Goal: Task Accomplishment & Management: Complete application form

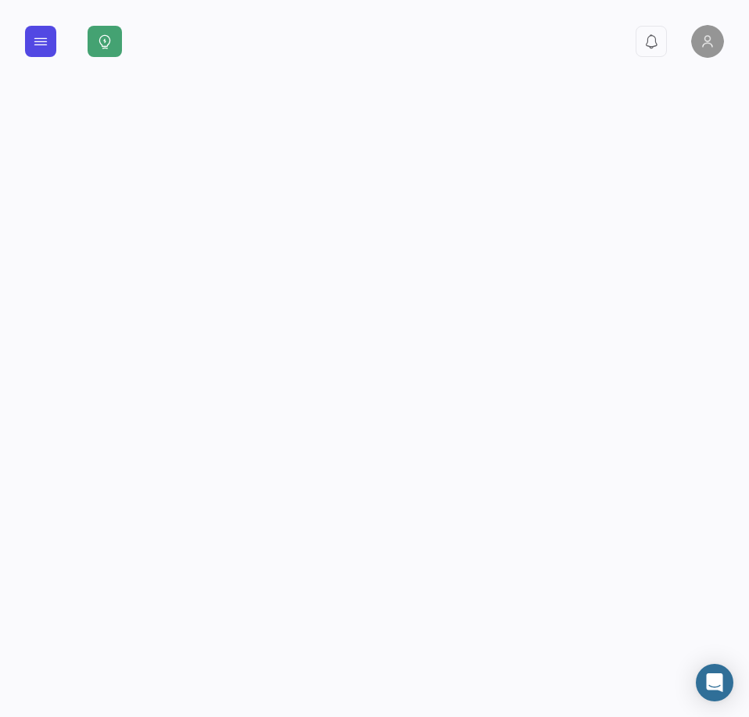
click at [37, 39] on icon at bounding box center [41, 42] width 16 height 16
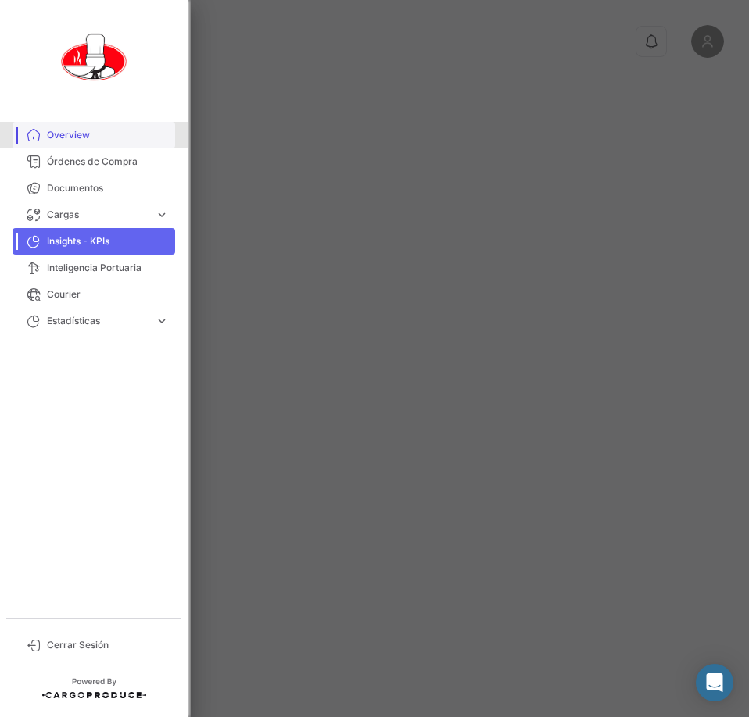
click at [77, 134] on span "Overview" at bounding box center [108, 135] width 122 height 14
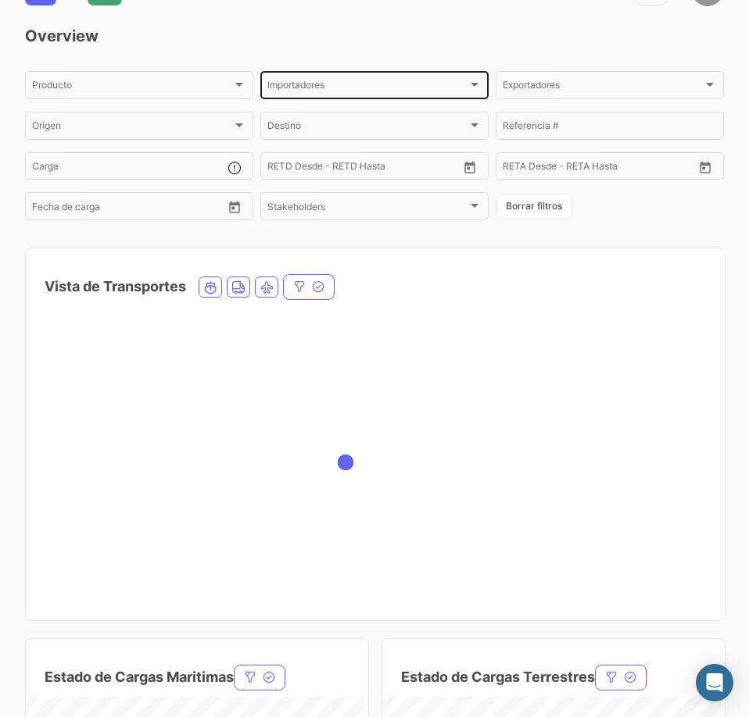
scroll to position [78, 0]
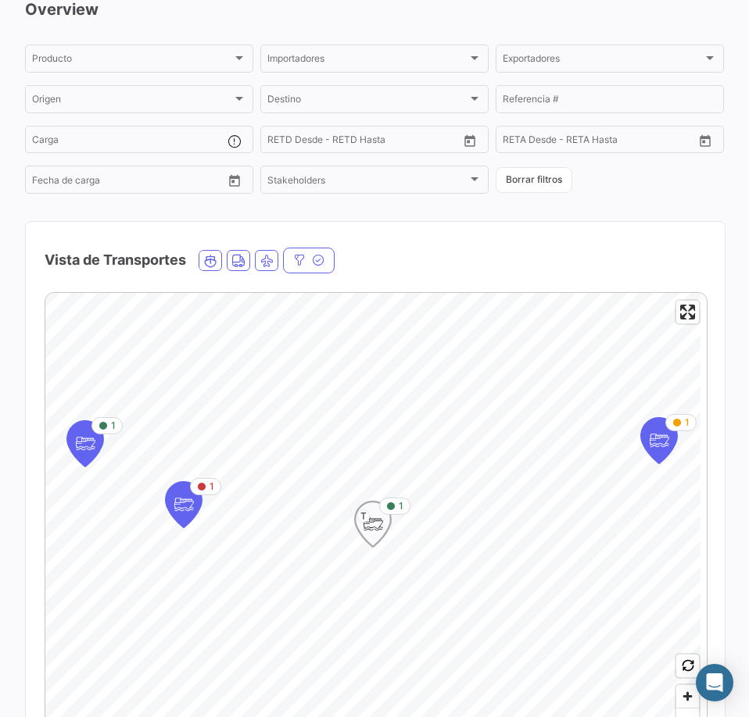
click at [381, 531] on icon "Map marker" at bounding box center [373, 524] width 22 height 33
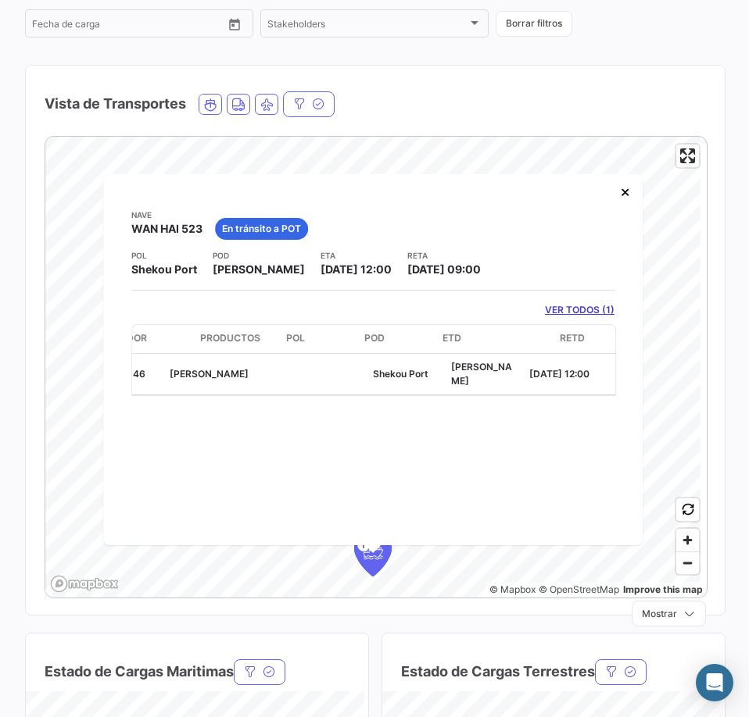
scroll to position [0, 0]
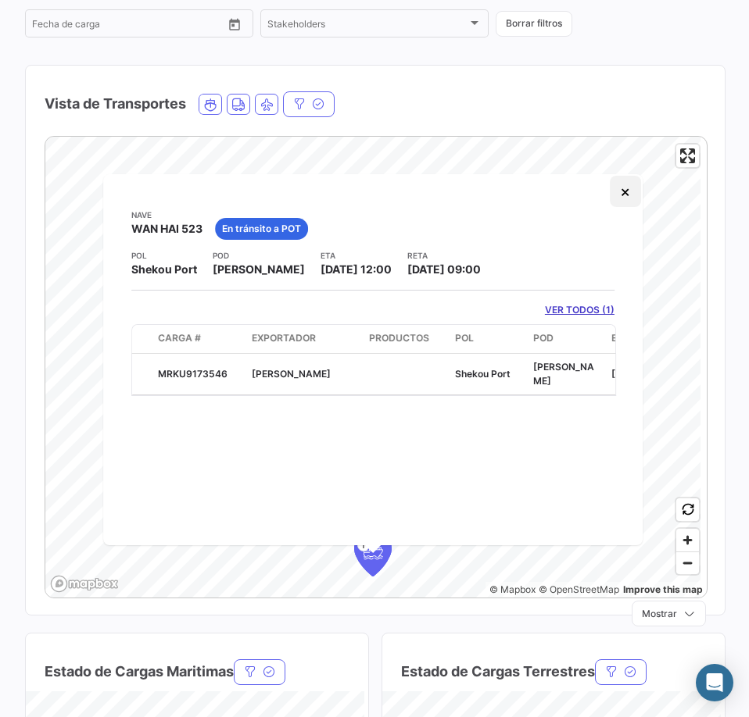
click at [631, 204] on button "×" at bounding box center [625, 191] width 31 height 31
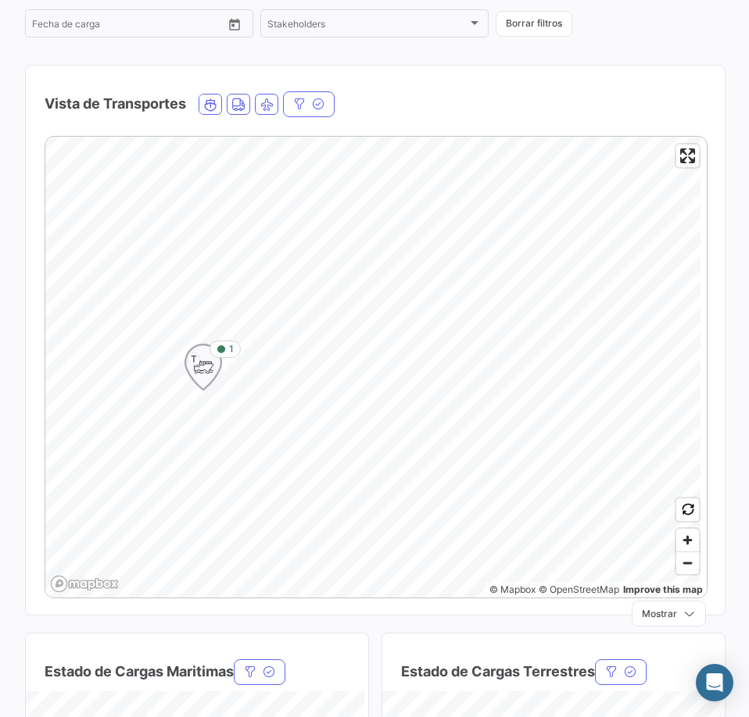
click at [190, 363] on span "T" at bounding box center [194, 358] width 13 height 13
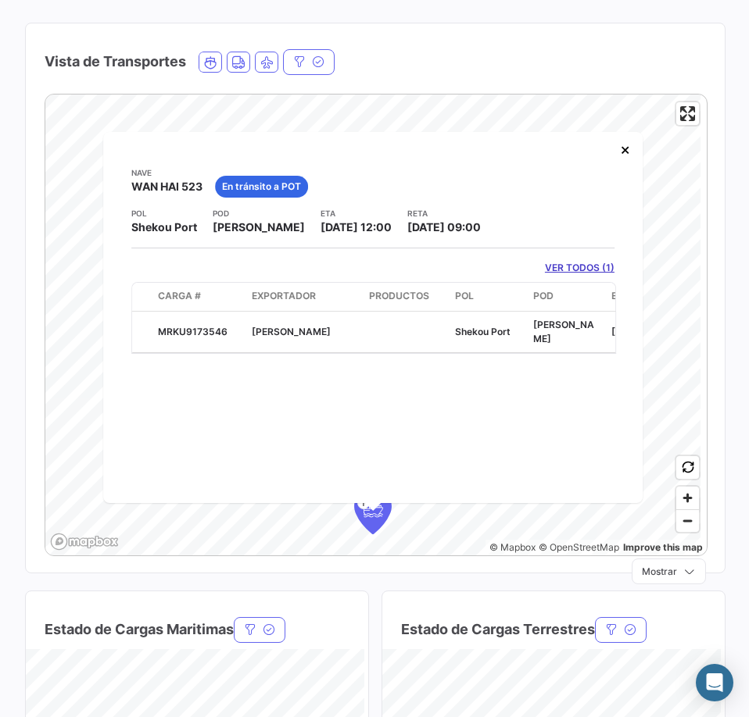
scroll to position [302, 0]
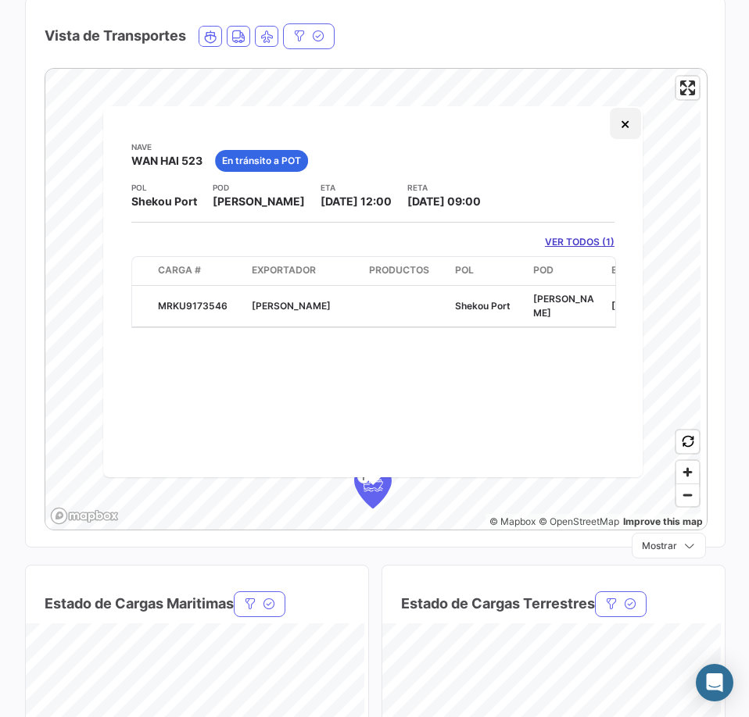
click at [621, 128] on button "×" at bounding box center [625, 123] width 31 height 31
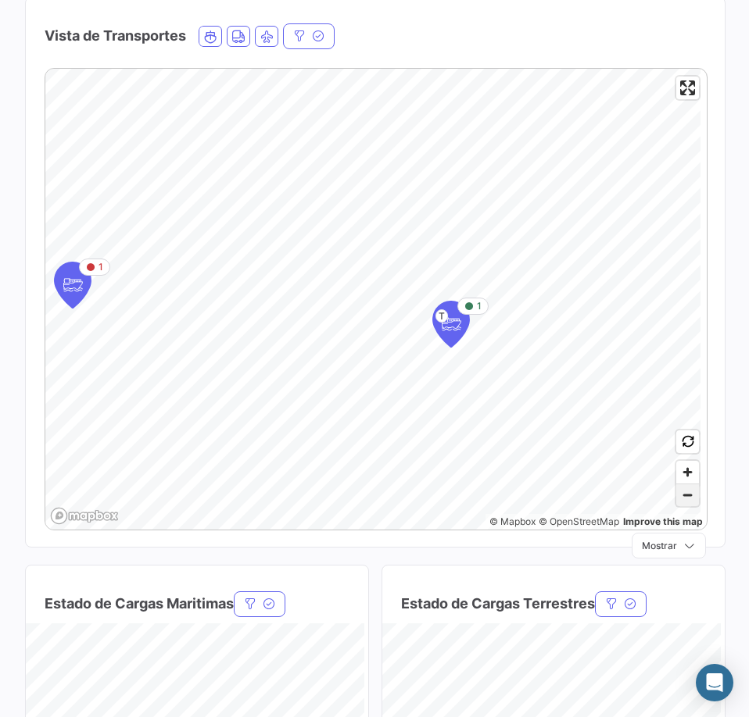
click at [680, 489] on span "Zoom out" at bounding box center [687, 496] width 23 height 22
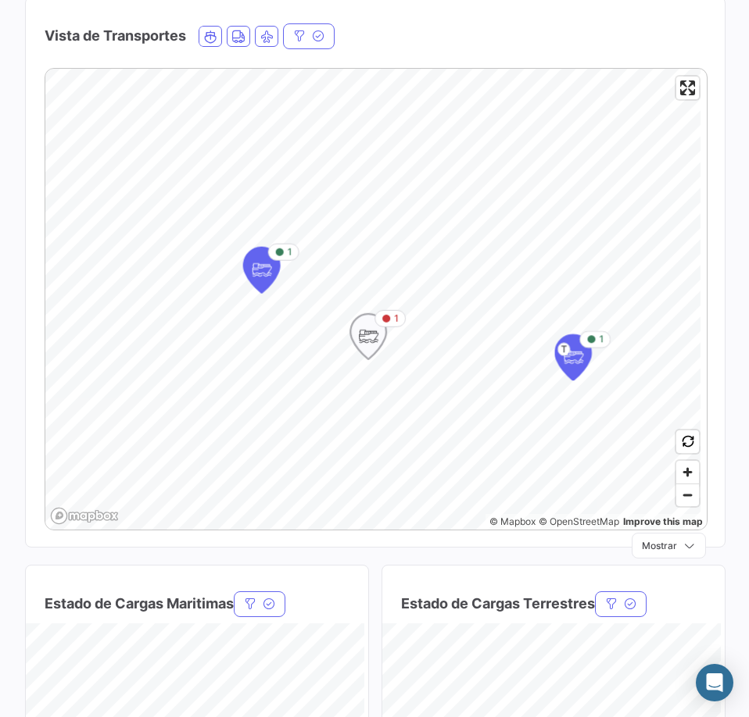
drag, startPoint x: 201, startPoint y: 288, endPoint x: 359, endPoint y: 333, distance: 164.0
click at [359, 333] on icon "Map marker" at bounding box center [368, 336] width 22 height 33
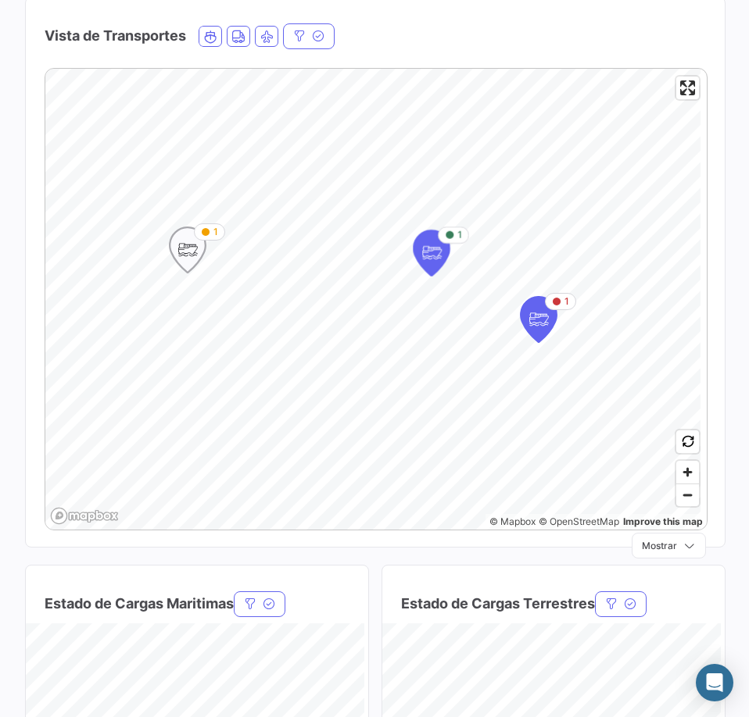
click at [191, 257] on icon "Map marker" at bounding box center [188, 250] width 22 height 33
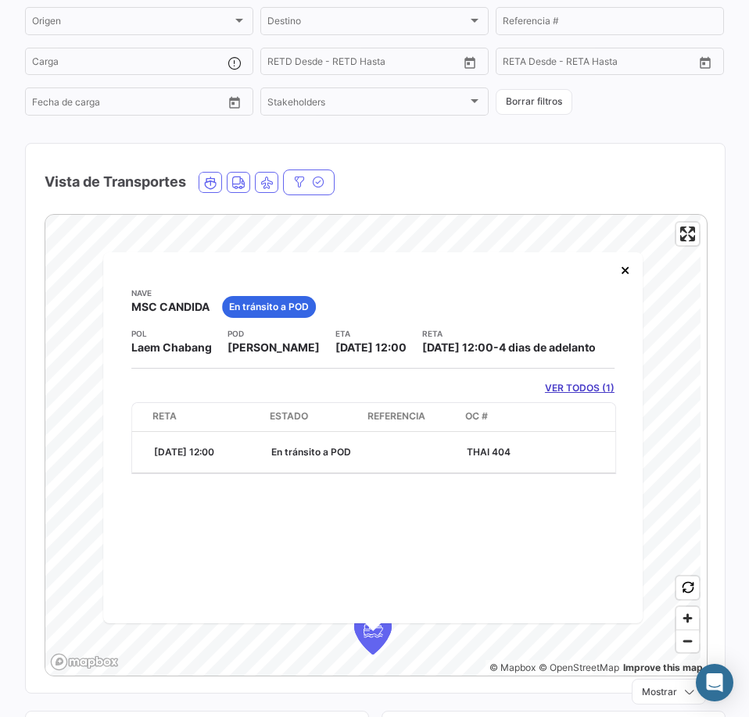
scroll to position [0, 810]
click at [630, 266] on button "×" at bounding box center [625, 269] width 31 height 31
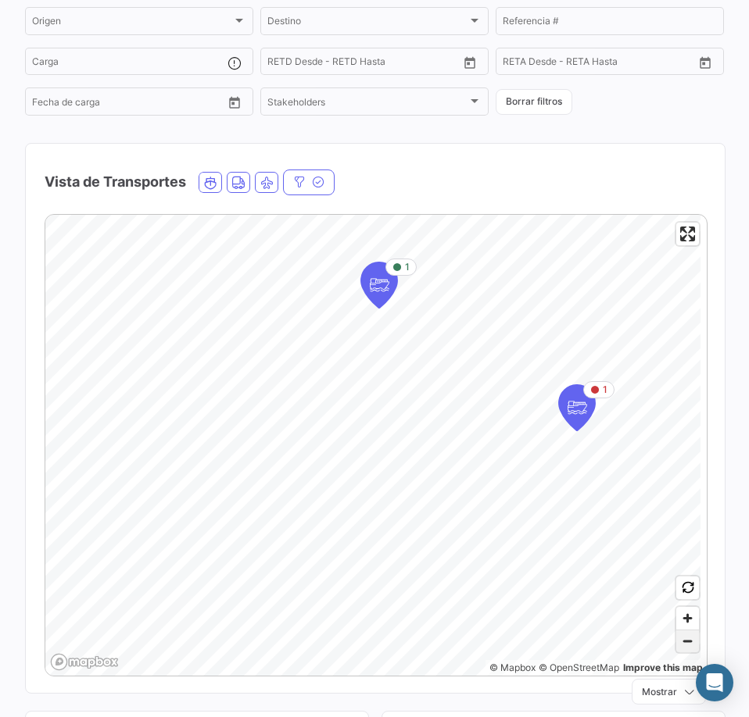
click at [678, 639] on span "Zoom out" at bounding box center [687, 642] width 23 height 22
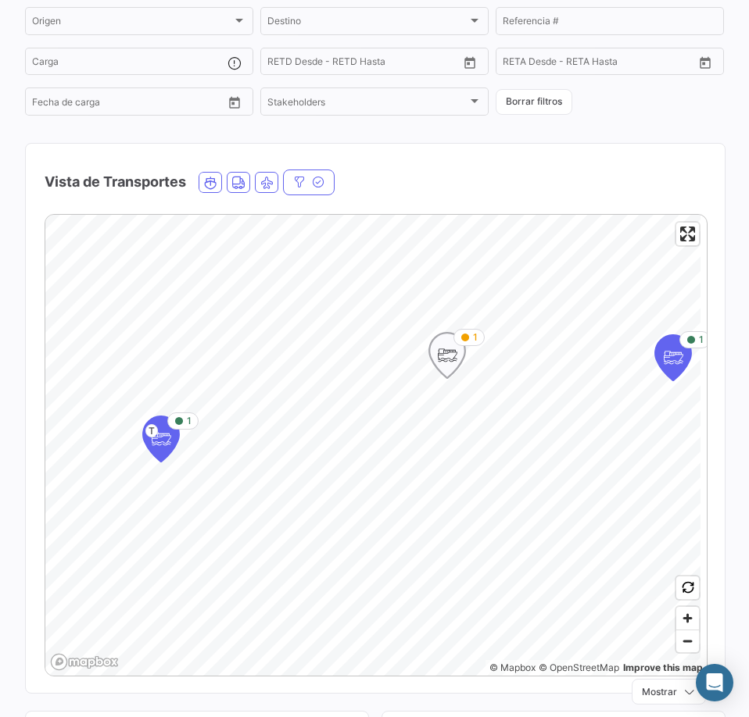
click at [446, 354] on icon "Map marker" at bounding box center [447, 355] width 22 height 33
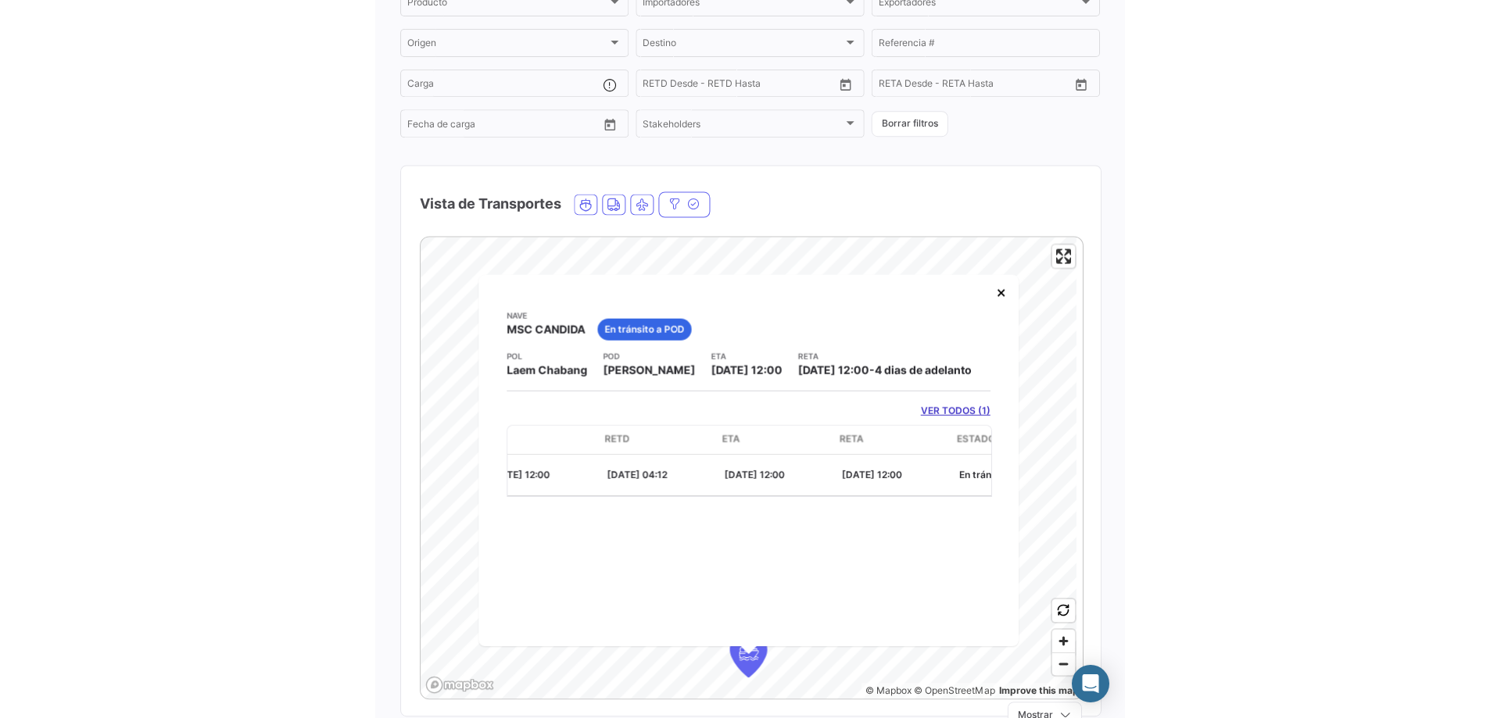
scroll to position [0, 499]
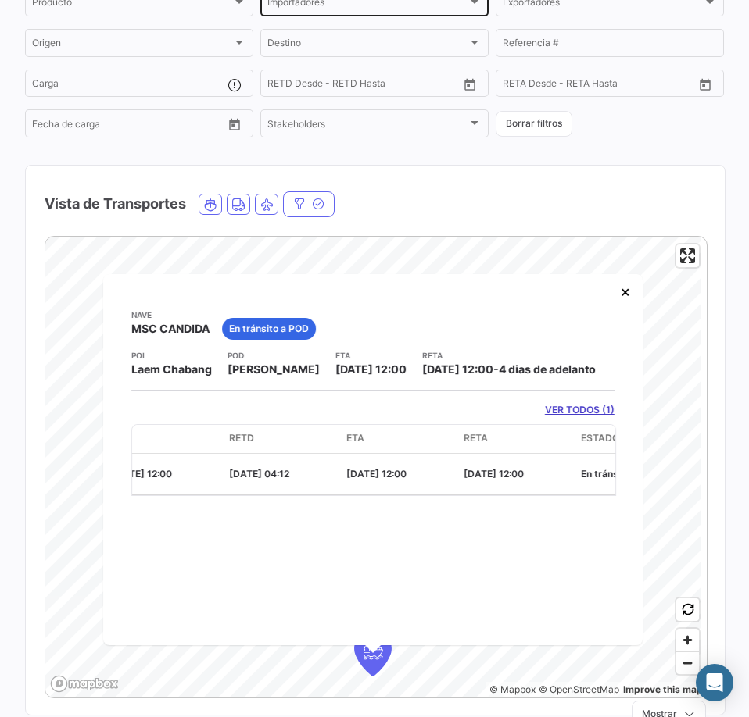
drag, startPoint x: 627, startPoint y: 292, endPoint x: 466, endPoint y: 9, distance: 325.5
click at [627, 283] on button "×" at bounding box center [625, 291] width 31 height 31
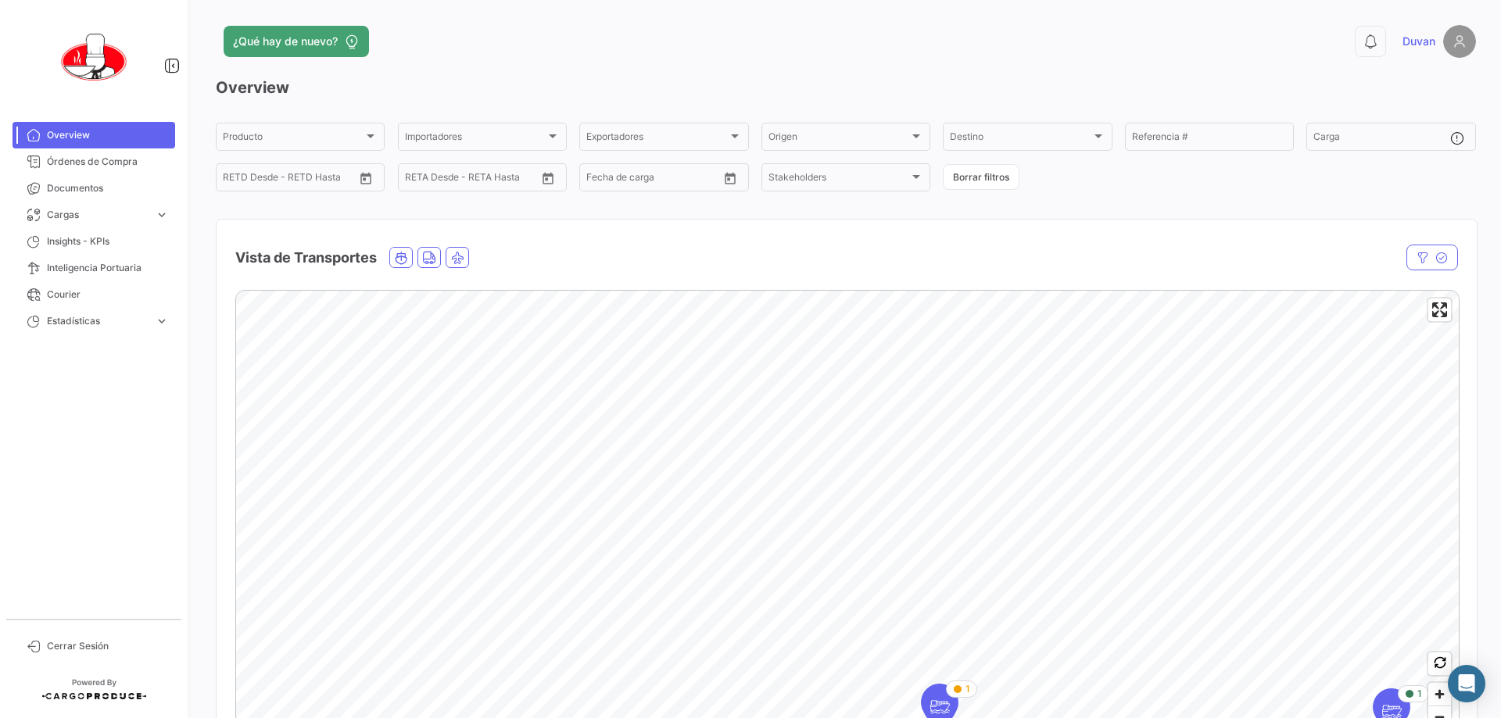
scroll to position [0, 0]
click at [439, 57] on div "¿Qué hay de nuevo? 0 [PERSON_NAME]" at bounding box center [846, 41] width 1260 height 33
click at [680, 54] on div "¿Qué hay de nuevo?" at bounding box center [562, 41] width 693 height 31
click at [679, 21] on div "¿Qué hay de nuevo? 0 [PERSON_NAME] Overview Producto Producto Importadores Impo…" at bounding box center [846, 359] width 1310 height 718
click at [664, 48] on div "¿Qué hay de nuevo?" at bounding box center [562, 41] width 693 height 31
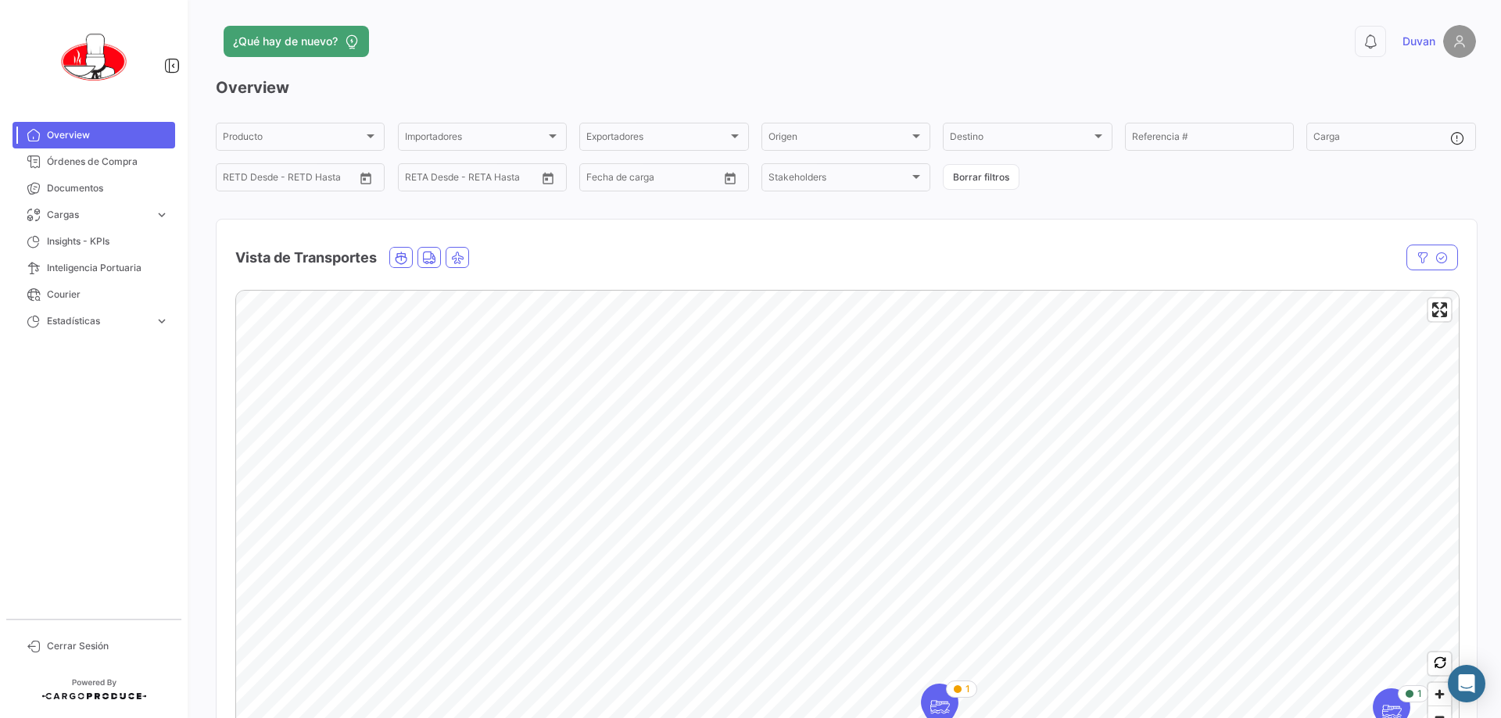
click at [513, 38] on div "¿Qué hay de nuevo?" at bounding box center [562, 41] width 693 height 31
click at [748, 21] on div "¿Qué hay de nuevo? 0 [PERSON_NAME] Overview Producto Producto Importadores Impo…" at bounding box center [846, 359] width 1310 height 718
click at [488, 73] on app-header "¿Qué hay de nuevo? 0 [PERSON_NAME]" at bounding box center [846, 51] width 1260 height 52
click at [548, 220] on div "Vista de Transportes" at bounding box center [846, 249] width 1260 height 58
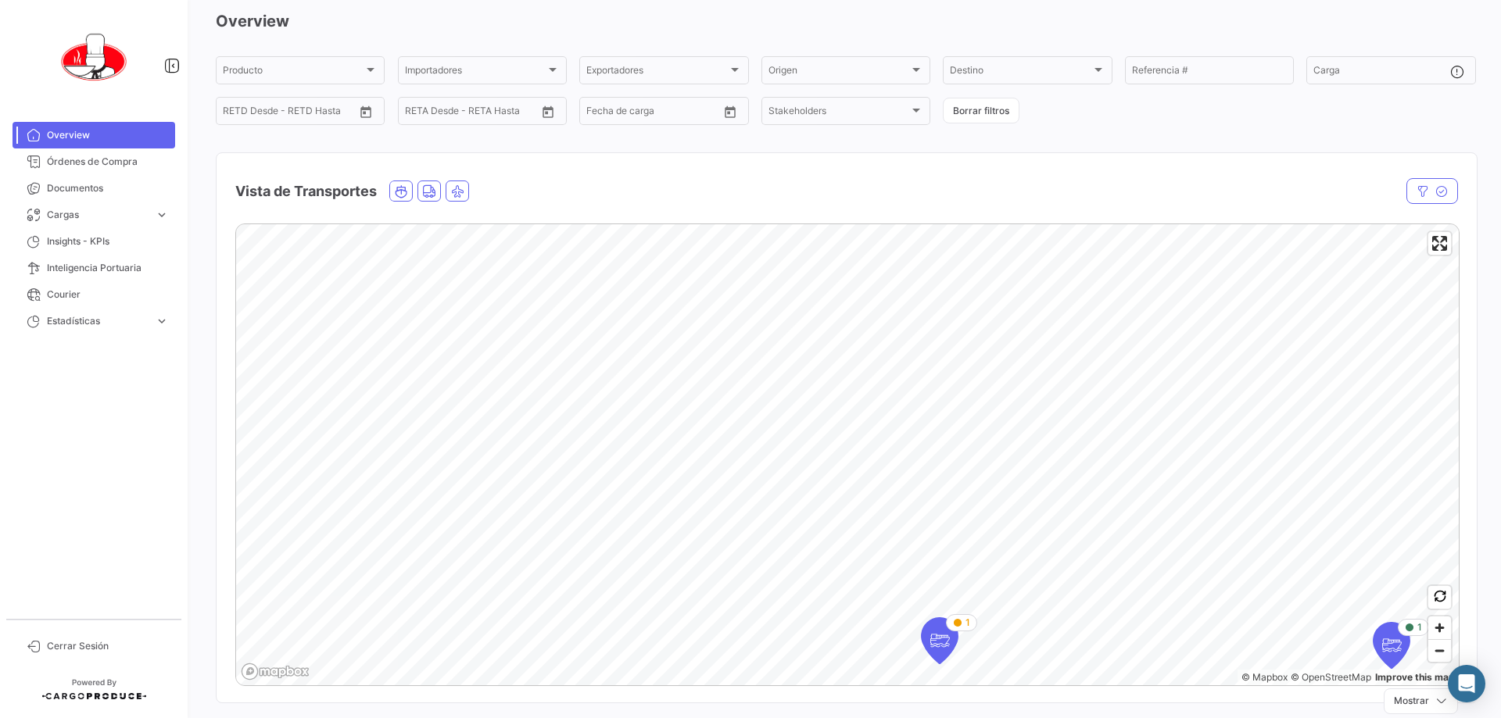
scroll to position [156, 0]
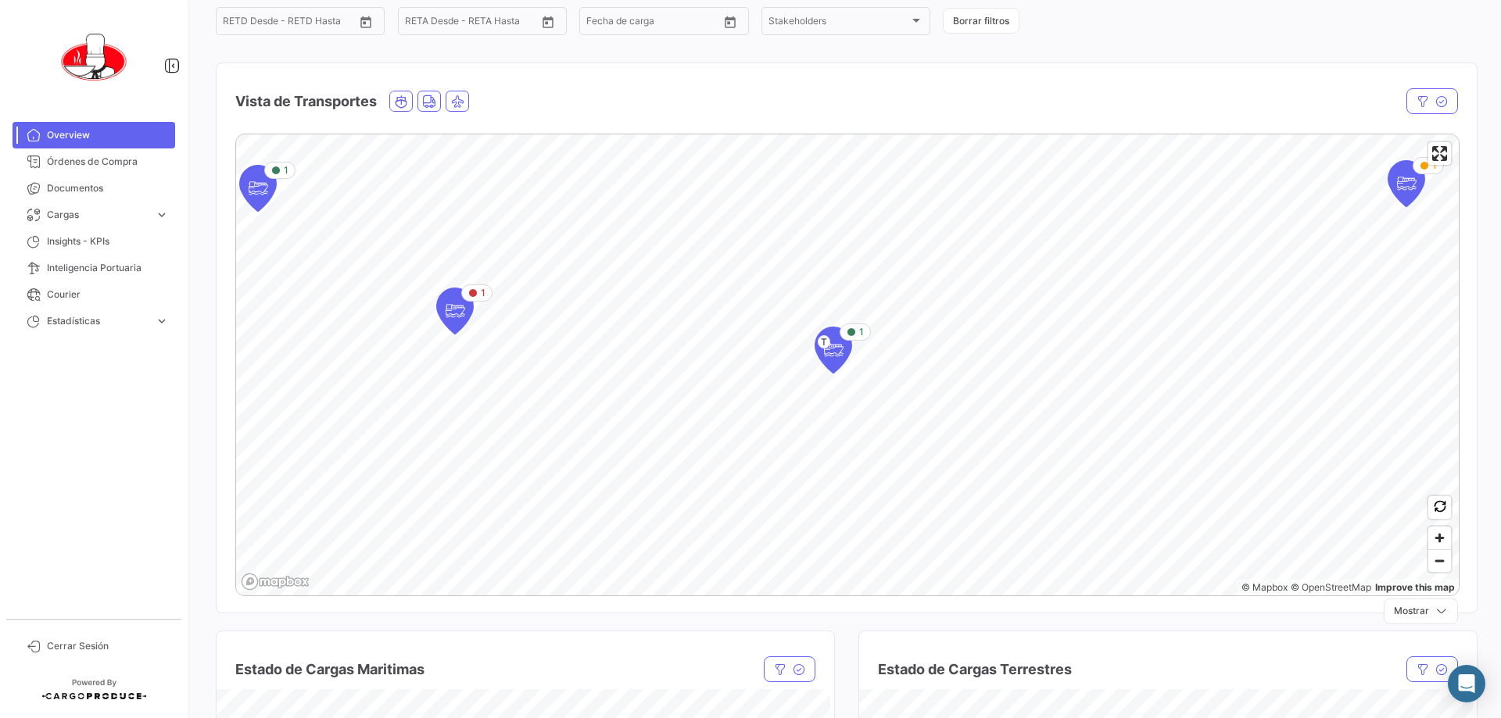
click at [748, 19] on div "Producto Producto Importadores Importadores Exportadores Exportadores Origen Or…" at bounding box center [846, 0] width 1260 height 73
click at [748, 539] on span "Zoom in" at bounding box center [1439, 538] width 23 height 23
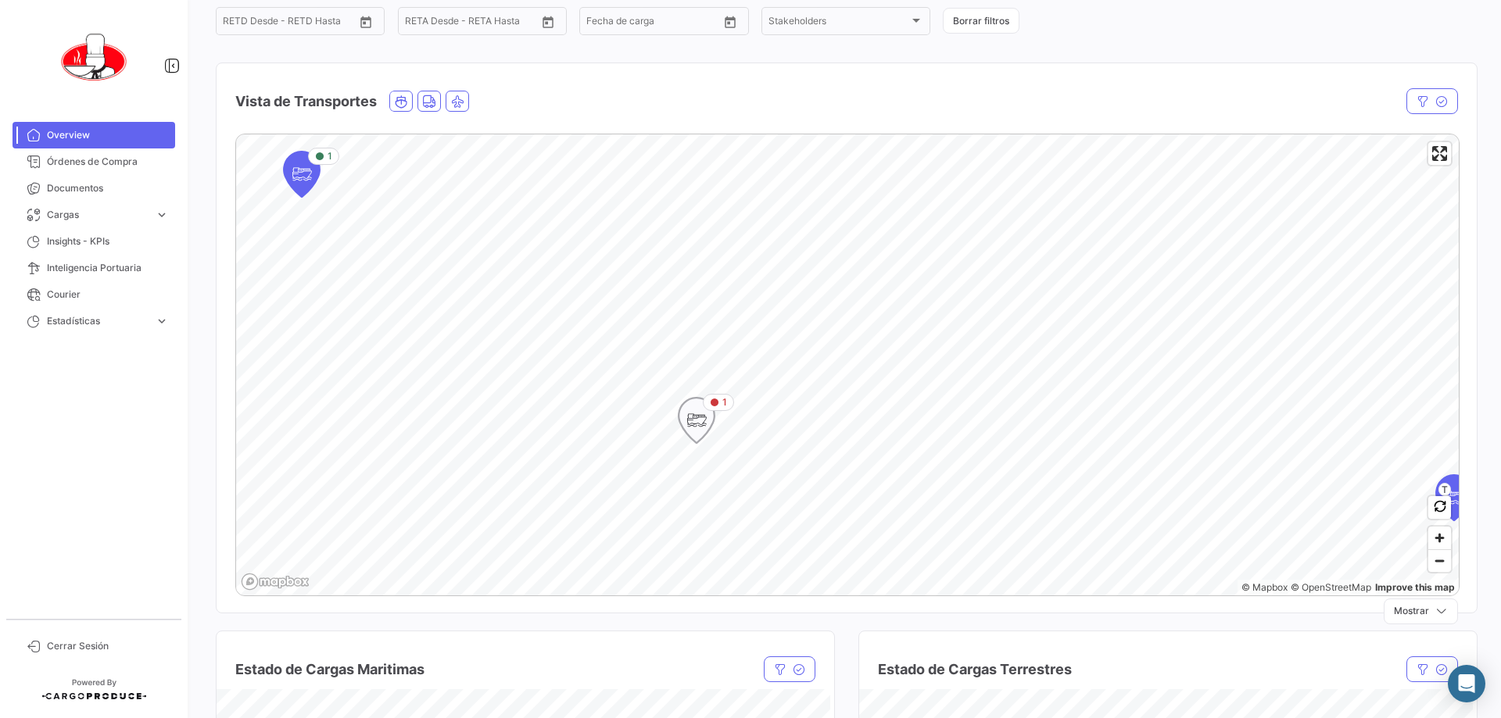
click at [693, 423] on icon "Map marker" at bounding box center [696, 420] width 22 height 33
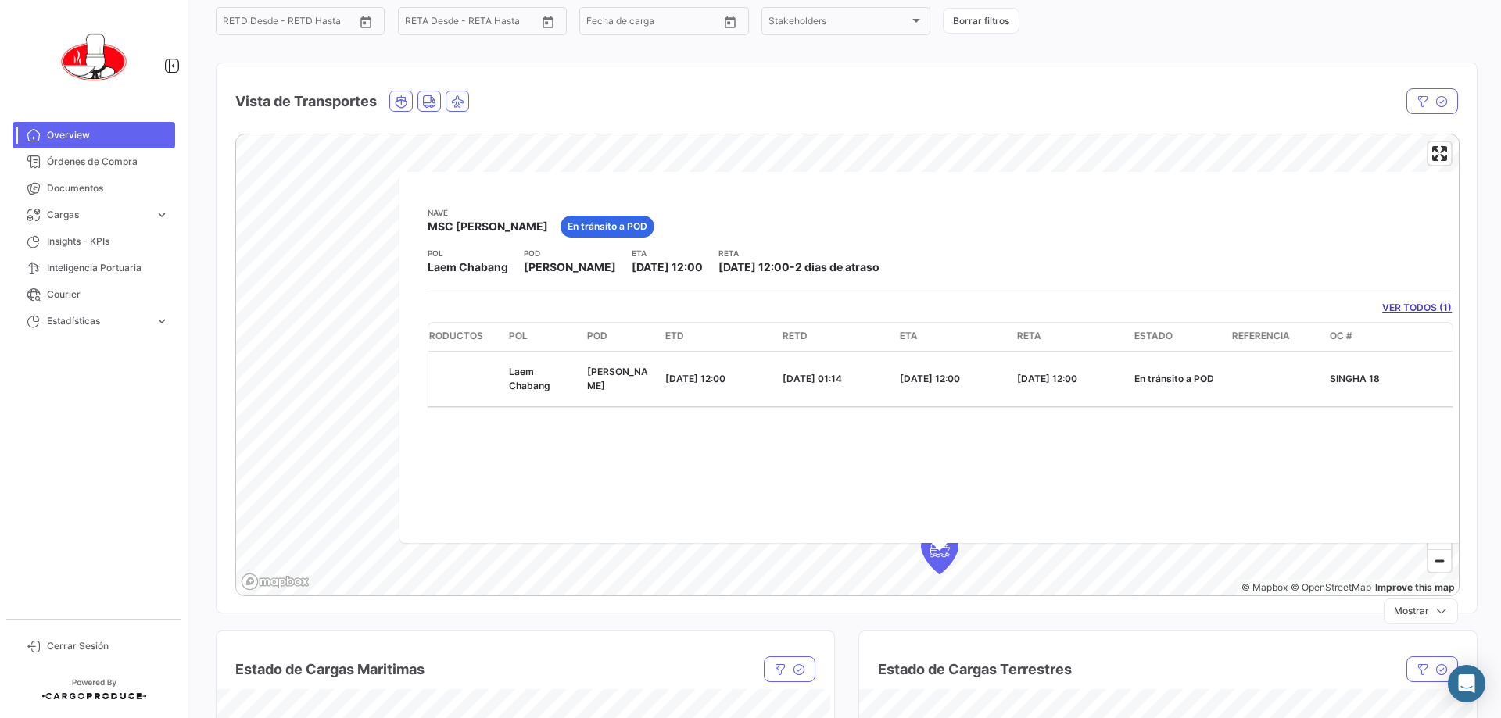
scroll to position [0, 243]
drag, startPoint x: 1294, startPoint y: 204, endPoint x: 1199, endPoint y: 205, distance: 95.3
click at [748, 205] on div "Nave MSC [PERSON_NAME] En tránsito a POD POL Laem Chabang POD [GEOGRAPHIC_DATA]…" at bounding box center [939, 357] width 1080 height 371
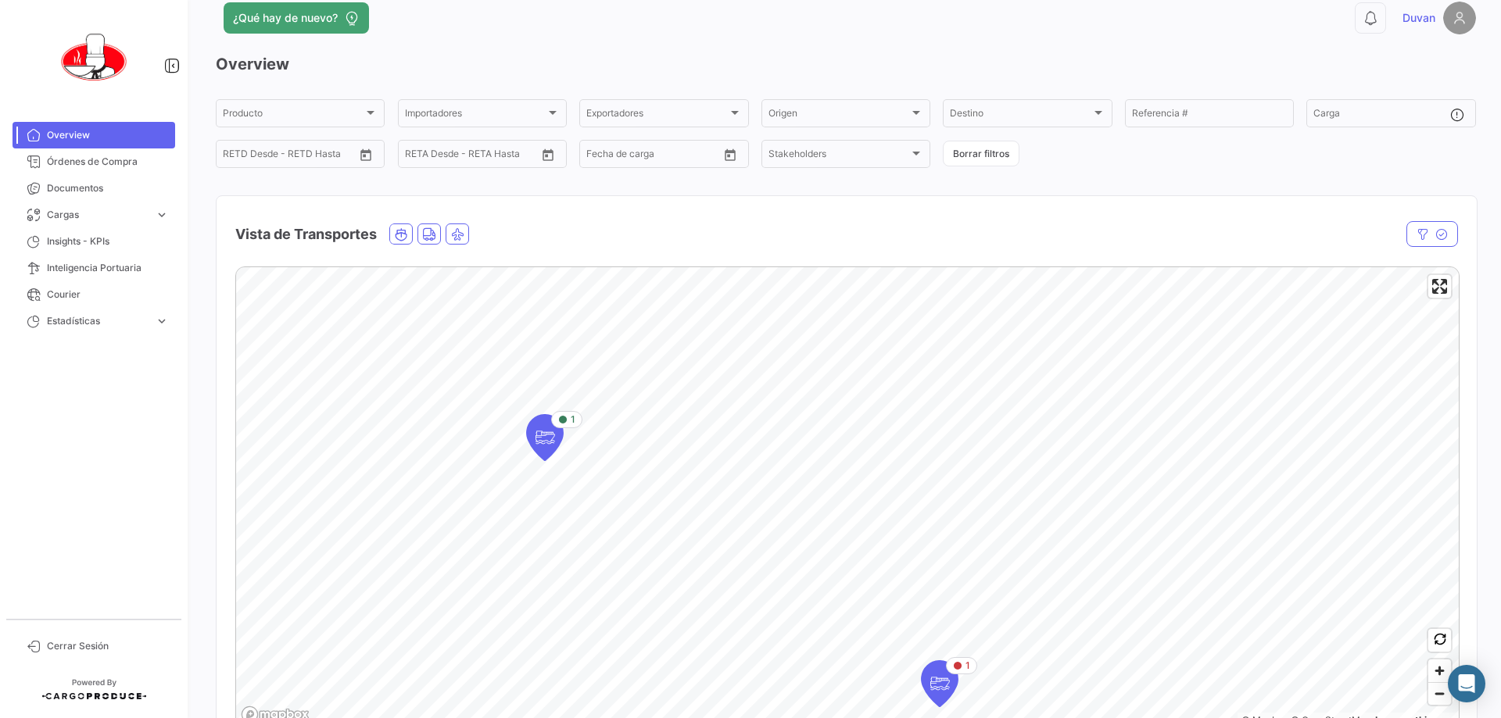
scroll to position [0, 0]
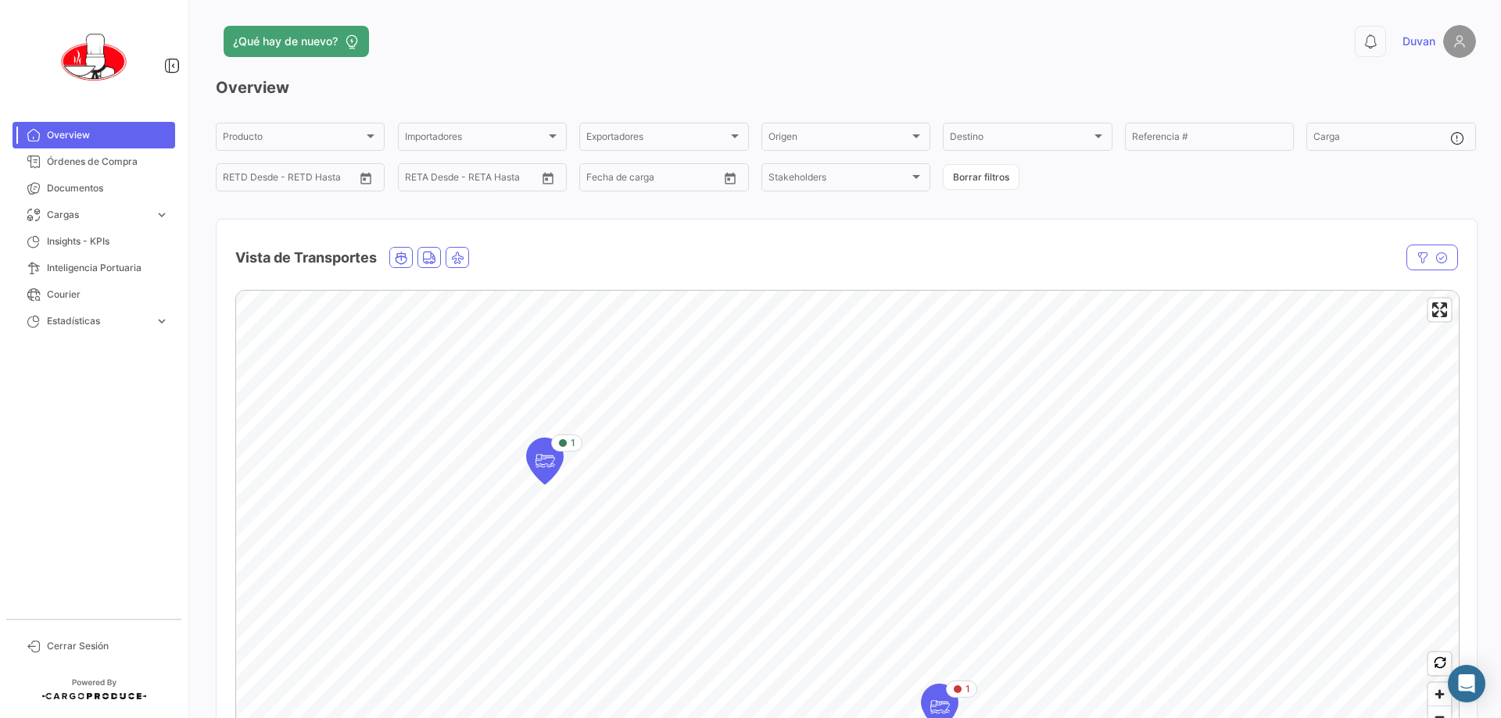
click at [748, 241] on div "Vista de Transportes" at bounding box center [663, 257] width 856 height 39
click at [748, 65] on app-header "¿Qué hay de nuevo? 0 [PERSON_NAME]" at bounding box center [846, 51] width 1260 height 52
click at [358, 136] on div "Producto" at bounding box center [293, 139] width 141 height 11
click at [388, 107] on div at bounding box center [750, 359] width 1501 height 718
click at [549, 130] on div at bounding box center [553, 136] width 14 height 13
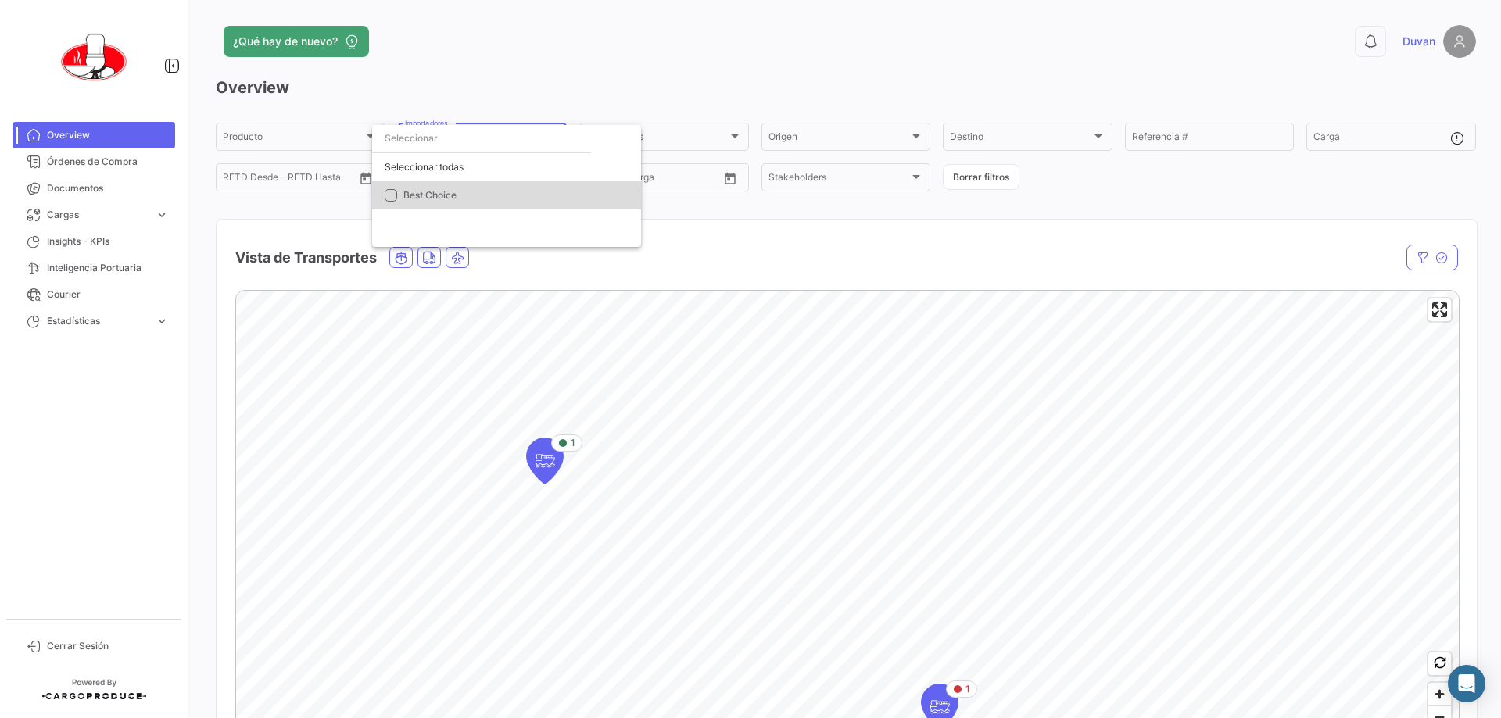
click at [513, 195] on span "Best Choice" at bounding box center [512, 195] width 219 height 14
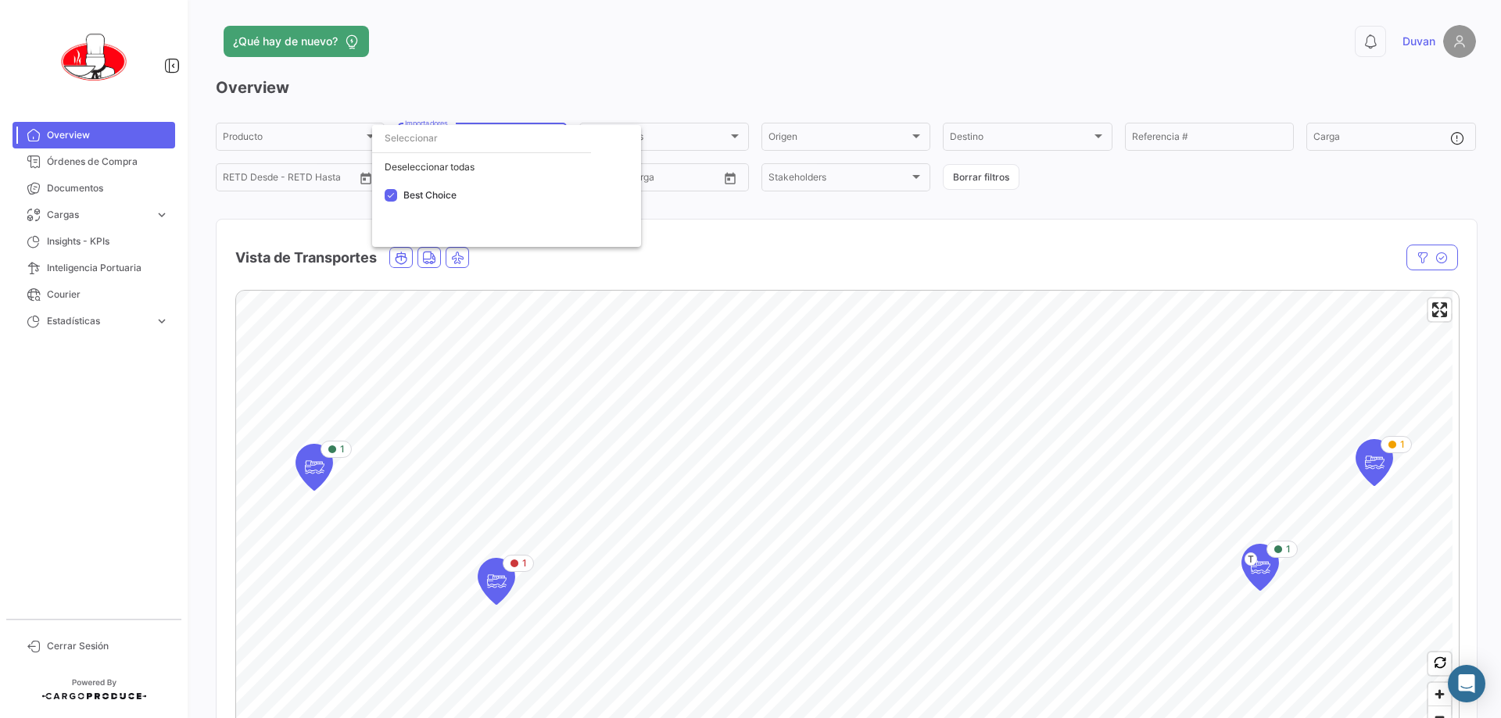
drag, startPoint x: 714, startPoint y: 519, endPoint x: 743, endPoint y: 470, distance: 57.5
click at [743, 470] on div at bounding box center [750, 359] width 1501 height 718
click at [494, 141] on div "Best Choice" at bounding box center [475, 139] width 141 height 11
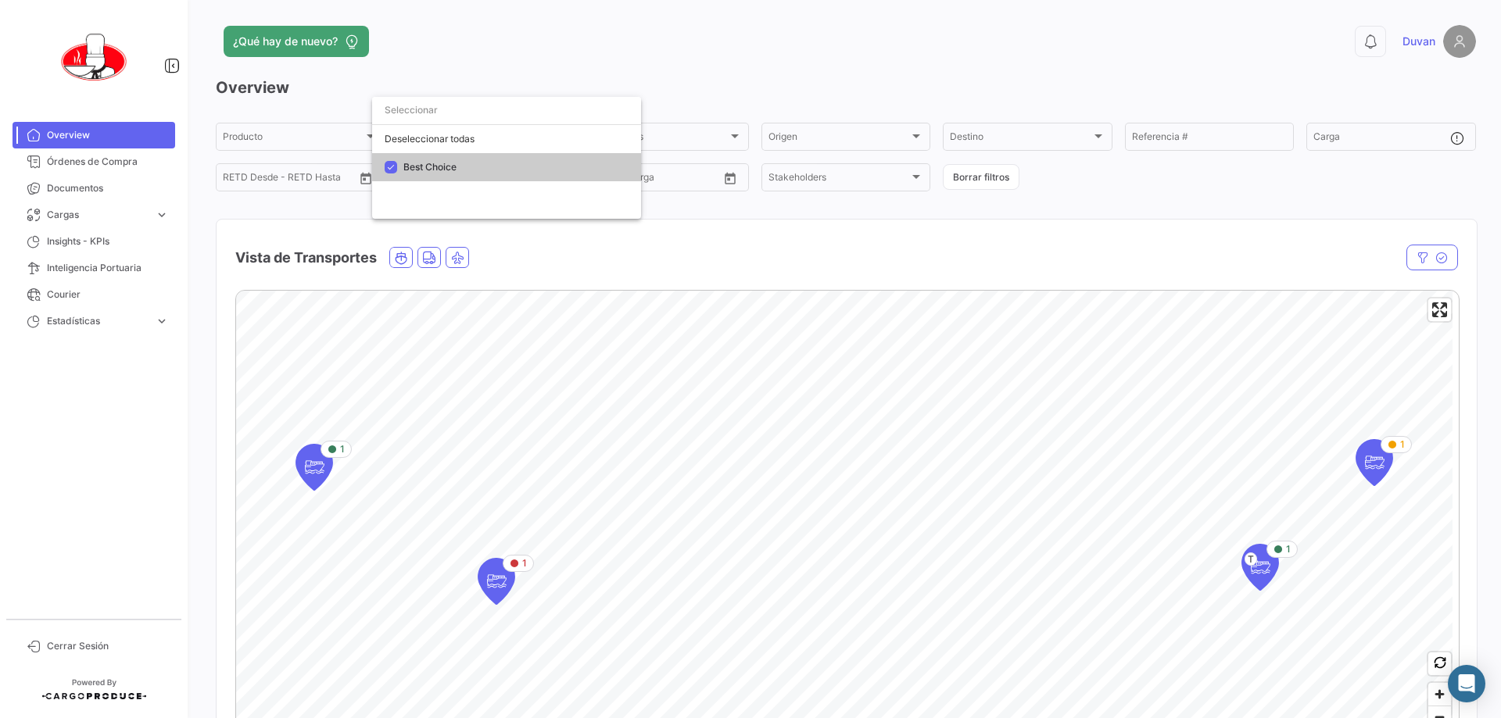
click at [459, 171] on span "Best Choice" at bounding box center [512, 167] width 219 height 14
click at [676, 60] on div at bounding box center [750, 359] width 1501 height 718
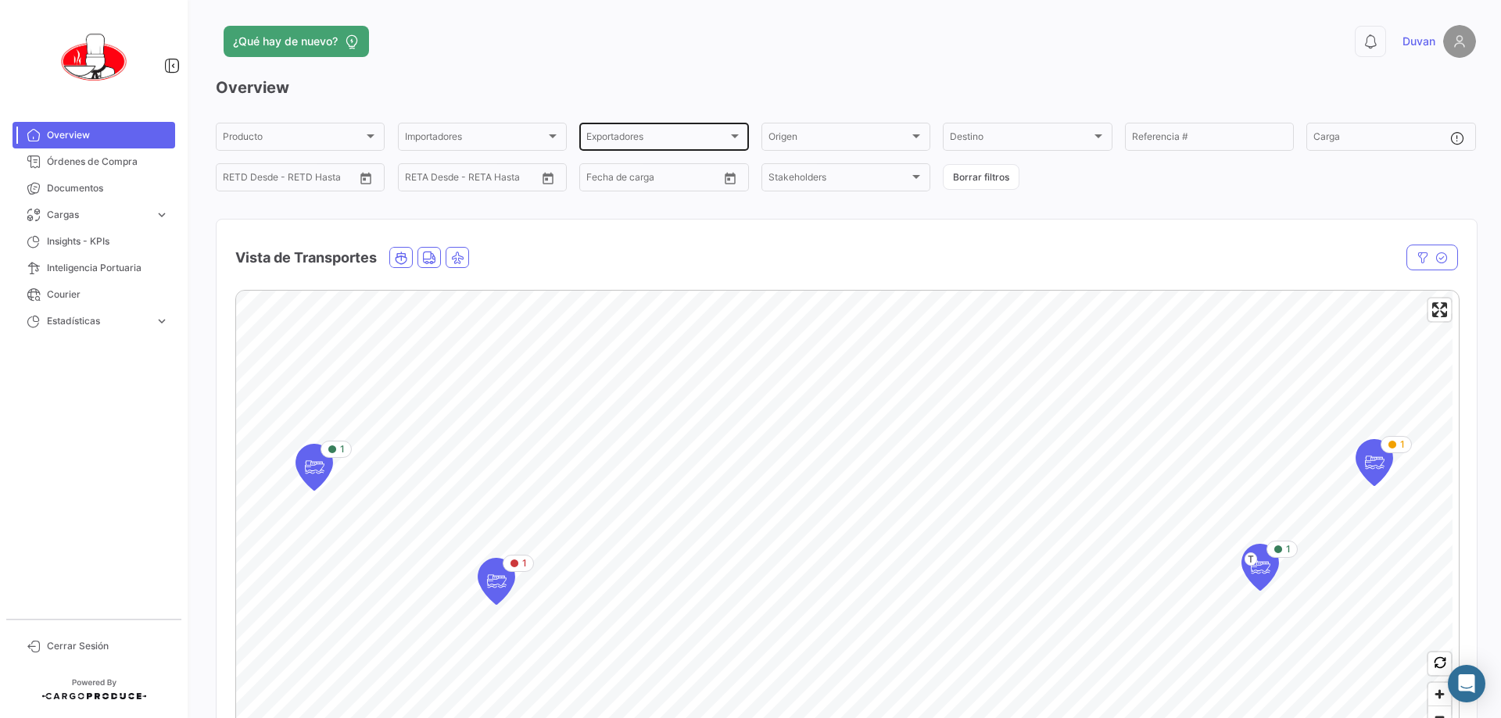
click at [676, 135] on div "Exportadores" at bounding box center [656, 139] width 141 height 11
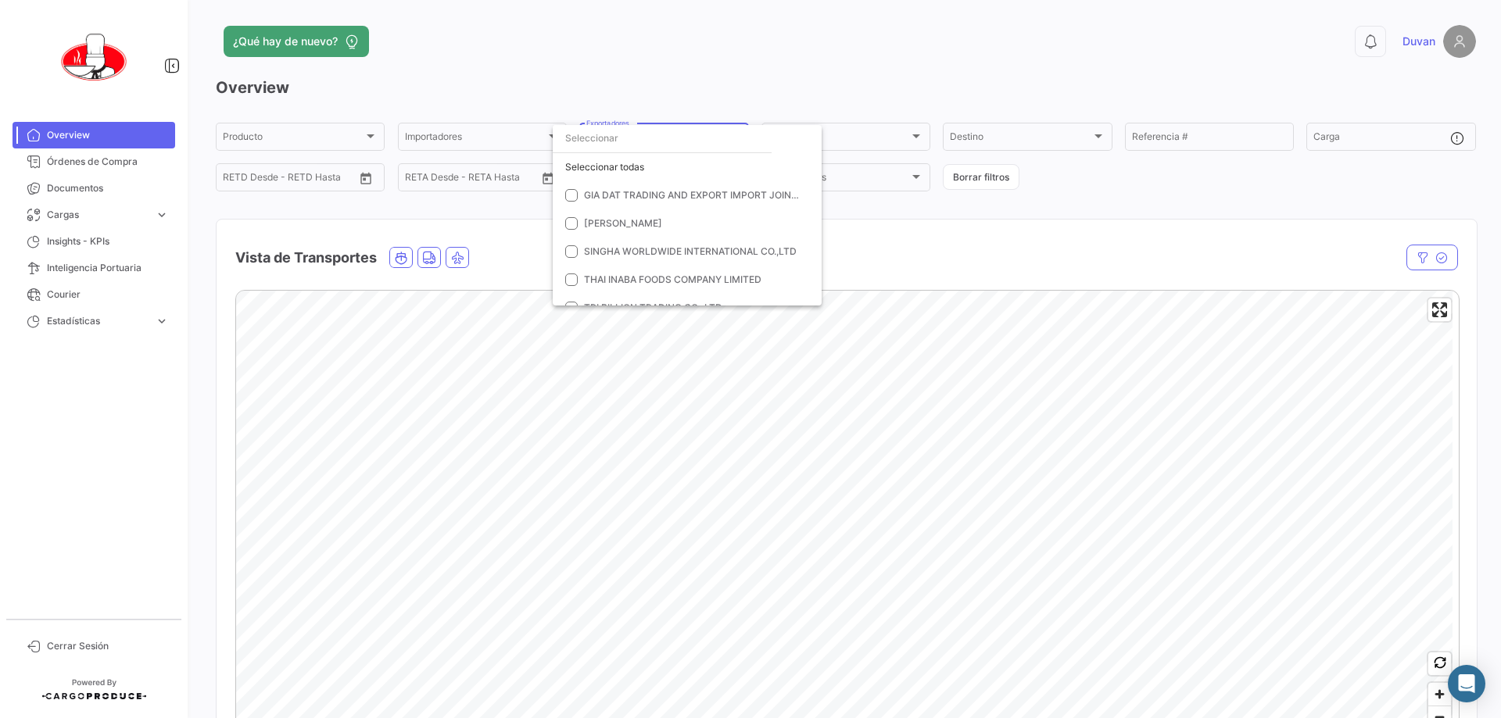
click at [748, 70] on div at bounding box center [750, 359] width 1501 height 718
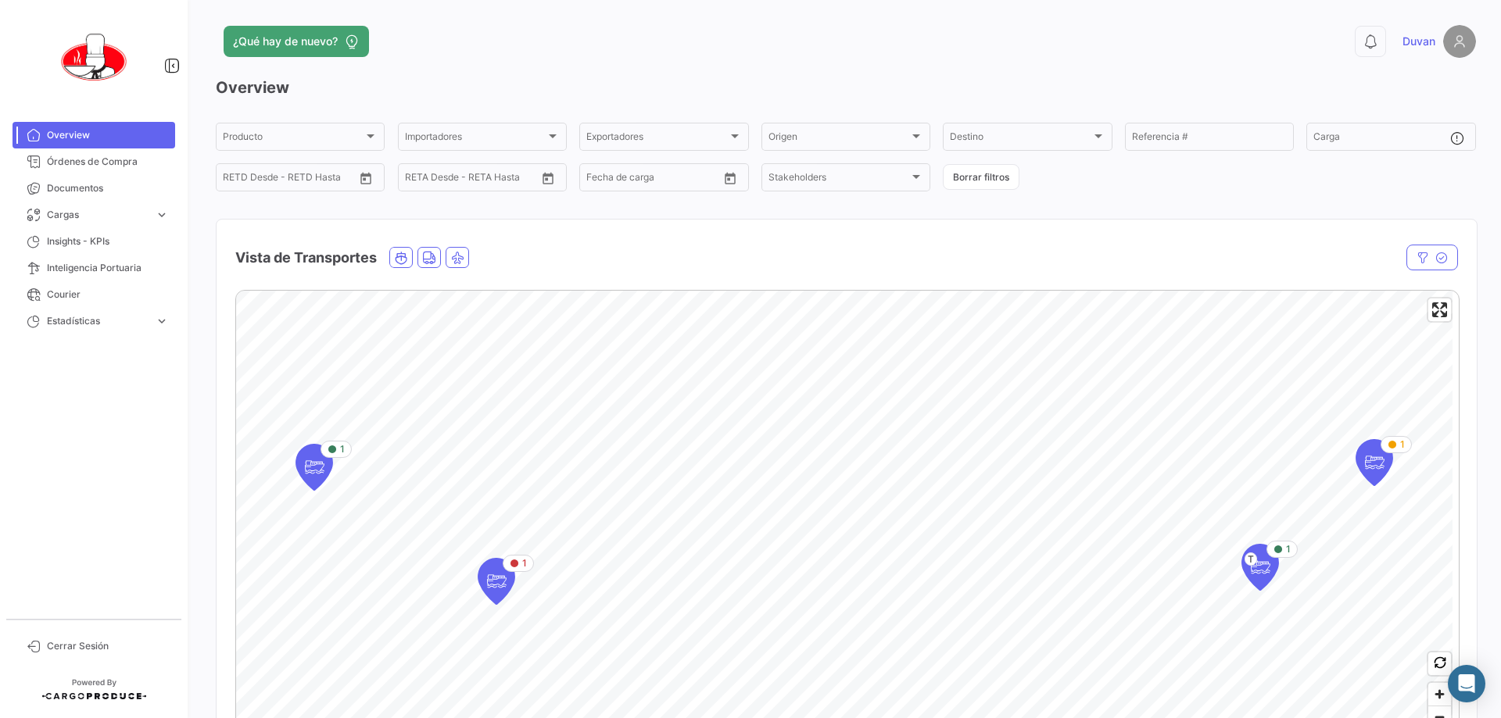
click at [748, 71] on app-header "¿Qué hay de nuevo? 0 [PERSON_NAME]" at bounding box center [846, 51] width 1260 height 52
click at [748, 57] on div "¿Qué hay de nuevo? 0 [PERSON_NAME]" at bounding box center [846, 41] width 1260 height 33
click at [748, 54] on div "¿Qué hay de nuevo?" at bounding box center [562, 41] width 693 height 31
click at [748, 39] on div "¿Qué hay de nuevo?" at bounding box center [562, 41] width 693 height 31
click at [726, 96] on h3 "Overview" at bounding box center [846, 88] width 1260 height 22
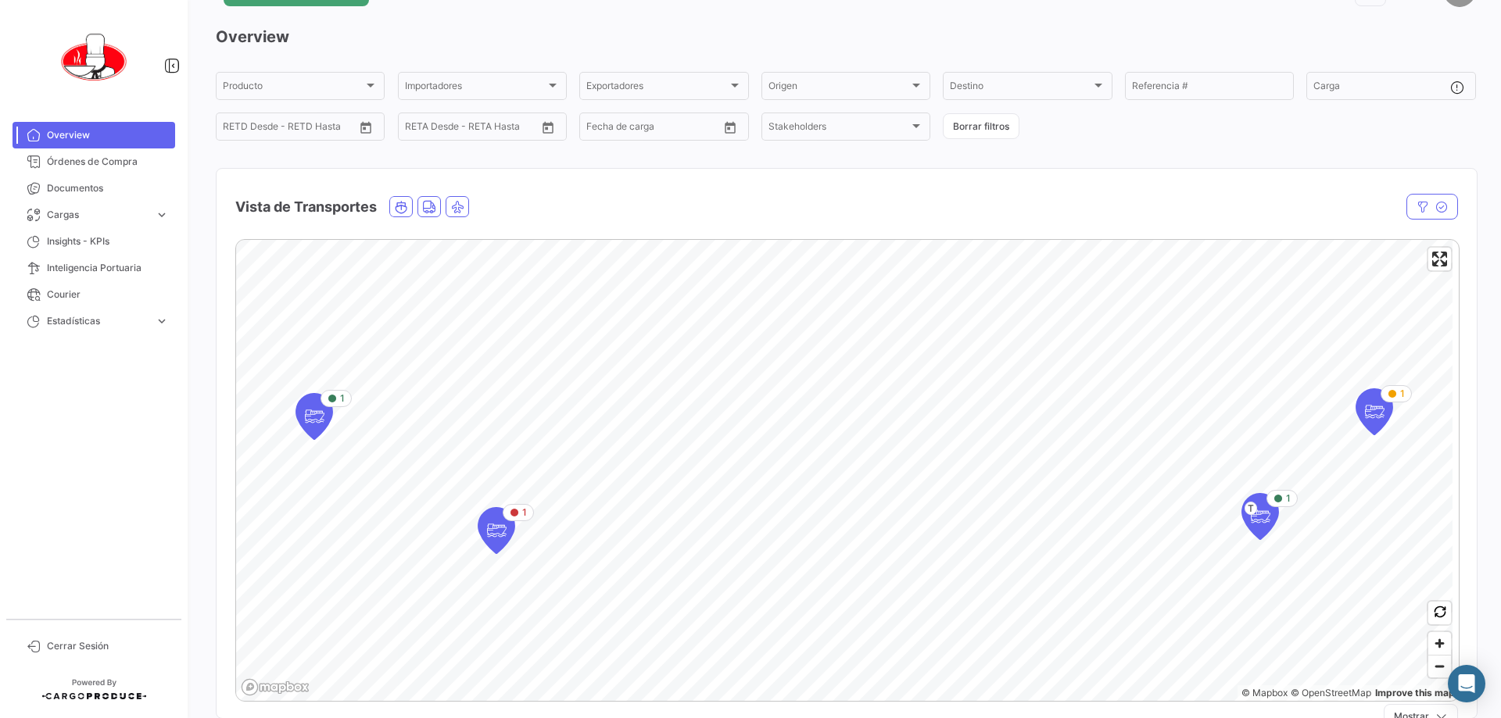
scroll to position [78, 0]
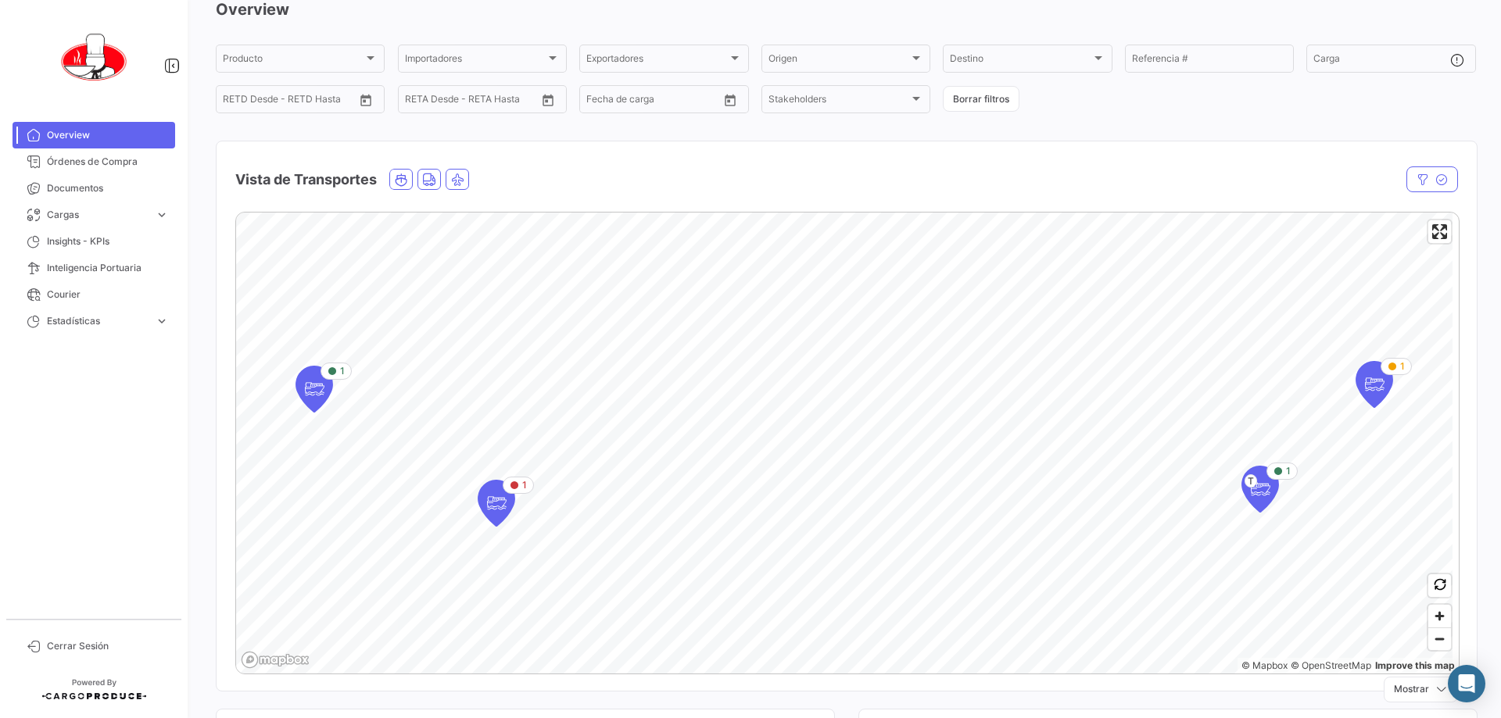
click at [748, 102] on div "Producto Producto Importadores Importadores Exportadores Exportadores Origen Or…" at bounding box center [846, 78] width 1260 height 73
click at [748, 116] on div "Overview Producto Producto Importadores Importadores Exportadores Exportadores …" at bounding box center [846, 344] width 1260 height 692
click at [748, 127] on div "Overview Producto Producto Importadores Importadores Exportadores Exportadores …" at bounding box center [846, 344] width 1260 height 692
click at [748, 137] on div "Overview Producto Producto Importadores Importadores Exportadores Exportadores …" at bounding box center [846, 344] width 1260 height 692
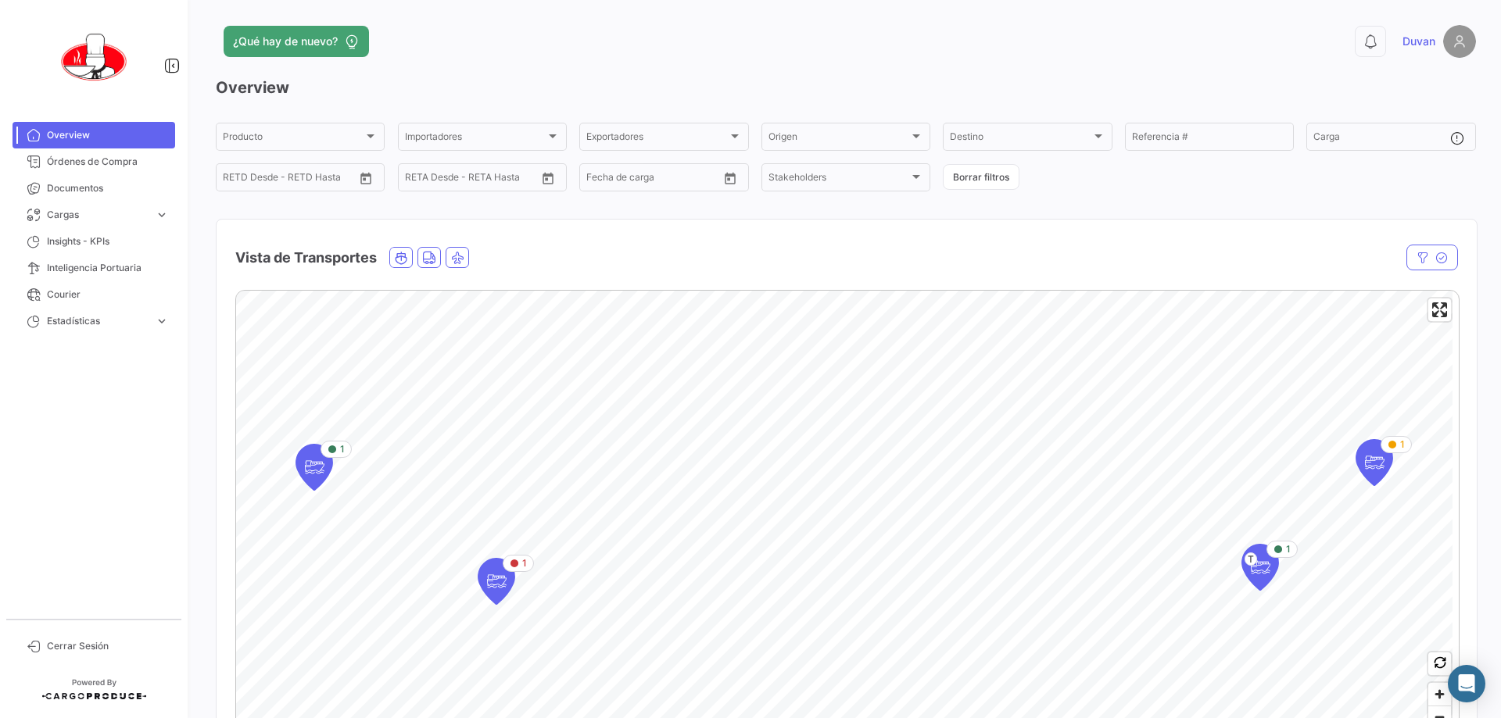
click at [748, 191] on div "Producto Producto Importadores Importadores Exportadores Exportadores Origen Or…" at bounding box center [846, 156] width 1260 height 73
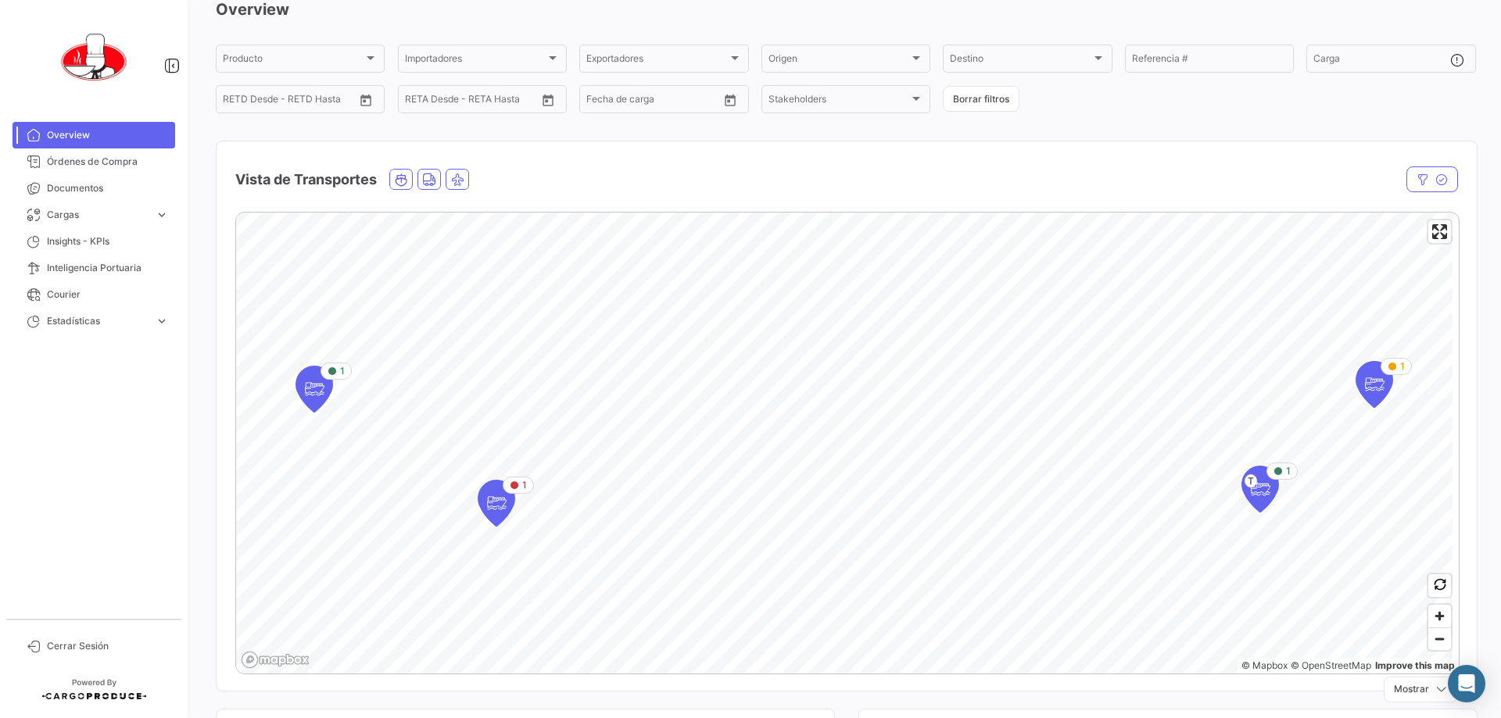
click at [748, 118] on div "Overview Producto Producto Importadores Importadores Exportadores Exportadores …" at bounding box center [846, 344] width 1260 height 692
click at [748, 12] on h3 "Overview" at bounding box center [846, 9] width 1260 height 22
click at [748, 123] on div "Overview Producto Producto Importadores Importadores Exportadores Exportadores …" at bounding box center [846, 344] width 1260 height 692
click at [748, 56] on div at bounding box center [1098, 58] width 8 height 4
click at [748, 142] on span "Port - [GEOGRAPHIC_DATA]" at bounding box center [1034, 145] width 127 height 12
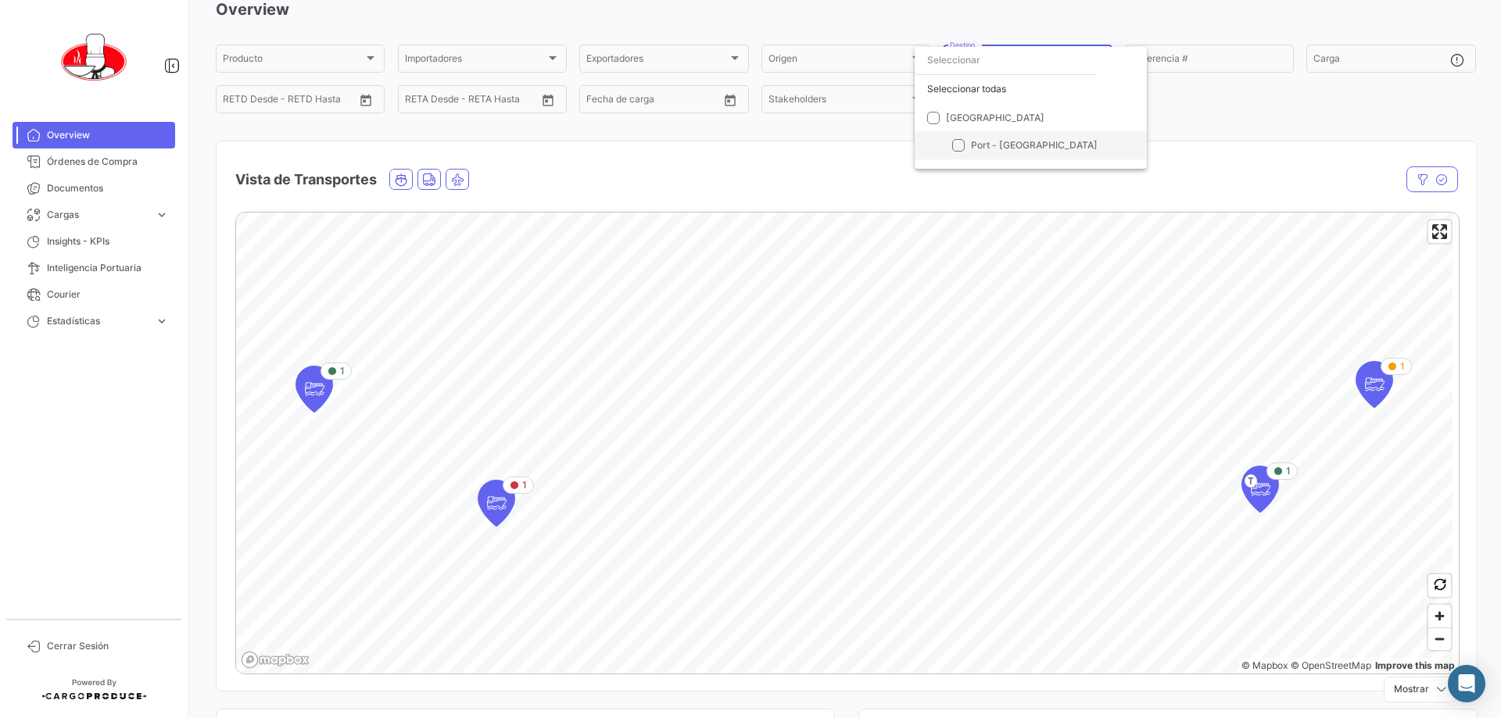
checkbox input "true"
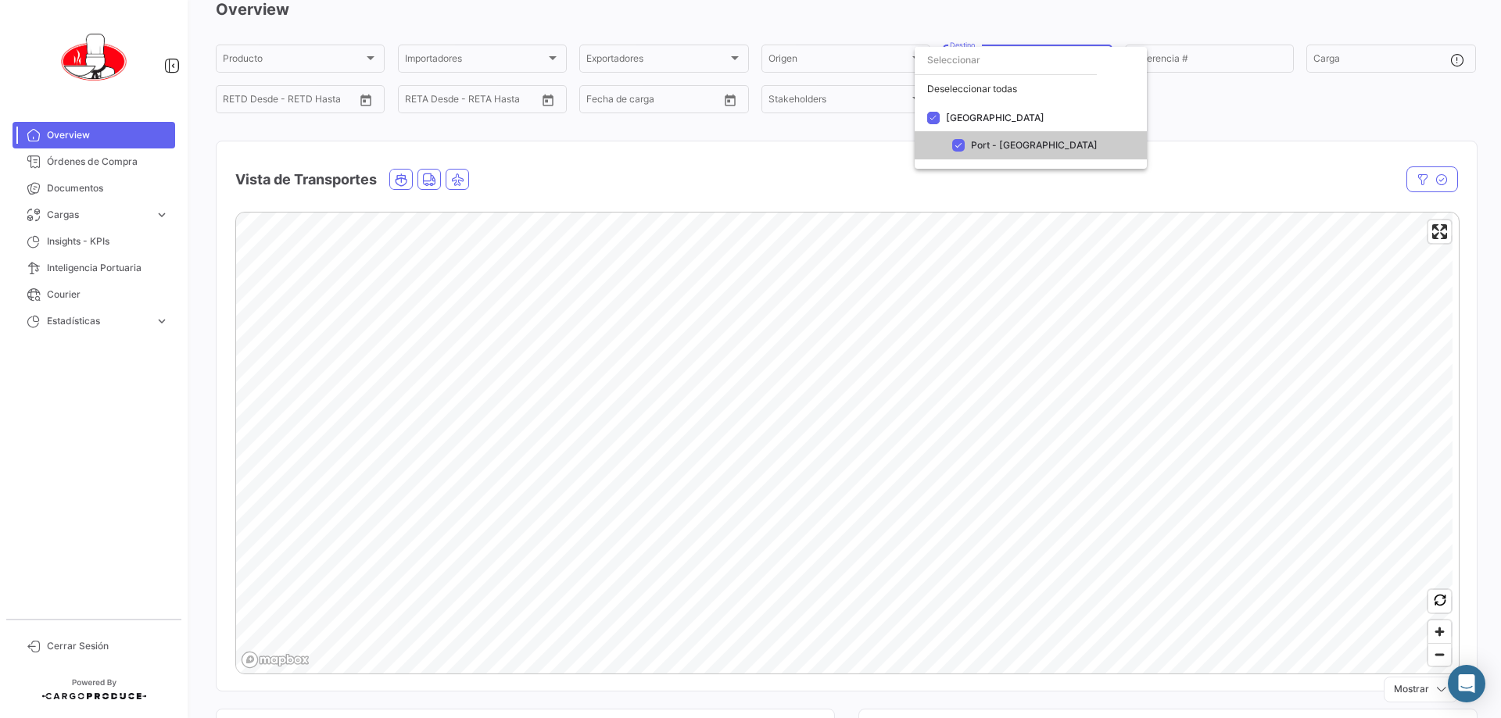
click at [748, 121] on div at bounding box center [750, 359] width 1501 height 718
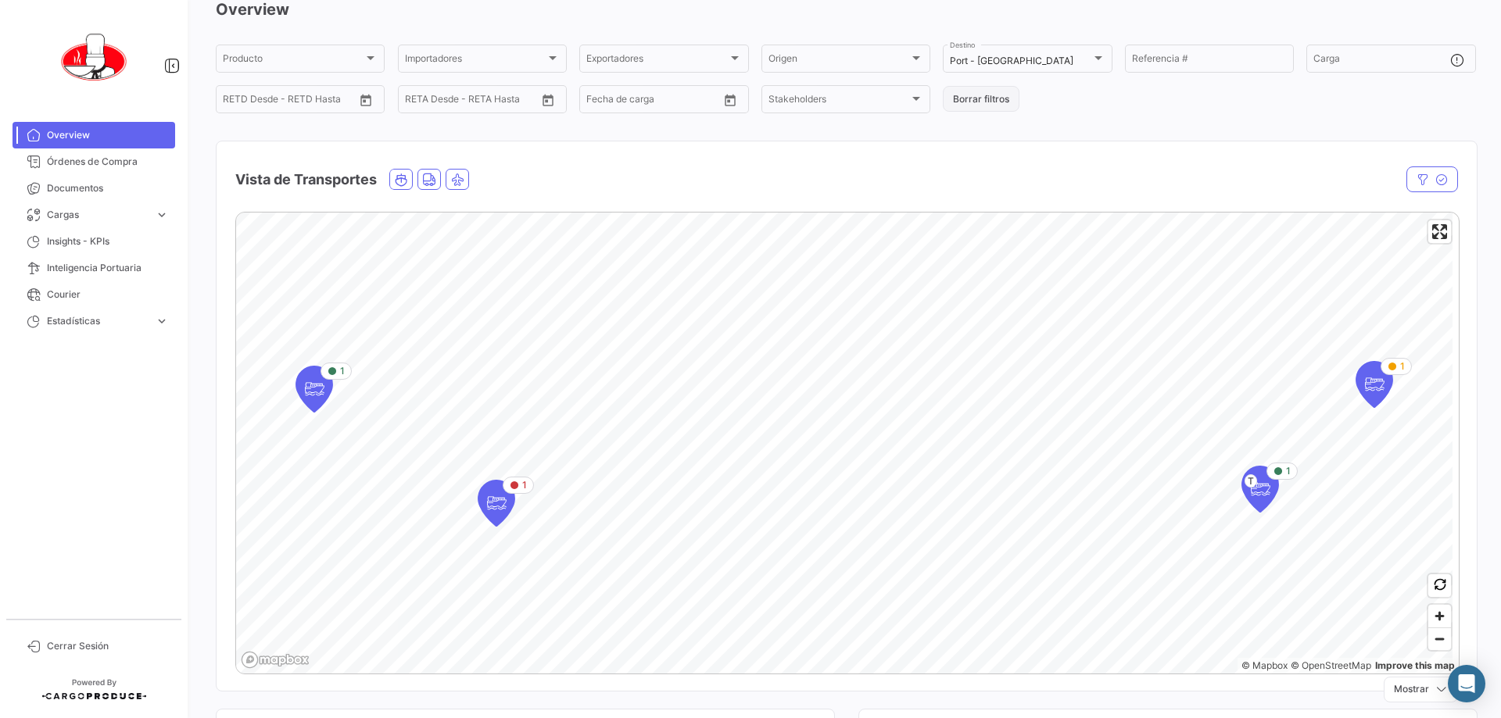
click at [748, 95] on button "Borrar filtros" at bounding box center [981, 99] width 77 height 26
click at [748, 133] on div "Overview Producto Producto Importadores Importadores Exportadores Exportadores …" at bounding box center [846, 344] width 1260 height 692
click at [441, 141] on div "Vista de Transportes" at bounding box center [846, 170] width 1260 height 58
click at [433, 178] on icon "Land" at bounding box center [429, 180] width 14 height 14
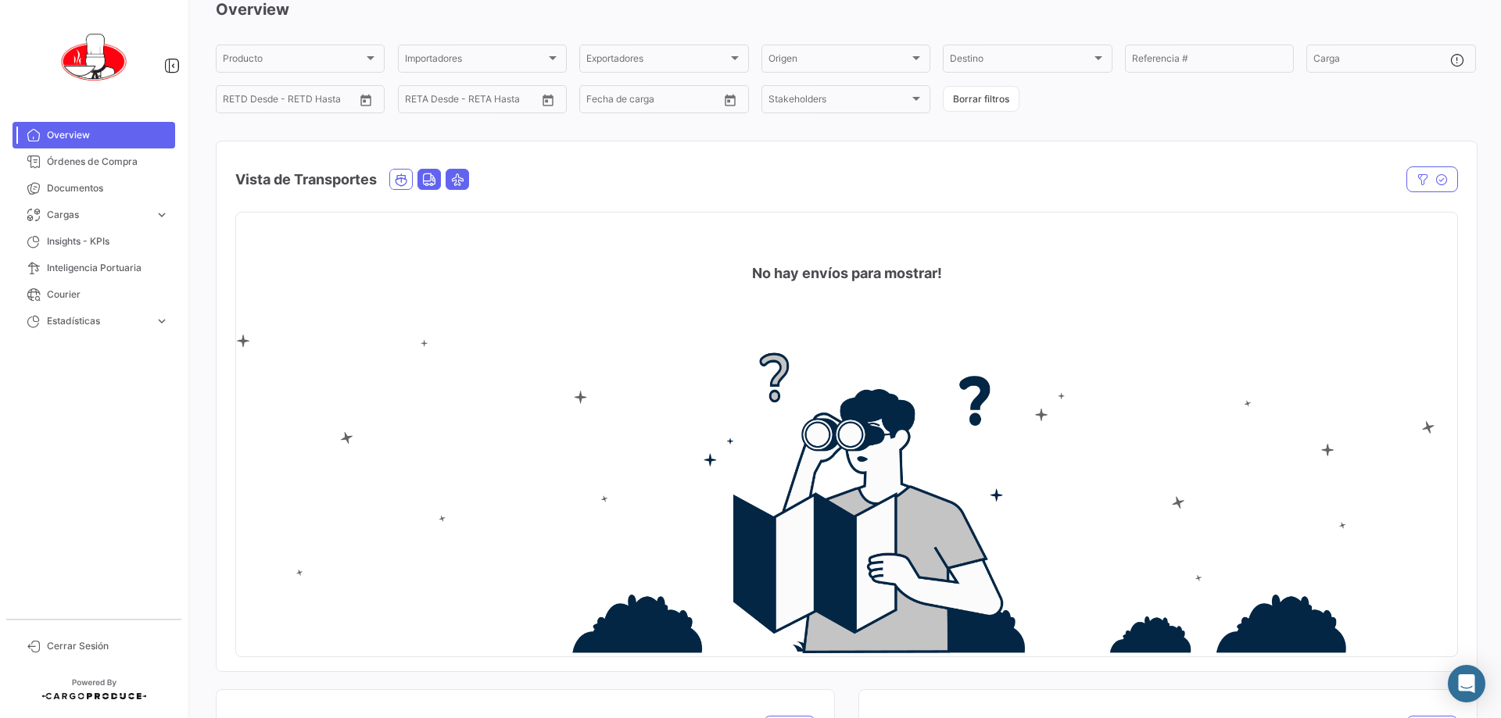
click at [461, 173] on icon "Air" at bounding box center [457, 180] width 14 height 14
drag, startPoint x: 456, startPoint y: 175, endPoint x: 436, endPoint y: 175, distance: 19.5
click at [453, 175] on icon "Air" at bounding box center [457, 180] width 14 height 14
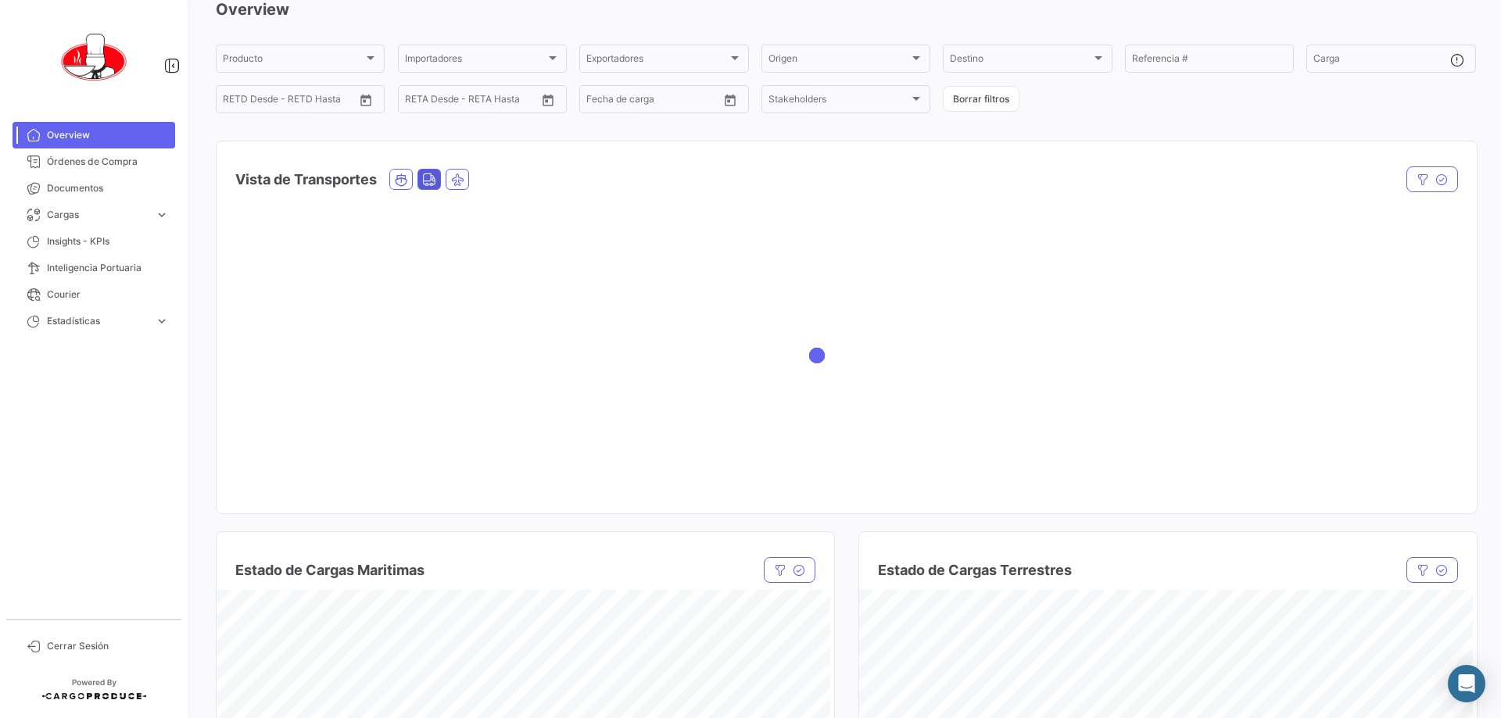
click at [436, 175] on icon "Land" at bounding box center [429, 180] width 14 height 14
click at [403, 175] on icon "Ocean" at bounding box center [401, 180] width 14 height 14
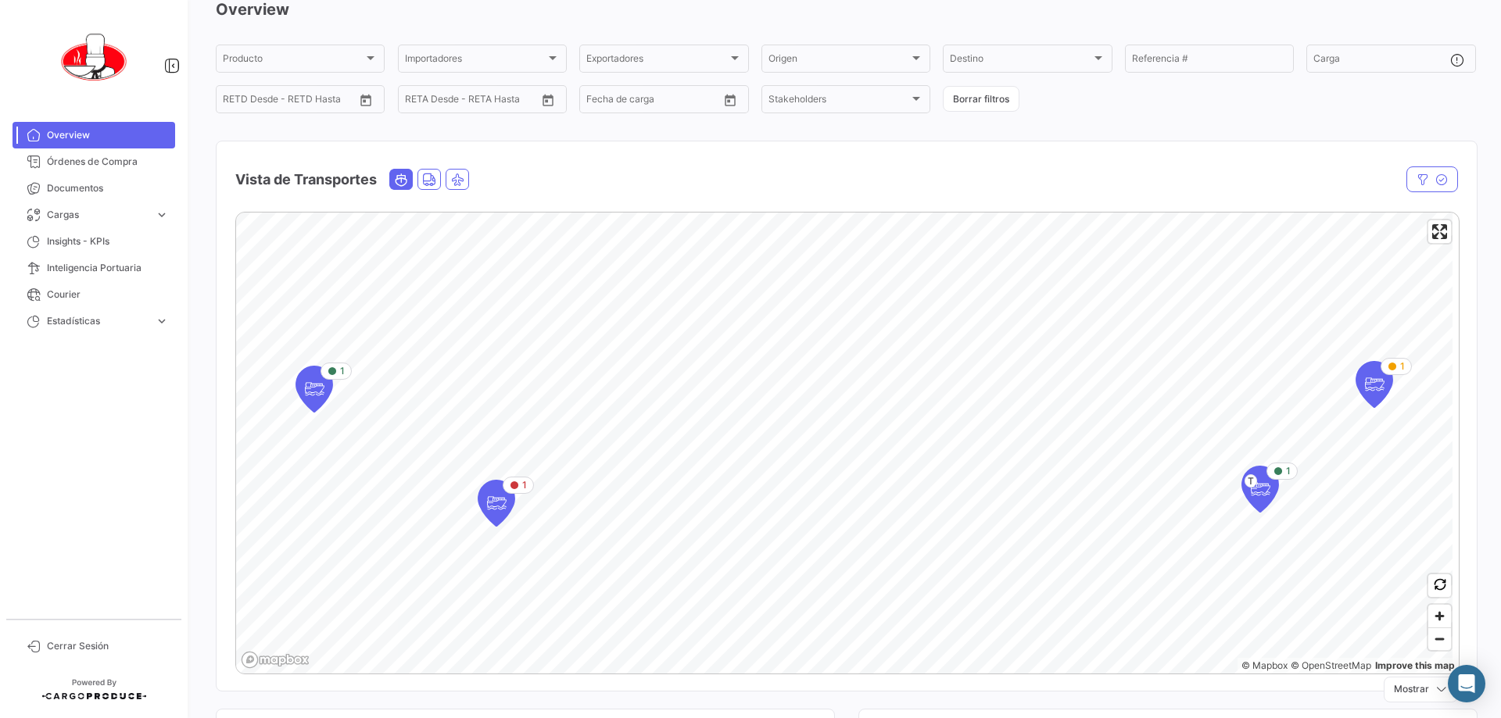
click at [541, 156] on div "Vista de Transportes" at bounding box center [846, 170] width 1260 height 58
click at [576, 173] on div "Vista de Transportes" at bounding box center [663, 179] width 856 height 39
click at [644, 141] on mat-card "Vista de Transportes En tránsito Estado Nave Nave Carga Agrupador por * OC # Bo…" at bounding box center [846, 416] width 1261 height 551
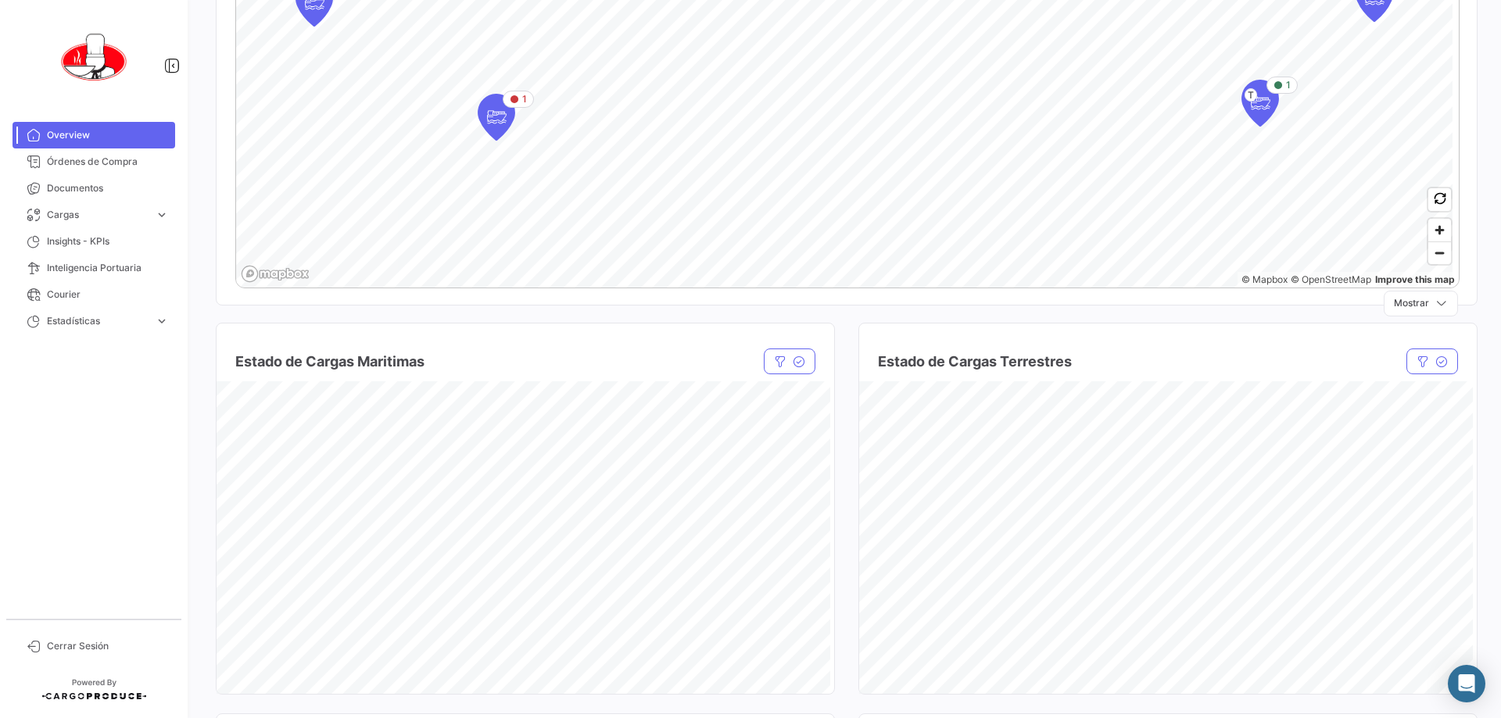
scroll to position [391, 0]
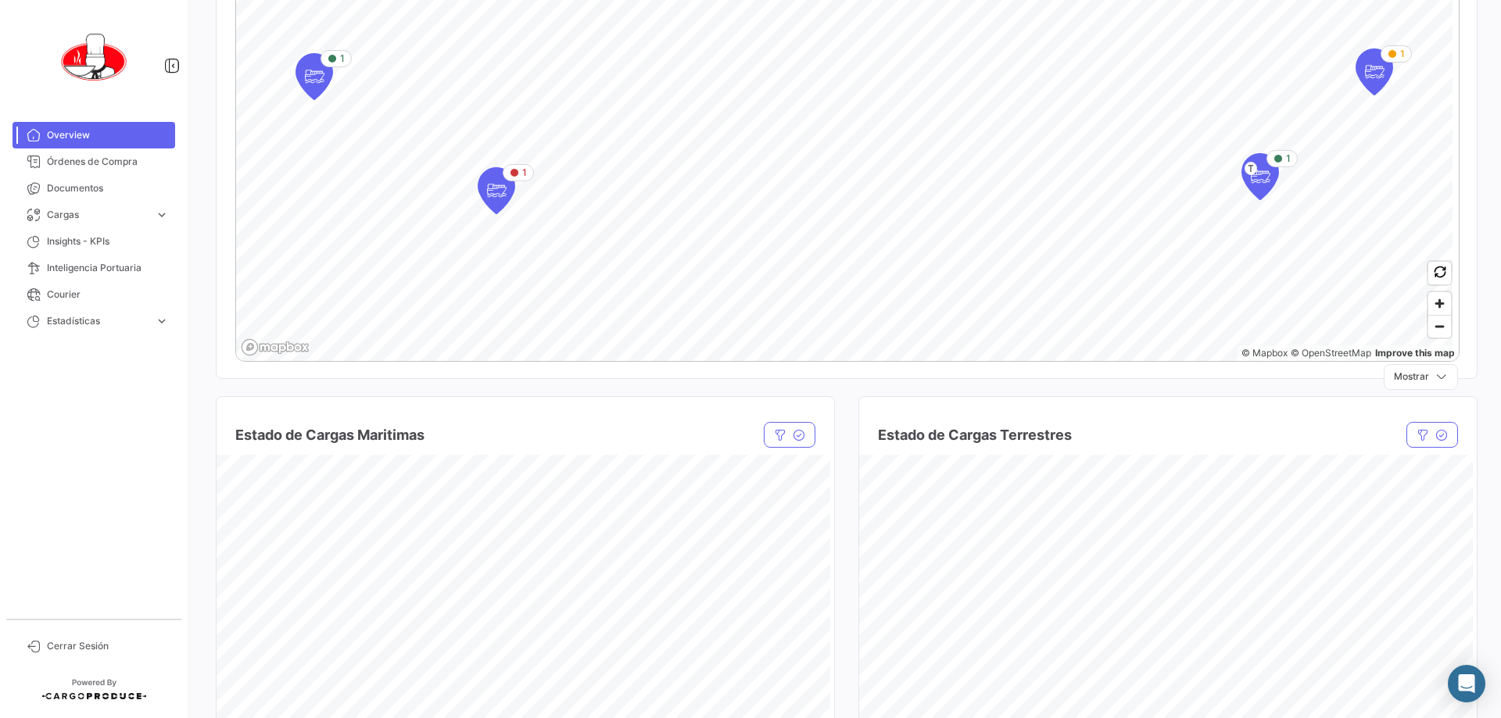
click at [748, 150] on div "¿Qué hay de nuevo? 0 [PERSON_NAME] Overview Producto Producto Importadores Impo…" at bounding box center [846, 359] width 1310 height 718
click at [748, 191] on div "1 1 1 T 1 © Mapbox © OpenStreetMap Improve this map Mostrar" at bounding box center [846, 132] width 1260 height 490
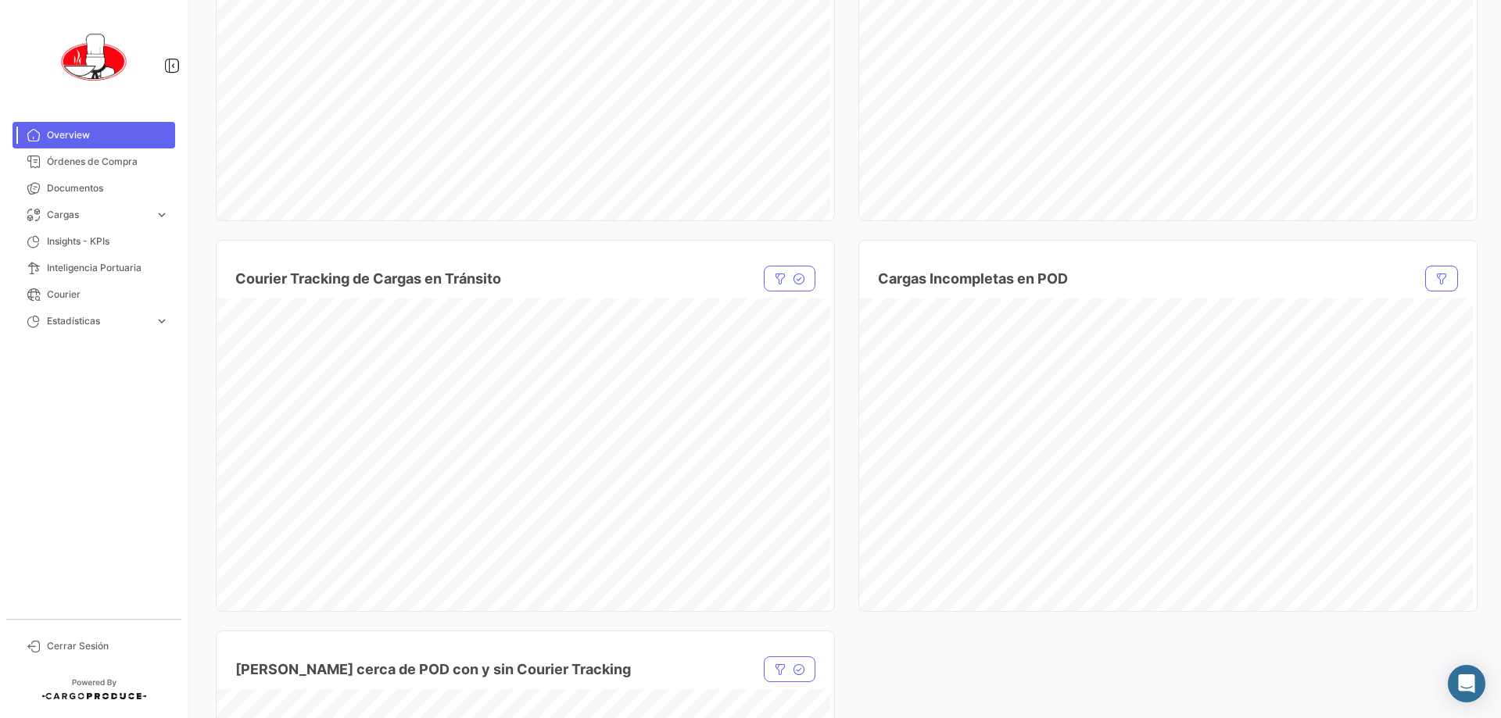
scroll to position [1016, 0]
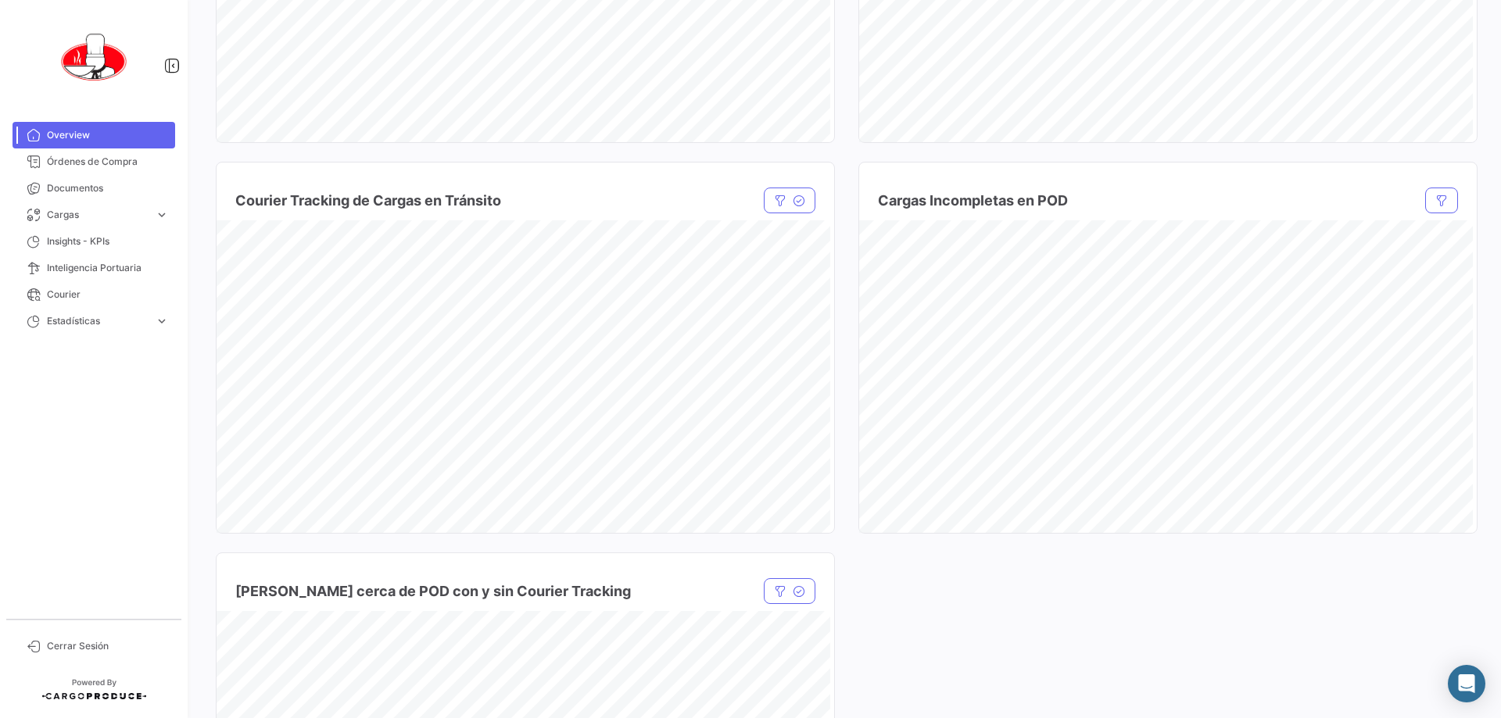
click at [487, 155] on div "Courier Tracking de Cargas en Tránsito Estado Estado Courier Courier Borrar fil…" at bounding box center [524, 338] width 617 height 391
click at [599, 151] on div "Courier Tracking de Cargas en Tránsito Estado Estado Courier Courier Borrar fil…" at bounding box center [524, 338] width 617 height 391
drag, startPoint x: 1109, startPoint y: 598, endPoint x: 1120, endPoint y: 583, distance: 18.4
click at [748, 596] on div "Estado de Cargas Maritimas Estado Estado Compañía naviera Compañía naviera Borr…" at bounding box center [846, 338] width 1260 height 1172
click at [748, 146] on div "Cargas Incompletas en POD Compañía naviera Compañía naviera Importadores Import…" at bounding box center [1166, 338] width 617 height 391
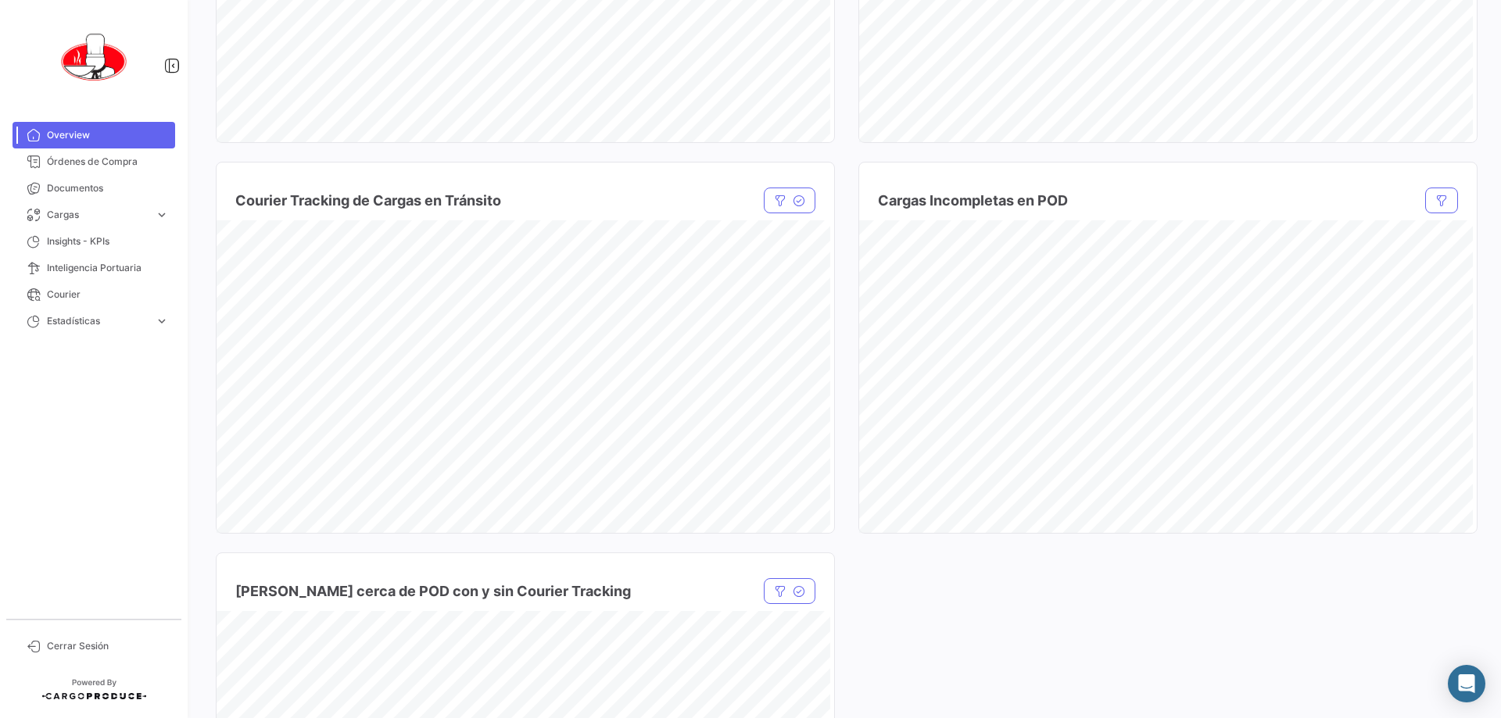
click at [748, 143] on div "Estado de Cargas Maritimas Estado Estado Compañía naviera Compañía naviera Borr…" at bounding box center [846, 338] width 1260 height 1172
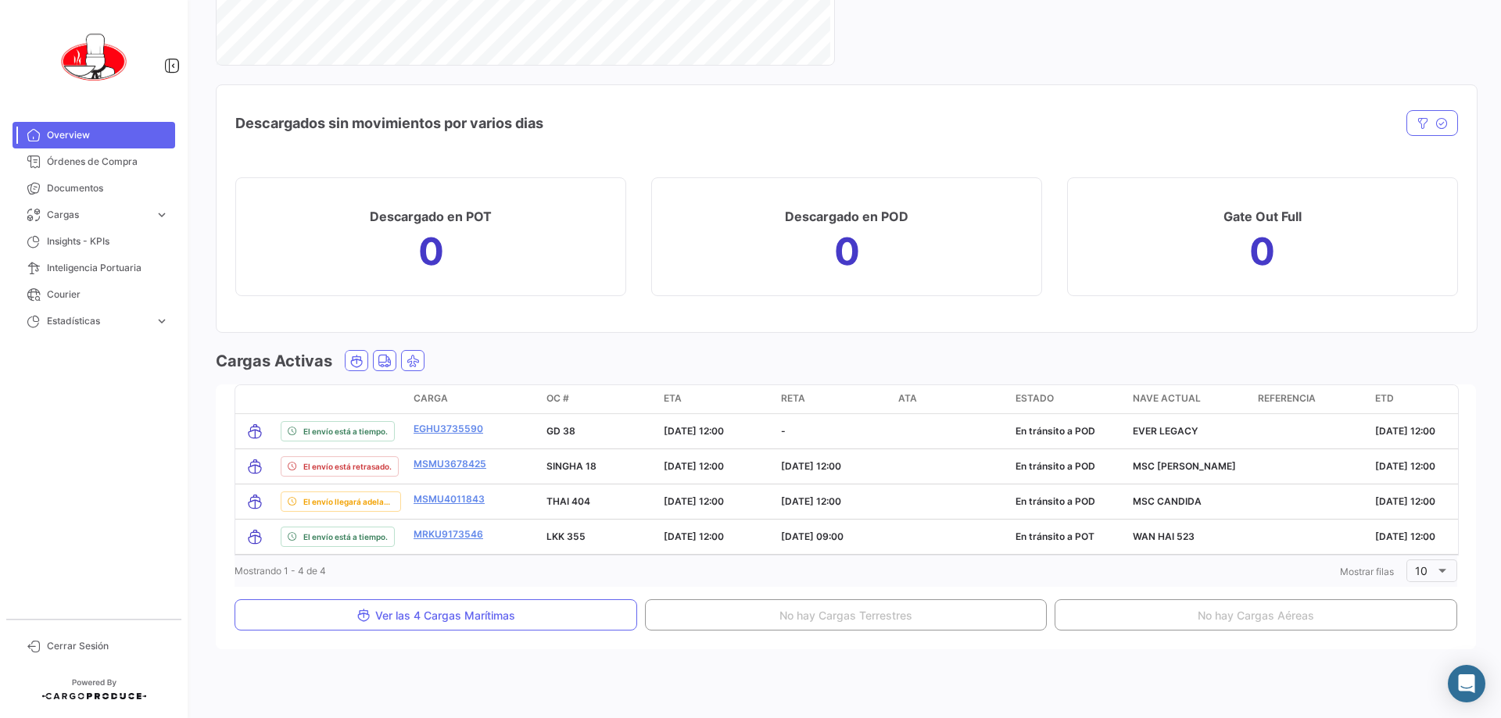
scroll to position [1887, 0]
click at [591, 351] on div "Cargas Activas" at bounding box center [846, 361] width 1260 height 22
click at [602, 350] on div "Cargas Activas" at bounding box center [846, 361] width 1260 height 22
click at [90, 162] on span "Órdenes de Compra" at bounding box center [108, 162] width 122 height 14
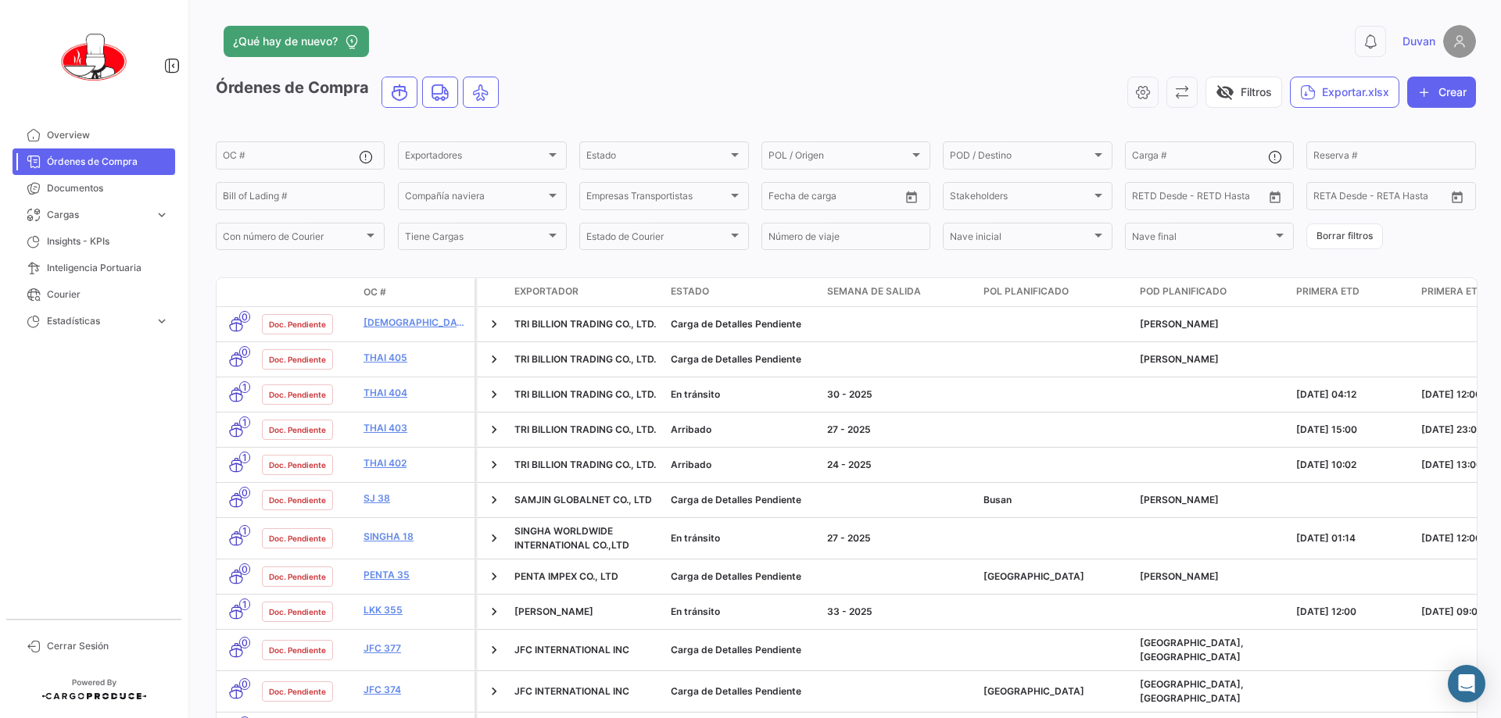
click at [748, 63] on app-header "¿Qué hay de nuevo? 0 [PERSON_NAME]" at bounding box center [846, 51] width 1260 height 52
click at [748, 57] on div "0 [PERSON_NAME]" at bounding box center [1192, 41] width 567 height 33
click at [748, 88] on icon "button" at bounding box center [1143, 92] width 16 height 16
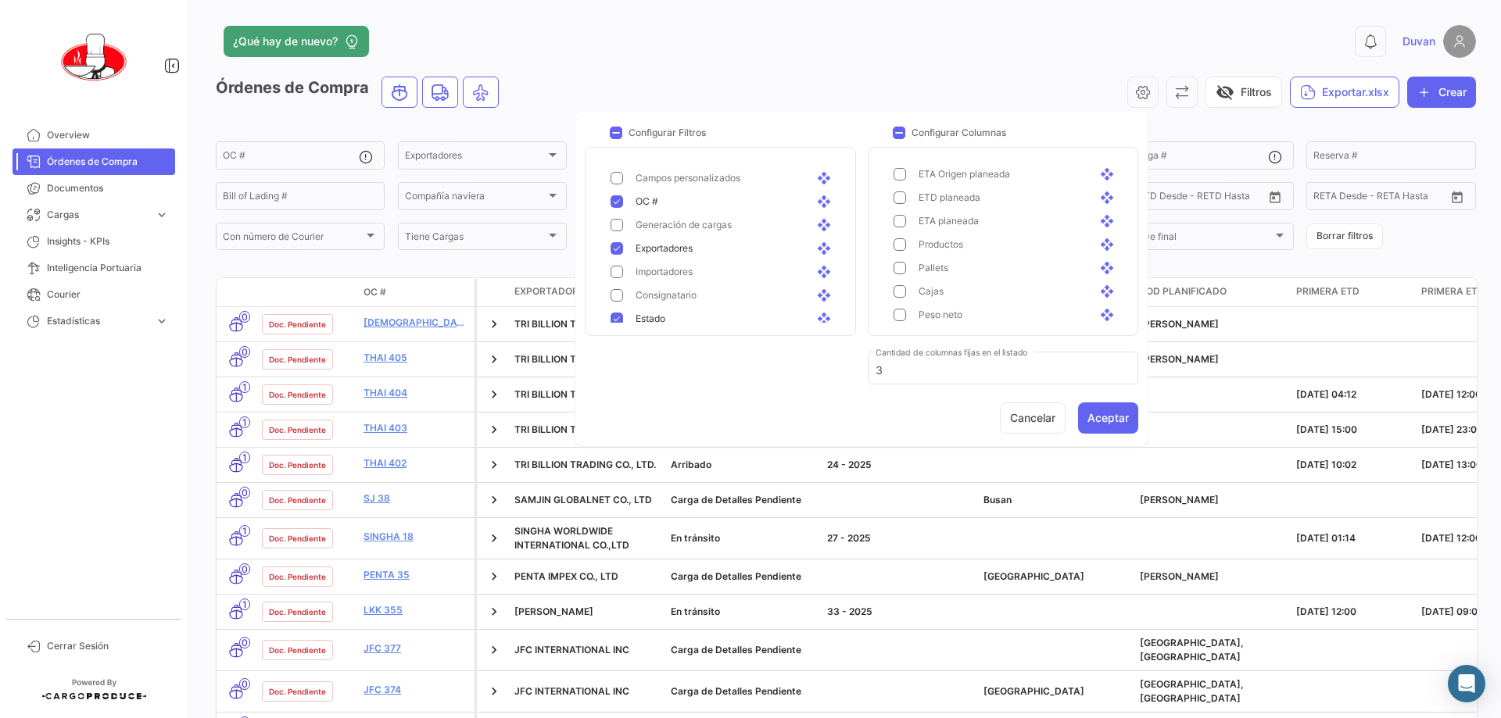
scroll to position [547, 0]
click at [748, 65] on app-header "¿Qué hay de nuevo? 0 [PERSON_NAME]" at bounding box center [846, 51] width 1260 height 52
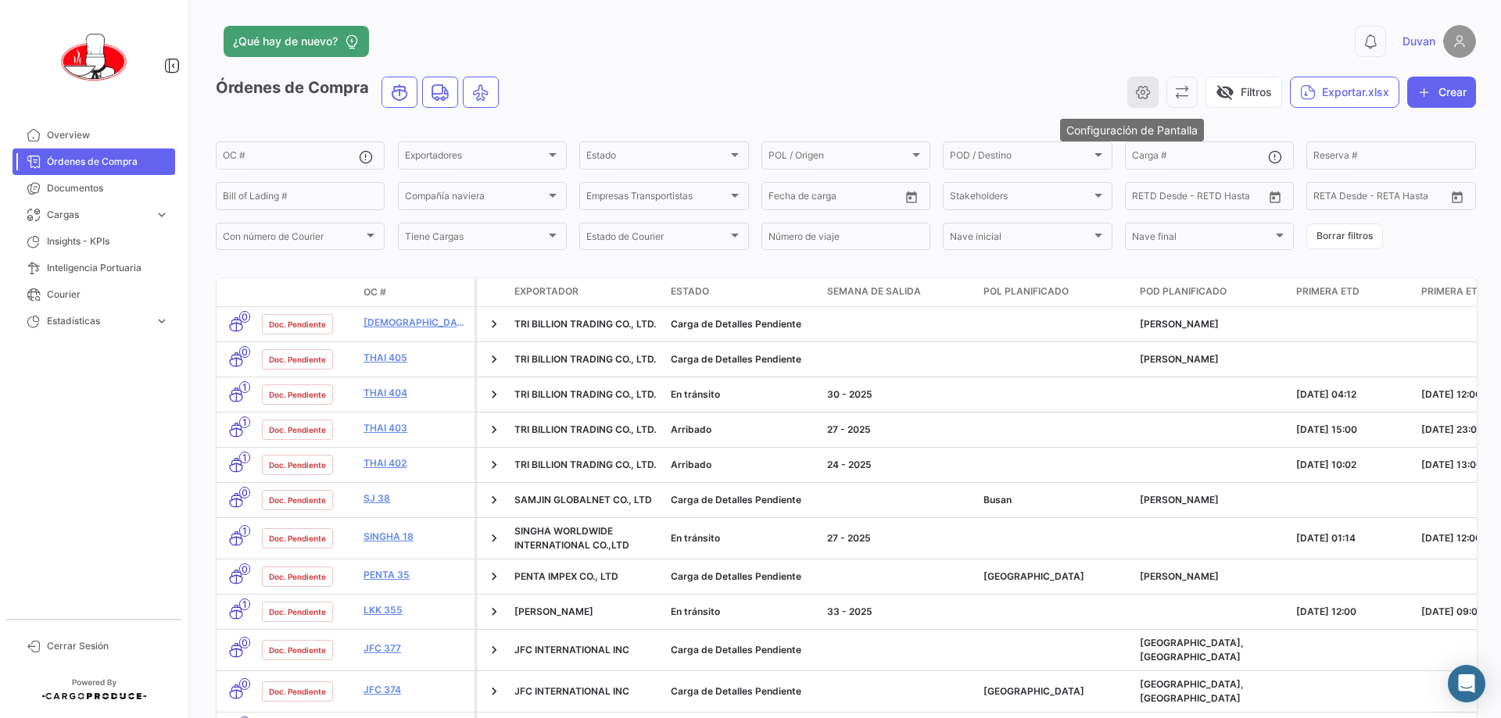
click at [748, 95] on icon "button" at bounding box center [1143, 92] width 16 height 16
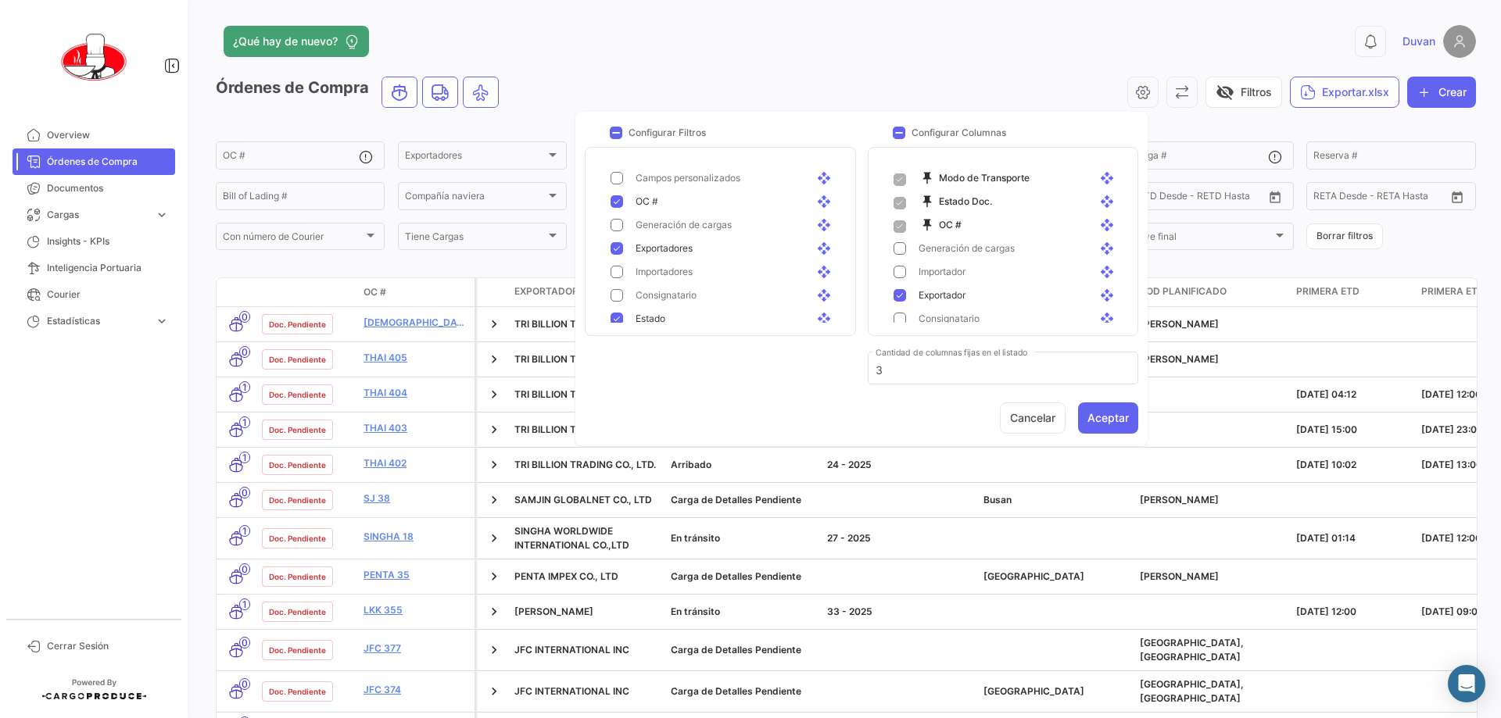
click at [748, 48] on div "¿Qué hay de nuevo?" at bounding box center [562, 41] width 693 height 31
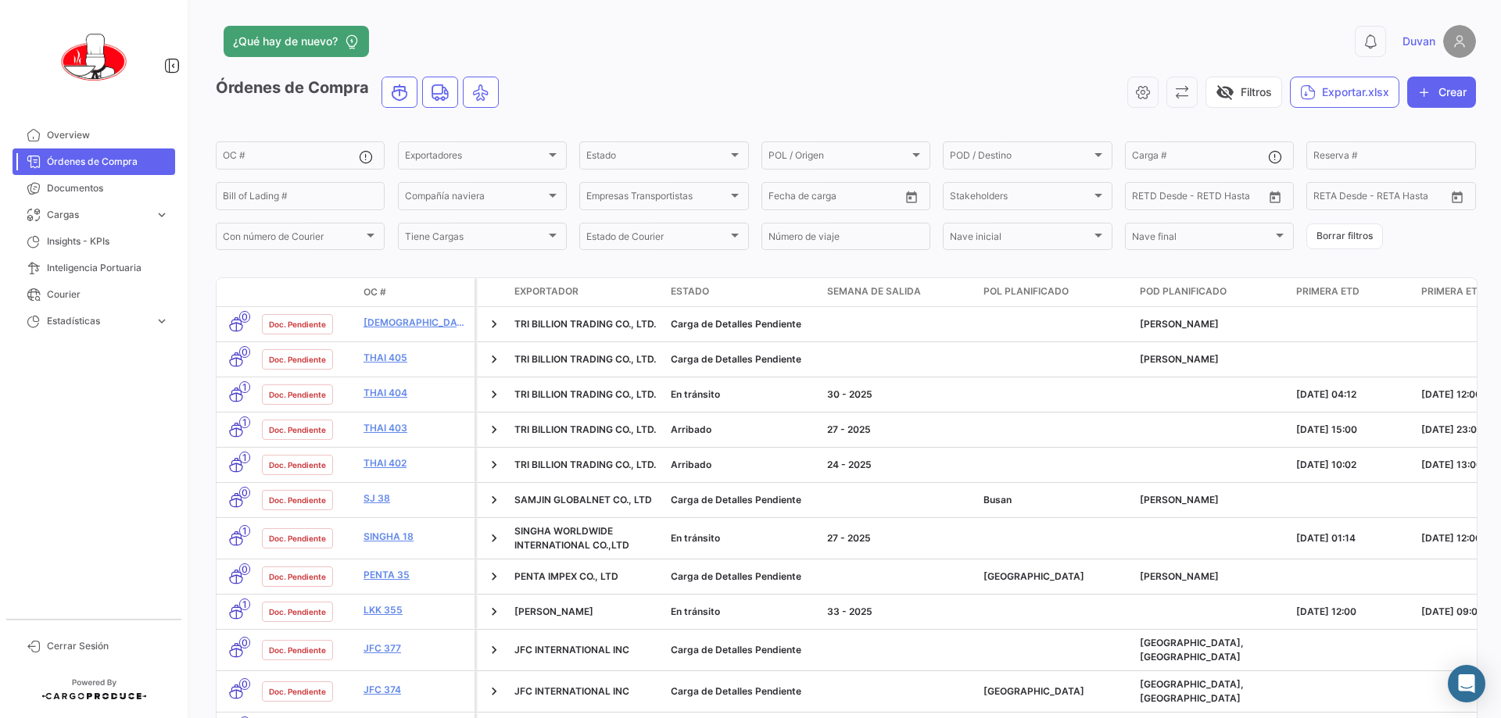
click at [642, 100] on div "visibility_off Filtros Exportar.xlsx Crear" at bounding box center [993, 92] width 964 height 31
click at [664, 84] on div "visibility_off Filtros Exportar.xlsx Crear" at bounding box center [993, 92] width 964 height 31
click at [507, 78] on div "Órdenes de Compra visibility_off Filtros Exportar.xlsx Crear" at bounding box center [846, 99] width 1260 height 44
click at [403, 92] on icon "Ocean" at bounding box center [399, 93] width 19 height 20
click at [404, 87] on icon "Ocean" at bounding box center [399, 93] width 19 height 20
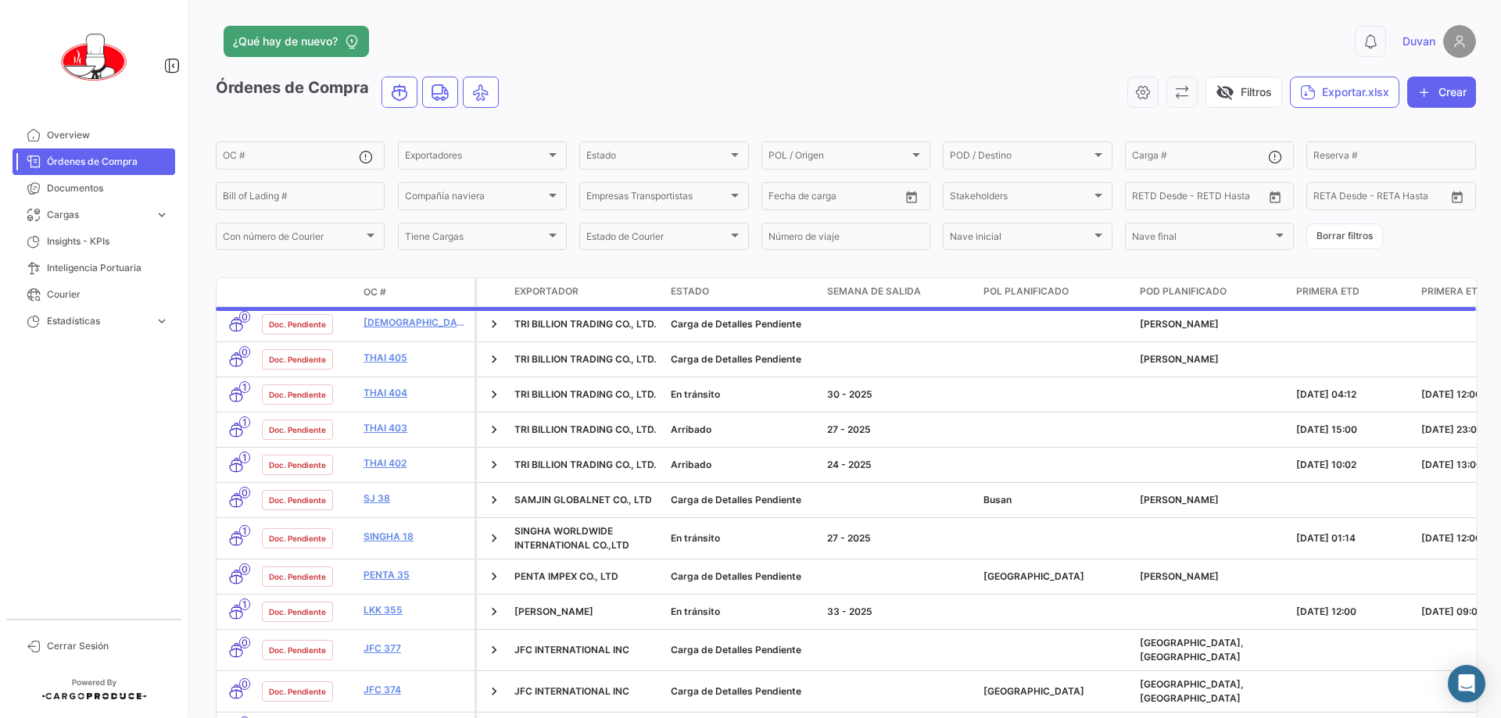
click at [626, 81] on div "visibility_off Filtros Exportar.xlsx Crear" at bounding box center [993, 92] width 964 height 31
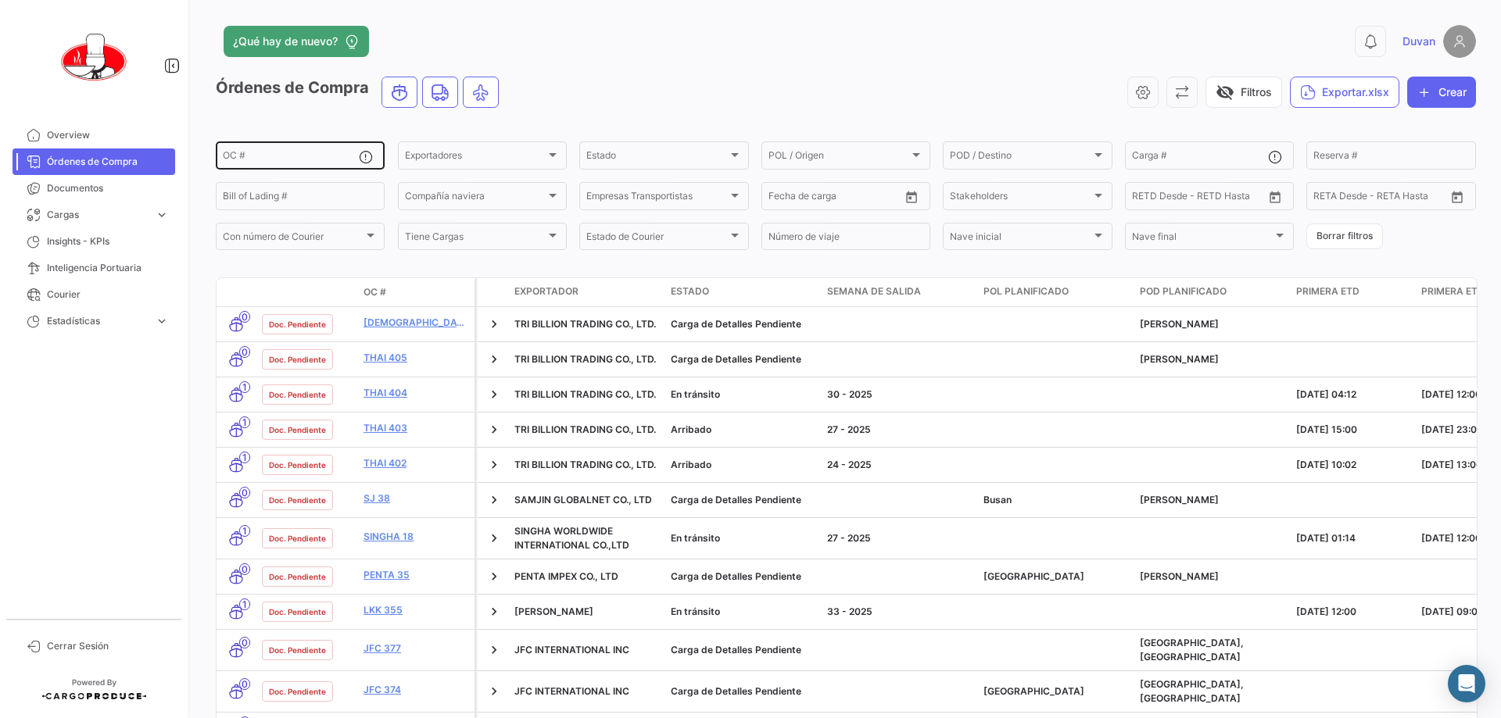
click at [286, 152] on div "OC #" at bounding box center [291, 154] width 136 height 30
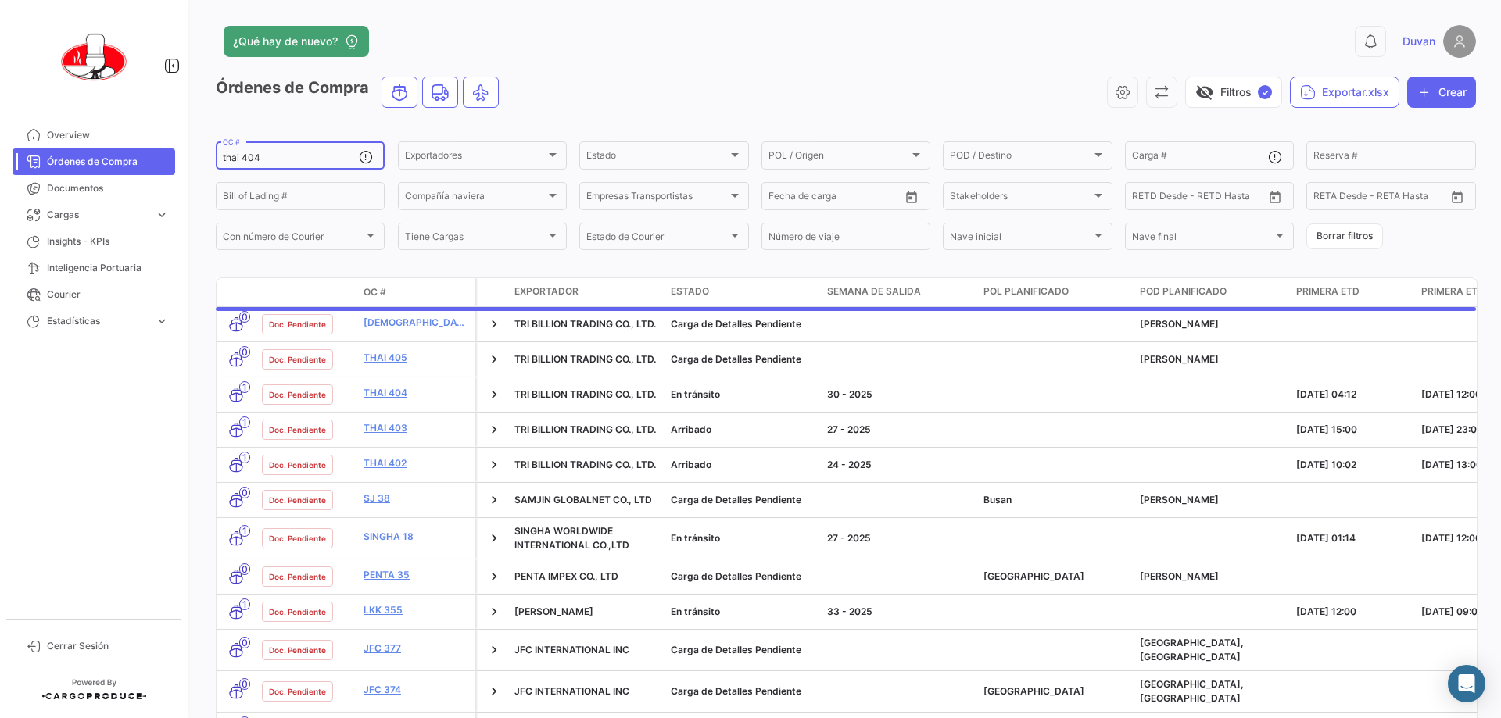
type input "thai 404"
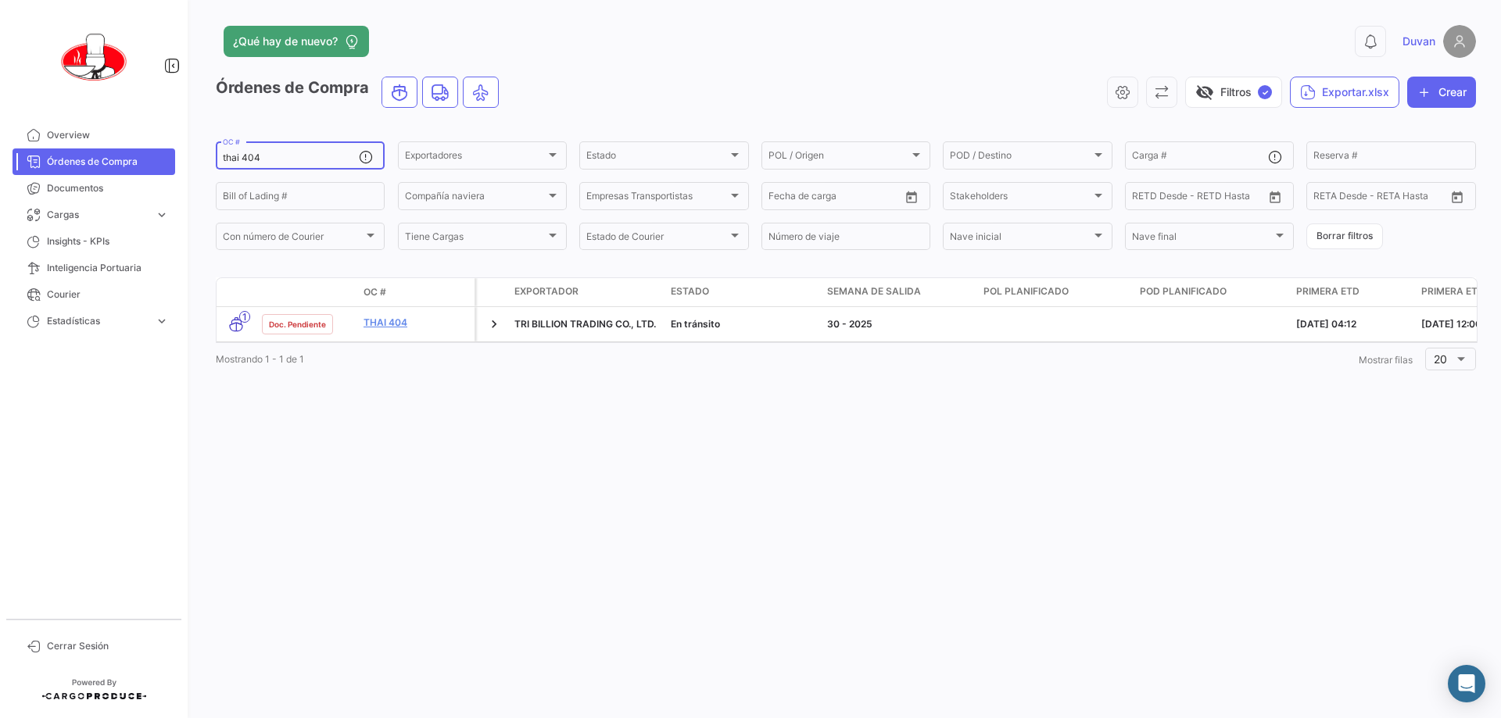
click at [686, 109] on div "Órdenes de Compra visibility_off Filtros ✓ Exportar.xlsx Crear" at bounding box center [846, 99] width 1260 height 44
click at [748, 17] on div "¿Qué hay de nuevo? 0 [PERSON_NAME] Órdenes de Compra visibility_off Filtros ✓ E…" at bounding box center [846, 359] width 1310 height 718
click at [659, 48] on div "¿Qué hay de nuevo?" at bounding box center [562, 41] width 693 height 31
click at [651, 77] on div "visibility_off Filtros ✓ Exportar.xlsx Crear" at bounding box center [993, 92] width 964 height 31
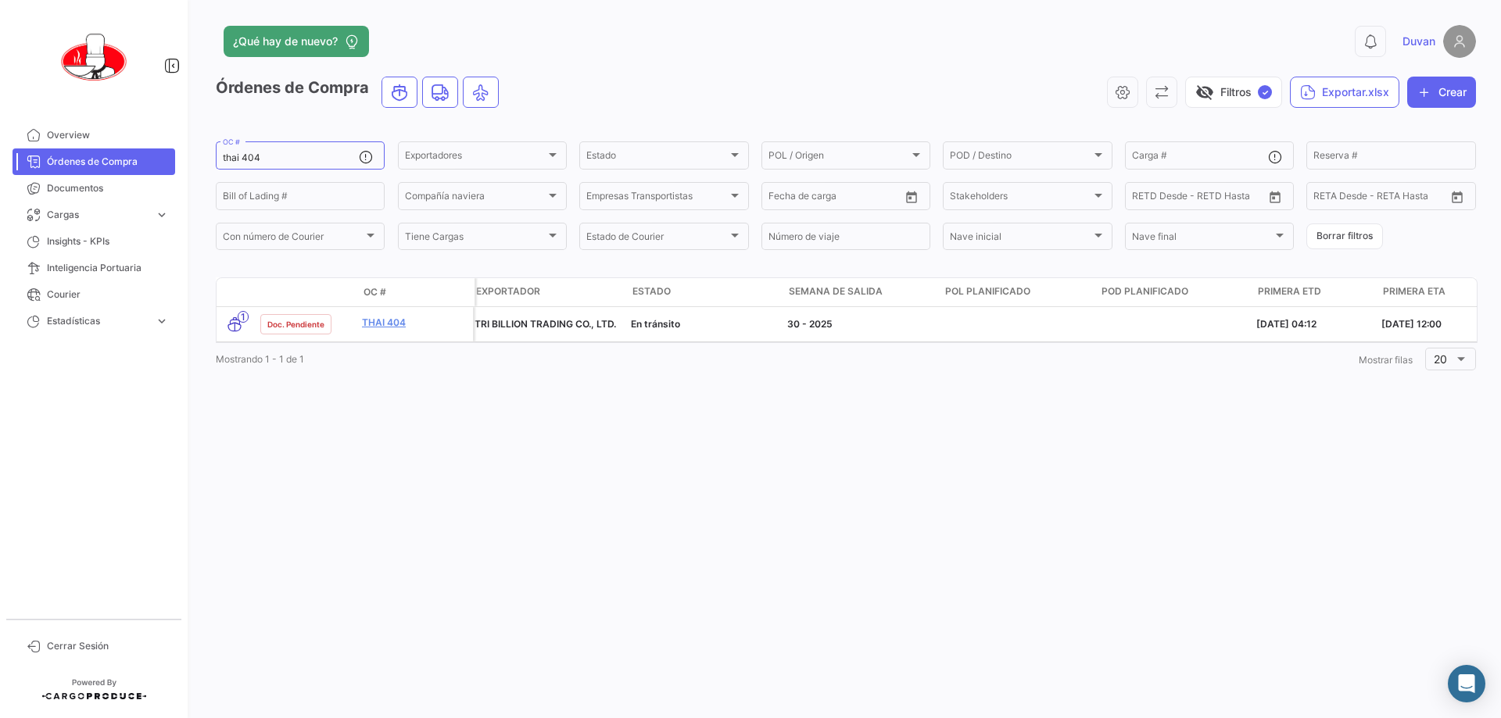
scroll to position [0, 0]
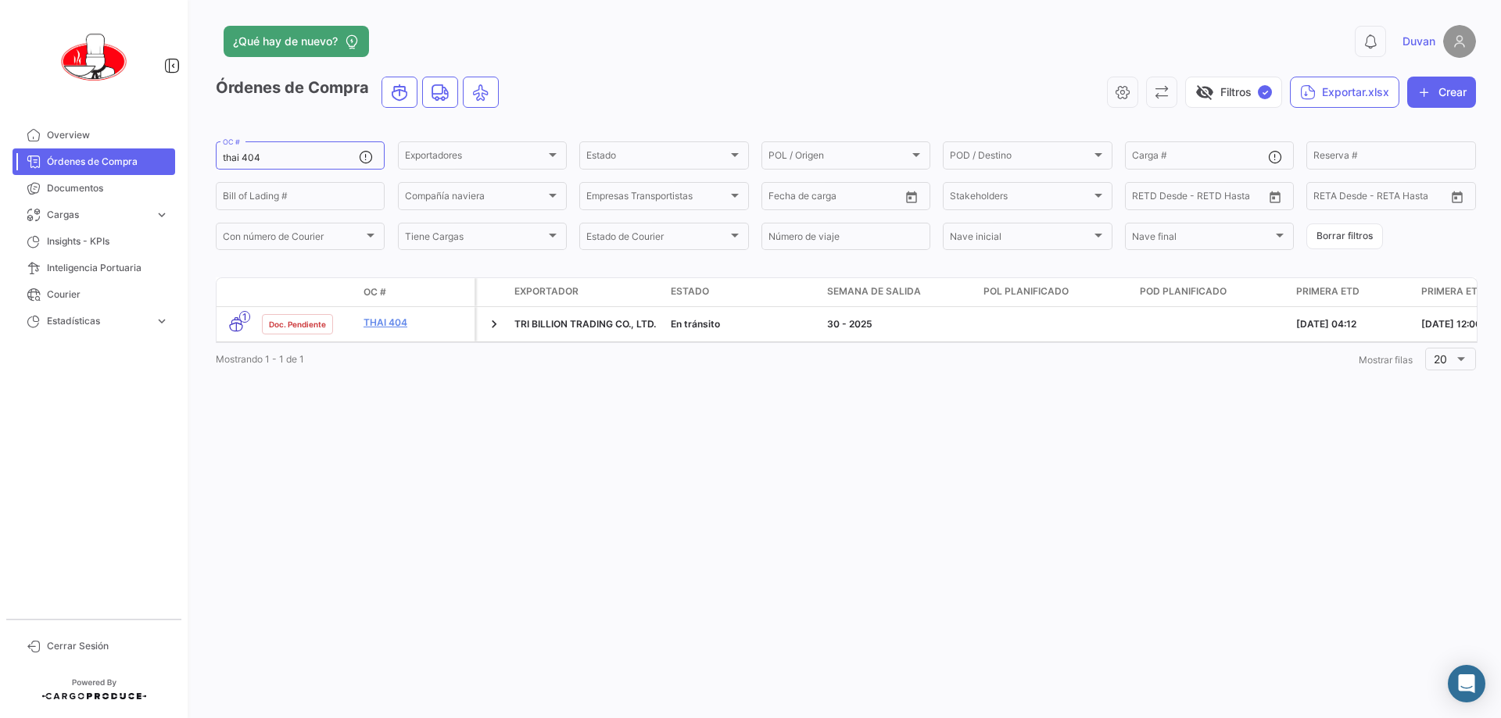
click at [704, 30] on div "¿Qué hay de nuevo?" at bounding box center [562, 41] width 693 height 31
click at [748, 58] on app-header "¿Qué hay de nuevo? 0 [PERSON_NAME]" at bounding box center [846, 51] width 1260 height 52
click at [723, 94] on div "visibility_off Filtros ✓ Exportar.xlsx Crear" at bounding box center [993, 92] width 964 height 31
click at [643, 102] on div "visibility_off Filtros ✓ Exportar.xlsx Crear" at bounding box center [993, 92] width 964 height 31
click at [583, 126] on app-list-header "Órdenes de Compra visibility_off Filtros ✓ Exportar.xlsx Crear thai 404 OC # Ex…" at bounding box center [846, 165] width 1260 height 176
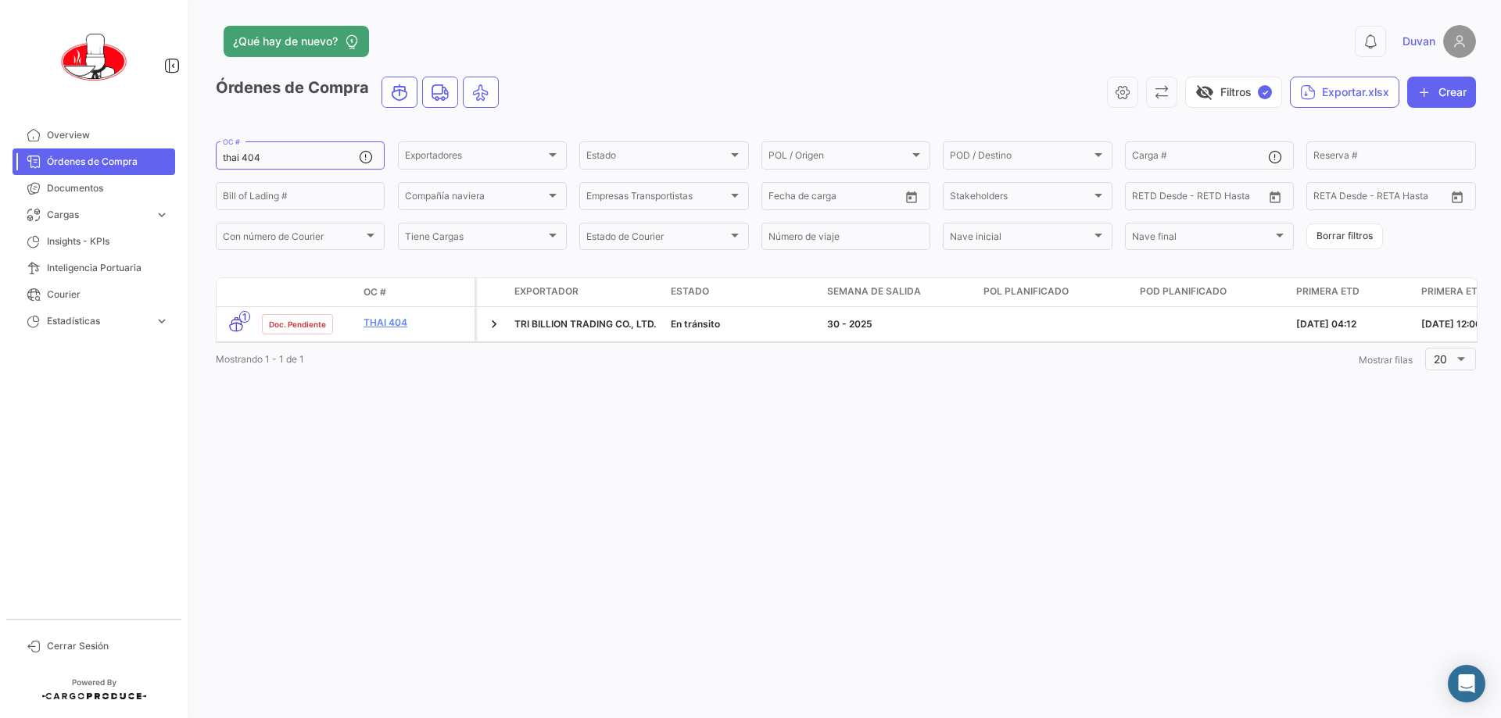
click at [606, 113] on div "Órdenes de Compra visibility_off Filtros ✓ Exportar.xlsx Crear" at bounding box center [846, 99] width 1260 height 44
click at [748, 108] on div "Órdenes de Compra visibility_off Filtros ✓ Exportar.xlsx Crear" at bounding box center [846, 99] width 1260 height 44
click at [671, 113] on div "Órdenes de Compra visibility_off Filtros ✓ Exportar.xlsx Crear" at bounding box center [846, 99] width 1260 height 44
click at [748, 88] on icon "button" at bounding box center [1122, 92] width 16 height 16
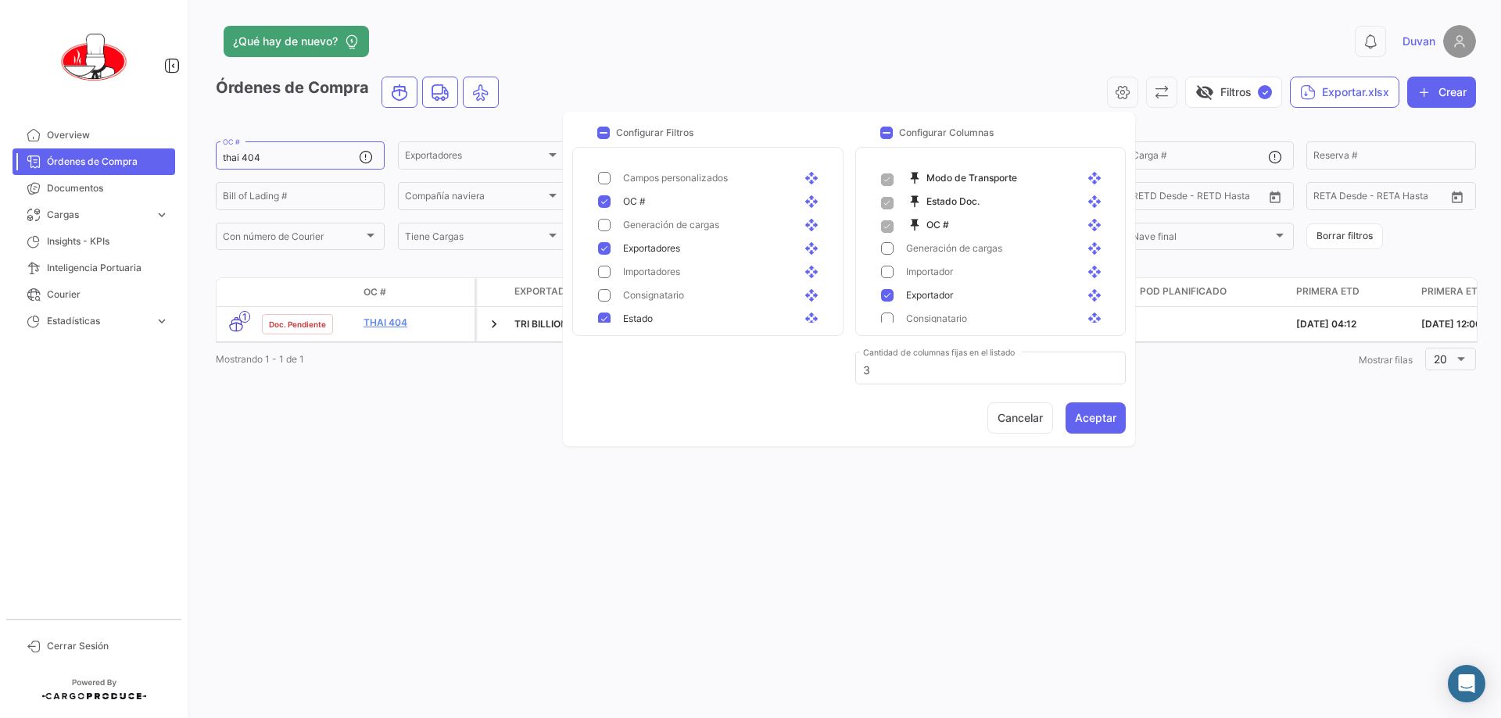
click at [624, 270] on span "Importadores" at bounding box center [651, 272] width 57 height 14
click at [748, 416] on button "Aceptar" at bounding box center [1095, 417] width 60 height 31
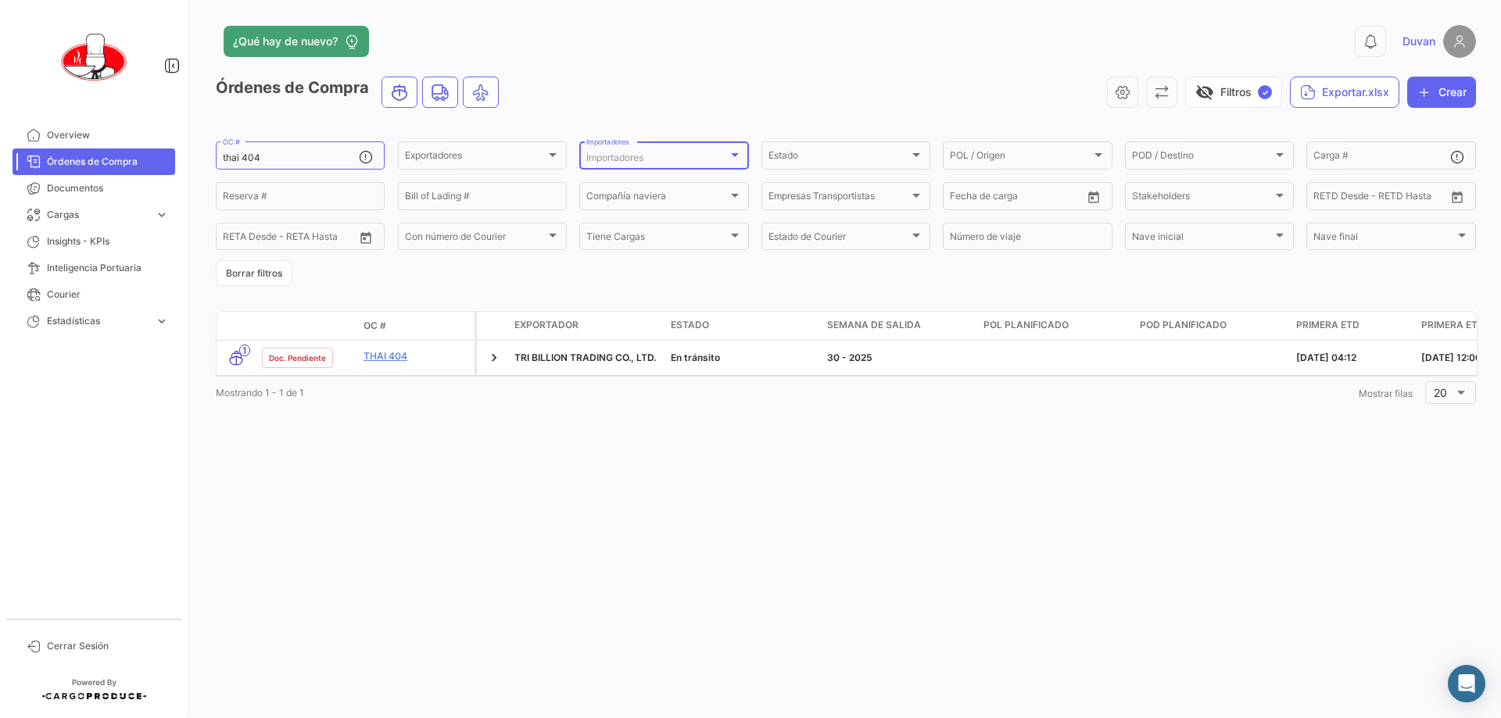
click at [670, 154] on div "Importadores" at bounding box center [656, 157] width 141 height 11
click at [622, 236] on div "Seleccionar todas Best Choice" at bounding box center [689, 205] width 269 height 122
click at [681, 123] on div at bounding box center [750, 359] width 1501 height 718
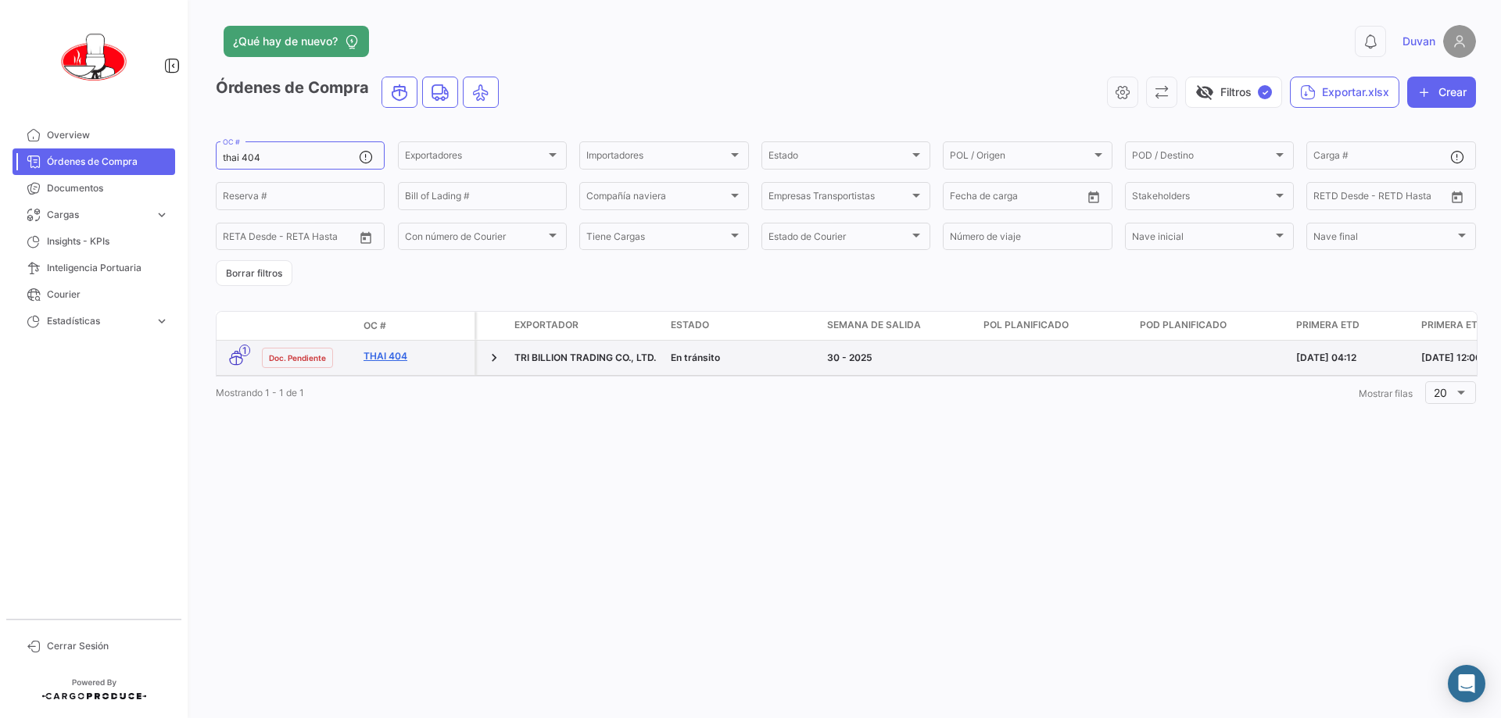
click at [430, 353] on link "THAI 404" at bounding box center [415, 356] width 105 height 14
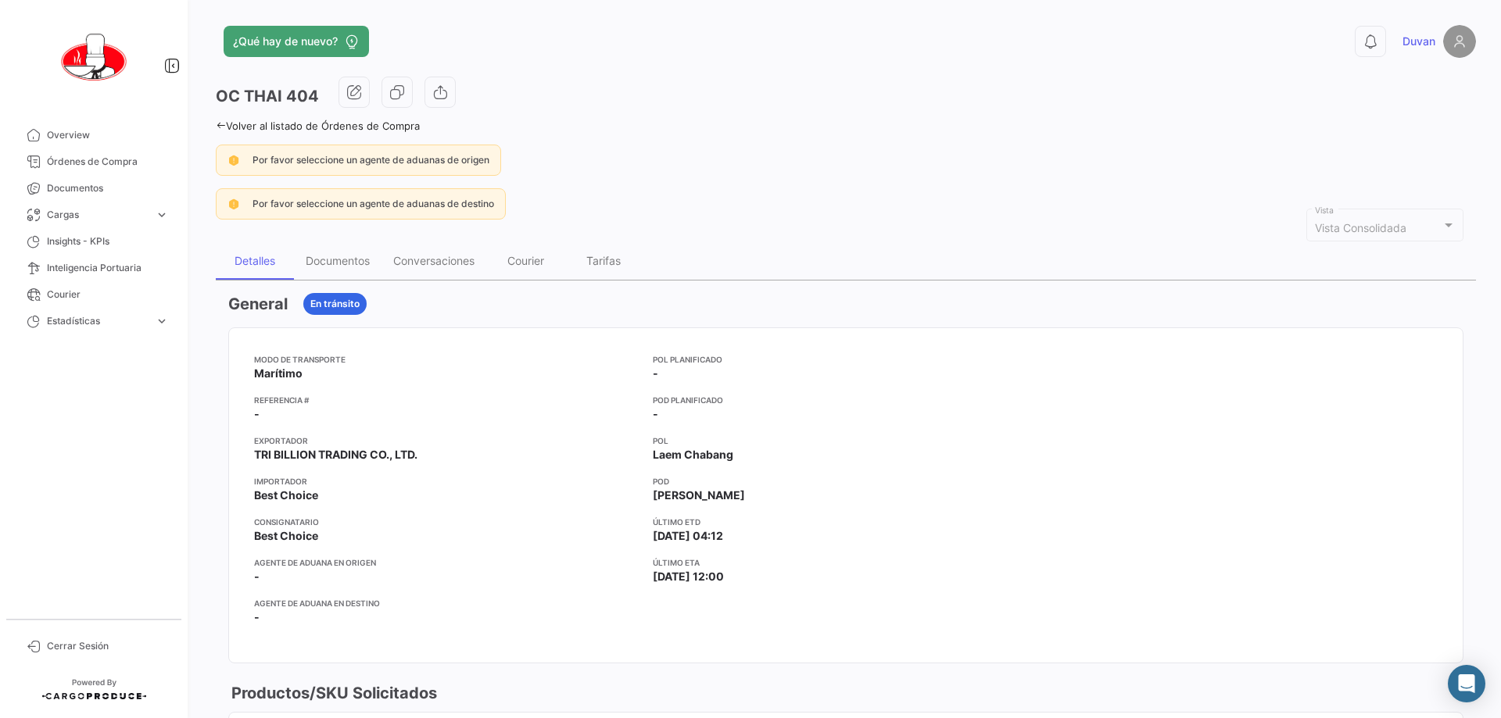
click at [695, 218] on div "Por favor seleccione un agente de aduanas de destino" at bounding box center [846, 203] width 1260 height 31
click at [748, 191] on div "Por favor seleccione un agente de aduanas de destino" at bounding box center [846, 203] width 1260 height 31
click at [657, 201] on div "Por favor seleccione un agente de aduanas de destino" at bounding box center [846, 203] width 1260 height 31
click at [109, 161] on span "Órdenes de Compra" at bounding box center [108, 162] width 122 height 14
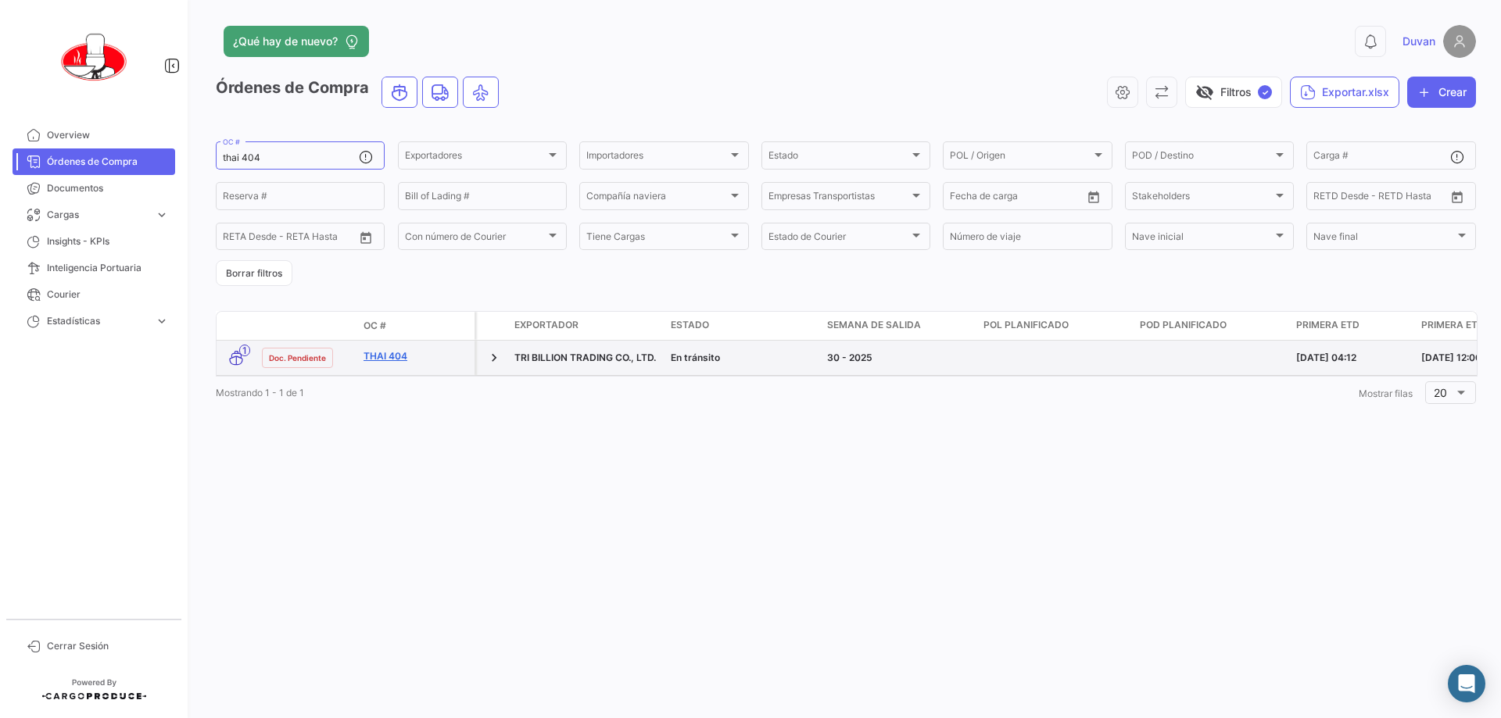
click at [466, 360] on link "THAI 404" at bounding box center [415, 356] width 105 height 14
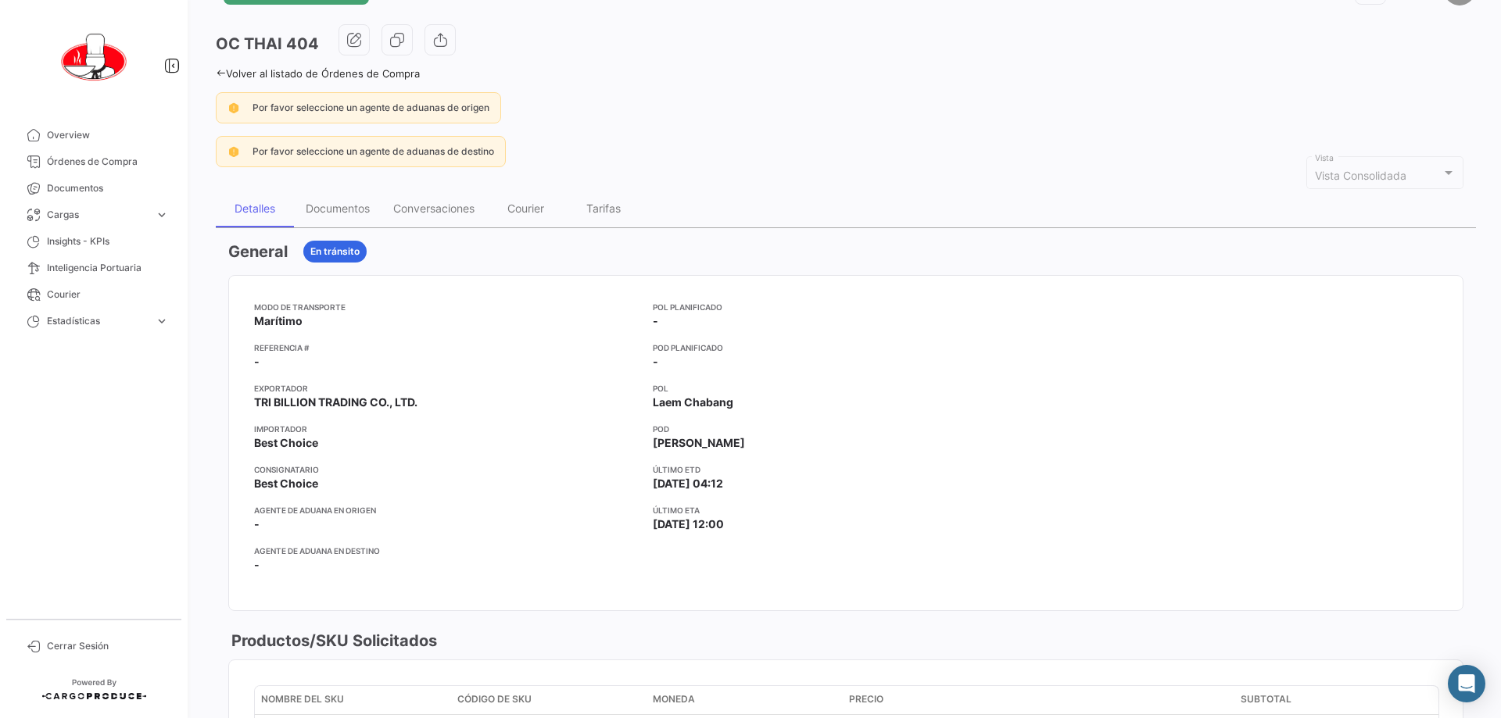
scroll to position [78, 0]
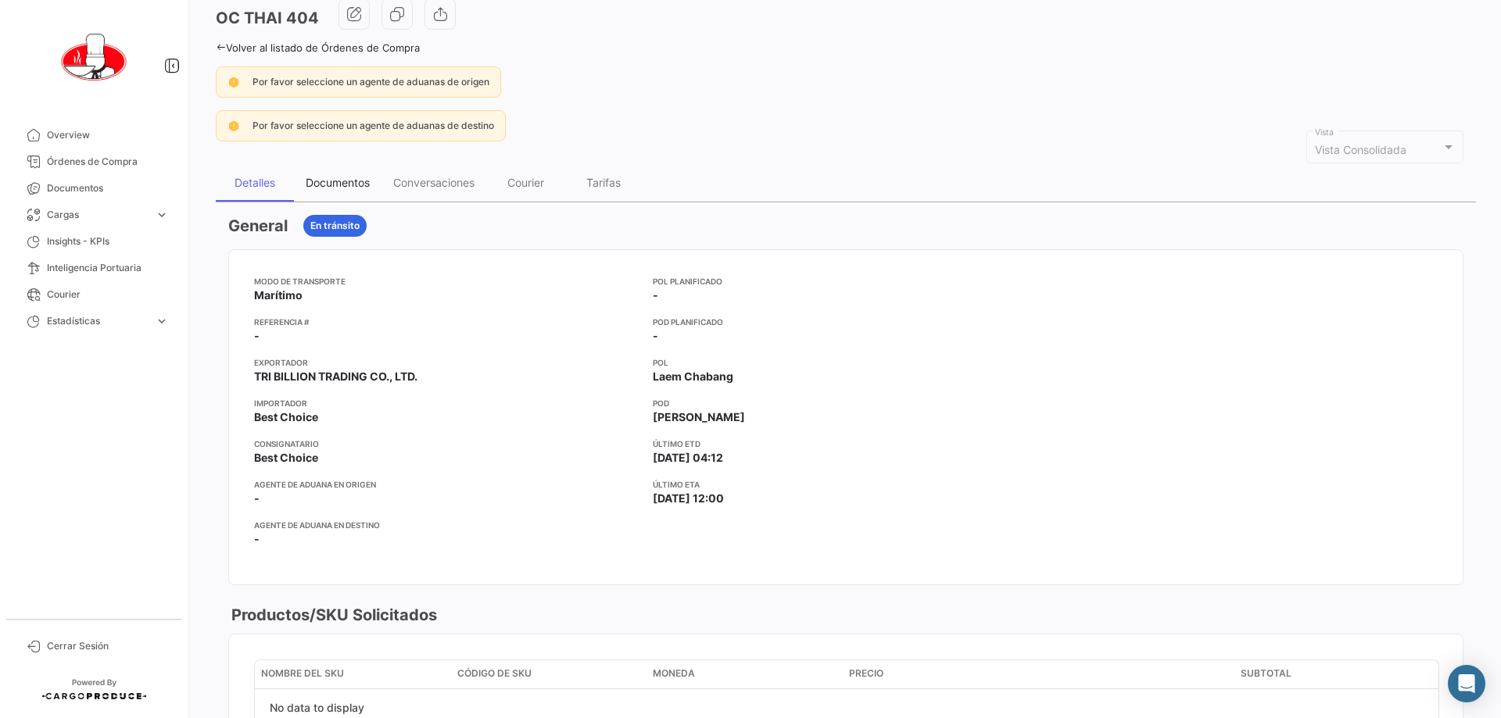
click at [309, 187] on div "Documentos" at bounding box center [338, 182] width 64 height 13
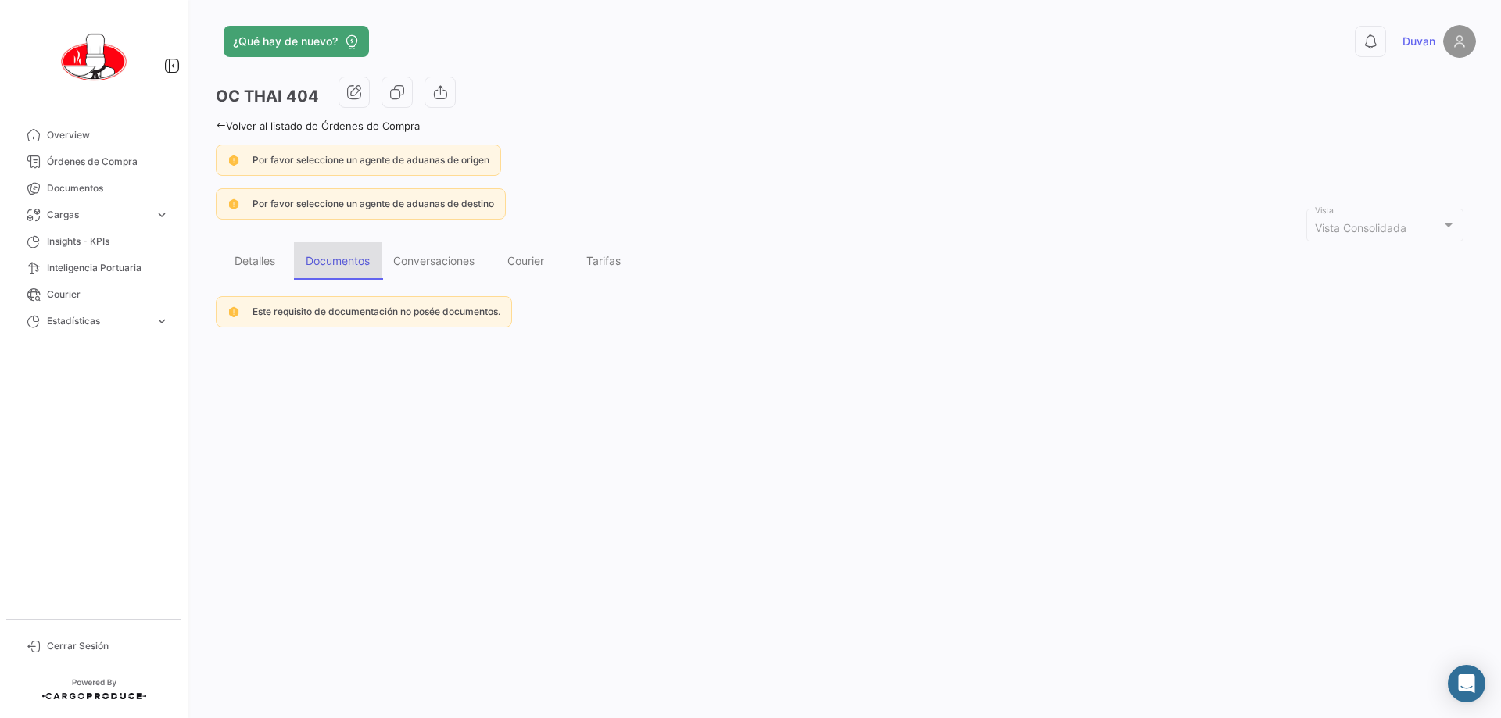
scroll to position [0, 0]
click at [338, 266] on div "Documentos" at bounding box center [338, 260] width 64 height 13
click at [263, 237] on div "OC THAI 404 Volver al listado de Órdenes de Compra Por favor seleccione un agen…" at bounding box center [846, 202] width 1260 height 251
click at [143, 163] on span "Órdenes de Compra" at bounding box center [108, 162] width 122 height 14
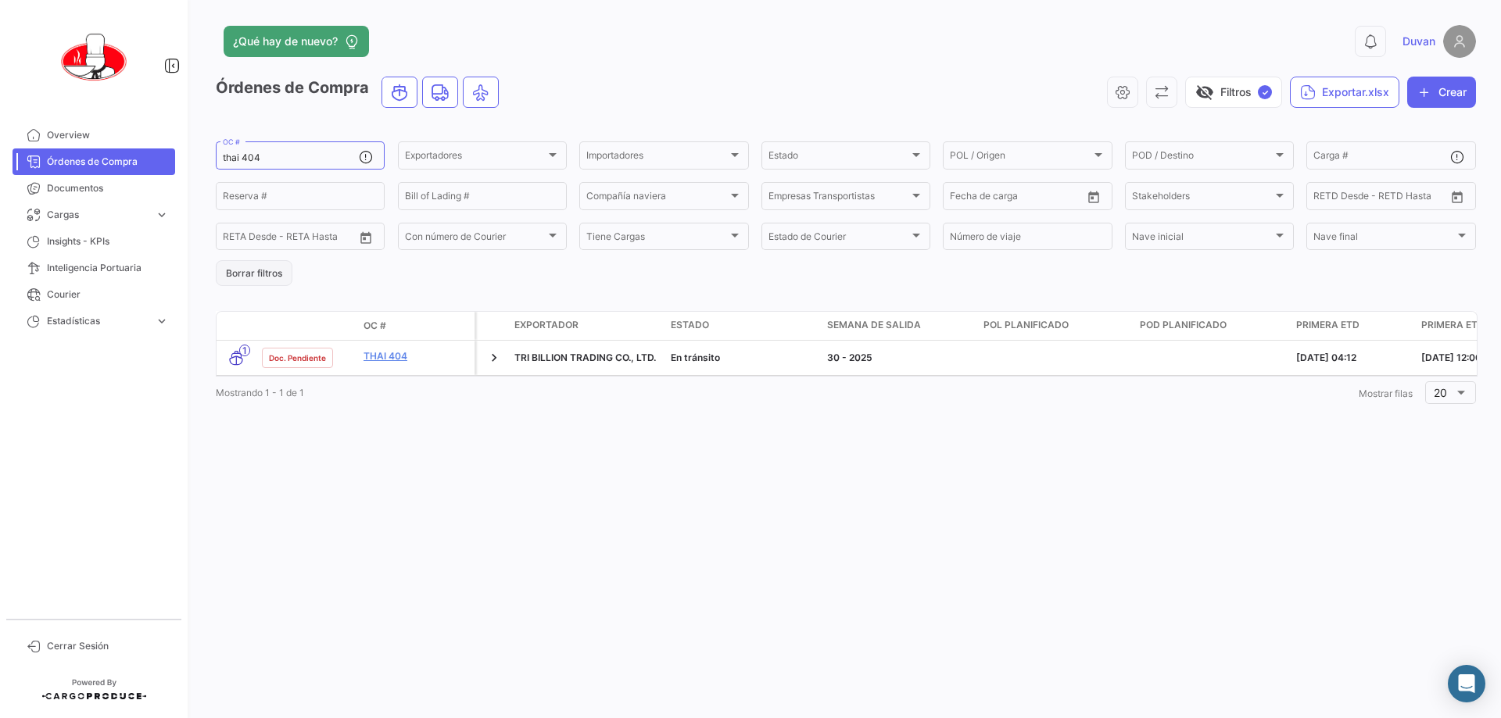
click at [259, 274] on button "Borrar filtros" at bounding box center [254, 273] width 77 height 26
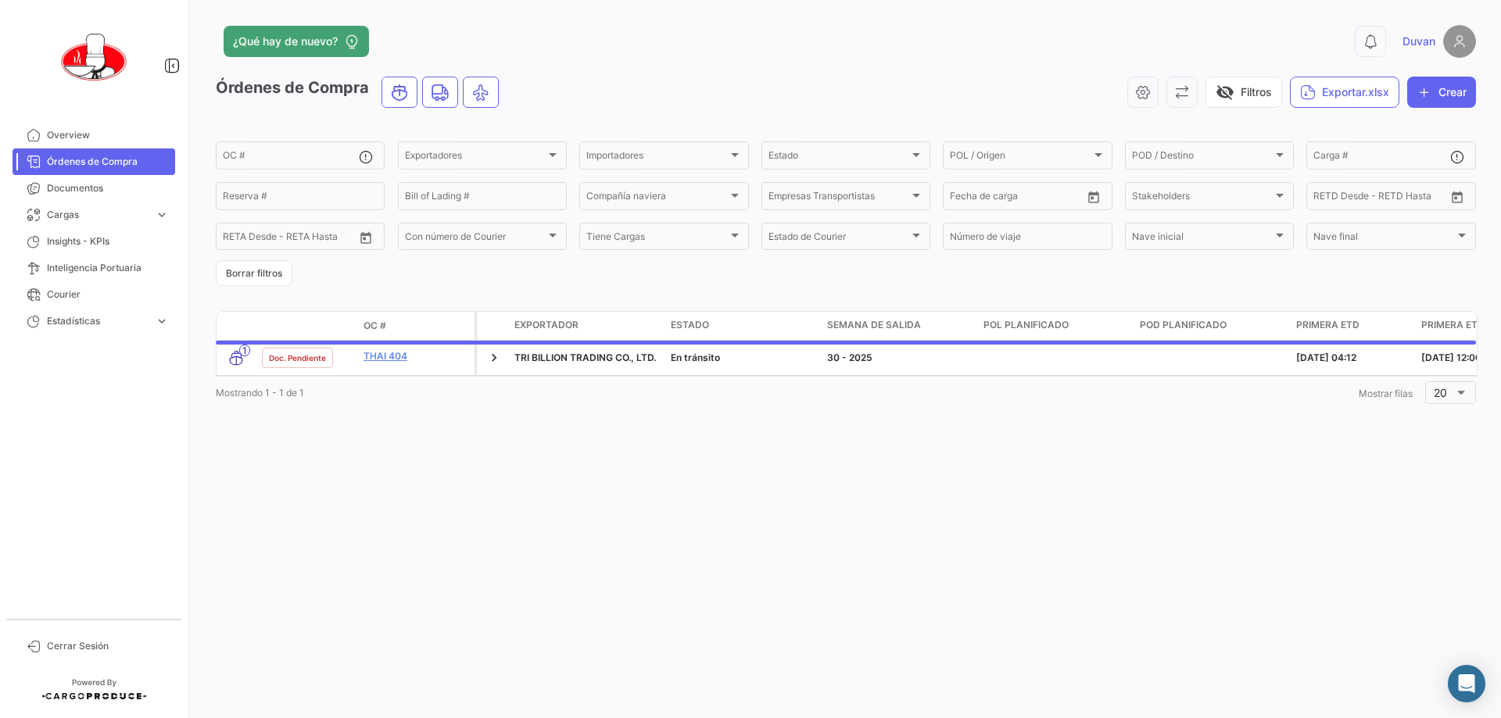
click at [748, 39] on div "0 [PERSON_NAME]" at bounding box center [1192, 41] width 567 height 33
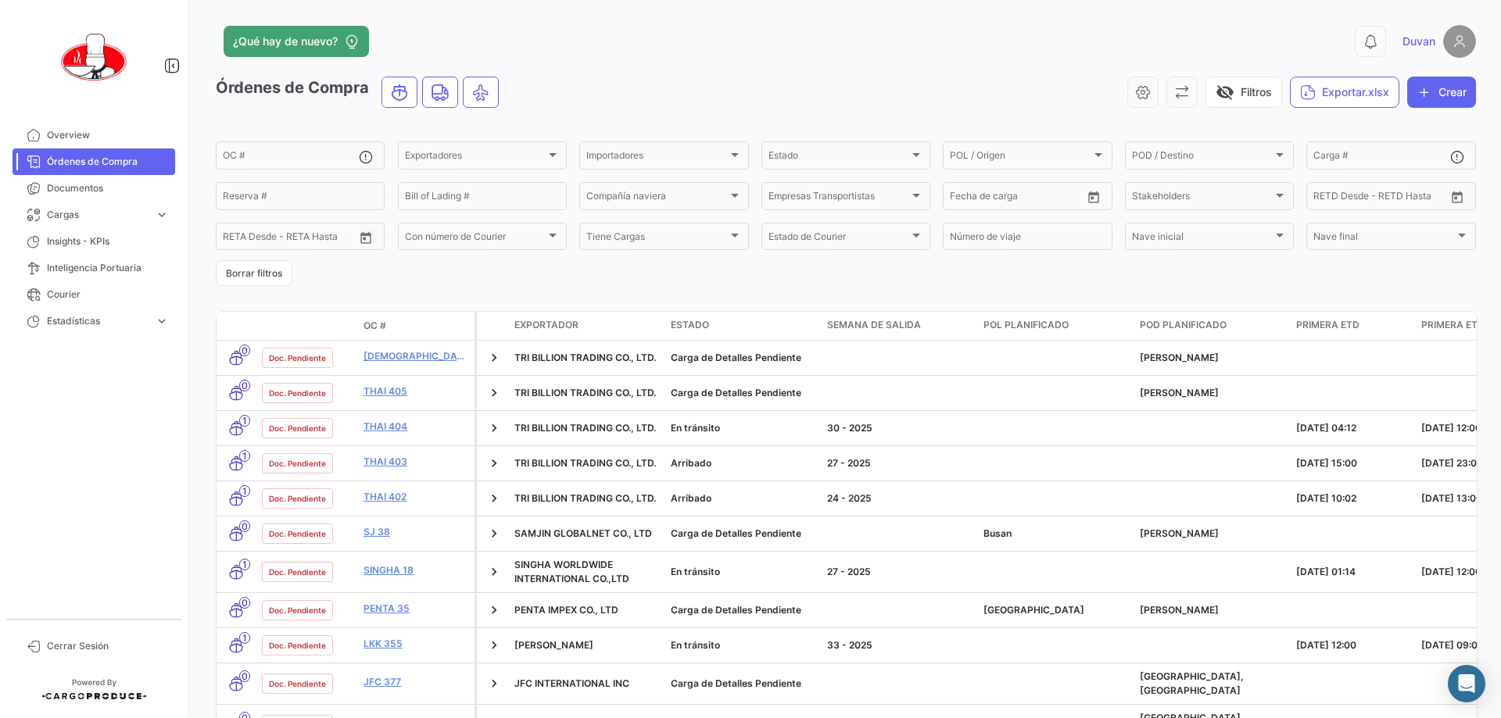
click at [748, 279] on form "OC # Exportadores Exportadores Importadores Importadores Estado Estado POL / Or…" at bounding box center [846, 212] width 1260 height 147
click at [748, 272] on form "OC # Exportadores Exportadores Importadores Importadores Estado Estado POL / Or…" at bounding box center [846, 212] width 1260 height 147
click at [748, 280] on form "OC # Exportadores Exportadores Importadores Importadores Estado Estado POL / Or…" at bounding box center [846, 212] width 1260 height 147
click at [748, 34] on div "0 [PERSON_NAME]" at bounding box center [1192, 41] width 567 height 33
click at [748, 278] on form "OC # Exportadores Exportadores Importadores Importadores Estado Estado POL / Or…" at bounding box center [846, 212] width 1260 height 147
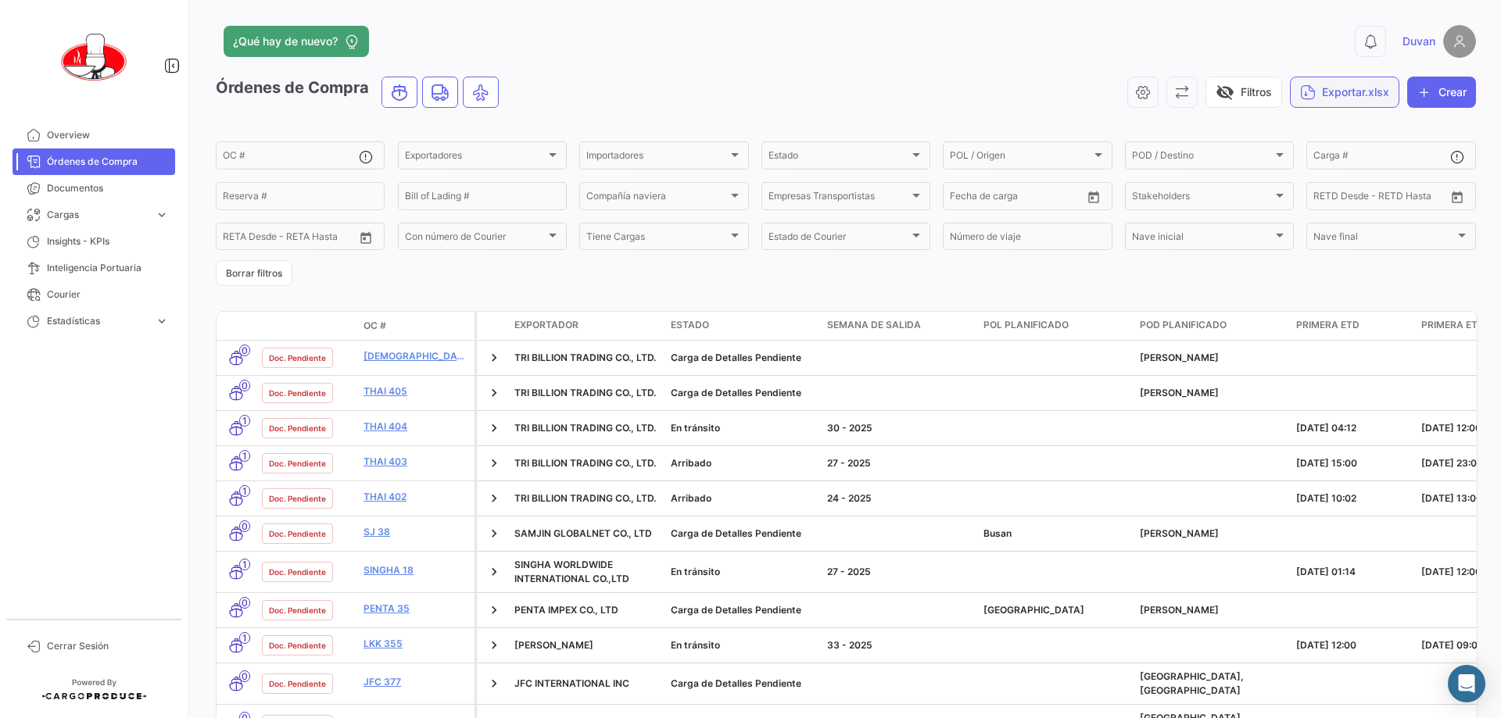
click at [748, 87] on button "Exportar.xlsx" at bounding box center [1344, 92] width 109 height 31
click at [748, 132] on span "Exportar OC's" at bounding box center [1326, 130] width 72 height 13
click at [614, 116] on div "Órdenes de Compra visibility_off Filtros Exportar.xlsx Crear" at bounding box center [846, 99] width 1260 height 44
click at [748, 277] on form "OC # Exportadores Exportadores Importadores Importadores Estado Estado POL / Or…" at bounding box center [846, 212] width 1260 height 147
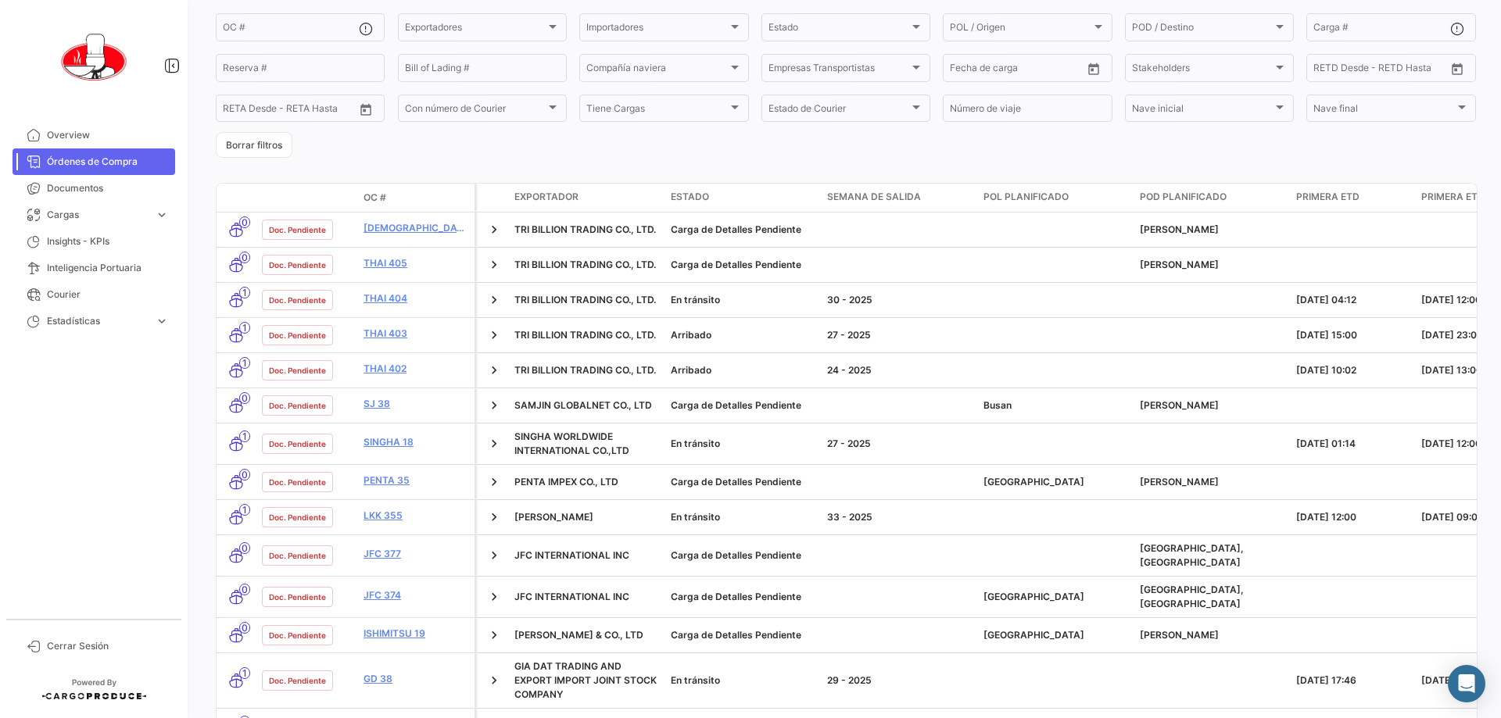
scroll to position [156, 0]
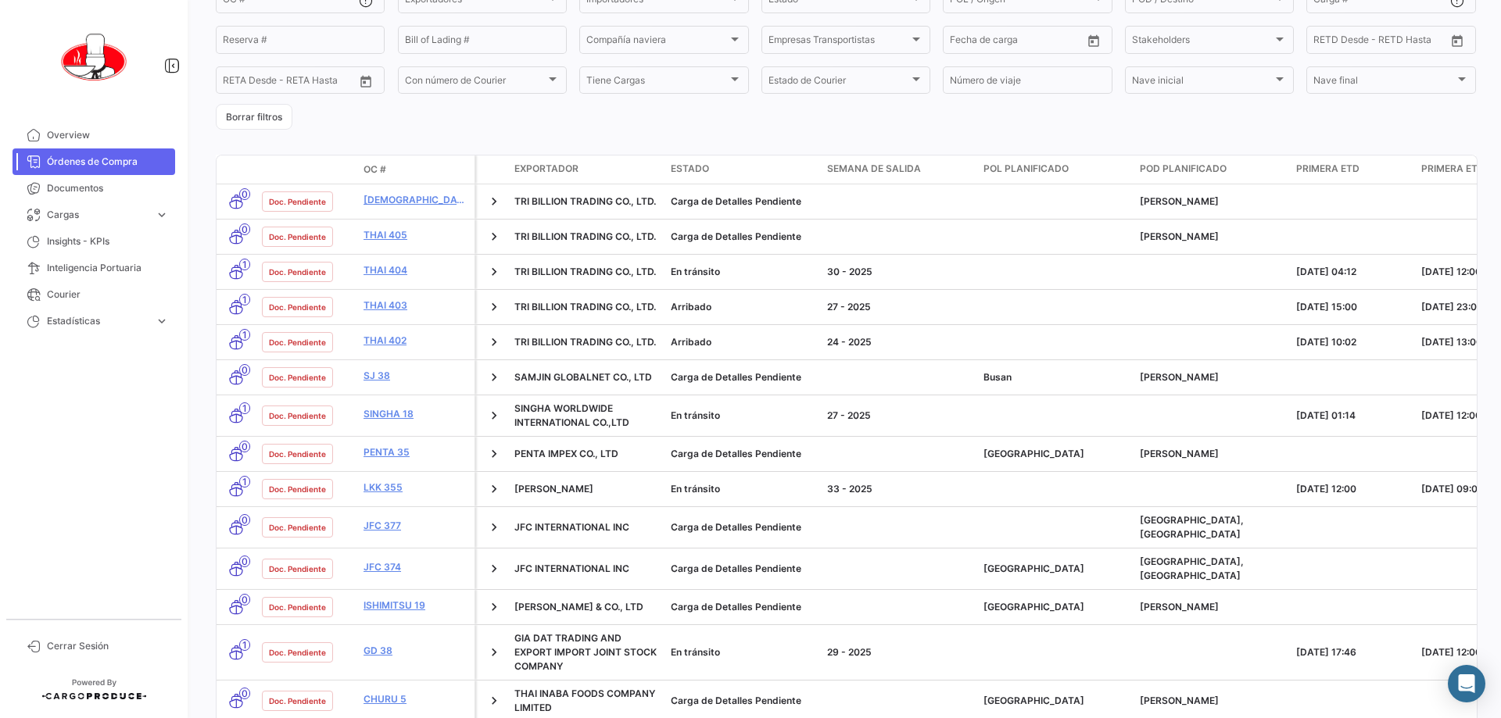
click at [748, 136] on div "Órdenes de Compra visibility_off Filtros Exportar.xlsx Crear OC # Exportadores …" at bounding box center [846, 357] width 1260 height 875
click at [748, 131] on div "Órdenes de Compra visibility_off Filtros Exportar.xlsx Crear OC # Exportadores …" at bounding box center [846, 357] width 1260 height 875
click at [748, 122] on form "OC # Exportadores Exportadores Importadores Importadores Estado Estado POL / Or…" at bounding box center [846, 56] width 1260 height 147
click at [748, 104] on form "OC # Exportadores Exportadores Importadores Importadores Estado Estado POL / Or…" at bounding box center [846, 56] width 1260 height 147
click at [748, 134] on div "Órdenes de Compra visibility_off Filtros Exportar.xlsx Crear OC # Exportadores …" at bounding box center [846, 357] width 1260 height 875
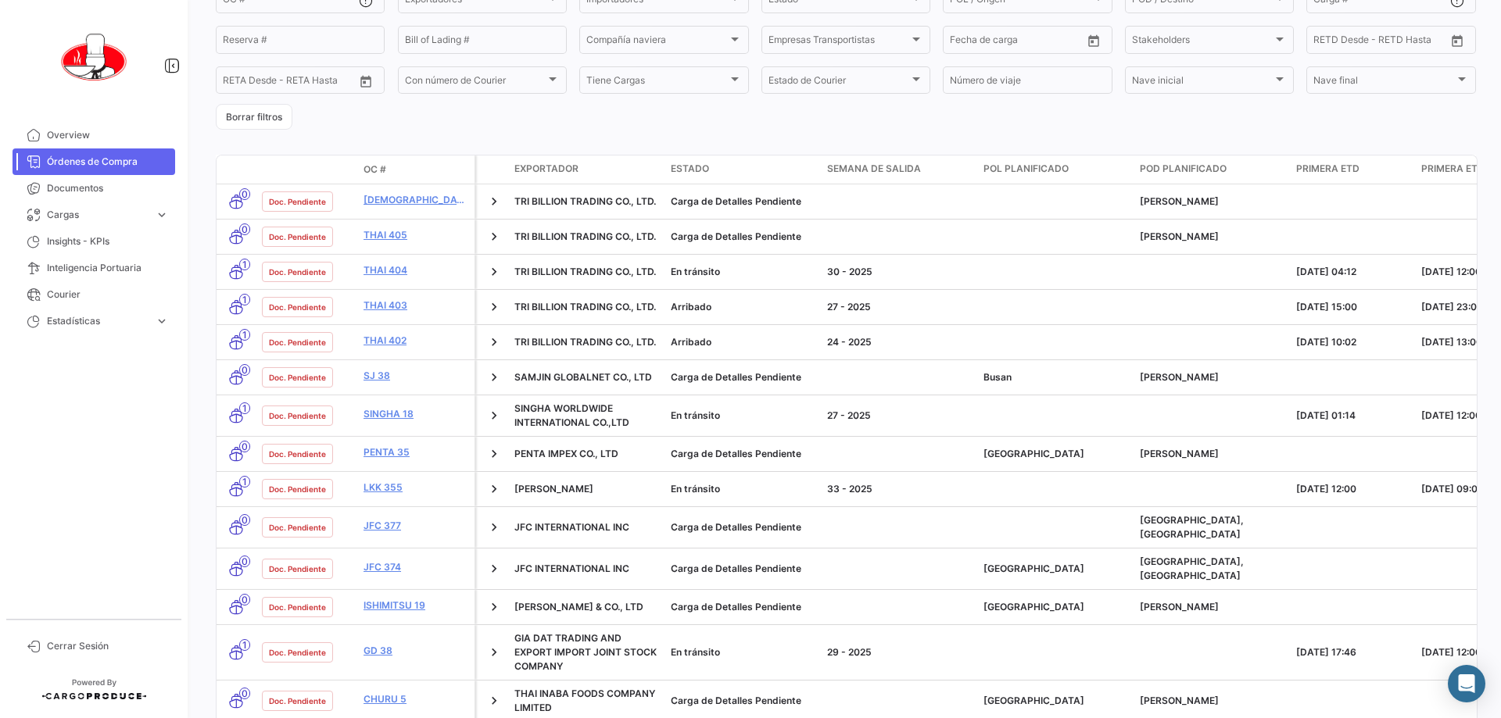
click at [748, 124] on form "OC # Exportadores Exportadores Importadores Importadores Estado Estado POL / Or…" at bounding box center [846, 56] width 1260 height 147
click at [748, 121] on form "OC # Exportadores Exportadores Importadores Importadores Estado Estado POL / Or…" at bounding box center [846, 56] width 1260 height 147
click at [748, 128] on form "OC # Exportadores Exportadores Importadores Importadores Estado Estado POL / Or…" at bounding box center [846, 56] width 1260 height 147
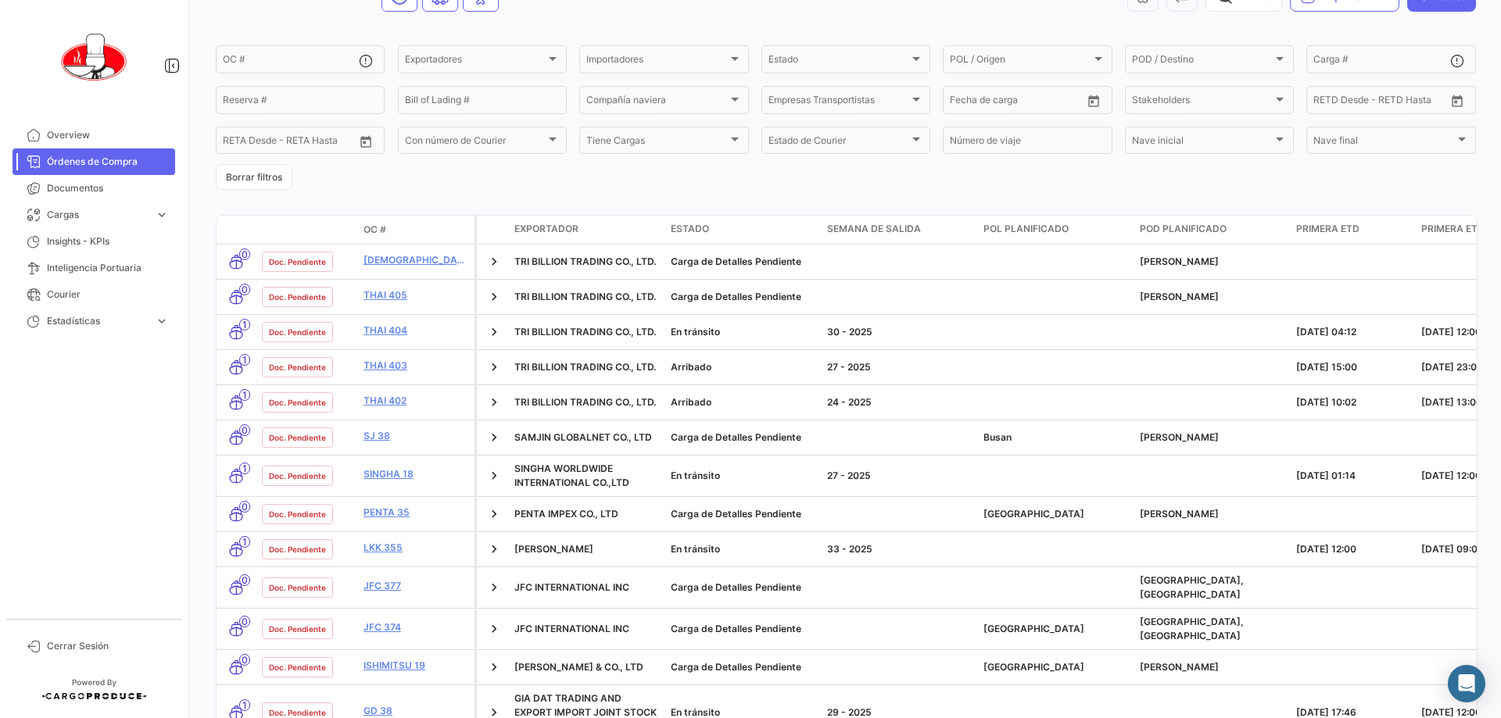
scroll to position [114, 0]
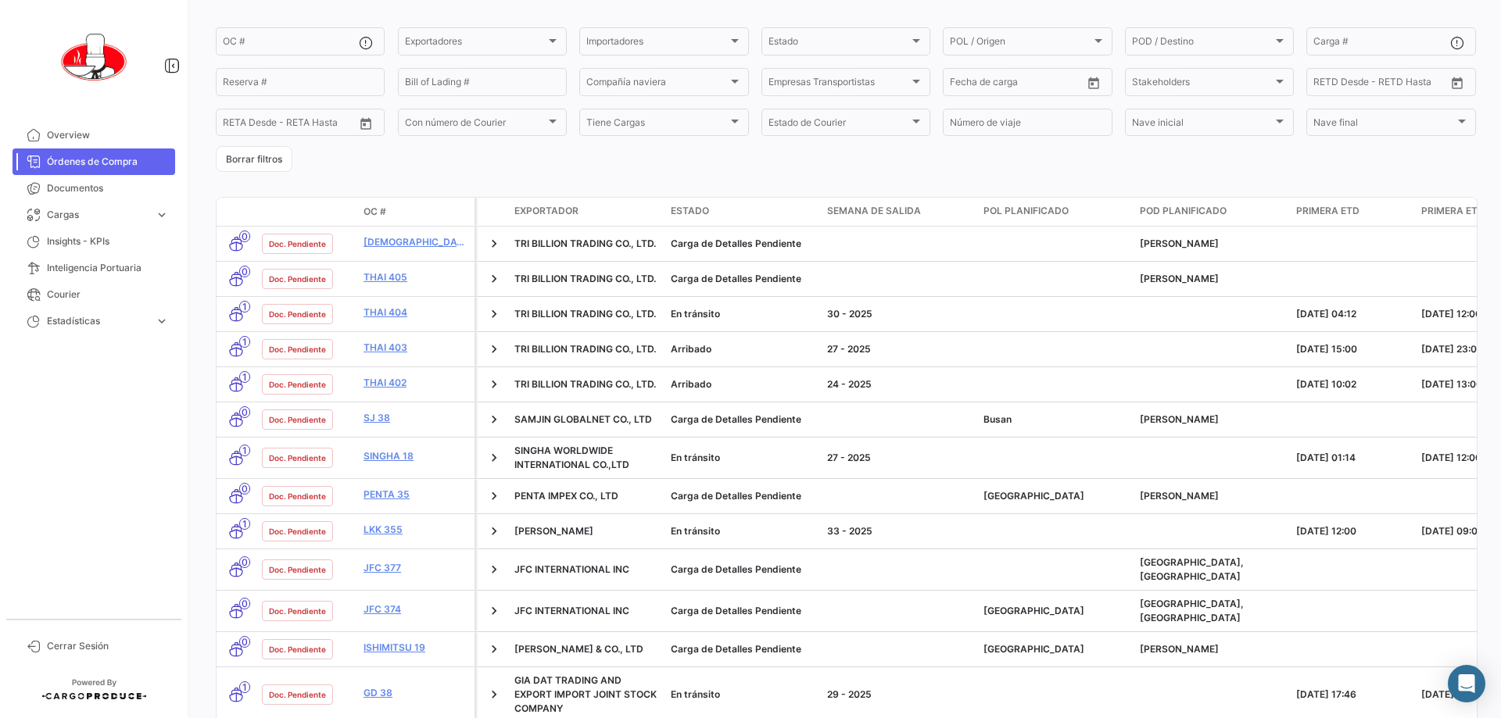
click at [748, 166] on form "OC # Exportadores Exportadores Importadores Importadores Estado Estado POL / Or…" at bounding box center [846, 98] width 1260 height 147
click at [78, 131] on span "Overview" at bounding box center [108, 135] width 122 height 14
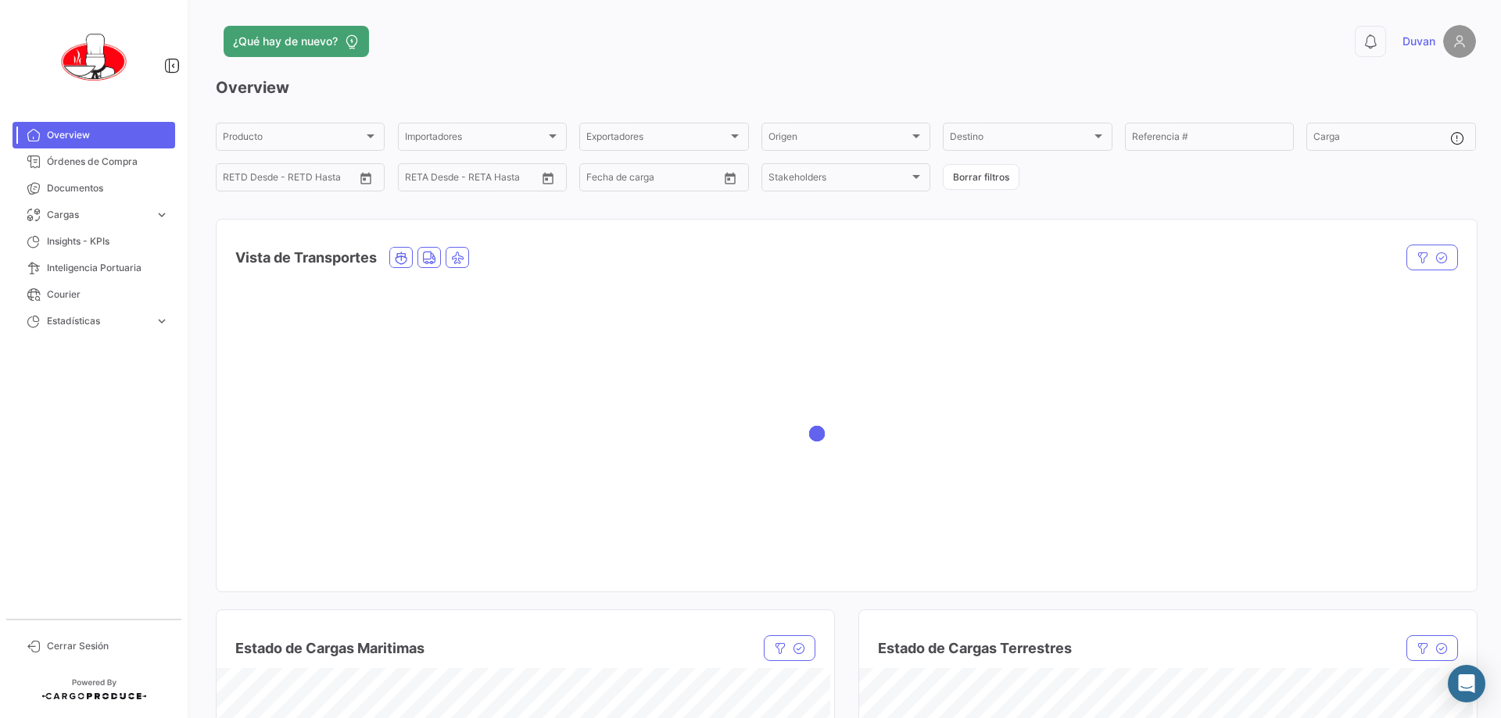
click at [748, 34] on div "¿Qué hay de nuevo?" at bounding box center [562, 41] width 693 height 31
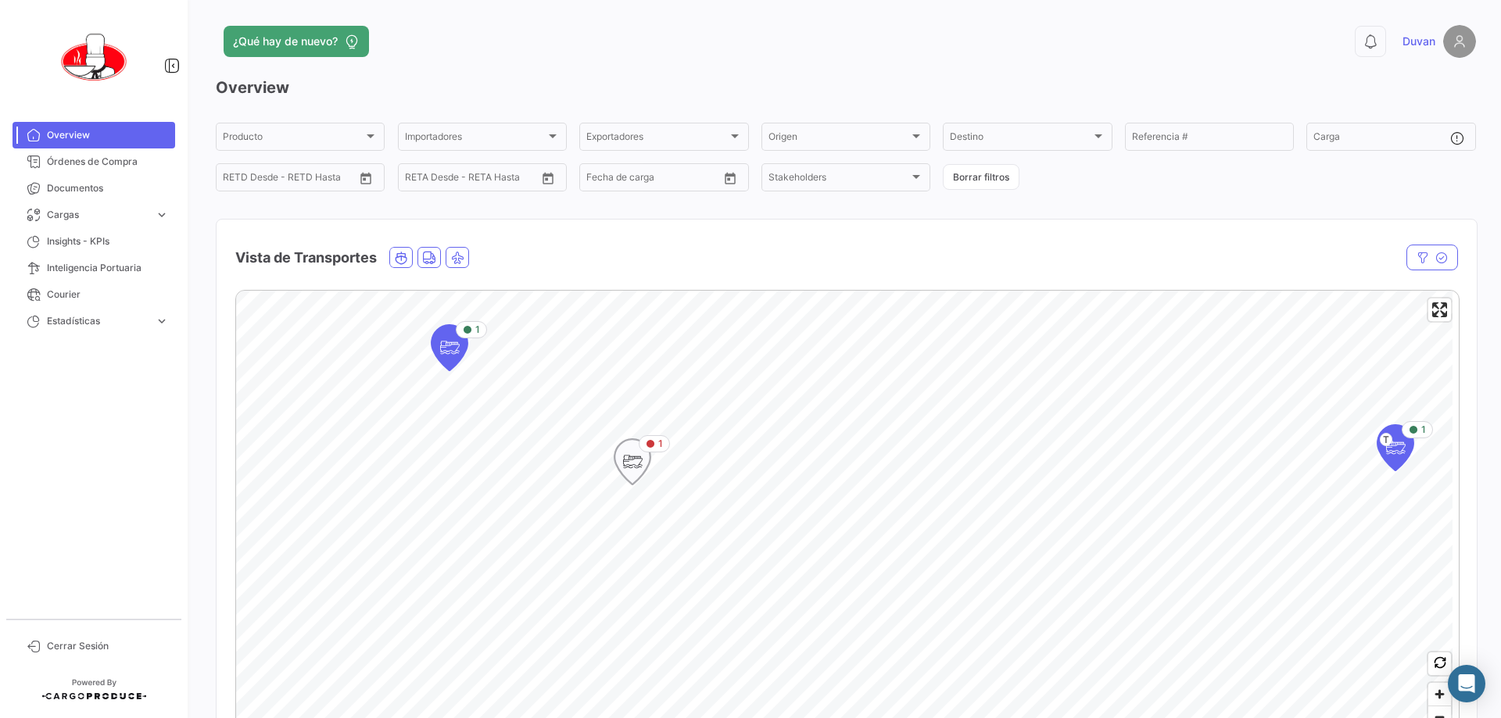
click at [625, 464] on icon "Map marker" at bounding box center [632, 461] width 22 height 33
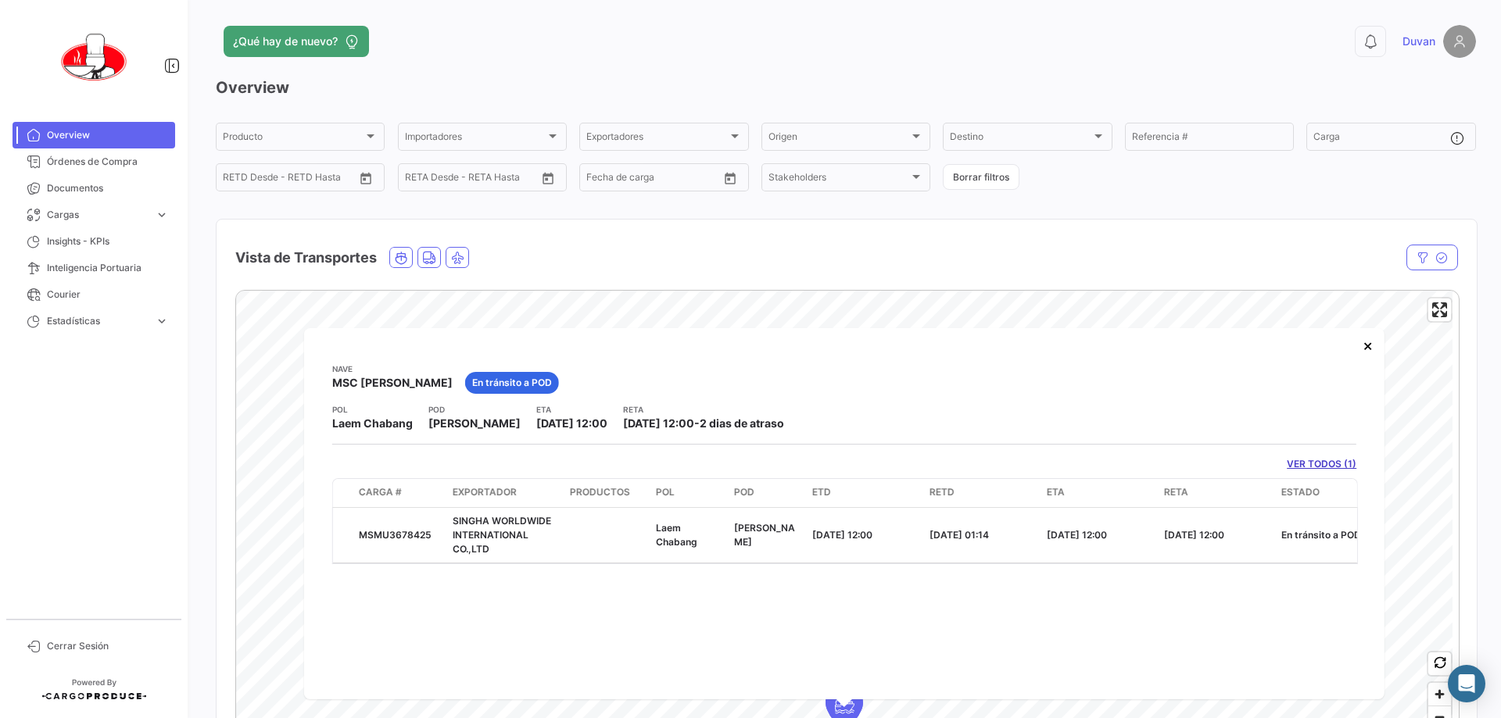
drag, startPoint x: 634, startPoint y: 424, endPoint x: 835, endPoint y: 424, distance: 200.9
click at [748, 424] on div "POL Laem Chabang POD [GEOGRAPHIC_DATA] ETA [DATE] 12:00 RETA [DATE] 12:00 - 2 d…" at bounding box center [844, 417] width 1024 height 28
click at [748, 419] on div "POL Laem Chabang POD [GEOGRAPHIC_DATA] ETA [DATE] 12:00 RETA [DATE] 12:00 - 2 d…" at bounding box center [844, 417] width 1024 height 28
drag, startPoint x: 830, startPoint y: 423, endPoint x: 739, endPoint y: 426, distance: 91.5
click at [739, 426] on div "POL Laem Chabang POD [GEOGRAPHIC_DATA] ETA [DATE] 12:00 RETA [DATE] 12:00 - 2 d…" at bounding box center [844, 417] width 1024 height 28
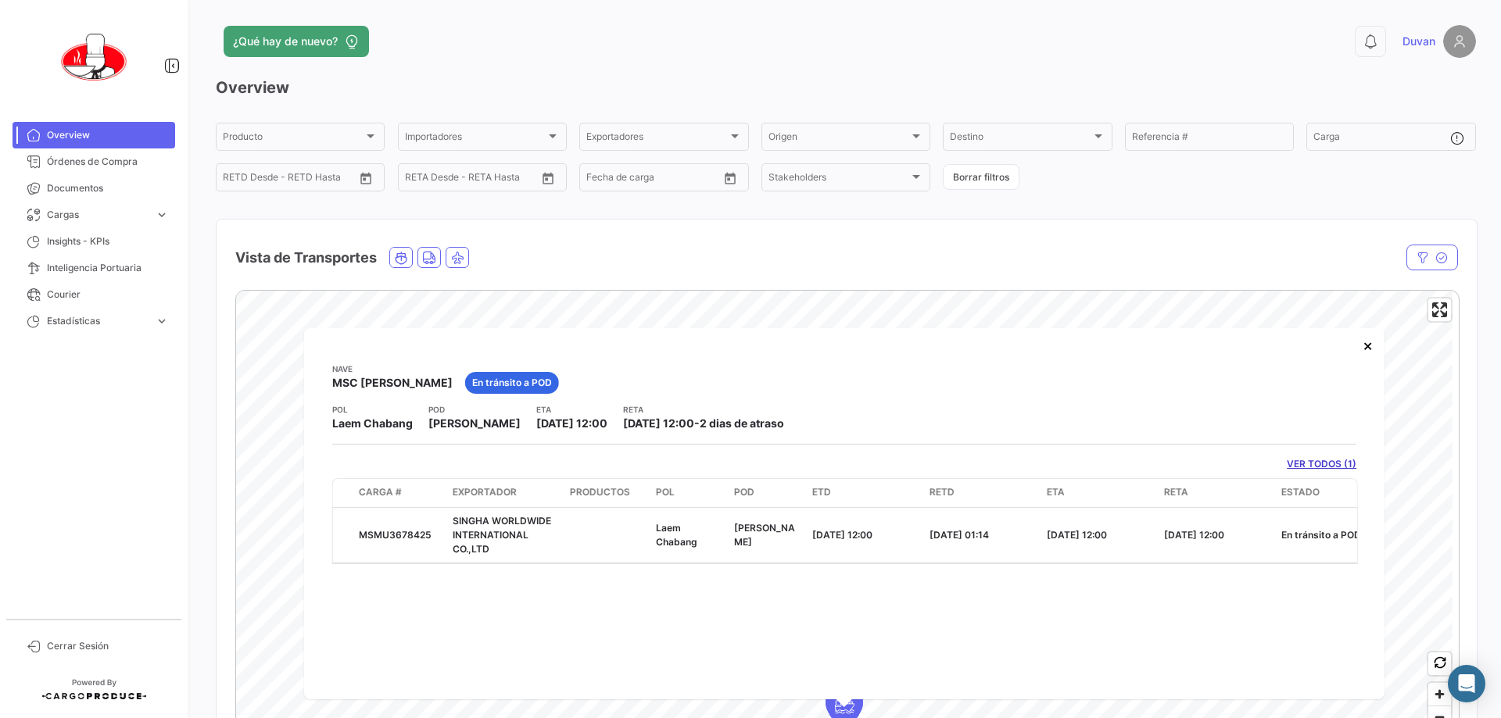
click at [748, 377] on div "Nave MSC [PERSON_NAME] En tránsito a POD" at bounding box center [844, 383] width 1024 height 41
click at [748, 343] on button "×" at bounding box center [1366, 345] width 31 height 31
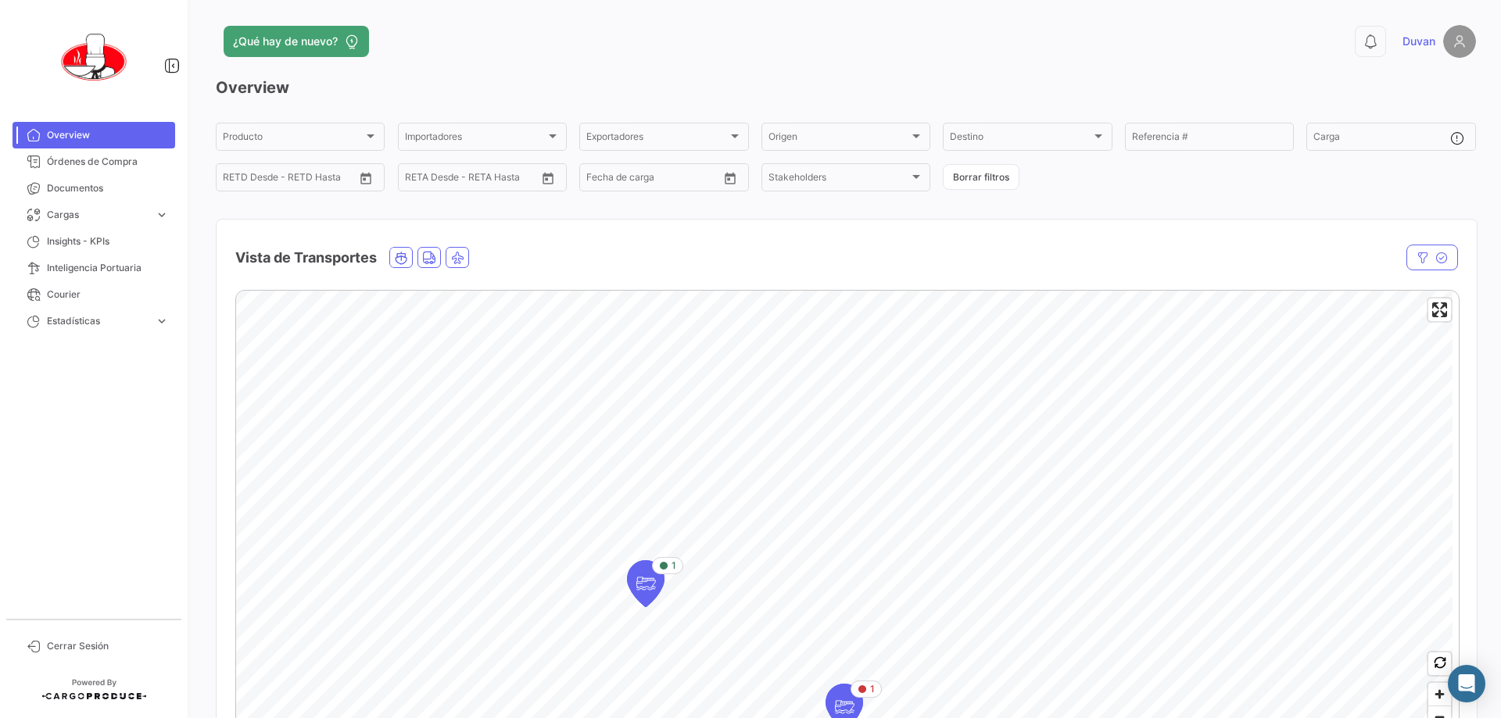
click at [748, 269] on div "Vista de Transportes" at bounding box center [663, 257] width 856 height 39
click at [120, 191] on span "Documentos" at bounding box center [108, 188] width 122 height 14
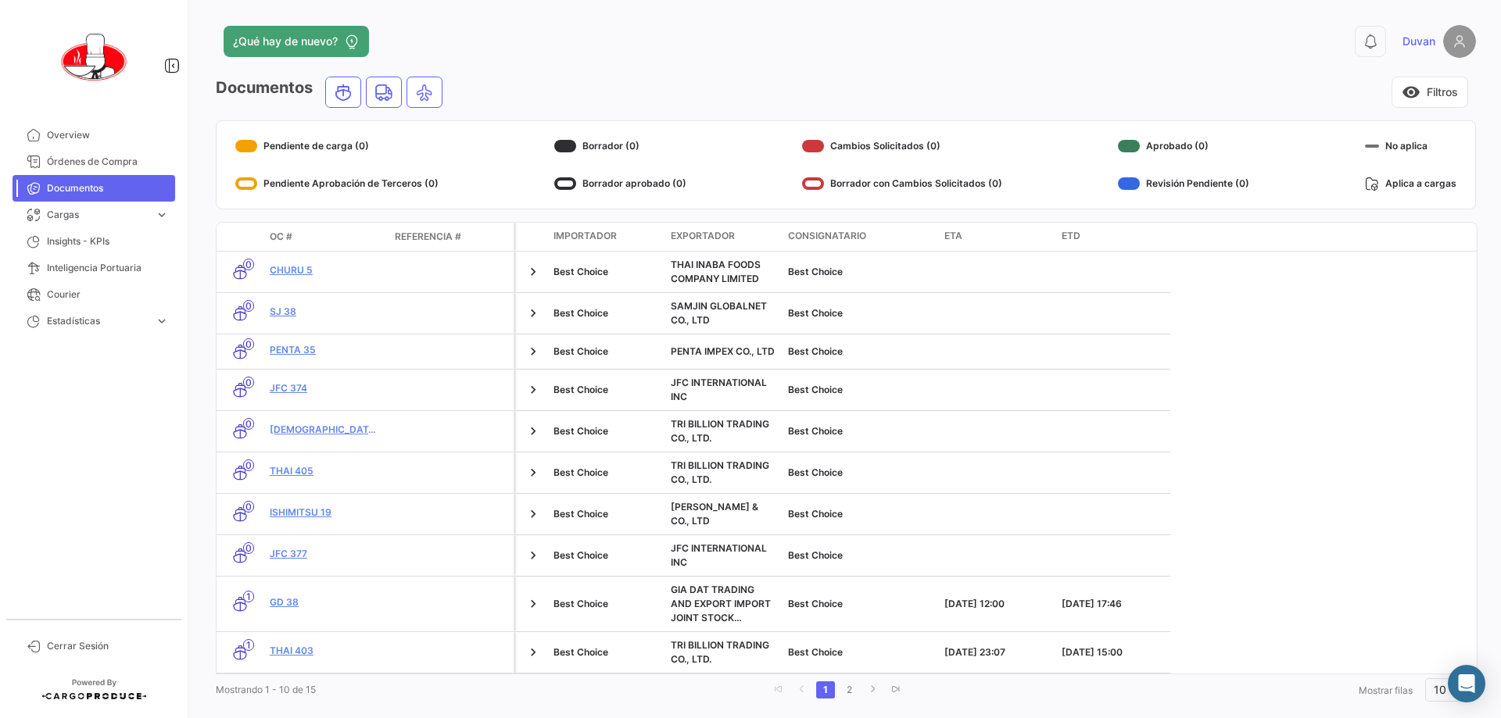
click at [670, 56] on div "¿Qué hay de nuevo?" at bounding box center [562, 41] width 693 height 31
click at [108, 214] on span "Cargas" at bounding box center [98, 215] width 102 height 14
click at [113, 276] on span "Cargas Marítimas" at bounding box center [80, 274] width 79 height 14
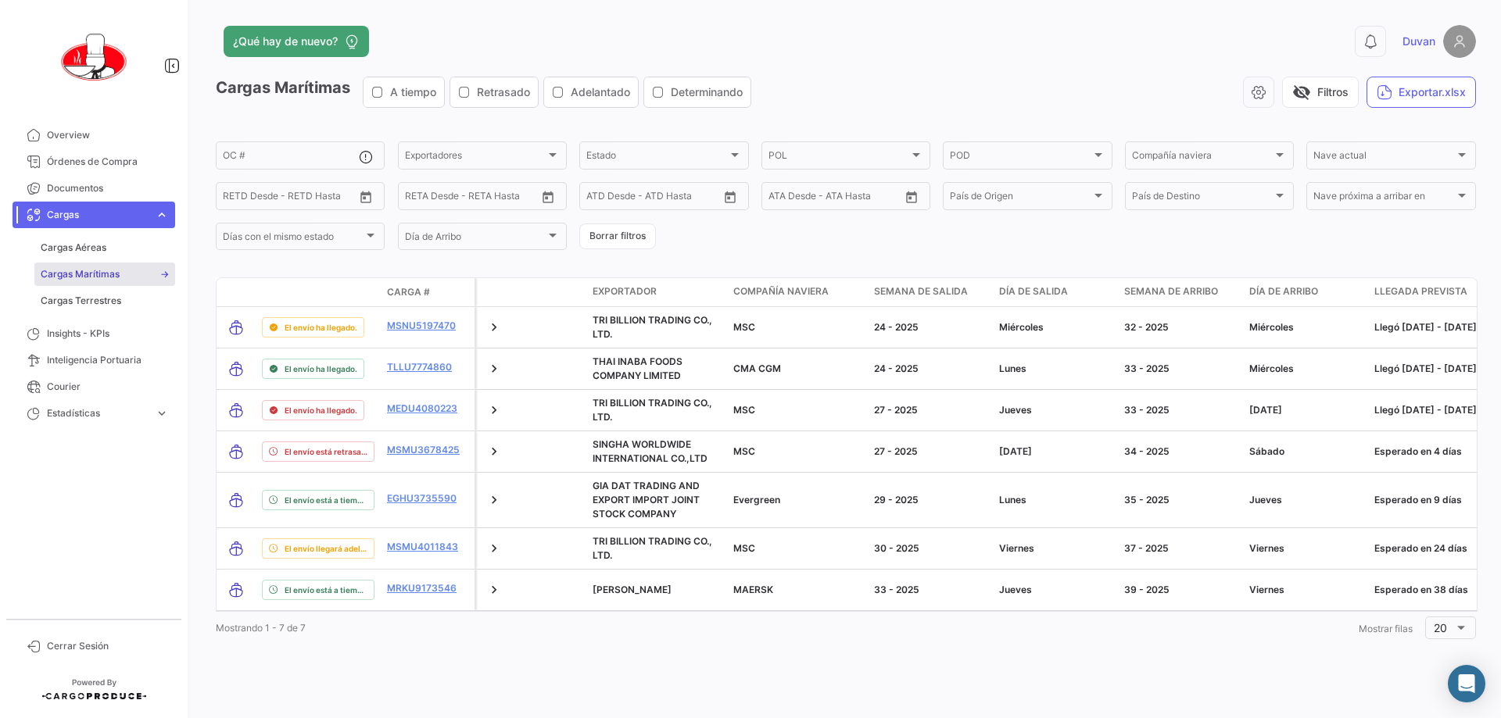
click at [748, 73] on app-header "¿Qué hay de nuevo? 0 [PERSON_NAME]" at bounding box center [846, 51] width 1260 height 52
click at [748, 93] on div "visibility_off Filtros Exportar.xlsx" at bounding box center [1120, 92] width 712 height 31
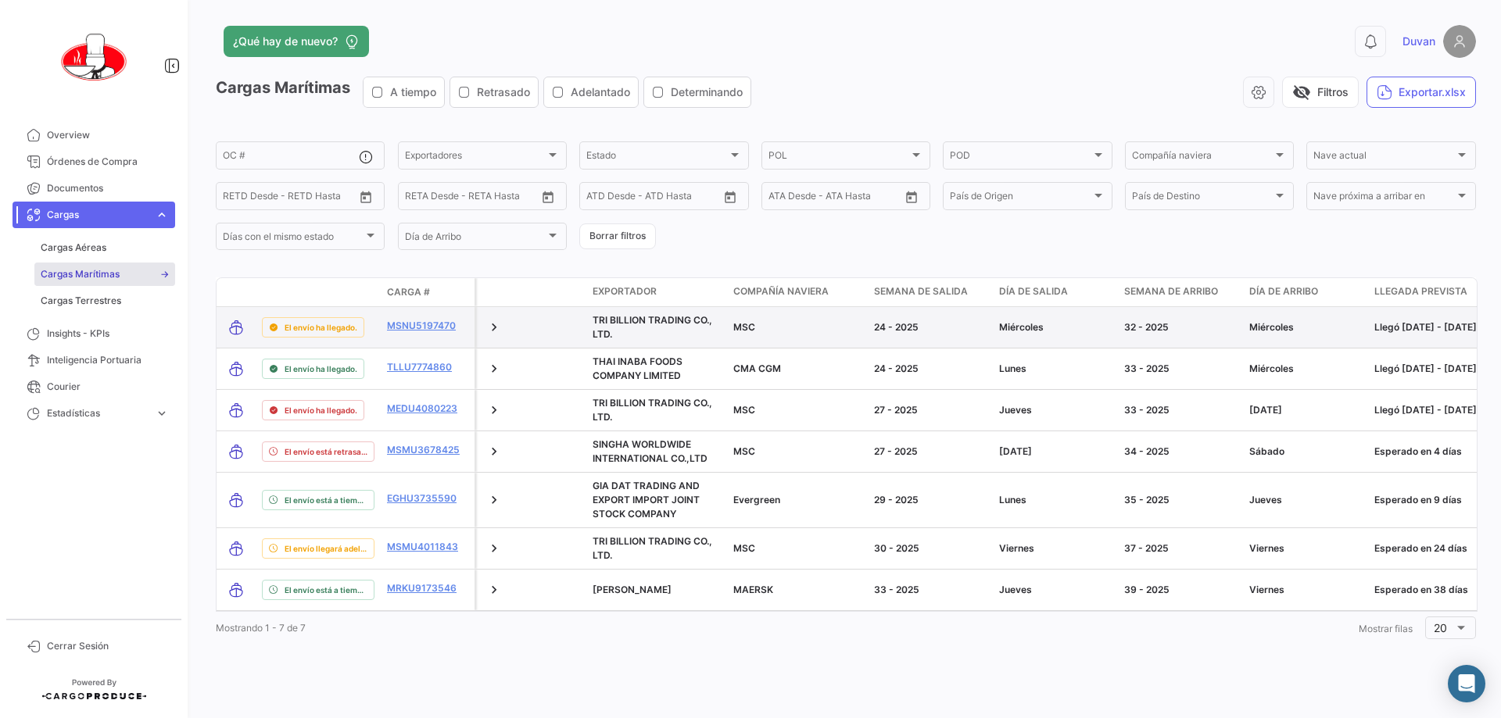
click at [549, 327] on datatable-body-cell at bounding box center [566, 327] width 39 height 41
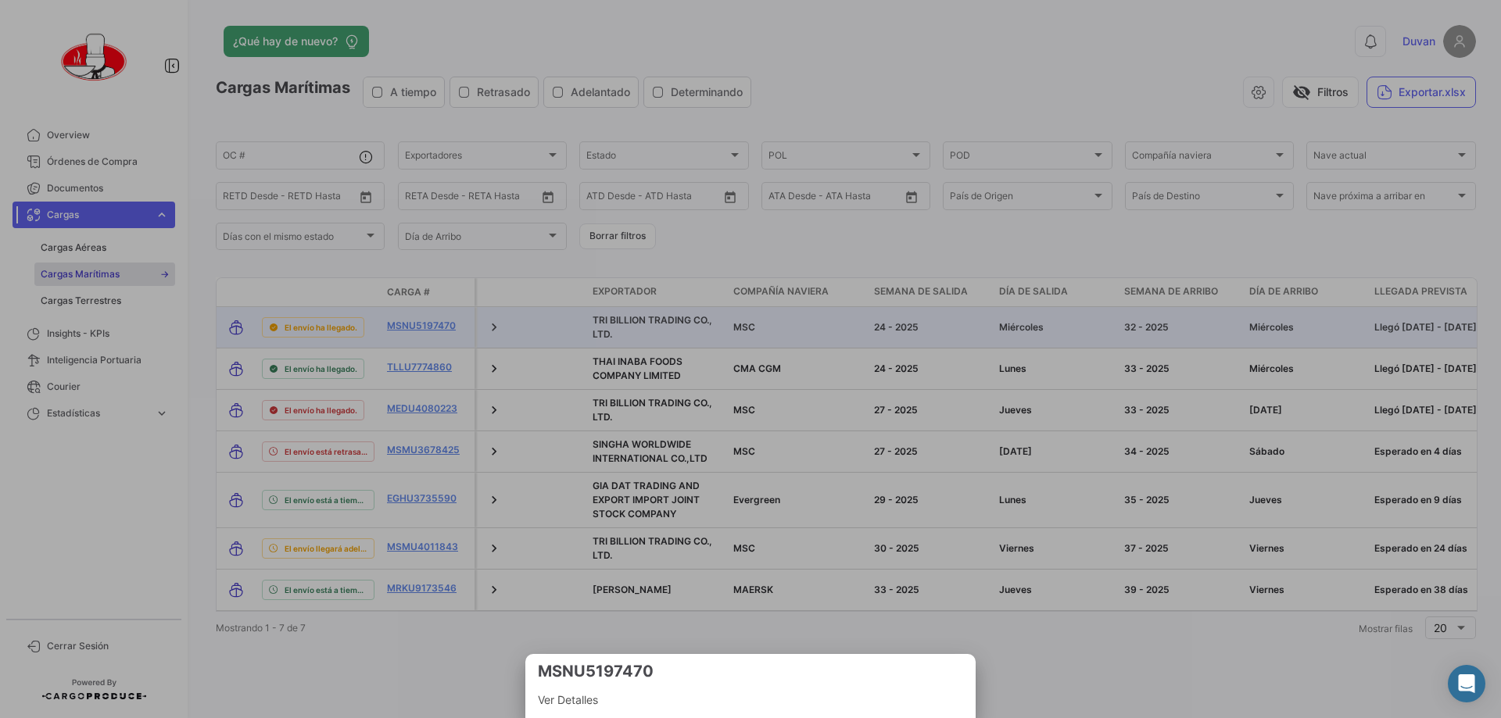
click at [538, 352] on div at bounding box center [750, 359] width 1501 height 718
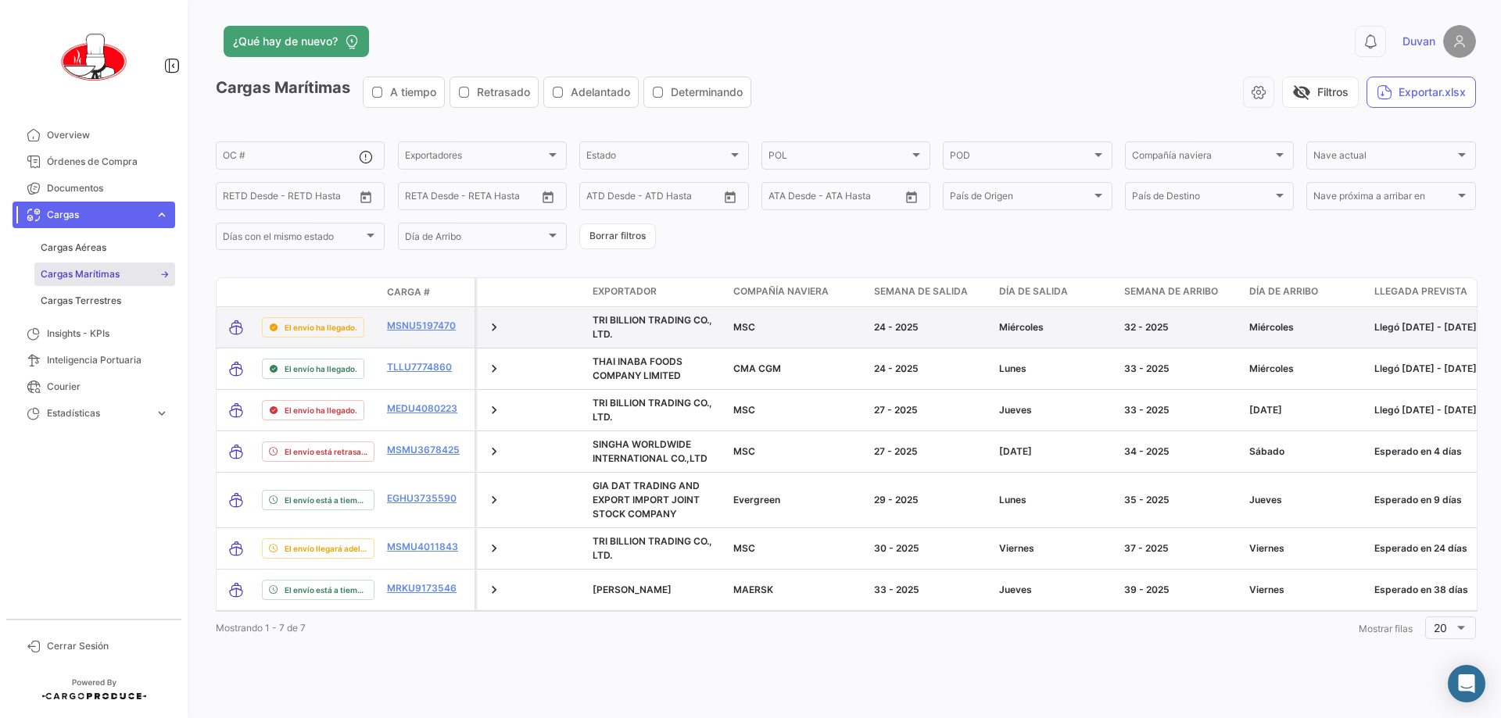
click at [523, 325] on datatable-body-cell at bounding box center [527, 327] width 39 height 41
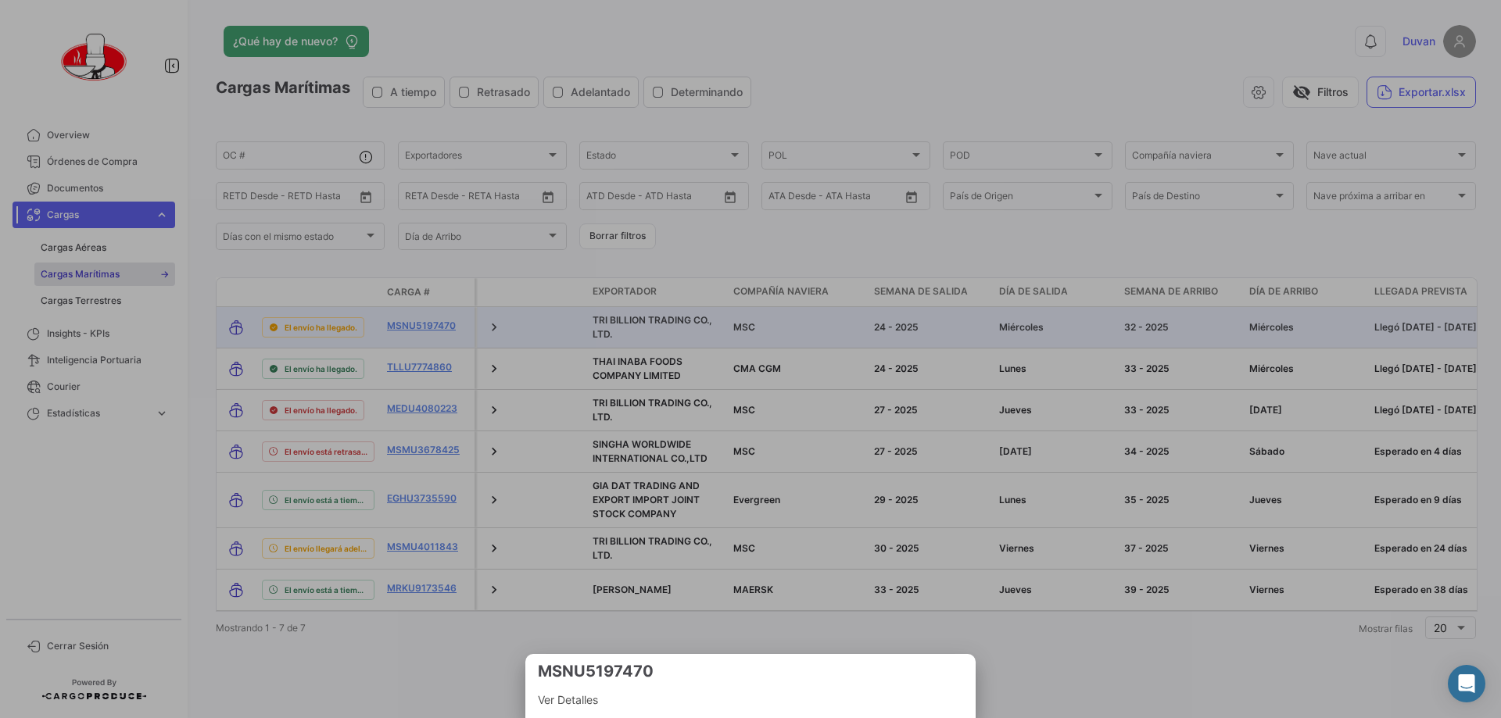
click at [614, 699] on span "Ver Detalles" at bounding box center [750, 700] width 425 height 19
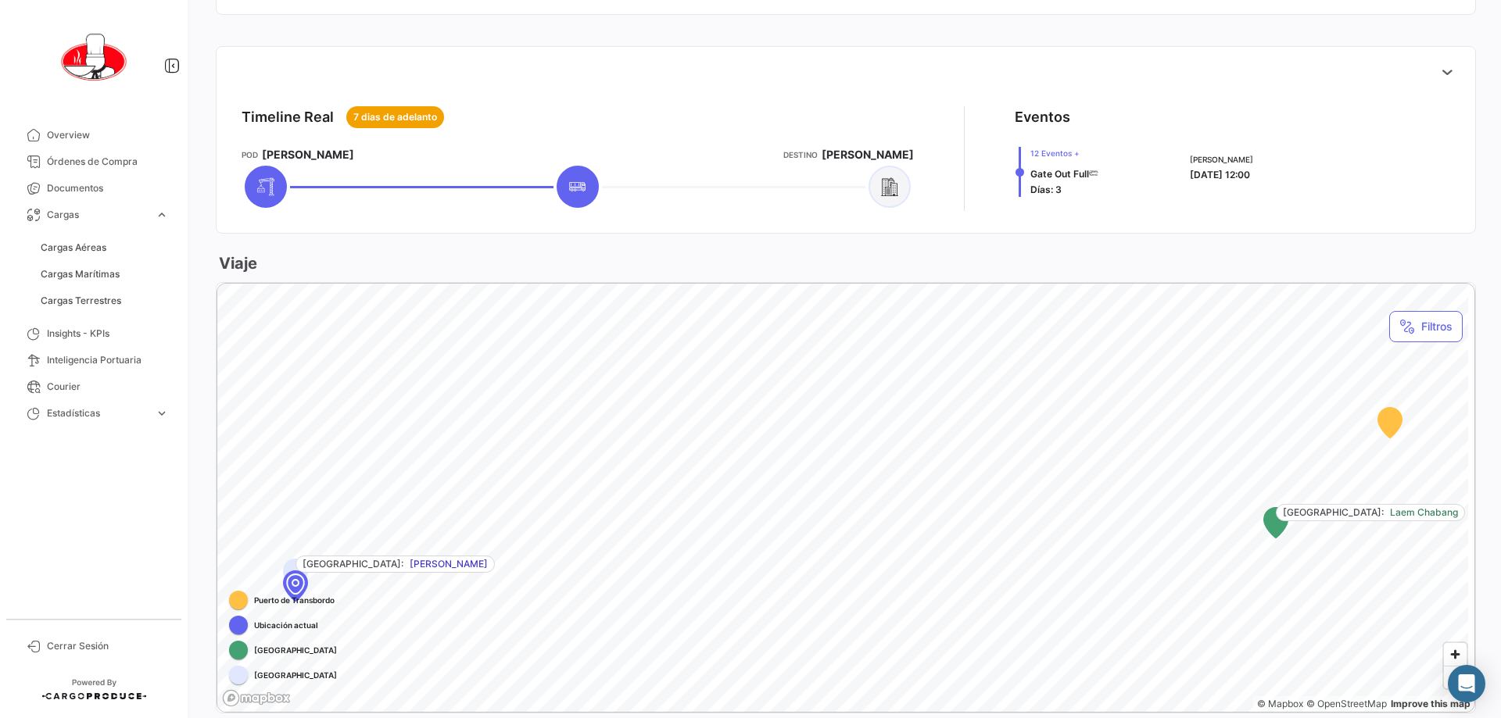
scroll to position [625, 0]
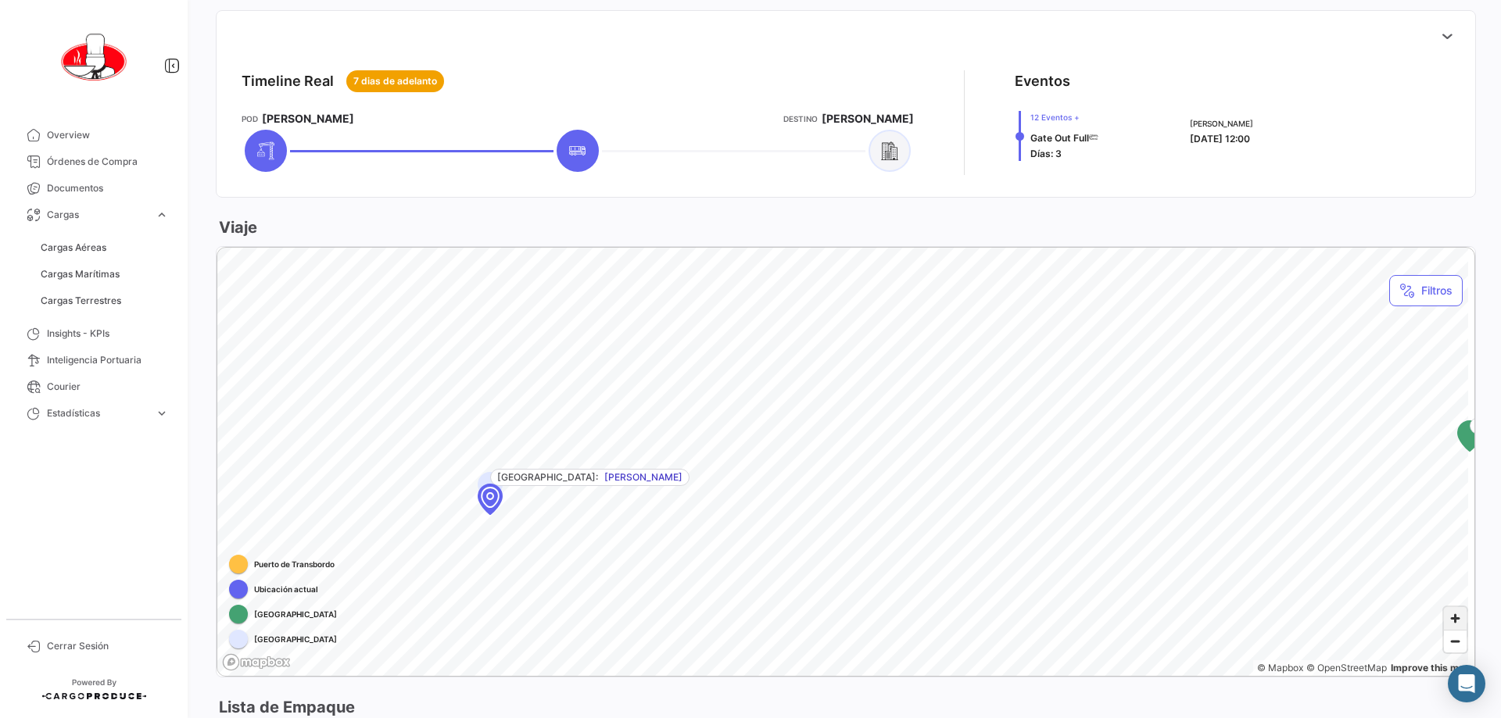
click at [748, 621] on span "Zoom in" at bounding box center [1454, 618] width 23 height 23
click at [748, 622] on span "Zoom in" at bounding box center [1454, 618] width 23 height 23
click at [748, 637] on span "Zoom out" at bounding box center [1454, 642] width 23 height 22
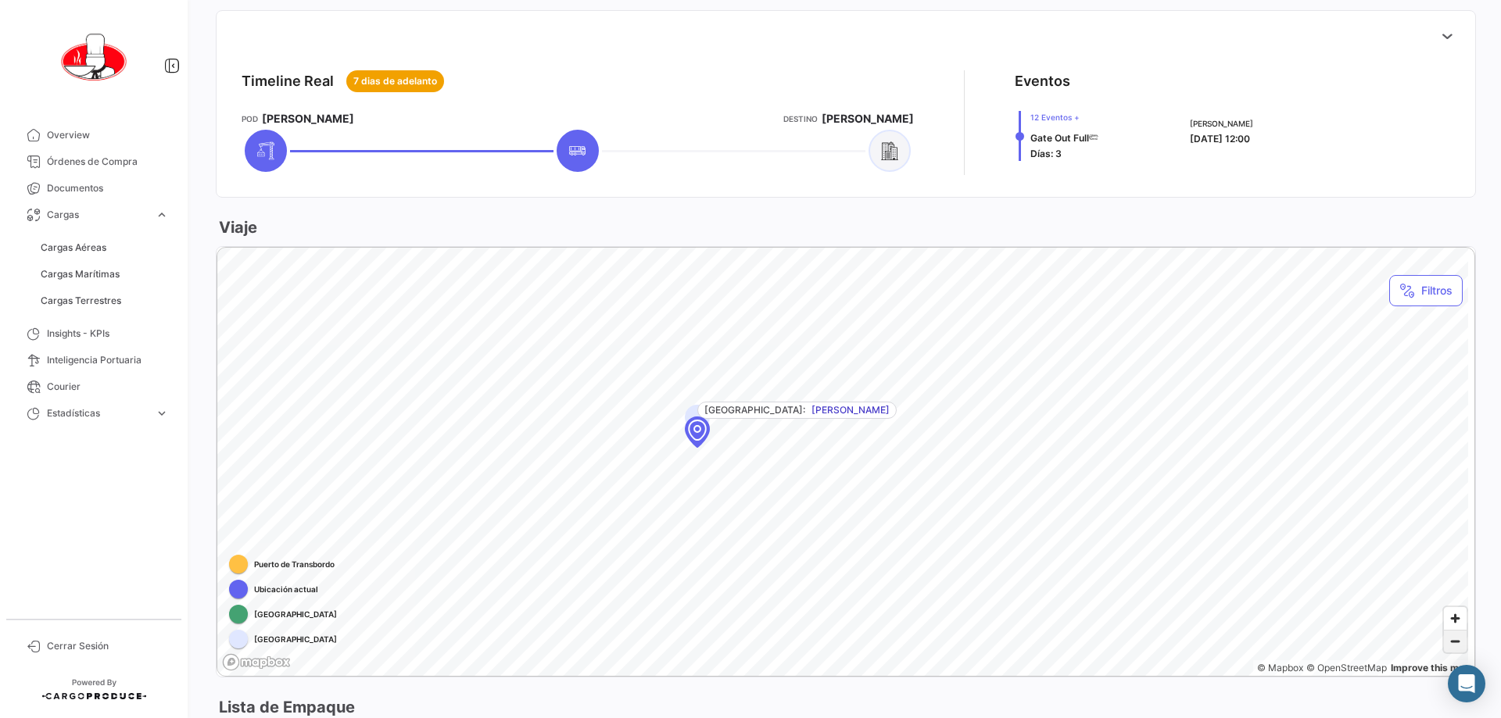
scroll to position [703, 0]
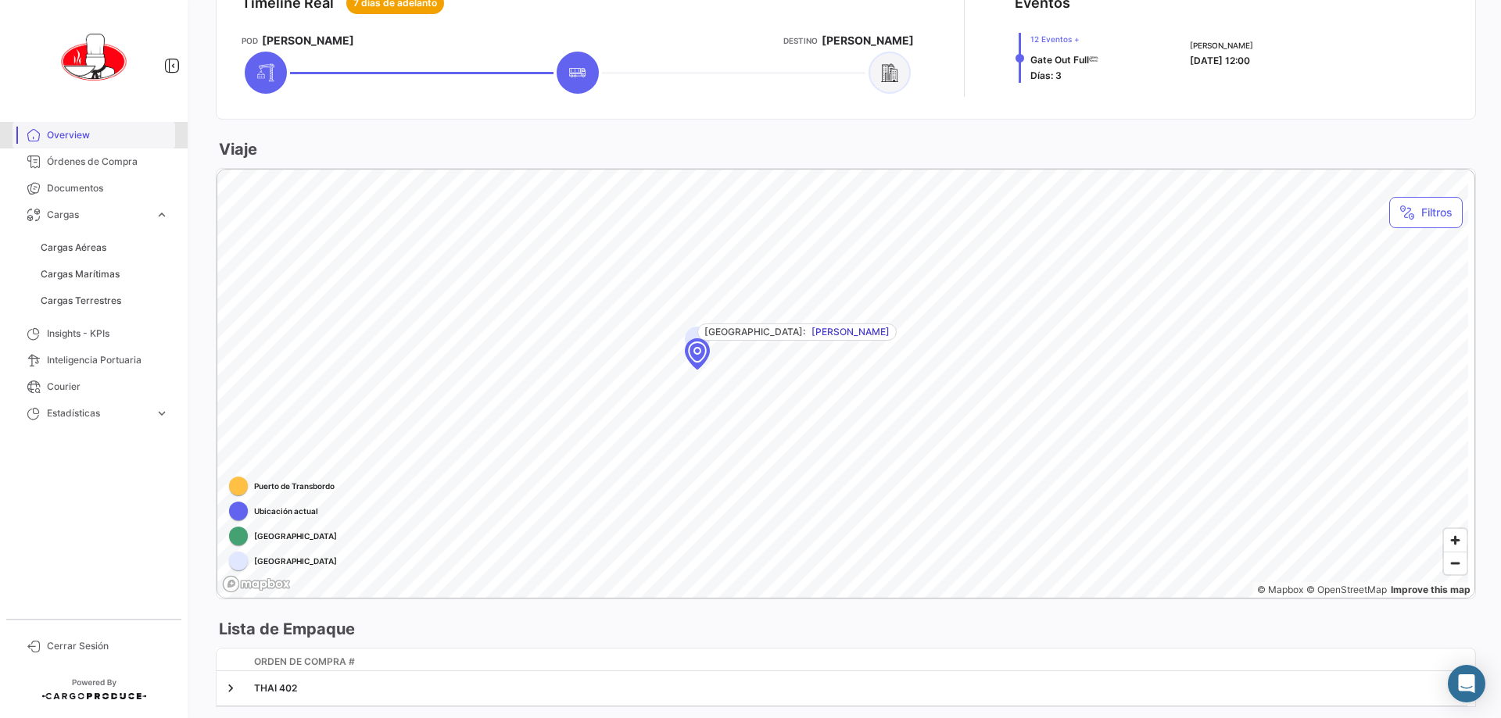
click at [73, 134] on span "Overview" at bounding box center [108, 135] width 122 height 14
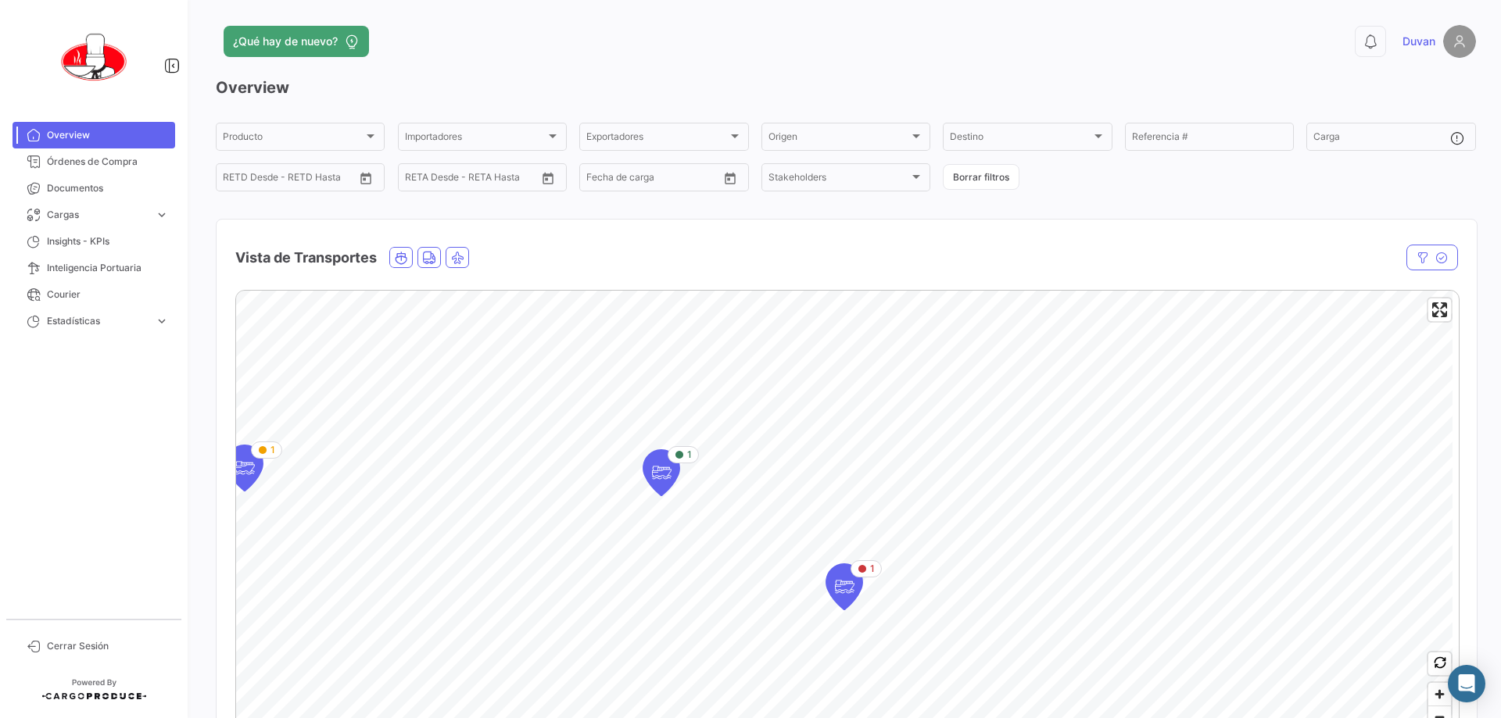
click at [748, 70] on app-header "¿Qué hay de nuevo? 0 [PERSON_NAME]" at bounding box center [846, 51] width 1260 height 52
click at [748, 51] on div "¿Qué hay de nuevo?" at bounding box center [562, 41] width 693 height 31
click at [742, 60] on app-header "¿Qué hay de nuevo? 0 [PERSON_NAME]" at bounding box center [846, 51] width 1260 height 52
click at [671, 59] on app-header "¿Qué hay de nuevo? 0 [PERSON_NAME]" at bounding box center [846, 51] width 1260 height 52
click at [63, 241] on span "Insights - KPIs" at bounding box center [108, 241] width 122 height 14
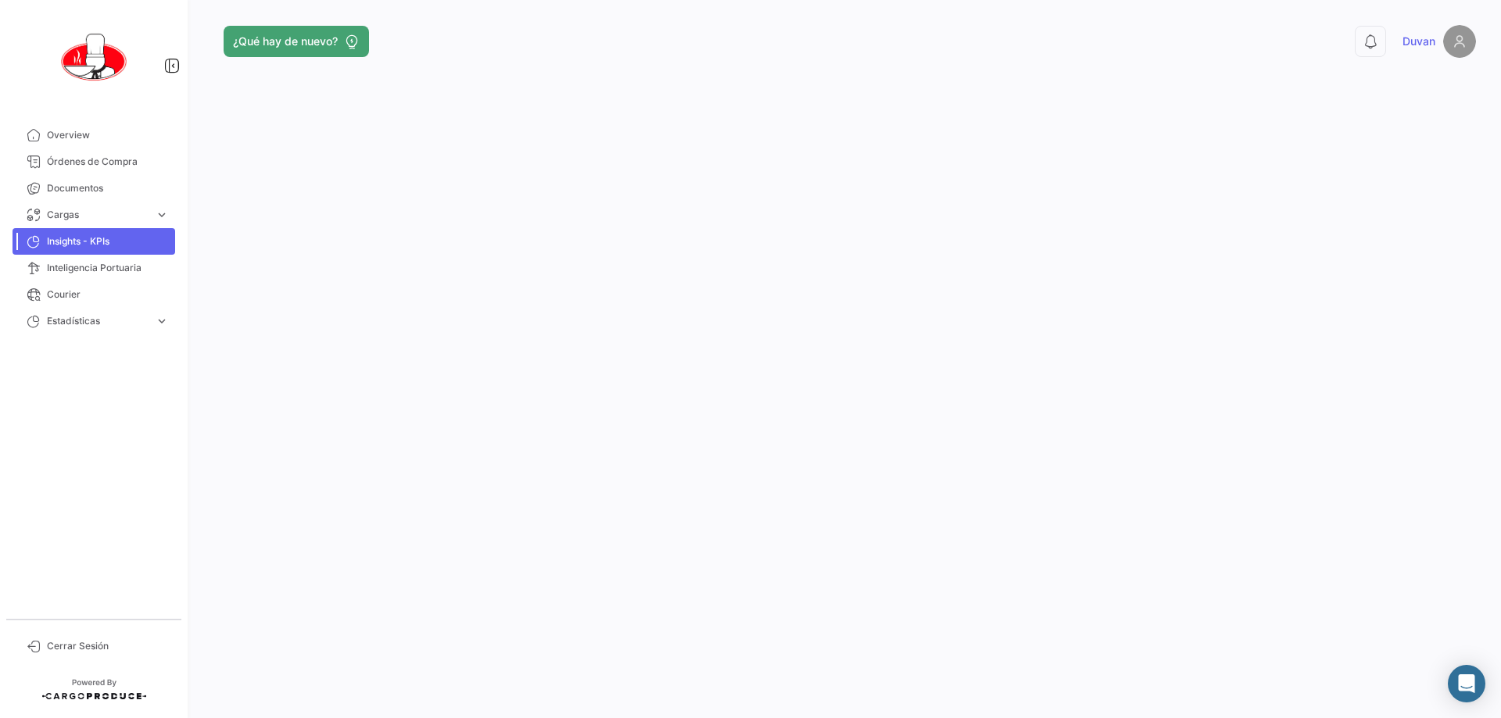
click at [748, 63] on app-header "¿Qué hay de nuevo? 0 [PERSON_NAME]" at bounding box center [846, 51] width 1260 height 52
click at [508, 41] on div "¿Qué hay de nuevo?" at bounding box center [562, 41] width 693 height 31
click at [75, 238] on span "Insights - KPIs" at bounding box center [108, 241] width 122 height 14
click at [609, 65] on app-header "¿Qué hay de nuevo? 0 [PERSON_NAME]" at bounding box center [846, 51] width 1260 height 52
click at [636, 38] on div "¿Qué hay de nuevo?" at bounding box center [562, 41] width 693 height 31
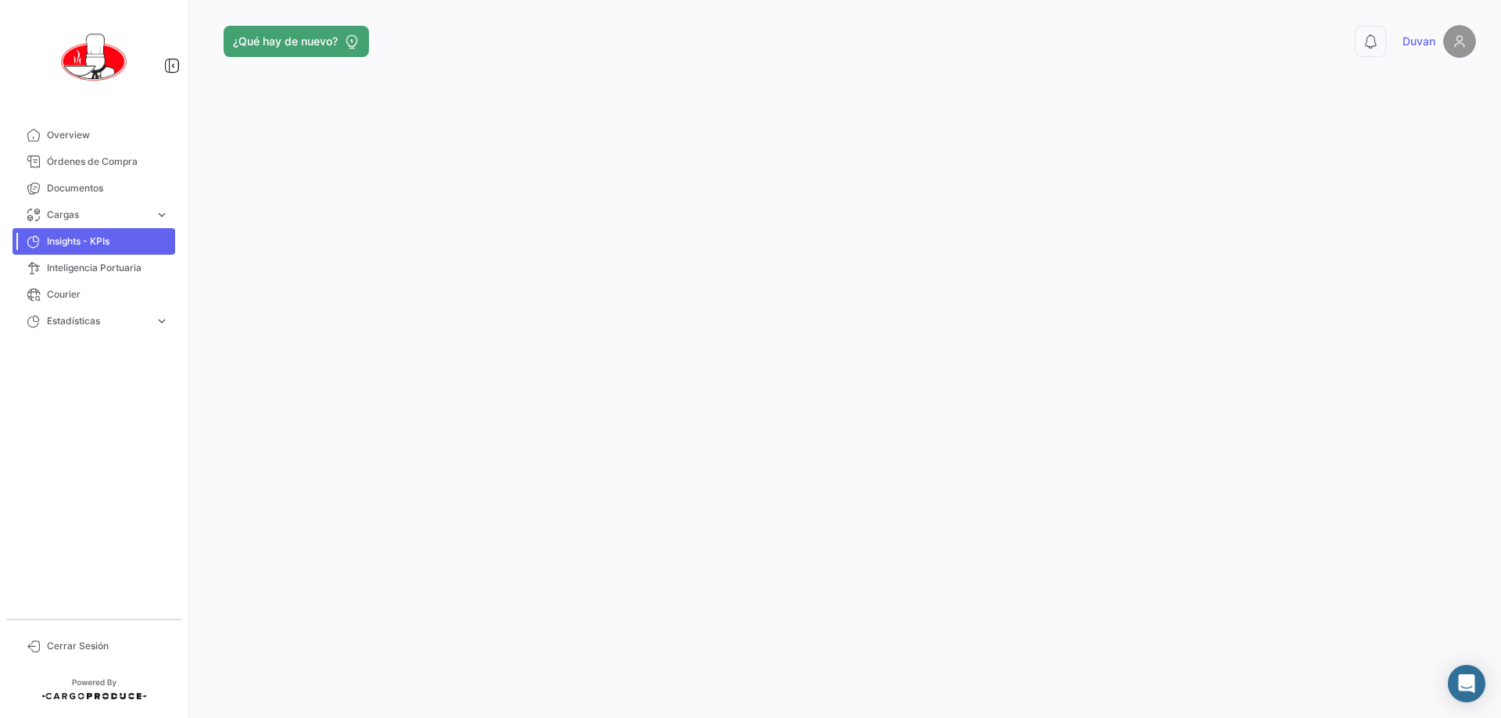
click at [604, 20] on div "¿Qué hay de nuevo? 0 [PERSON_NAME]" at bounding box center [846, 359] width 1310 height 718
click at [598, 62] on app-header "¿Qué hay de nuevo? 0 [PERSON_NAME]" at bounding box center [846, 51] width 1260 height 52
click at [673, 35] on div "¿Qué hay de nuevo?" at bounding box center [562, 41] width 693 height 31
click at [692, 41] on div "¿Qué hay de nuevo?" at bounding box center [562, 41] width 693 height 31
click at [162, 213] on span "expand_more" at bounding box center [162, 215] width 14 height 14
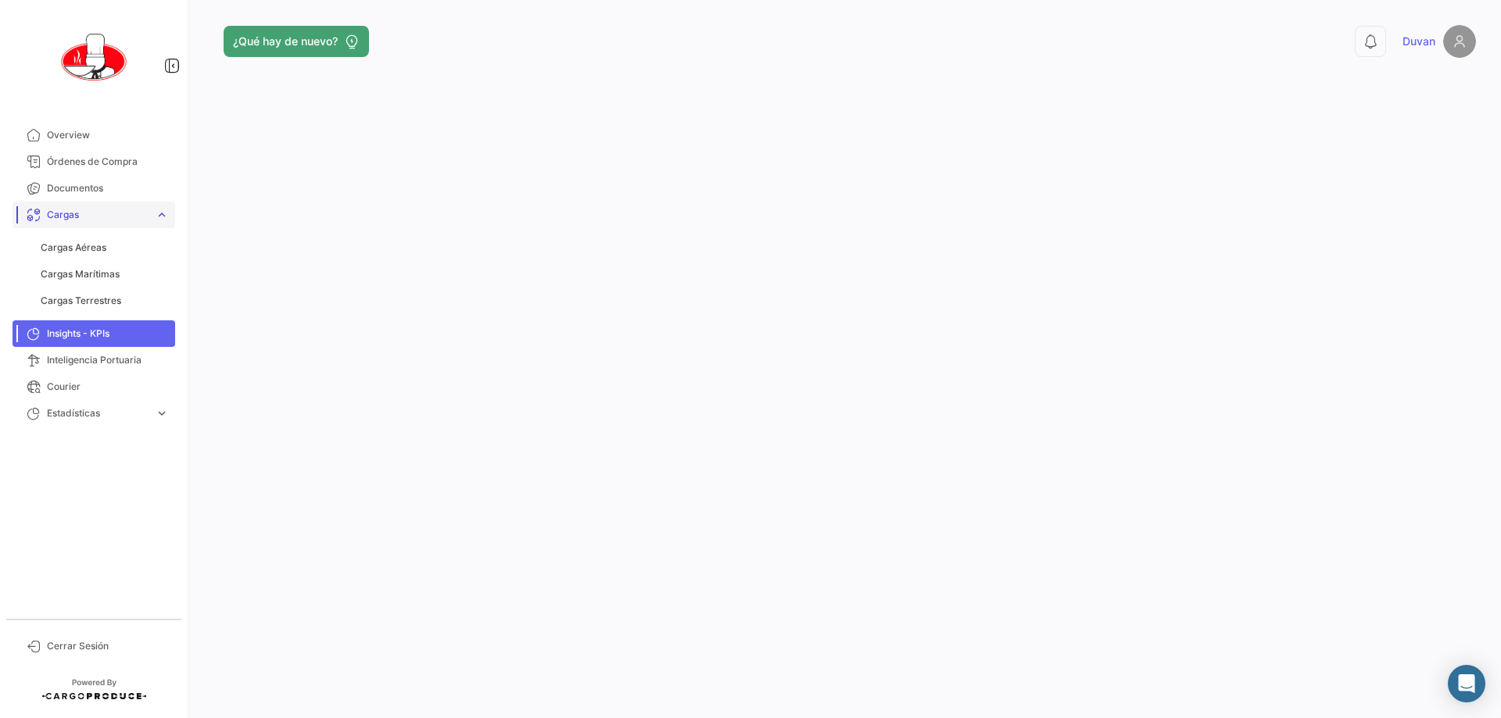
click at [156, 213] on span "expand_more" at bounding box center [162, 215] width 14 height 14
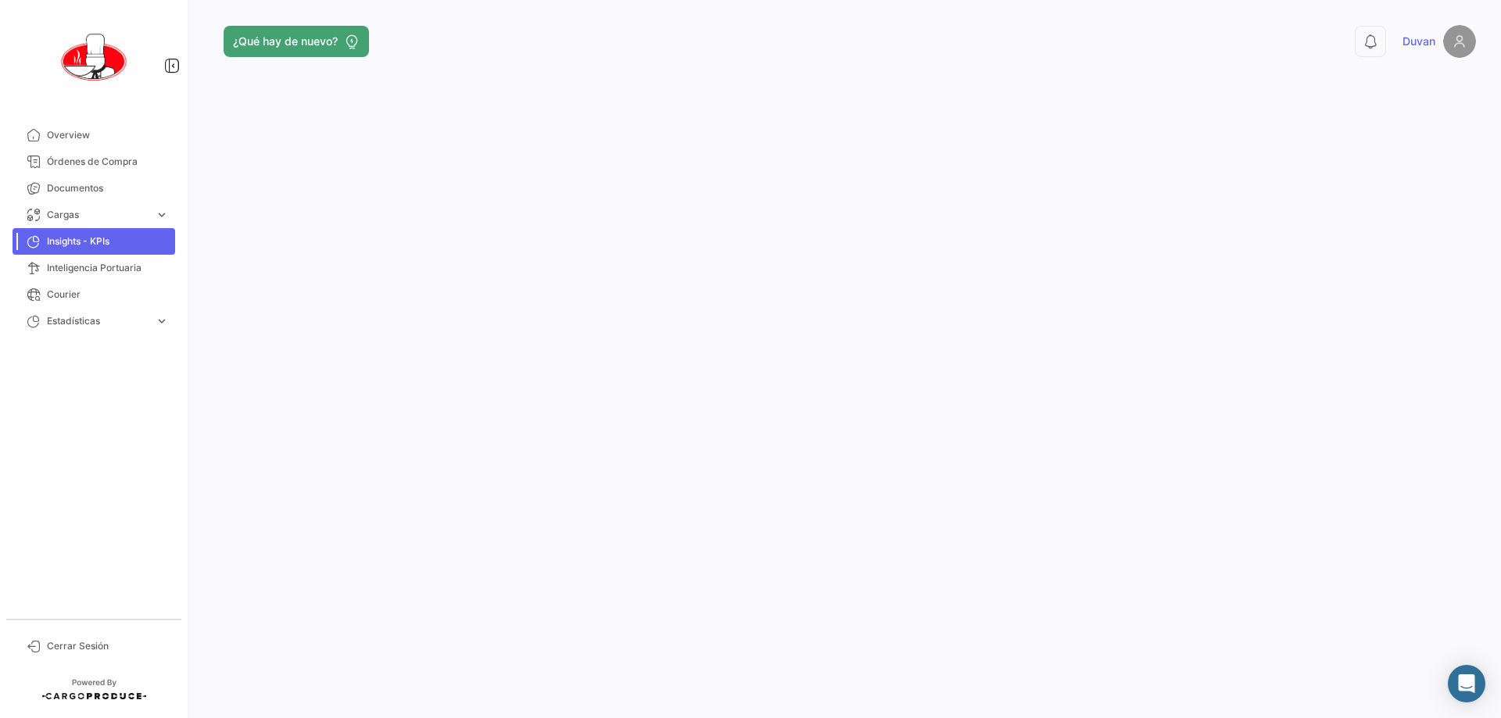
click at [642, 34] on div "¿Qué hay de nuevo?" at bounding box center [562, 41] width 693 height 31
click at [684, 44] on div "¿Qué hay de nuevo?" at bounding box center [562, 41] width 693 height 31
click at [604, 61] on app-header "¿Qué hay de nuevo? 0 [PERSON_NAME]" at bounding box center [846, 51] width 1260 height 52
click at [628, 56] on div "¿Qué hay de nuevo?" at bounding box center [562, 41] width 693 height 31
click at [106, 271] on span "Inteligencia Portuaria" at bounding box center [108, 268] width 122 height 14
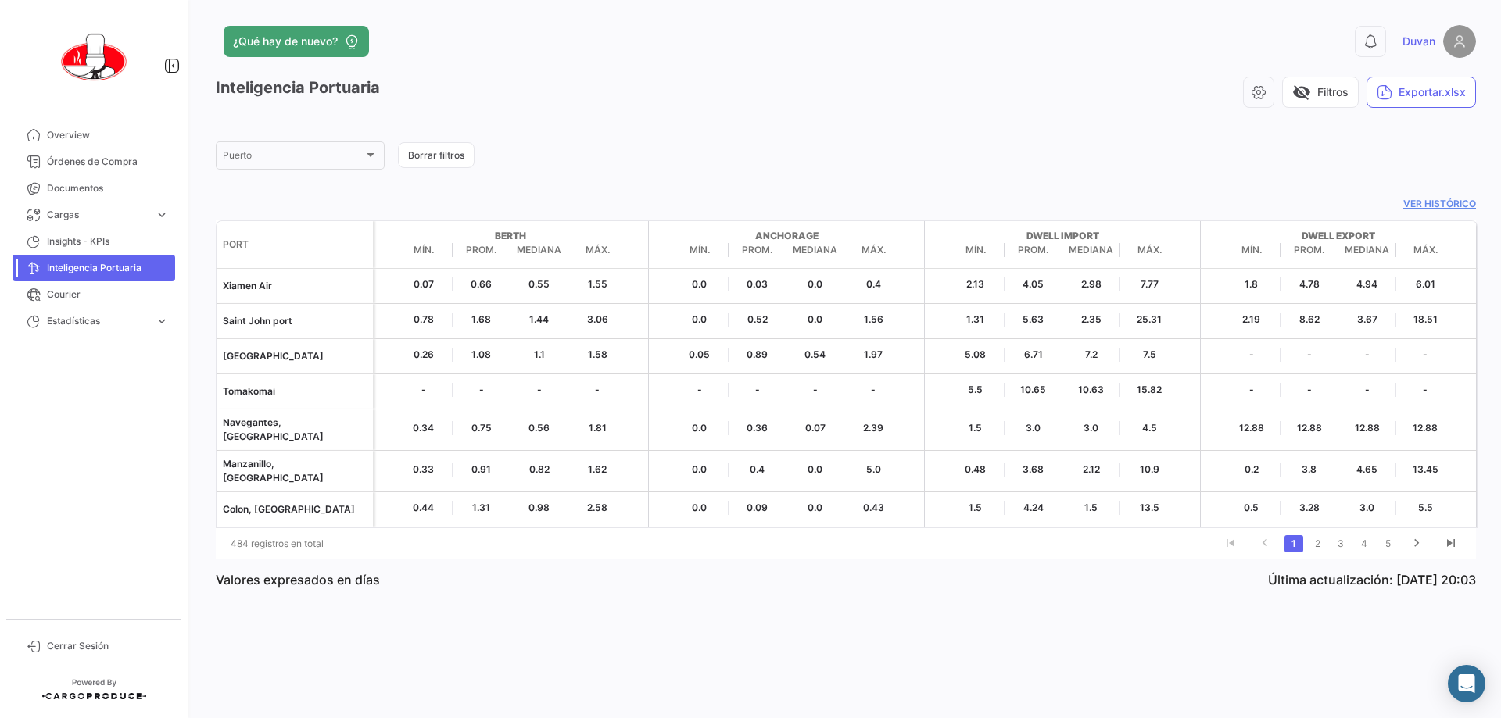
click at [710, 141] on form "[GEOGRAPHIC_DATA] filtros" at bounding box center [846, 155] width 1260 height 33
click at [735, 121] on app-list-header "Inteligencia Portuaria visibility_off Filtros Exportar.xlsx [GEOGRAPHIC_DATA] f…" at bounding box center [846, 124] width 1260 height 95
click at [748, 123] on app-list-header "Inteligencia Portuaria visibility_off Filtros Exportar.xlsx [GEOGRAPHIC_DATA] f…" at bounding box center [846, 124] width 1260 height 95
click at [728, 195] on app-port-intelligence-list "Inteligencia Portuaria visibility_off Filtros Exportar.xlsx [GEOGRAPHIC_DATA] f…" at bounding box center [846, 339] width 1260 height 524
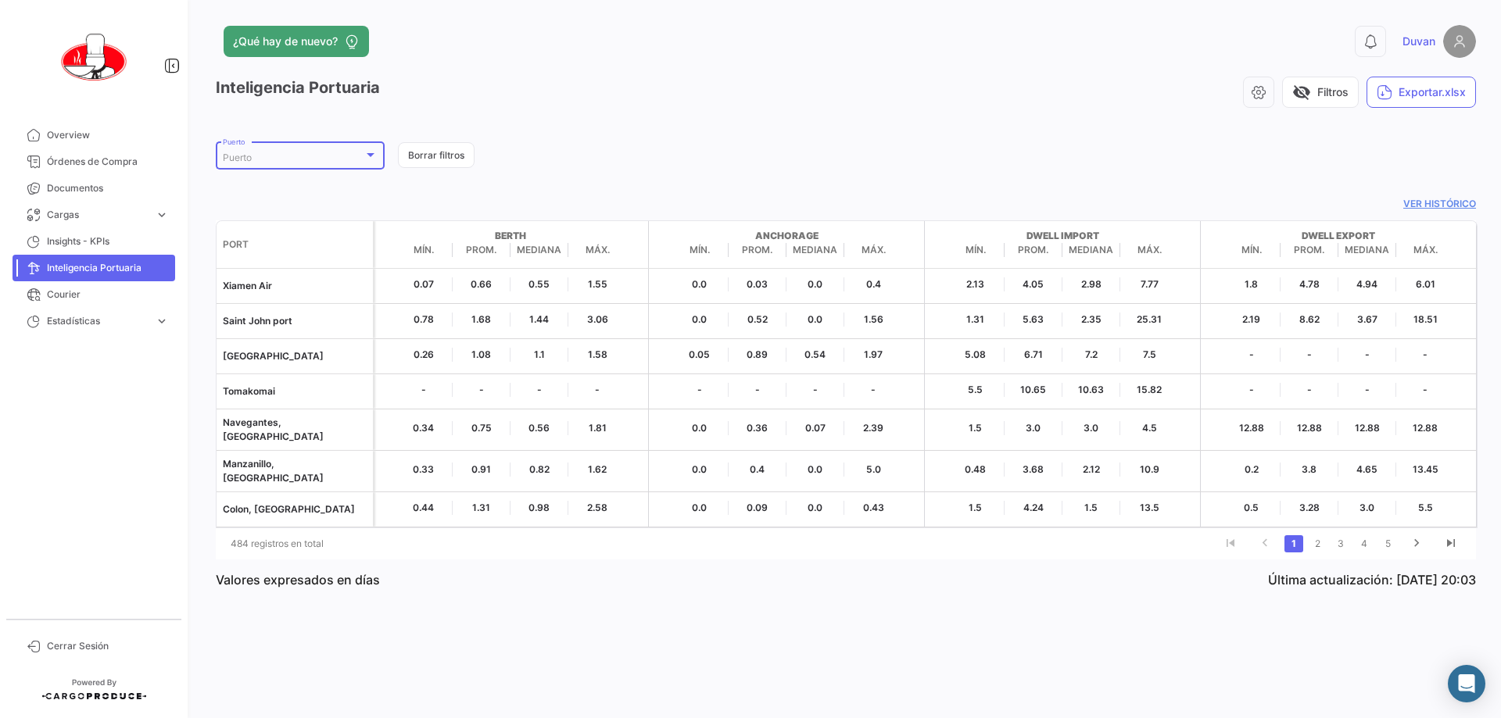
click at [374, 157] on div at bounding box center [370, 154] width 14 height 13
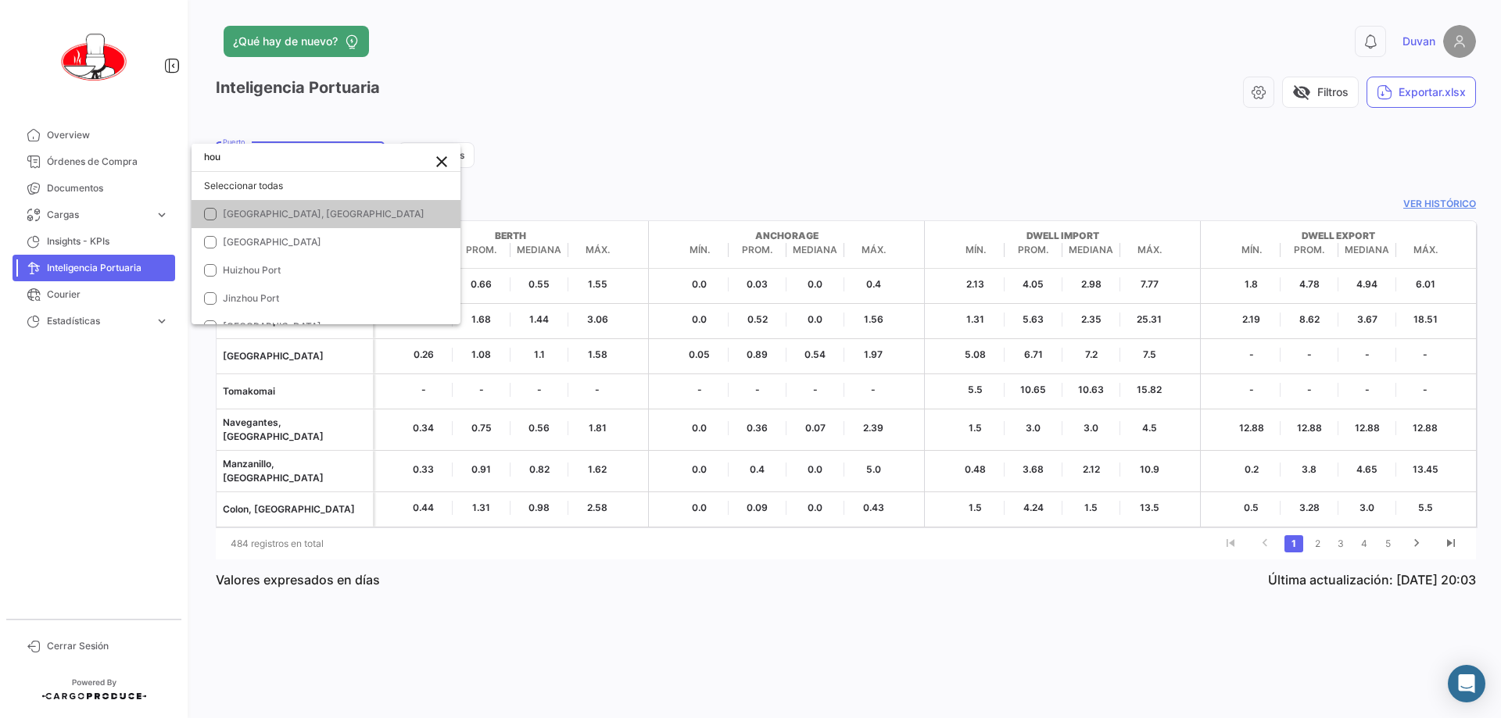
type input "hou"
click at [266, 227] on mat-option "[GEOGRAPHIC_DATA], [GEOGRAPHIC_DATA]" at bounding box center [325, 214] width 269 height 28
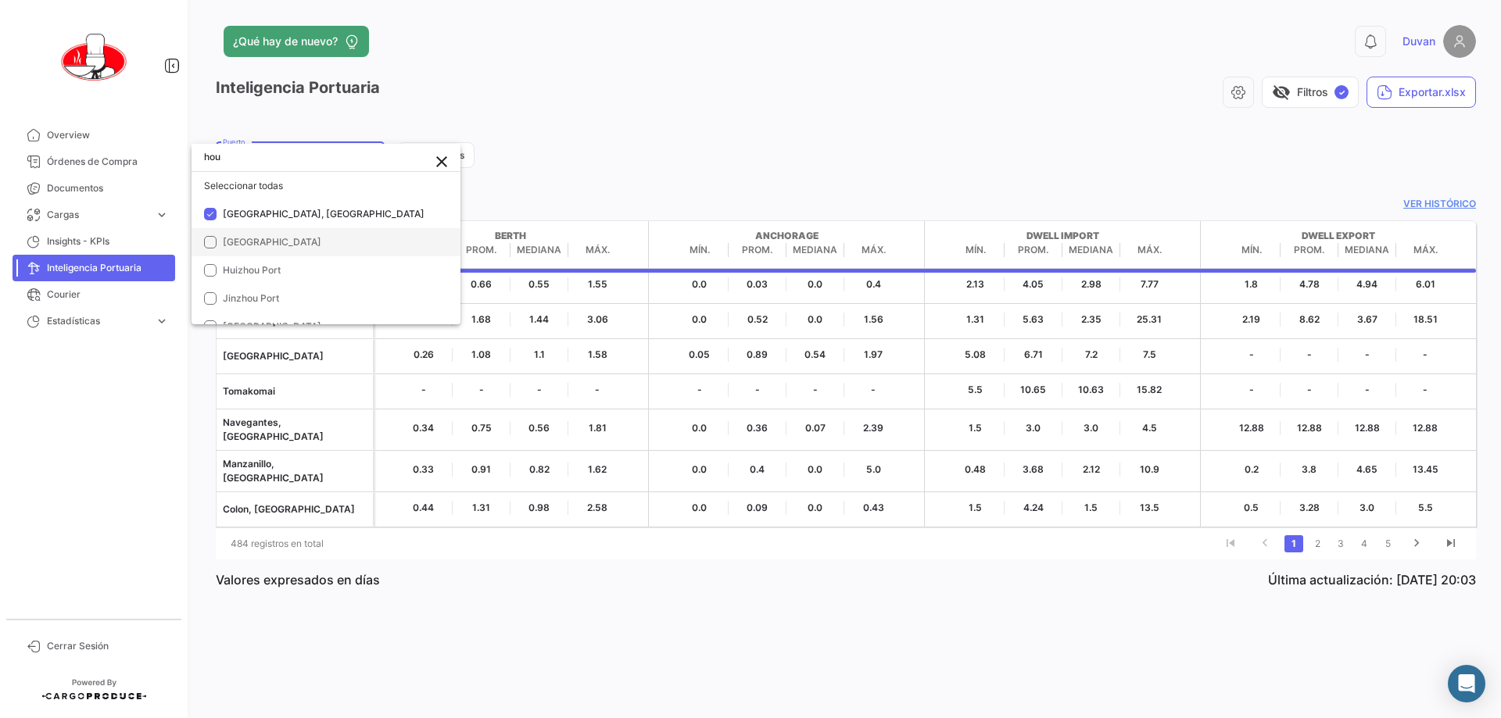
click at [266, 234] on mat-option "[GEOGRAPHIC_DATA]" at bounding box center [325, 242] width 269 height 28
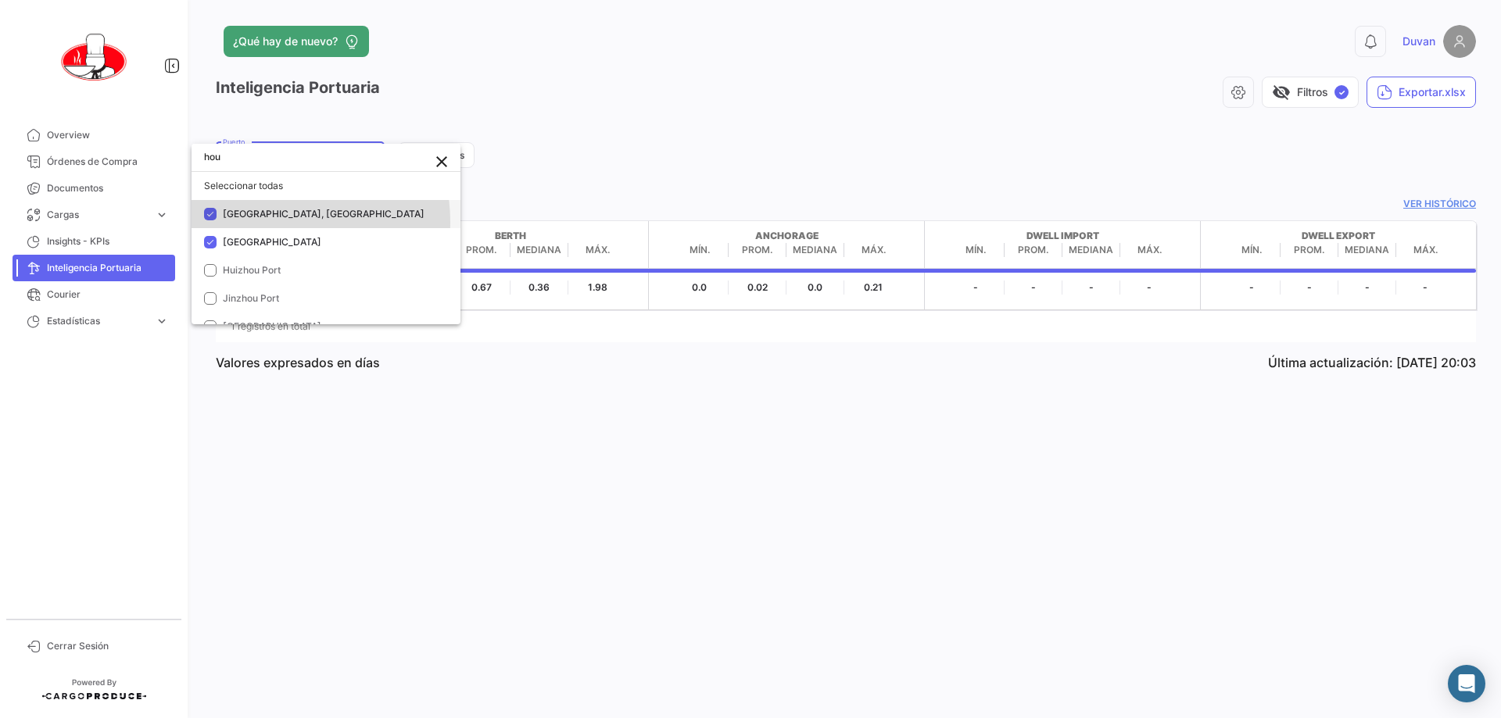
click at [270, 222] on mat-option "[GEOGRAPHIC_DATA], [GEOGRAPHIC_DATA]" at bounding box center [325, 214] width 269 height 28
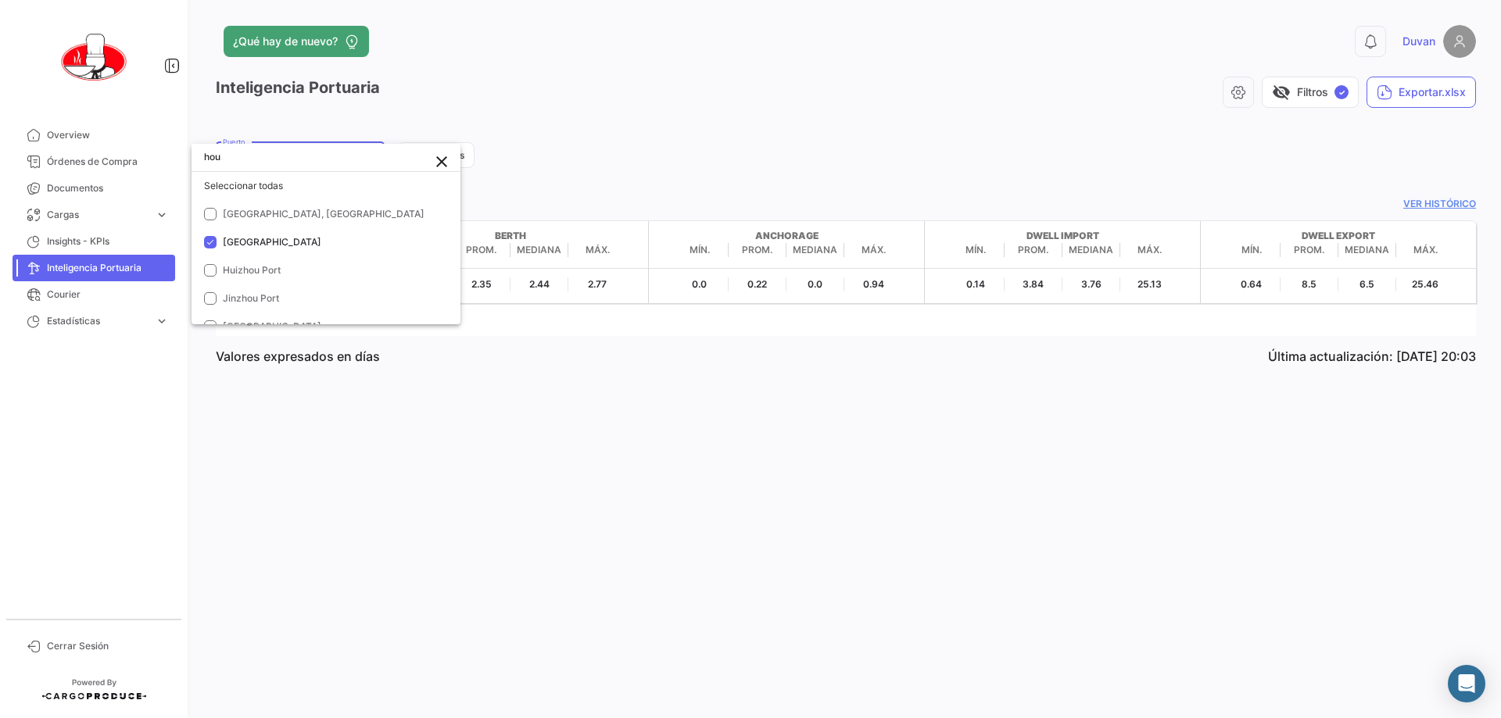
click at [593, 138] on div at bounding box center [750, 359] width 1501 height 718
click at [352, 358] on p "Valores expresados en días" at bounding box center [298, 357] width 164 height 16
click at [735, 172] on app-port-intelligence-list "Inteligencia Portuaria visibility_off Filtros ✓ Exportar.xlsx Houston Puerto Bo…" at bounding box center [846, 227] width 1260 height 300
click at [618, 158] on form "Houston Puerto Borrar filtros" at bounding box center [846, 155] width 1260 height 33
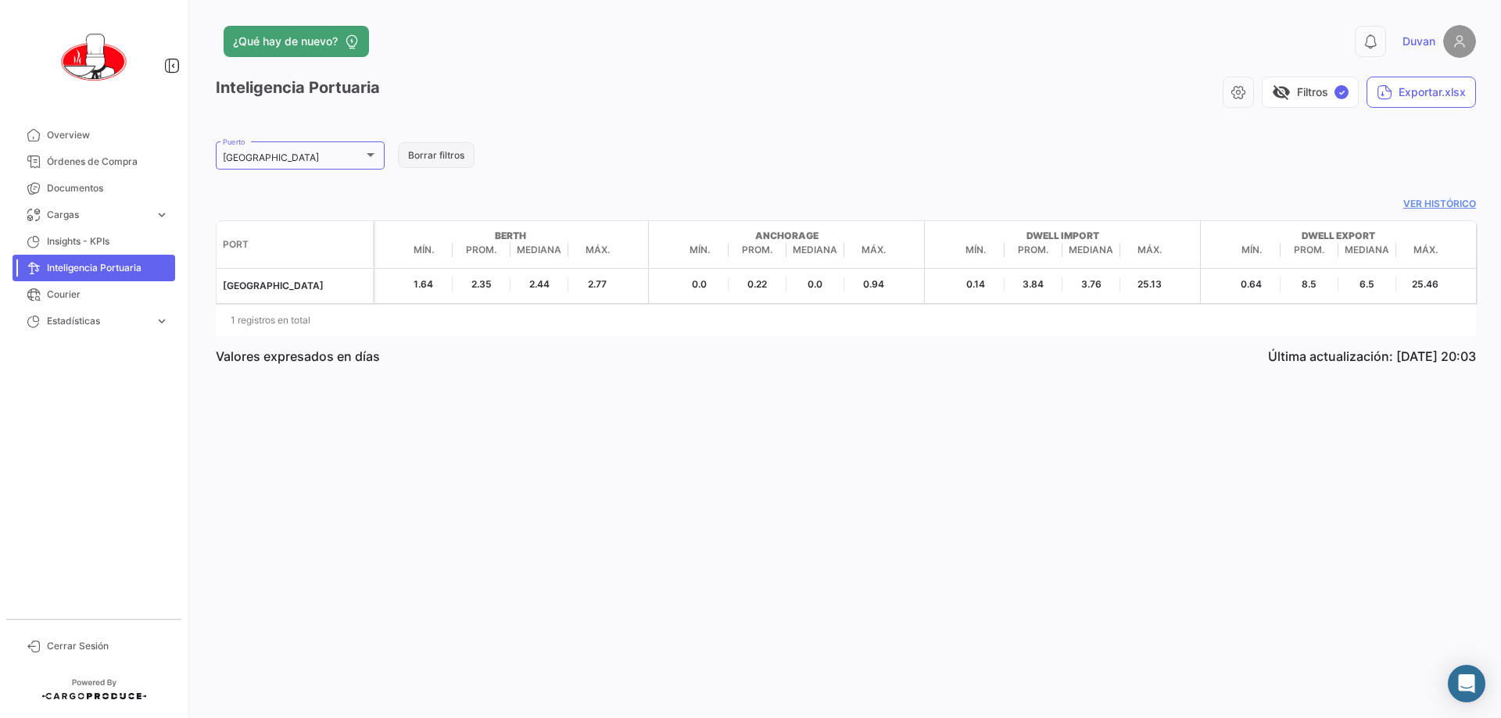
click at [428, 151] on button "Borrar filtros" at bounding box center [436, 155] width 77 height 26
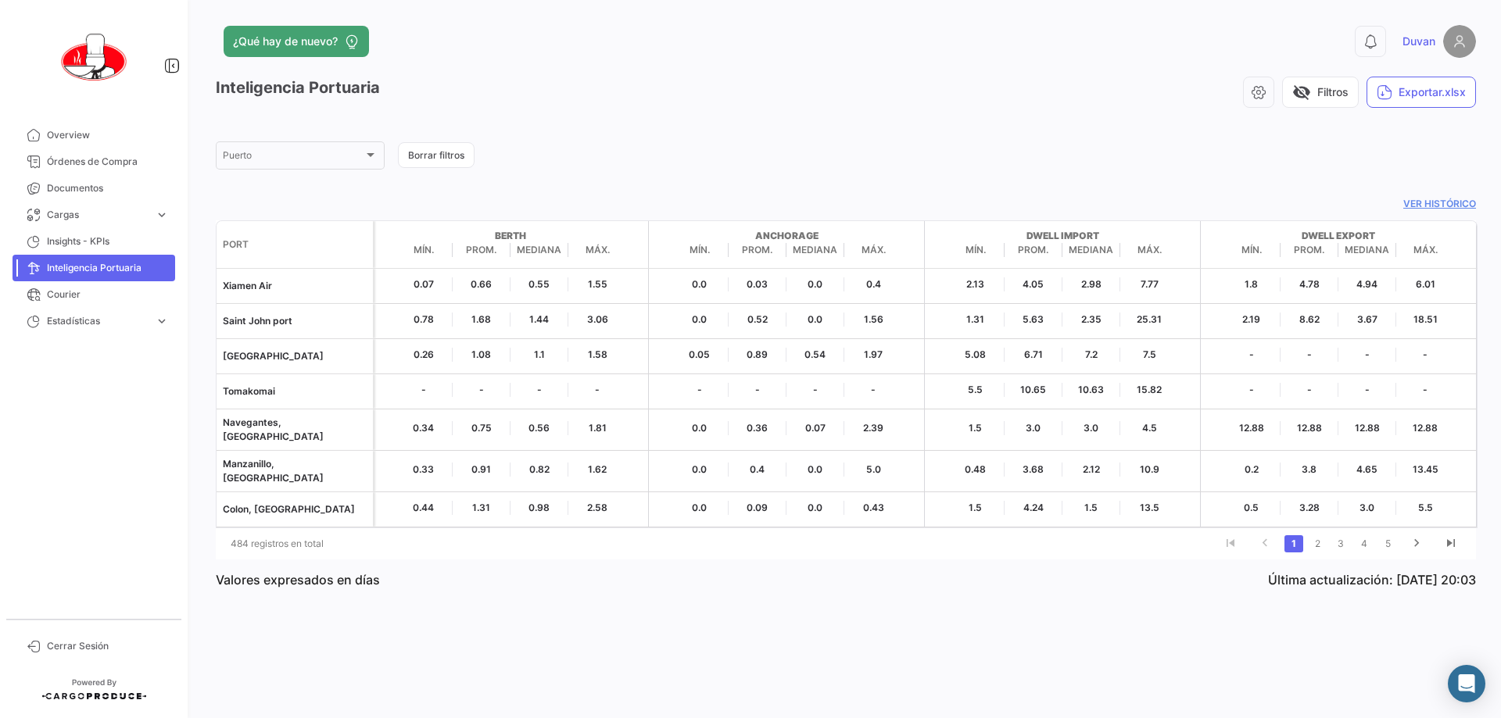
click at [492, 129] on app-list-header "Inteligencia Portuaria visibility_off Filtros Exportar.xlsx [GEOGRAPHIC_DATA] f…" at bounding box center [846, 124] width 1260 height 95
click at [88, 302] on link "Courier" at bounding box center [94, 294] width 163 height 27
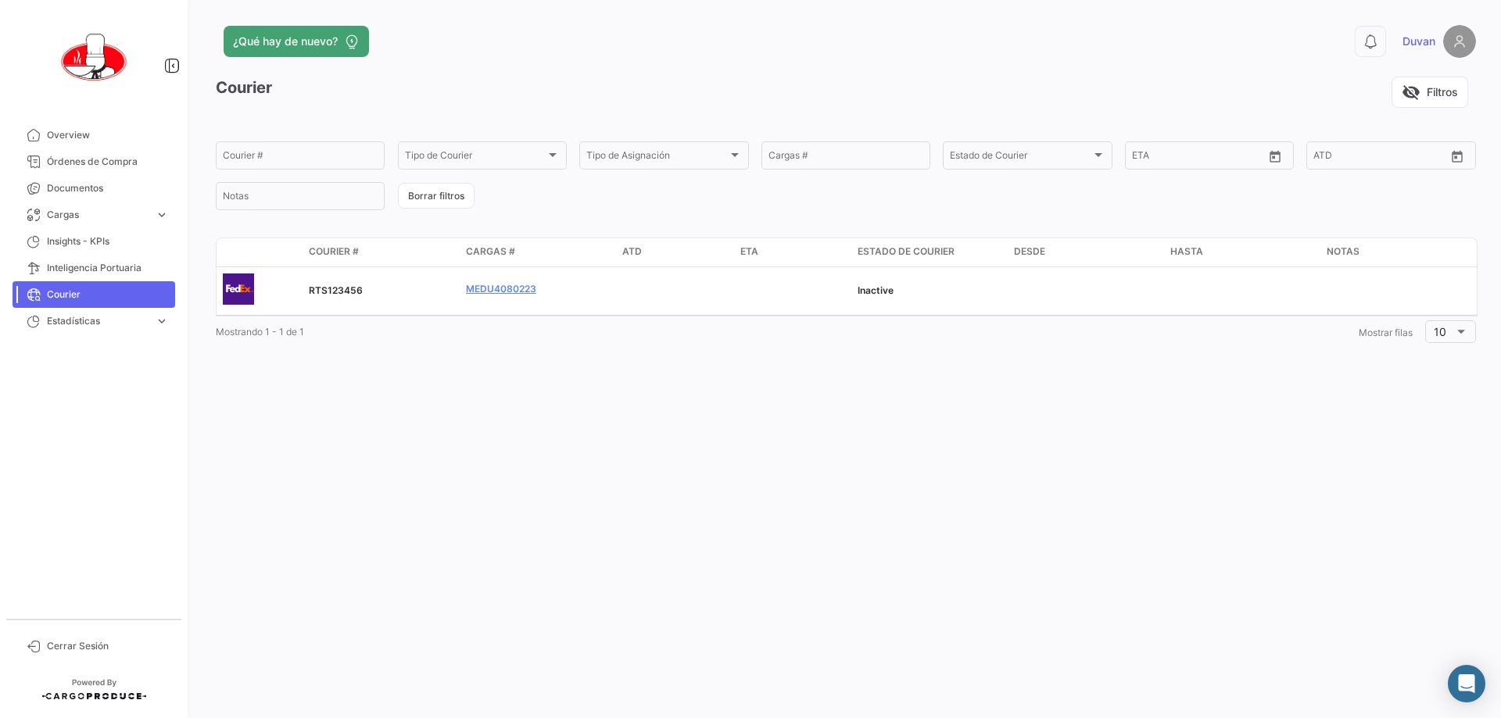
click at [748, 83] on div "visibility_off Filtros" at bounding box center [878, 92] width 1196 height 31
click at [707, 92] on div "visibility_off Filtros" at bounding box center [878, 92] width 1196 height 31
click at [147, 321] on span "Estadísticas" at bounding box center [98, 321] width 102 height 14
click at [609, 106] on div "visibility_off Filtros" at bounding box center [878, 92] width 1196 height 31
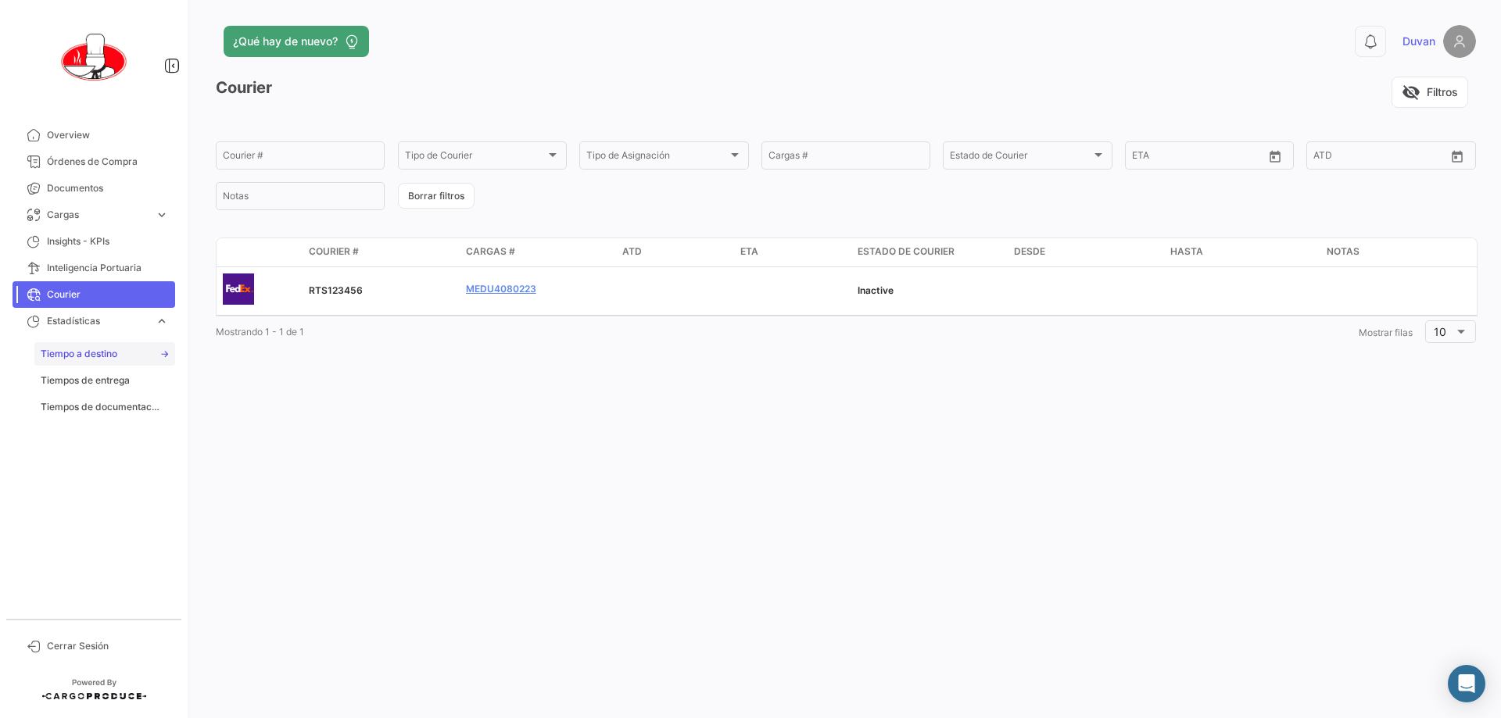
click at [109, 352] on span "Tiempo a destino" at bounding box center [79, 354] width 77 height 14
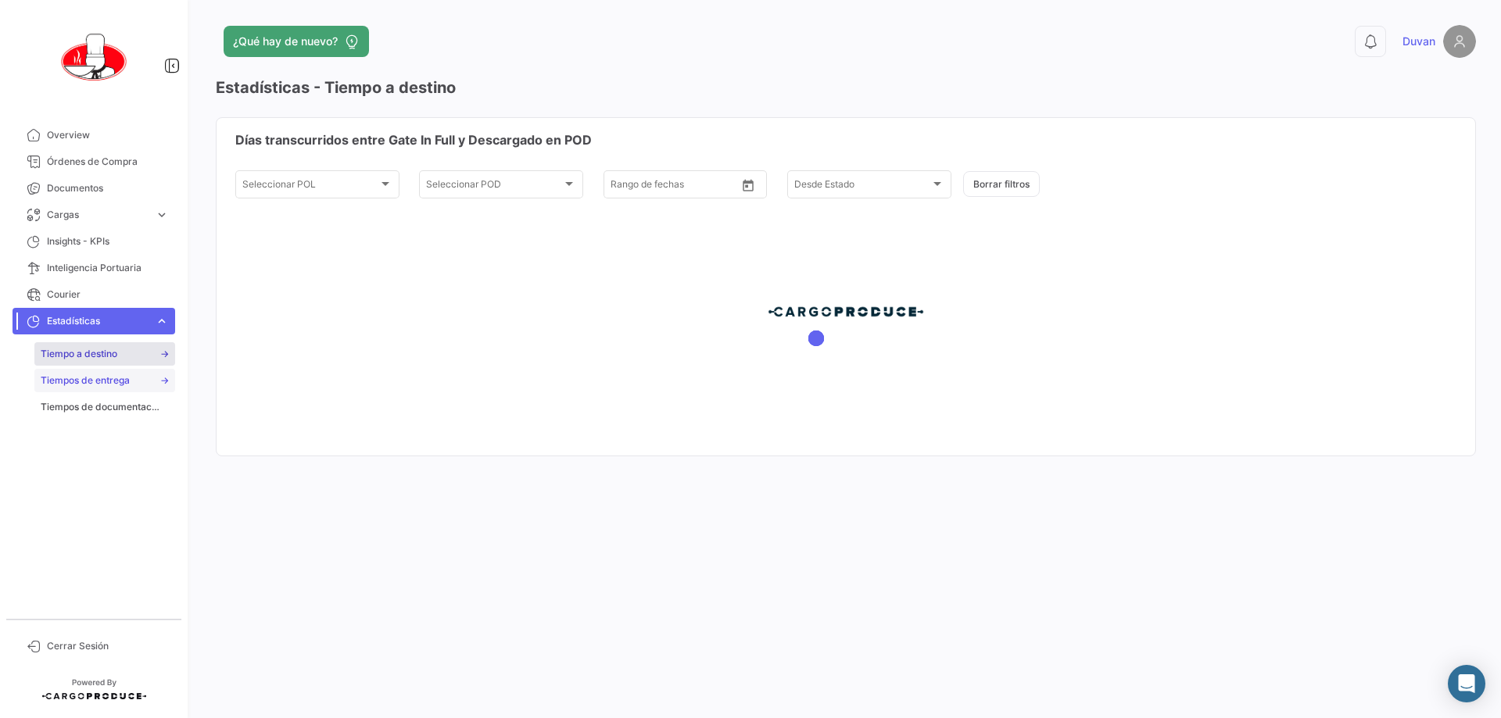
type input "[DATE]"
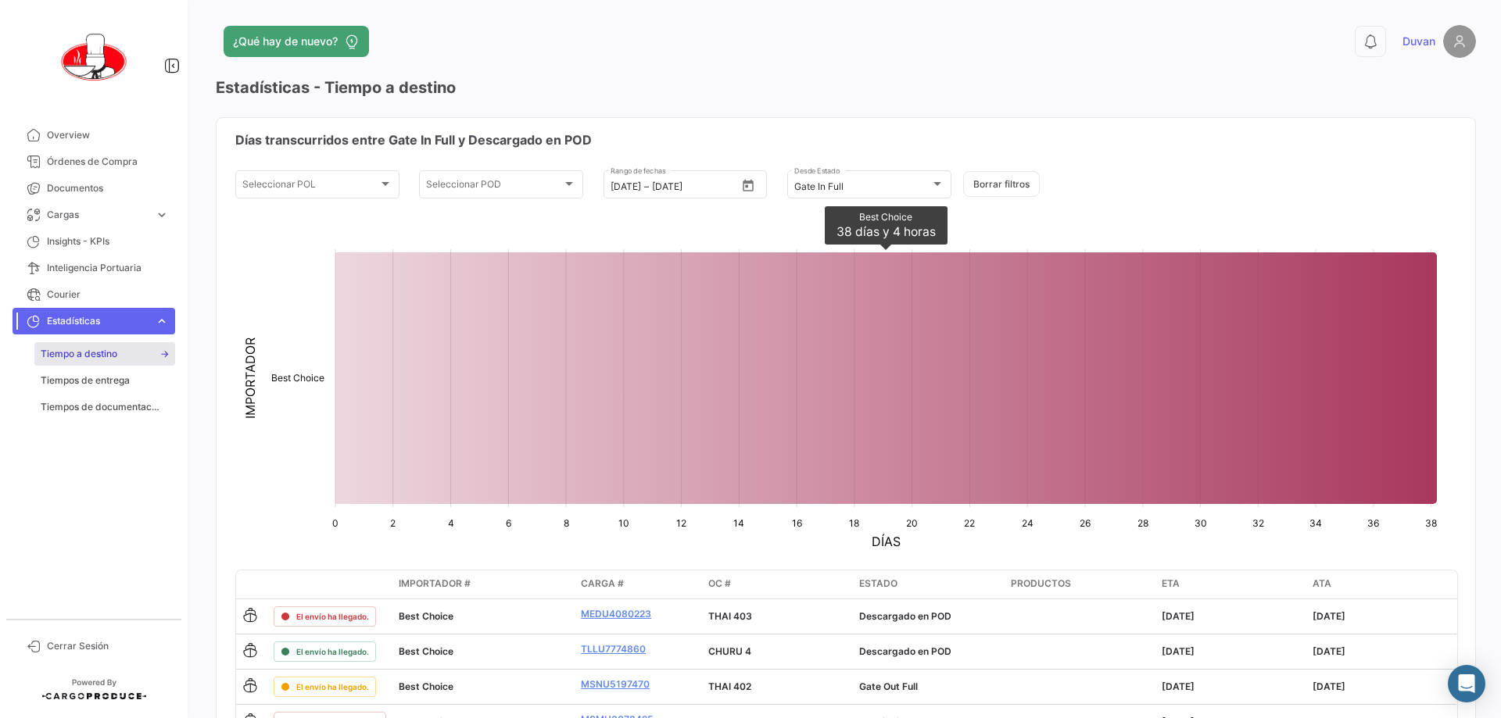
click at [748, 127] on mat-card "Días transcurridos entre Gate In Full y Descargado en POD Seleccionar POL Selec…" at bounding box center [846, 459] width 1260 height 685
click at [748, 74] on app-header "¿Qué hay de nuevo? 0 [PERSON_NAME]" at bounding box center [846, 51] width 1260 height 52
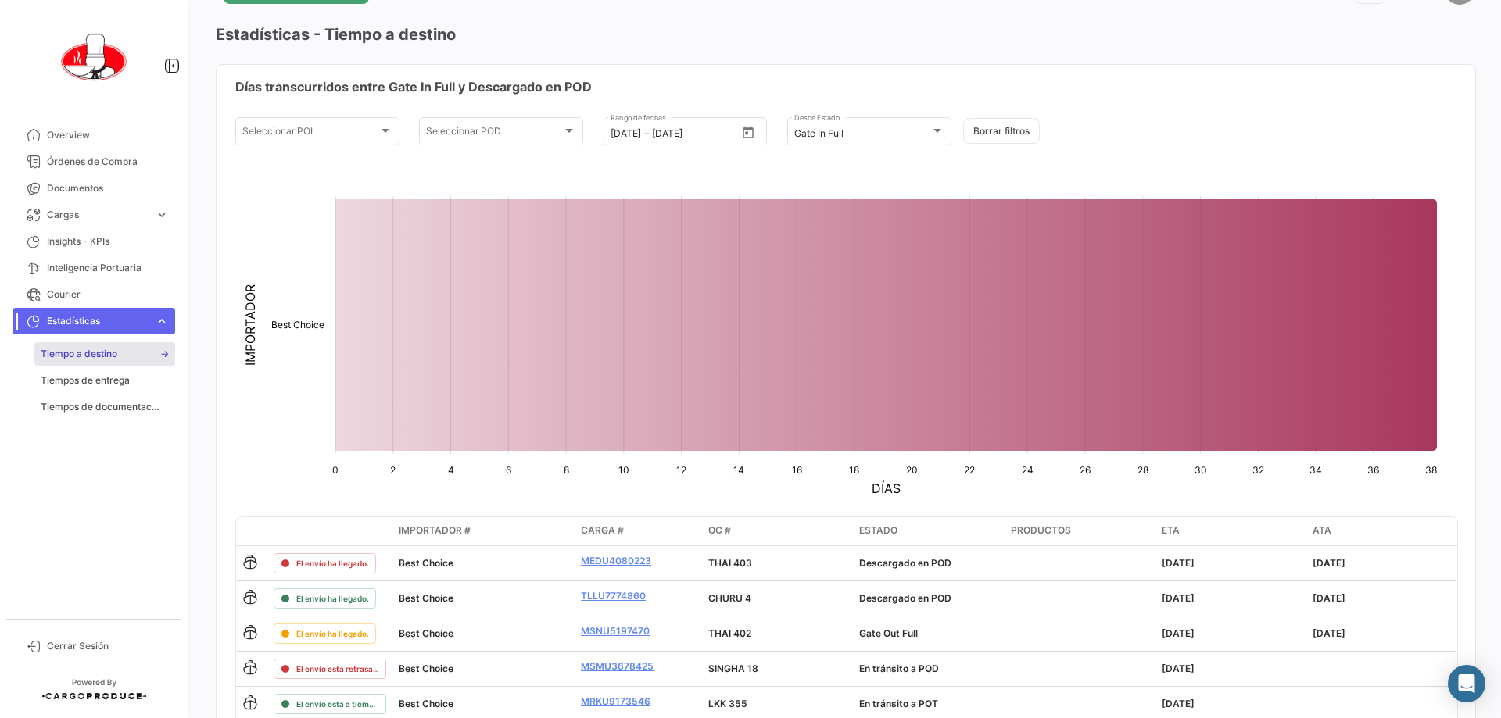
scroll to position [78, 0]
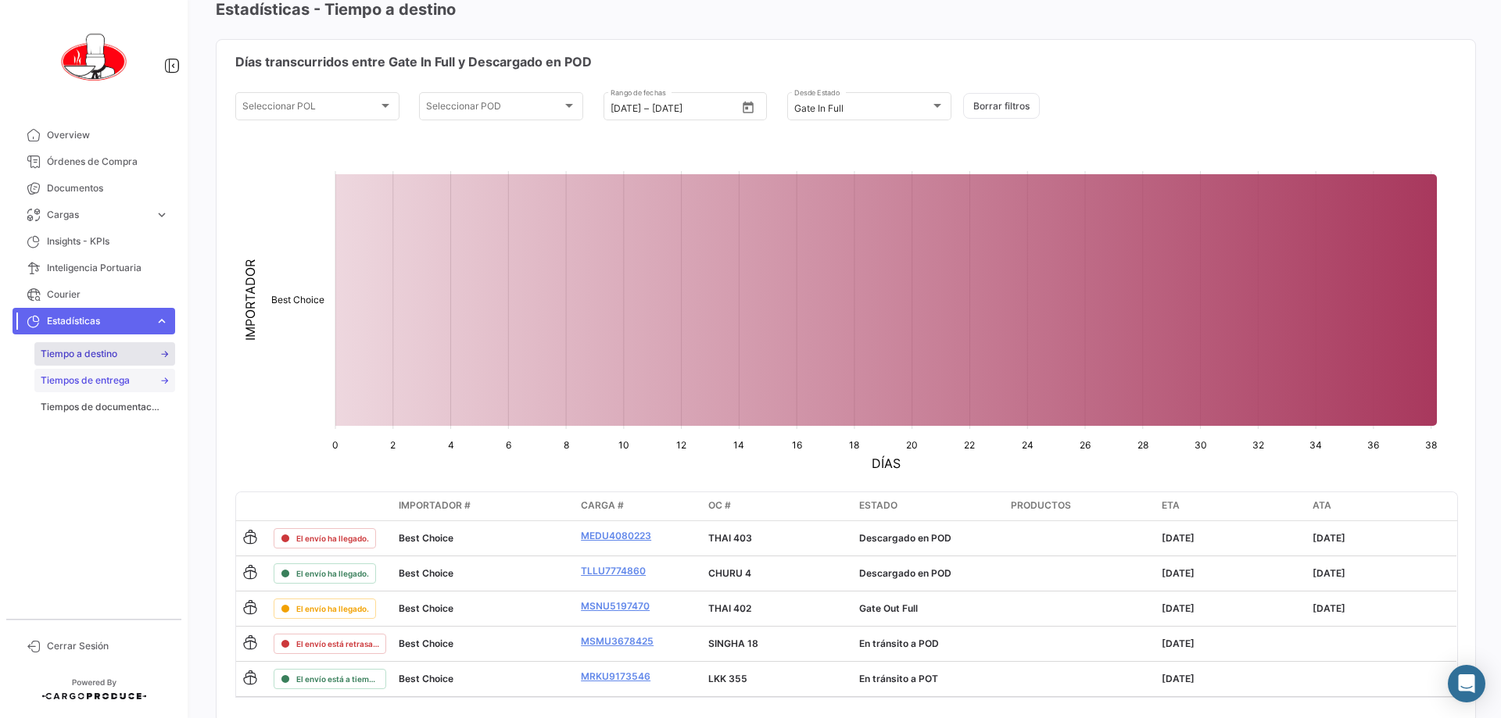
click at [134, 378] on link "Tiempos de entrega" at bounding box center [104, 380] width 141 height 23
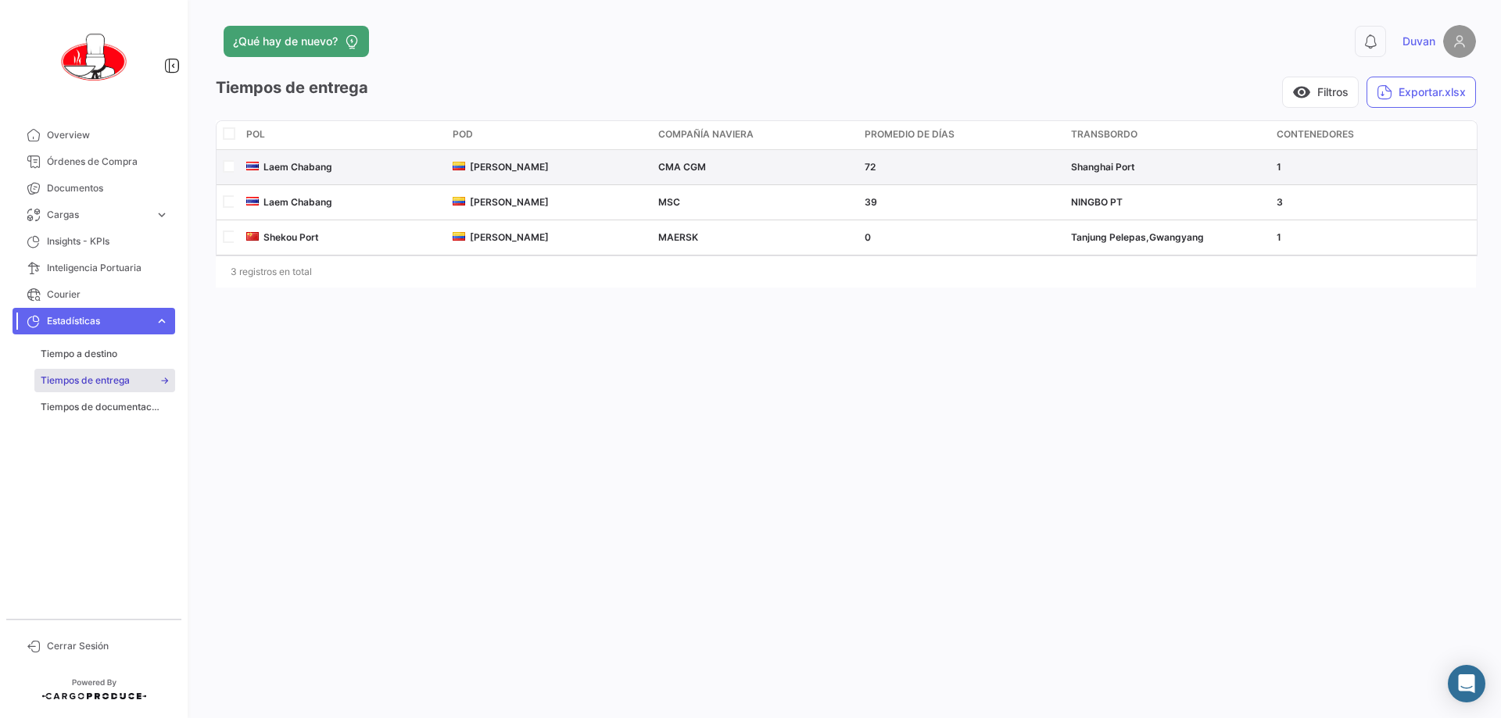
click at [748, 166] on div "Shanghai Port" at bounding box center [1168, 167] width 194 height 14
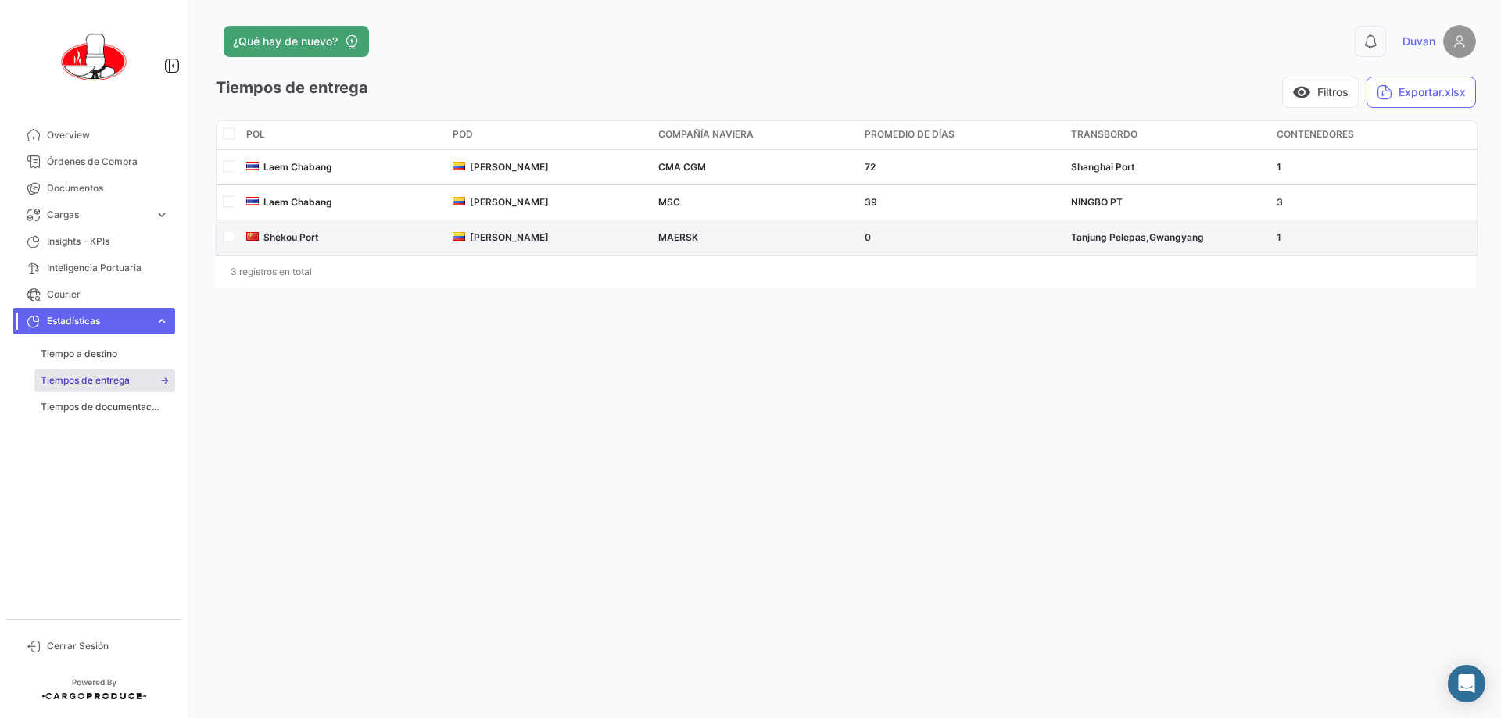
click at [393, 238] on div "Shekou Port" at bounding box center [343, 238] width 194 height 14
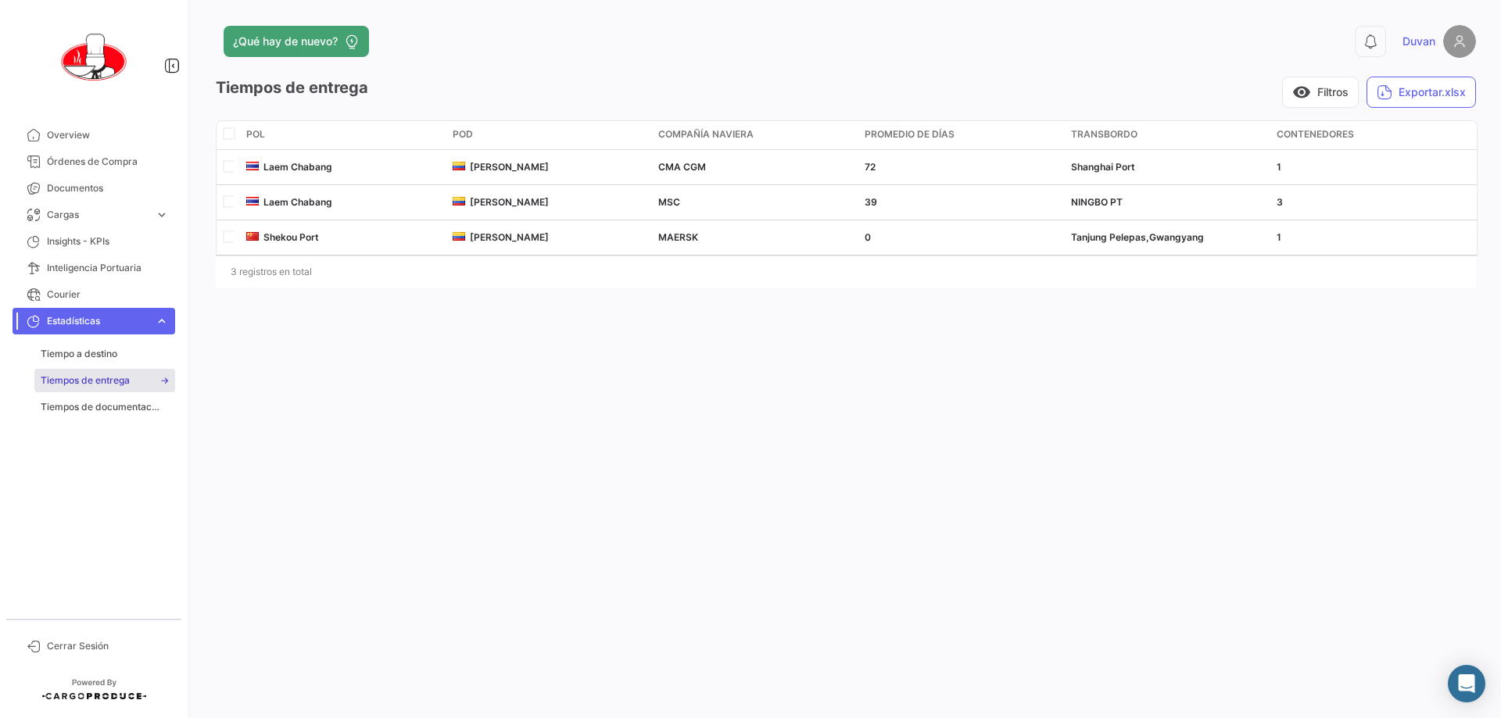
click at [678, 97] on div "visibility Filtros Exportar.xlsx" at bounding box center [926, 92] width 1100 height 31
click at [75, 138] on span "Overview" at bounding box center [108, 135] width 122 height 14
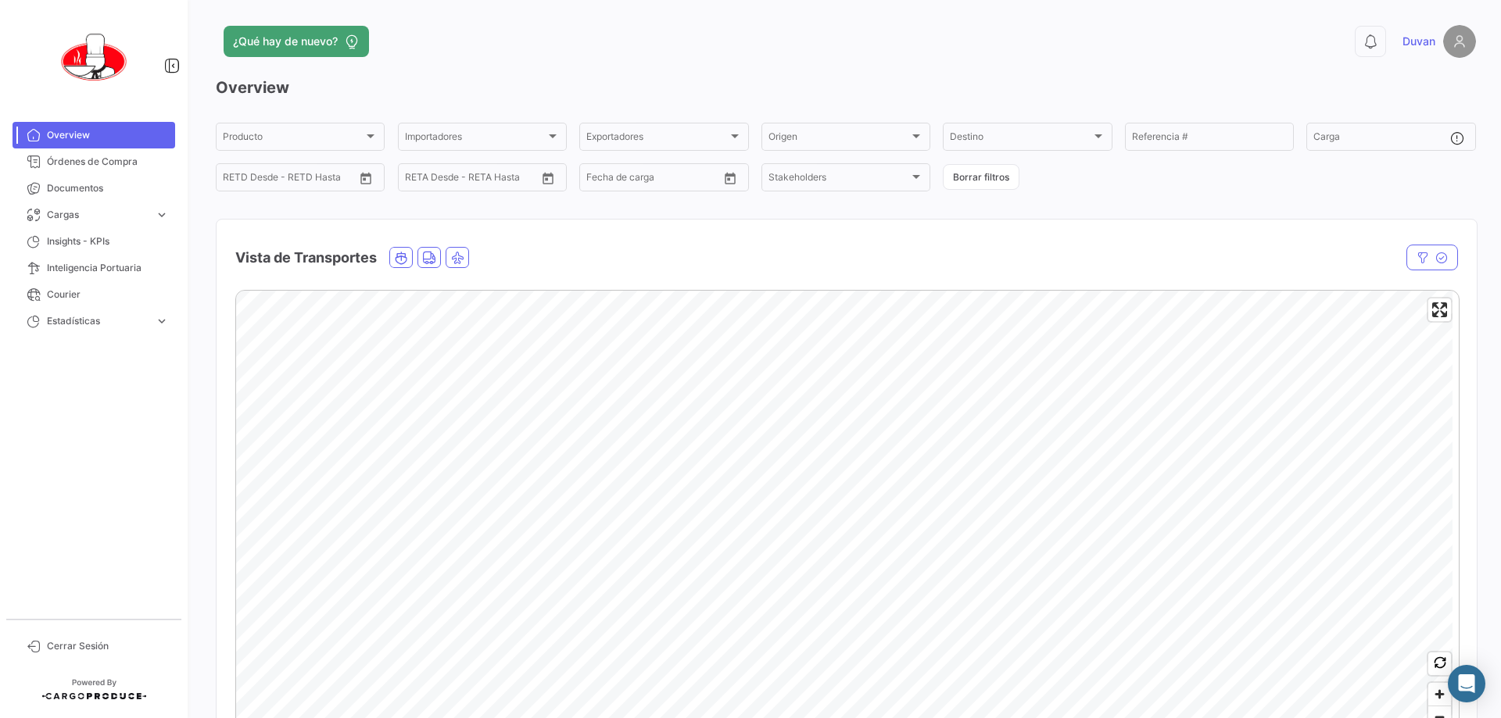
click at [748, 6] on div "¿Qué hay de nuevo? 0 [PERSON_NAME] Overview Producto Producto Importadores Impo…" at bounding box center [846, 359] width 1310 height 718
click at [748, 48] on div "0 [PERSON_NAME]" at bounding box center [1192, 41] width 567 height 33
click at [748, 27] on div "¿Qué hay de nuevo?" at bounding box center [562, 41] width 693 height 31
click at [136, 166] on span "Órdenes de Compra" at bounding box center [108, 162] width 122 height 14
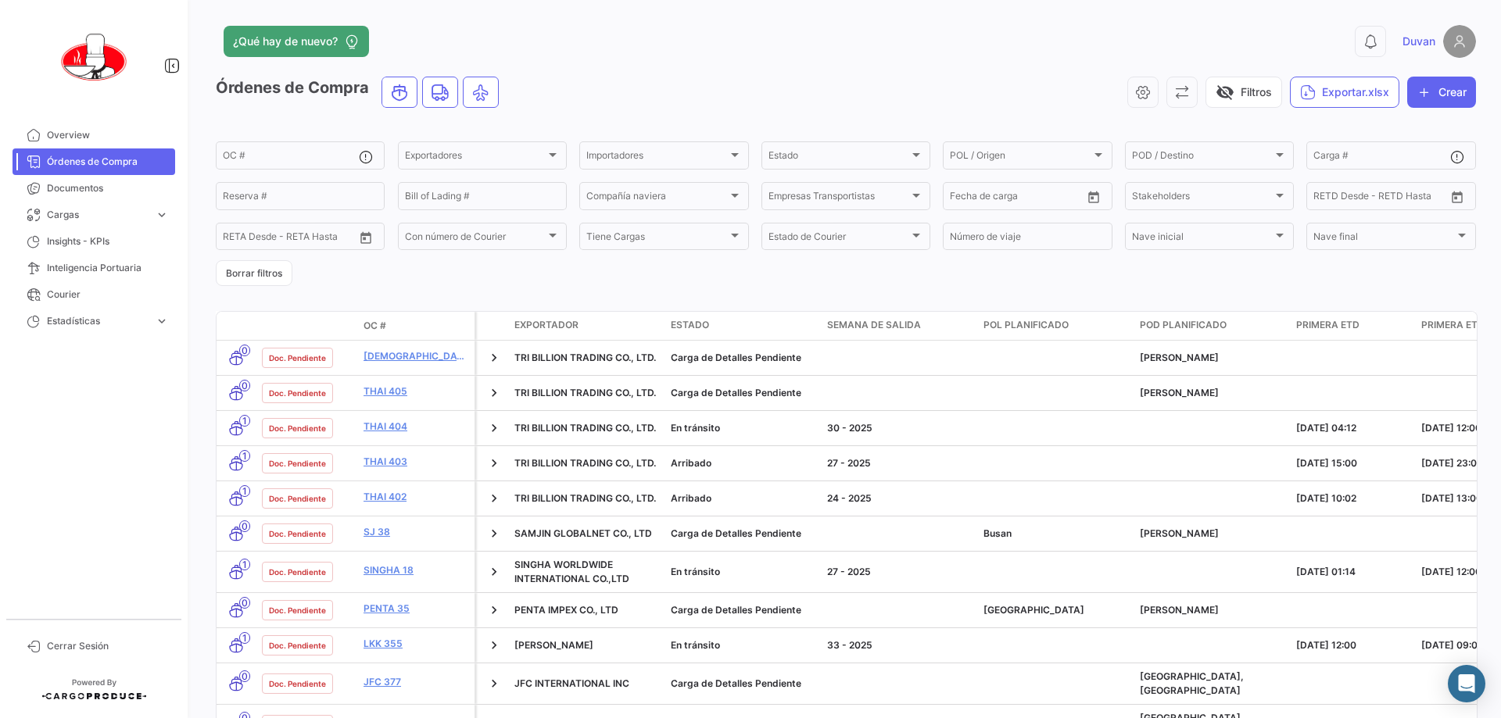
click at [748, 53] on div "0 [PERSON_NAME]" at bounding box center [1192, 41] width 567 height 33
click at [748, 89] on button "Crear" at bounding box center [1441, 92] width 69 height 31
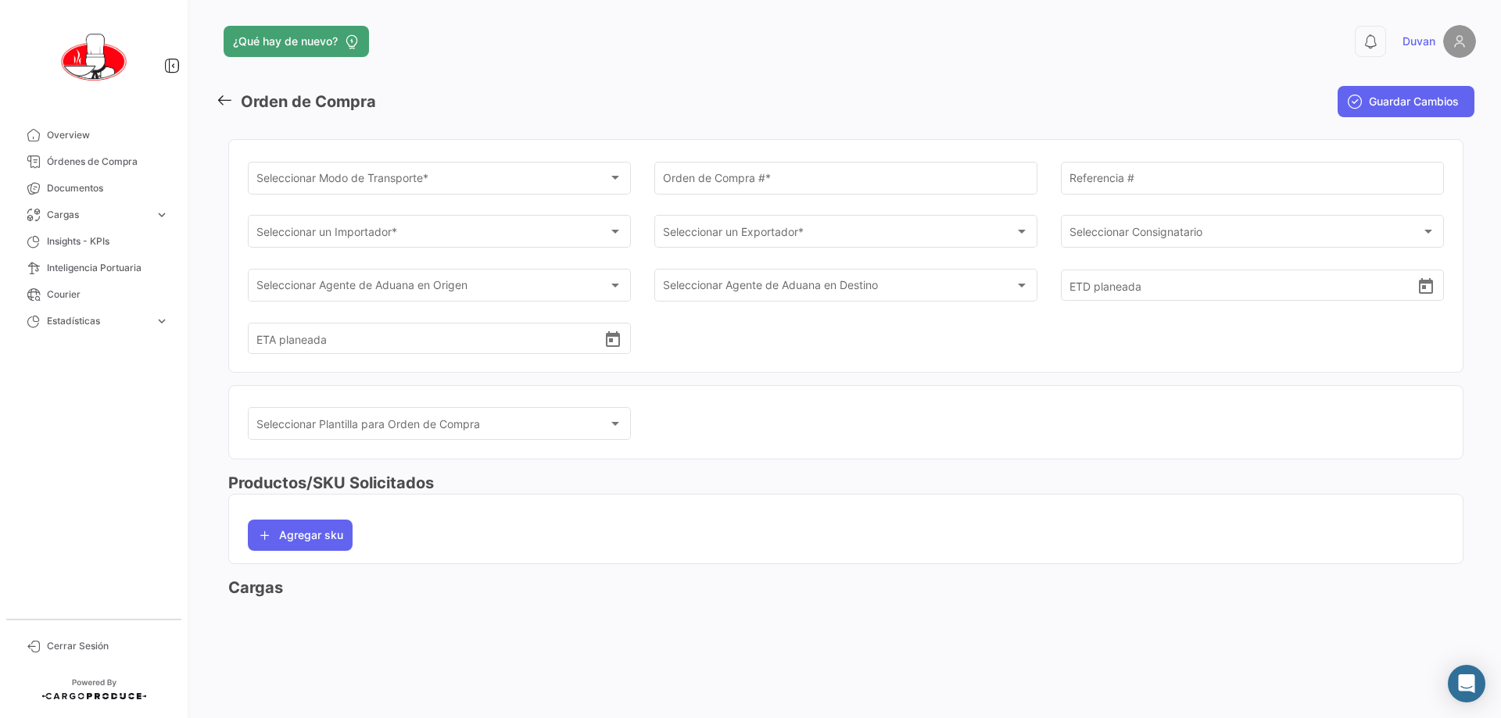
click at [748, 68] on app-header "¿Qué hay de nuevo? 0 [PERSON_NAME]" at bounding box center [846, 51] width 1260 height 52
click at [530, 175] on div "Seleccionar Modo de Transporte *" at bounding box center [432, 180] width 352 height 13
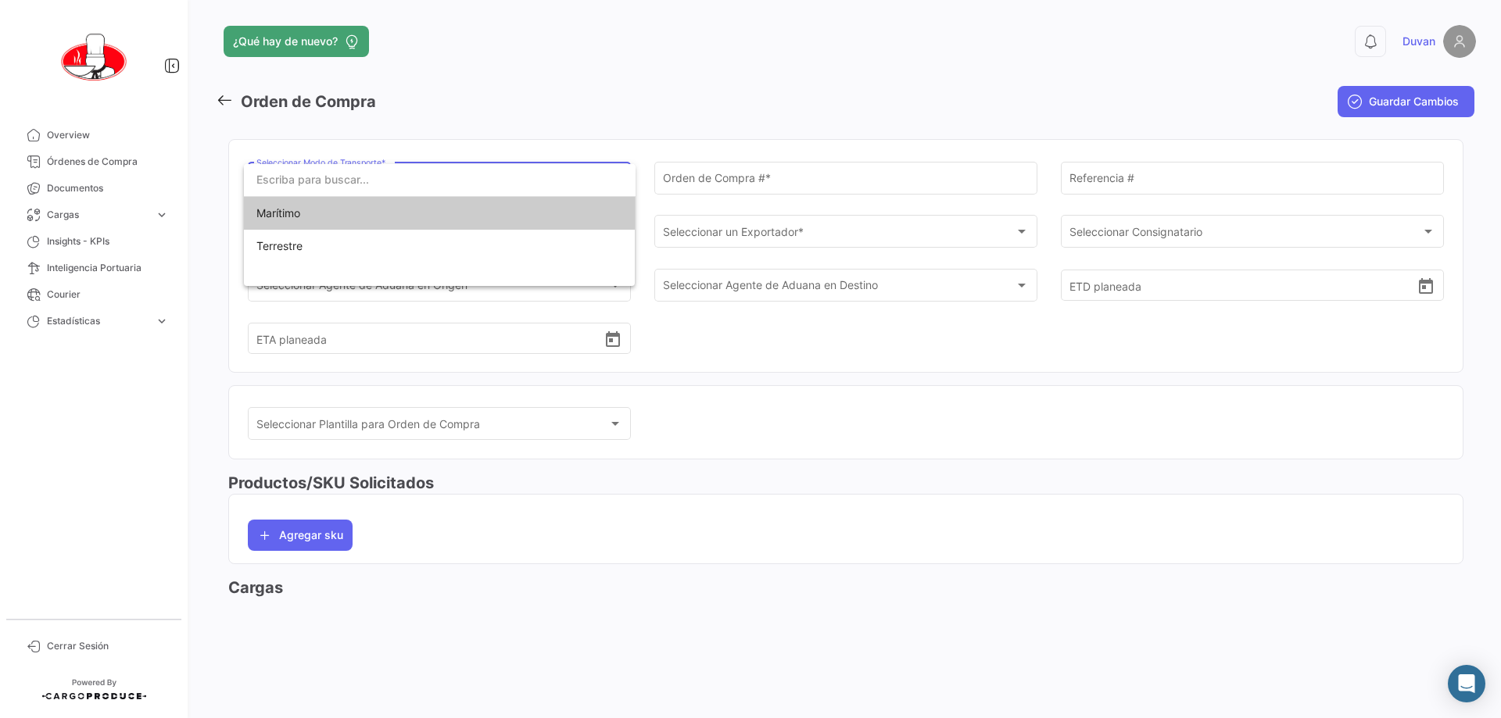
click at [310, 213] on span "Marítimo" at bounding box center [365, 213] width 219 height 33
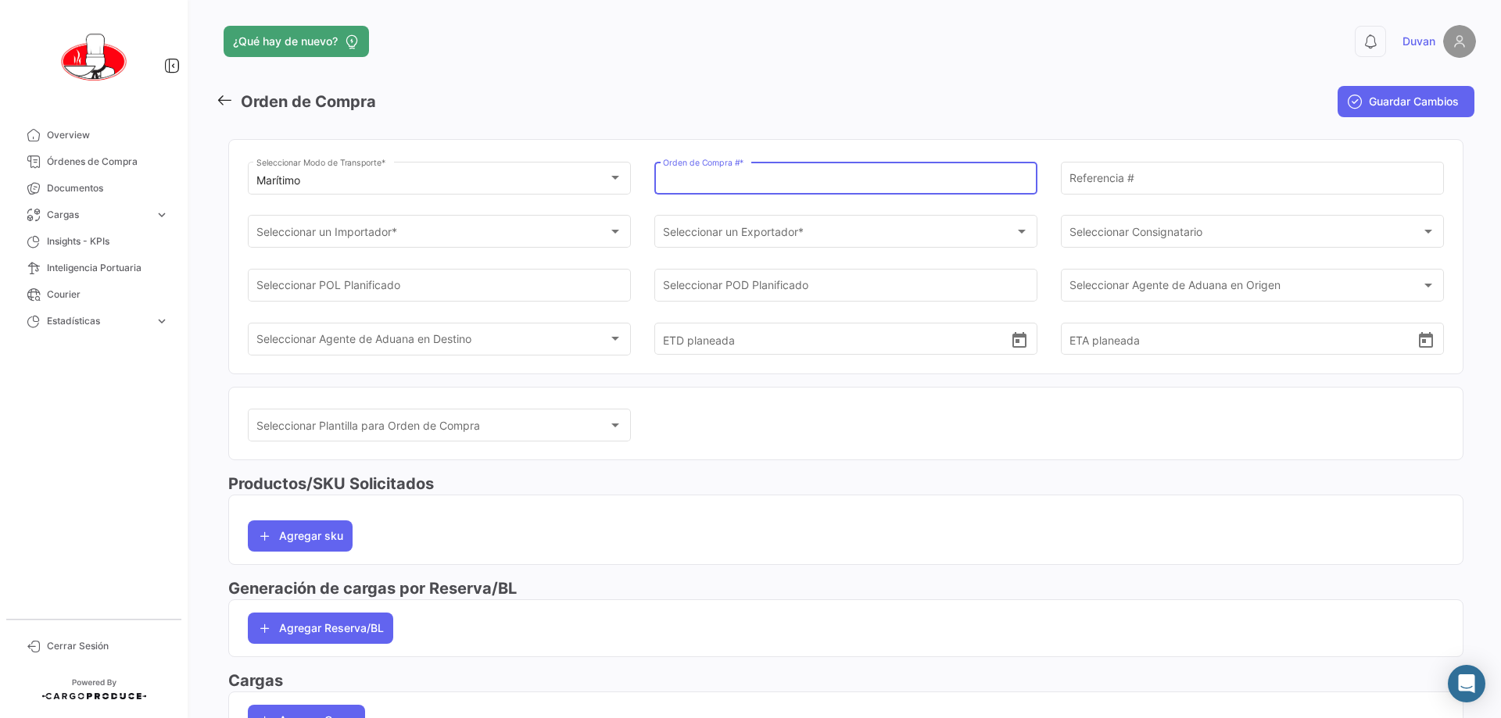
click at [748, 178] on input "Orden de Compra # *" at bounding box center [846, 180] width 367 height 13
click at [748, 172] on div "Orden de Compra # *" at bounding box center [846, 177] width 367 height 36
type input "p"
type input "PRO 1"
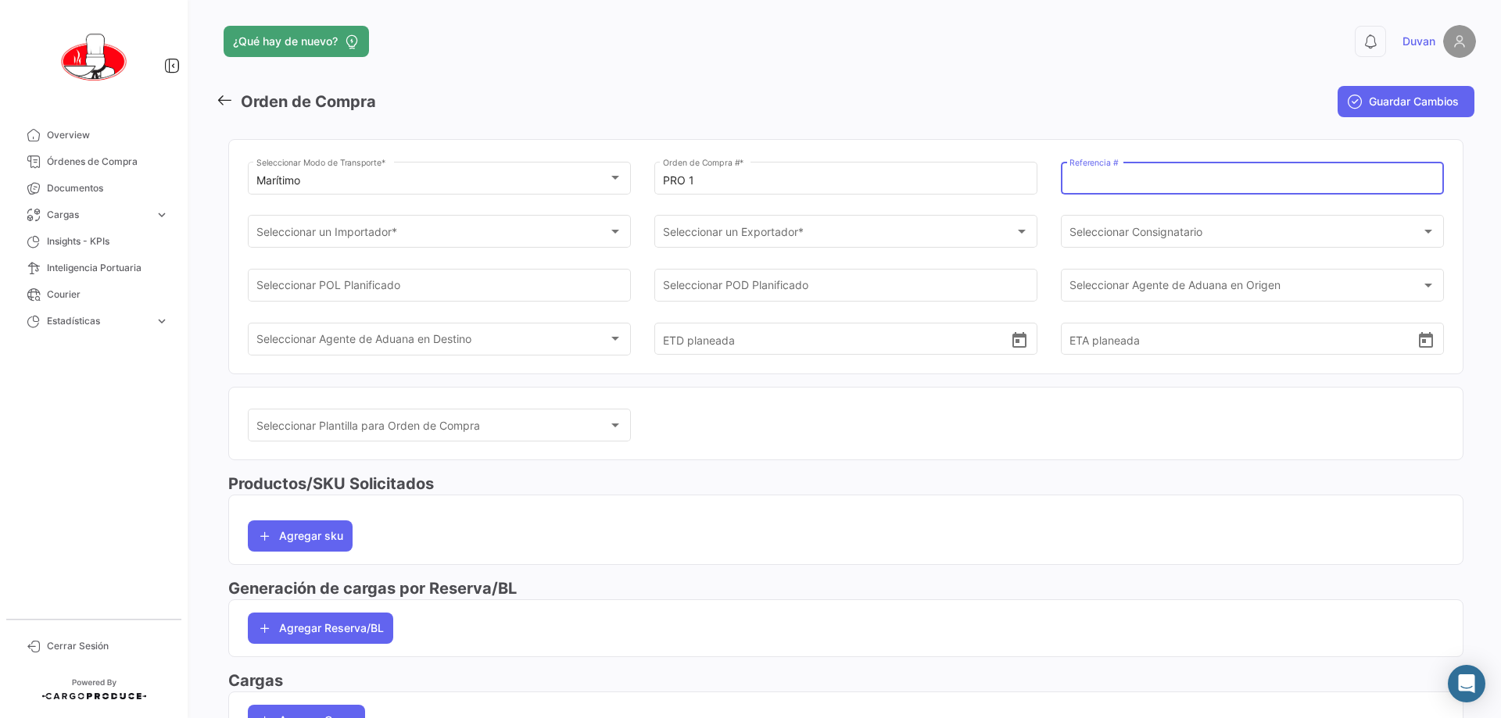
click at [748, 177] on input "Referencia #" at bounding box center [1252, 180] width 367 height 13
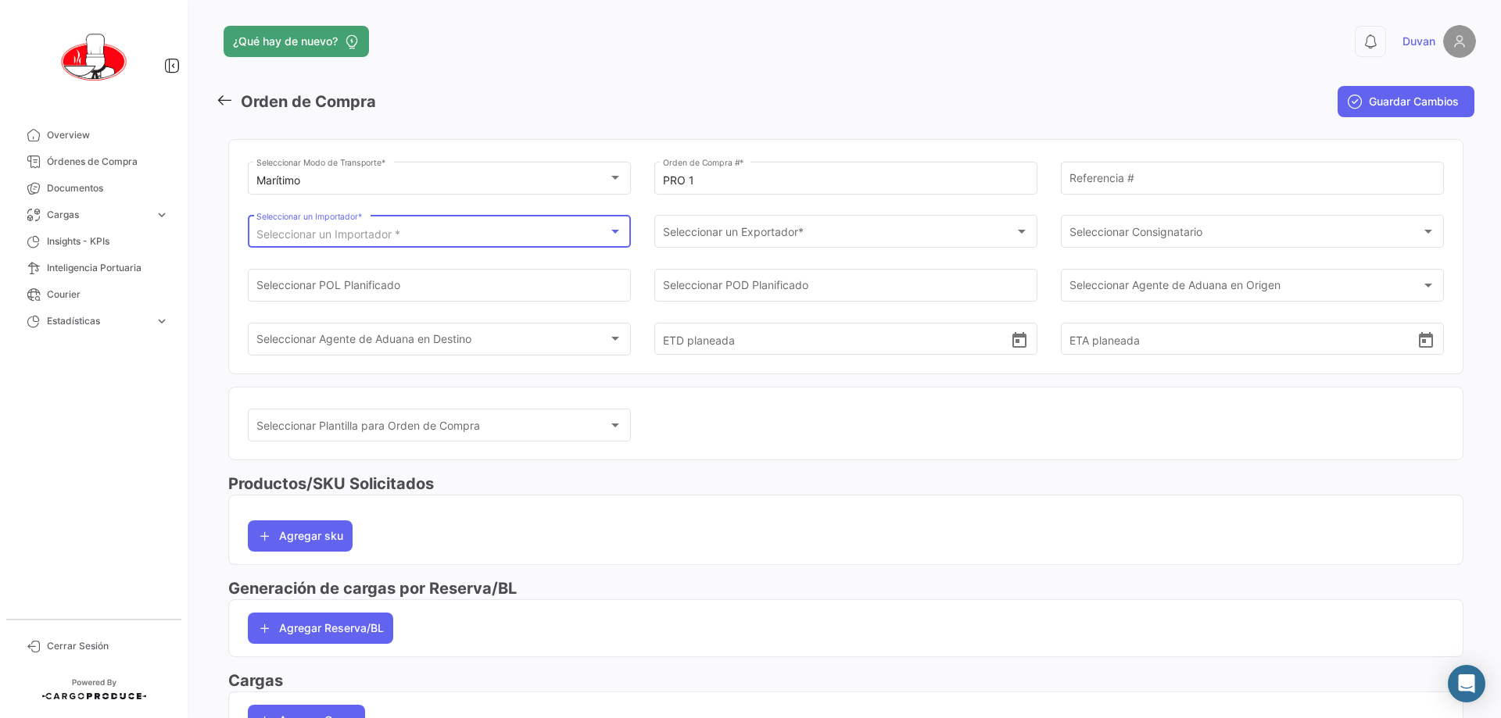
click at [526, 232] on div "Seleccionar un Importador *" at bounding box center [432, 234] width 352 height 13
drag, startPoint x: 262, startPoint y: 289, endPoint x: 373, endPoint y: 293, distance: 111.0
click at [373, 293] on div "Best Choice" at bounding box center [438, 279] width 388 height 122
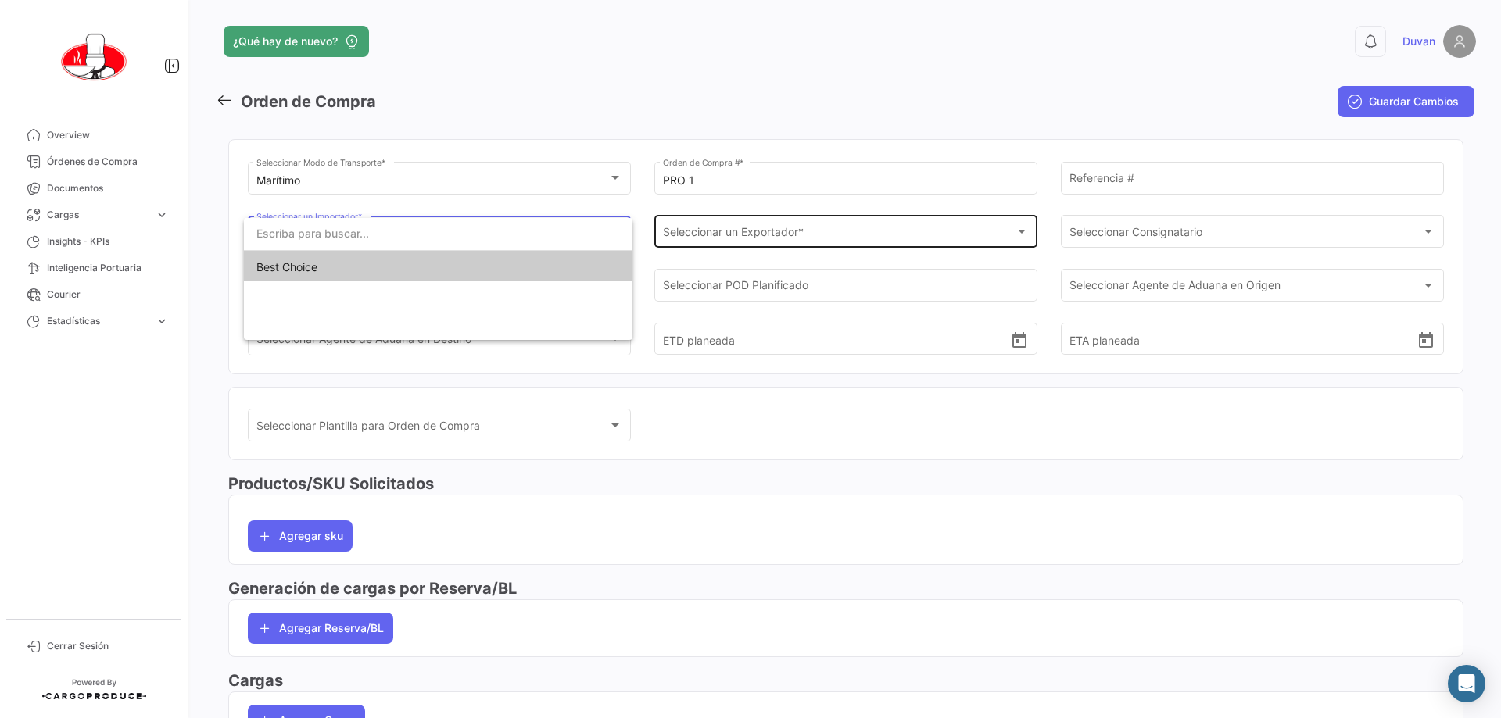
drag, startPoint x: 530, startPoint y: 267, endPoint x: 767, endPoint y: 222, distance: 241.1
click at [535, 267] on span "Best Choice" at bounding box center [437, 267] width 363 height 33
click at [748, 222] on div "Seleccionar un Exportador * Seleccionar un Exportador *" at bounding box center [846, 231] width 367 height 36
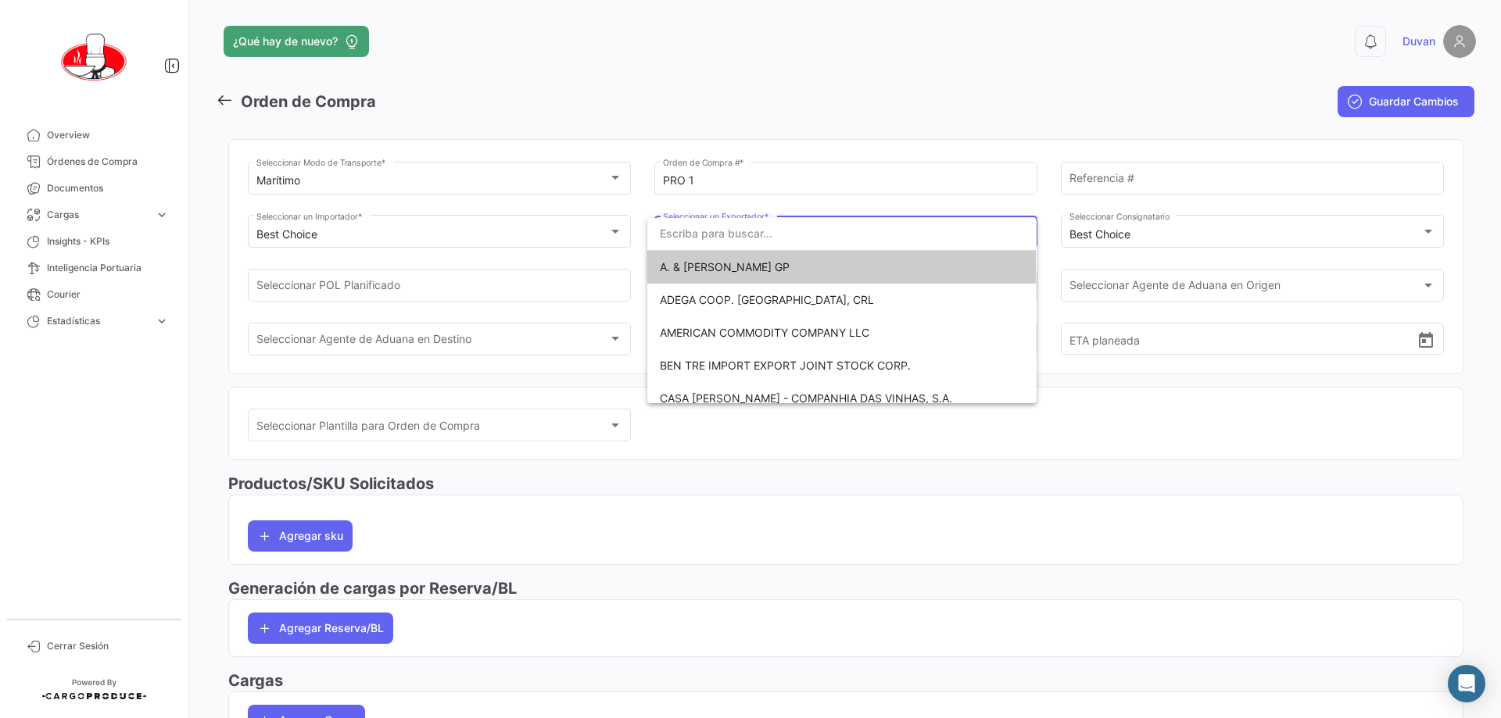
click at [466, 227] on div at bounding box center [750, 359] width 1501 height 718
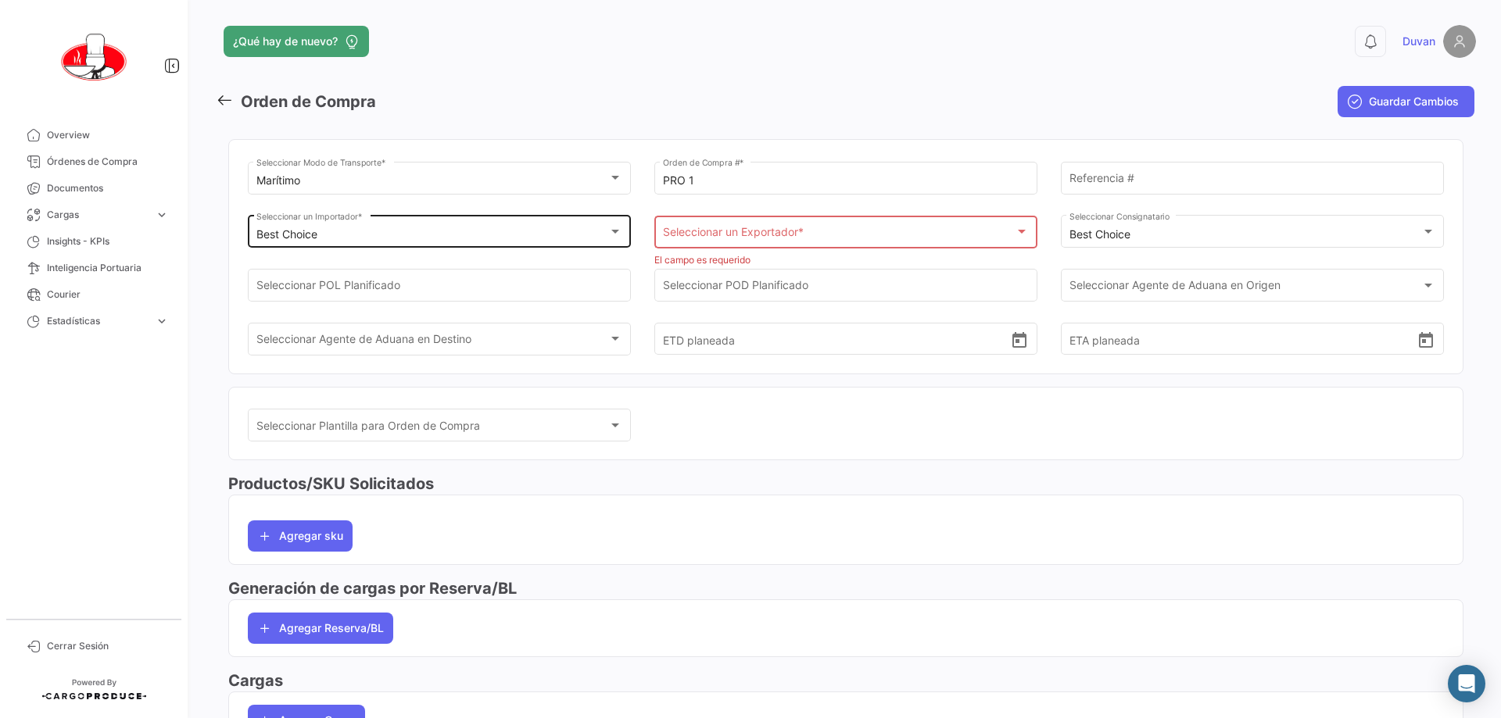
click at [399, 230] on div "Best Choice" at bounding box center [432, 234] width 352 height 13
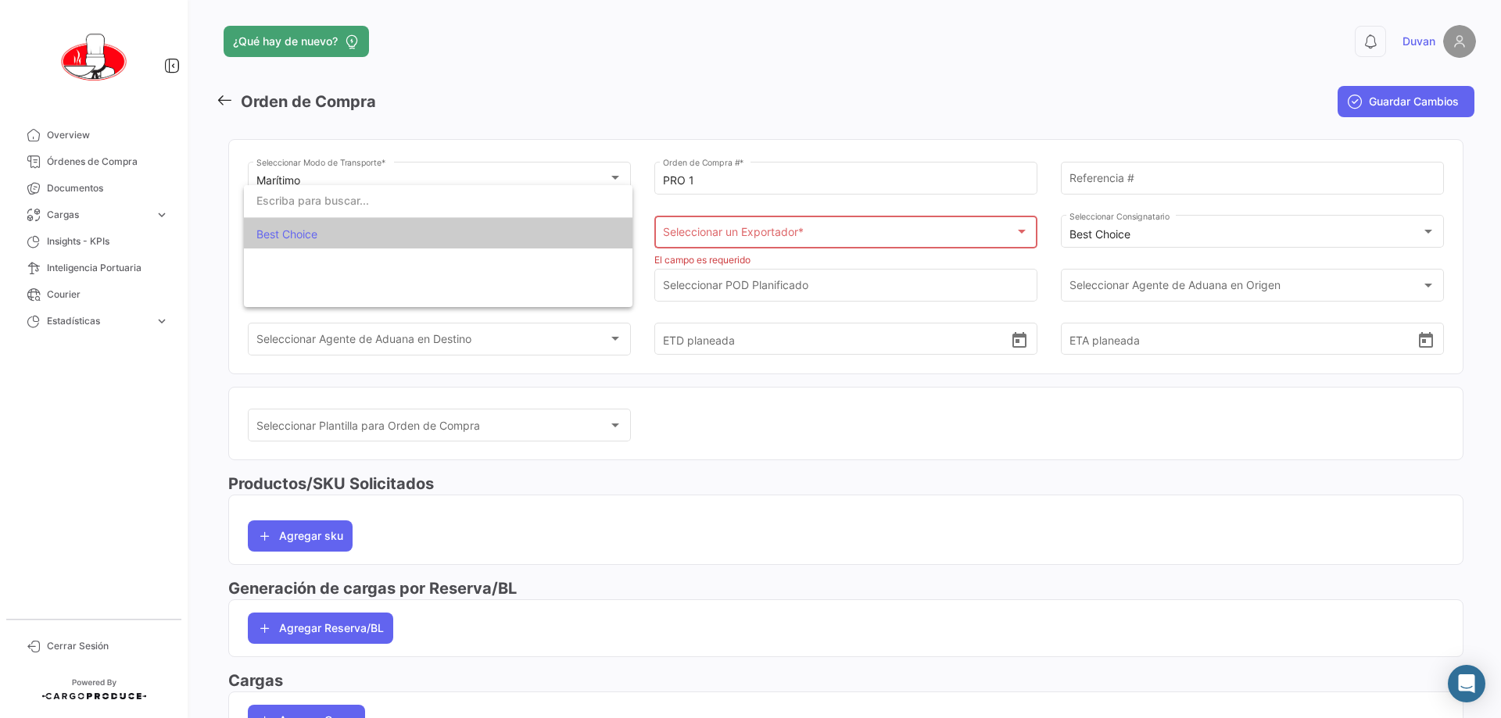
click at [524, 108] on div at bounding box center [750, 359] width 1501 height 718
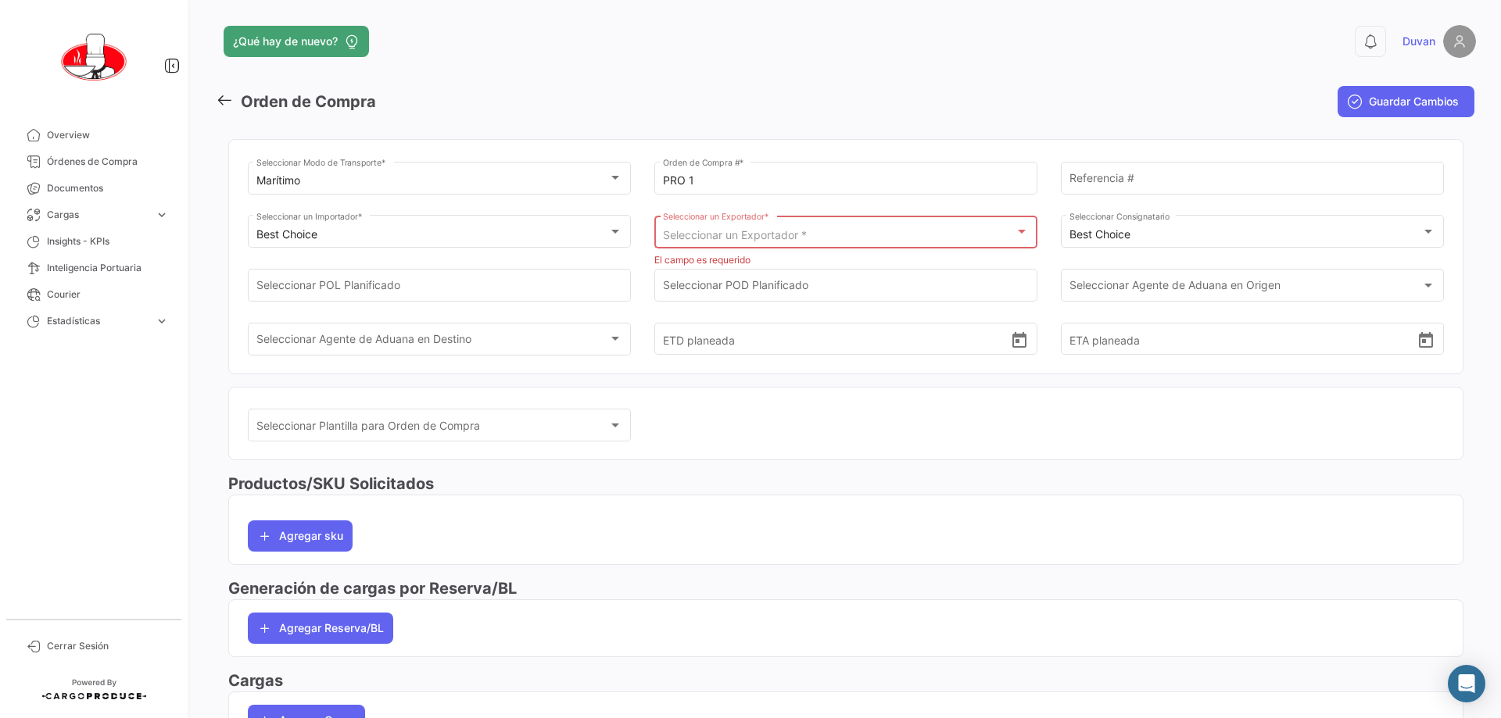
click at [748, 238] on div "Seleccionar un Exportador *" at bounding box center [839, 235] width 352 height 13
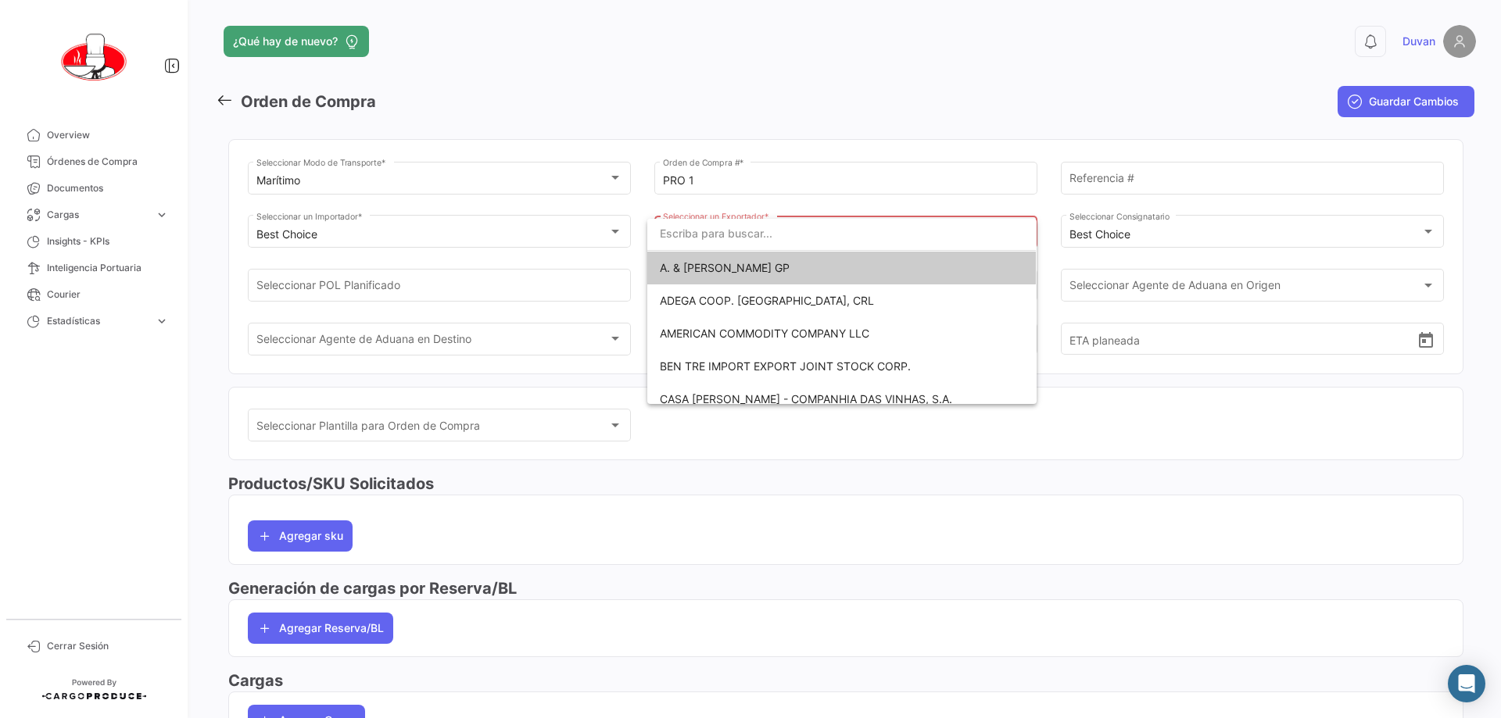
click at [748, 233] on input "dropdown search" at bounding box center [841, 233] width 388 height 33
click at [743, 102] on div at bounding box center [750, 359] width 1501 height 718
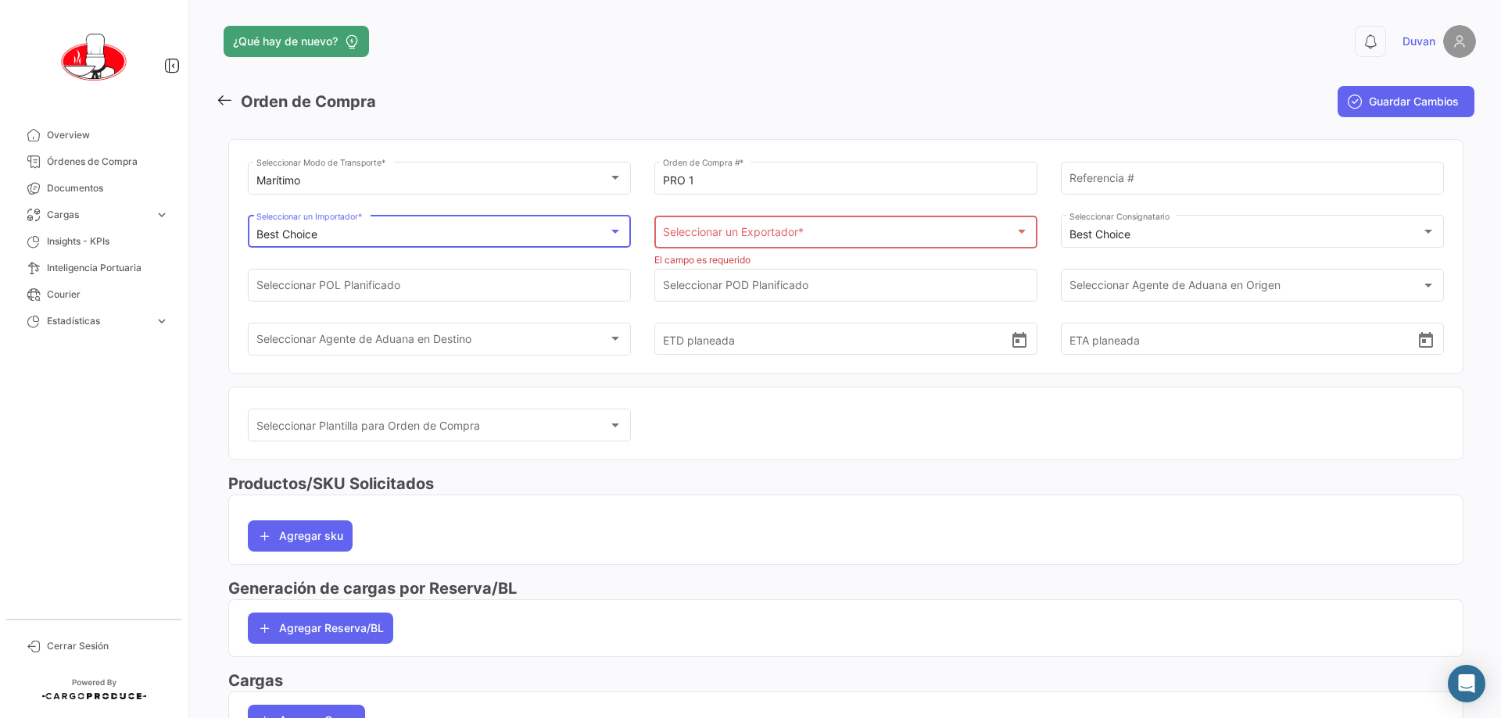
click at [543, 231] on div "Best Choice" at bounding box center [432, 234] width 352 height 13
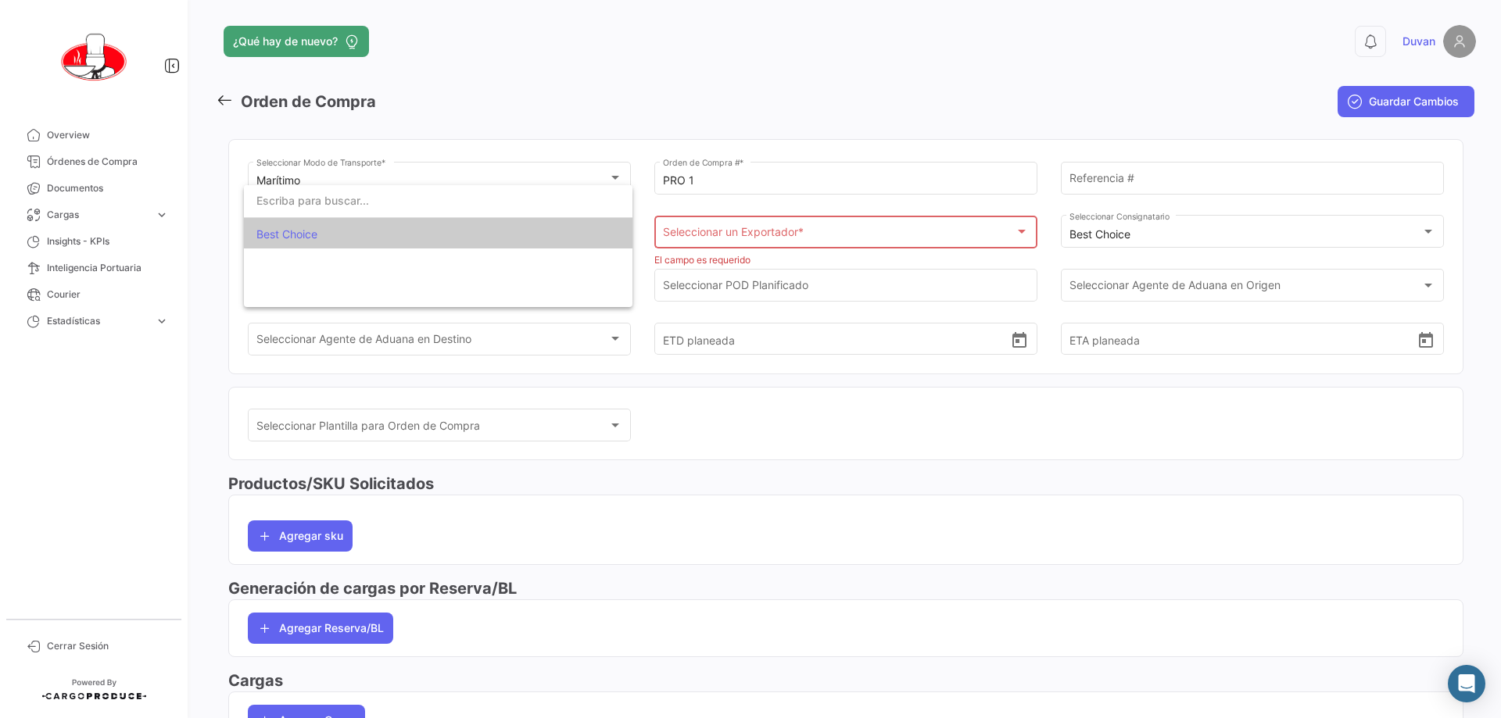
click at [571, 201] on input "dropdown search" at bounding box center [438, 200] width 388 height 33
click at [648, 120] on div at bounding box center [750, 359] width 1501 height 718
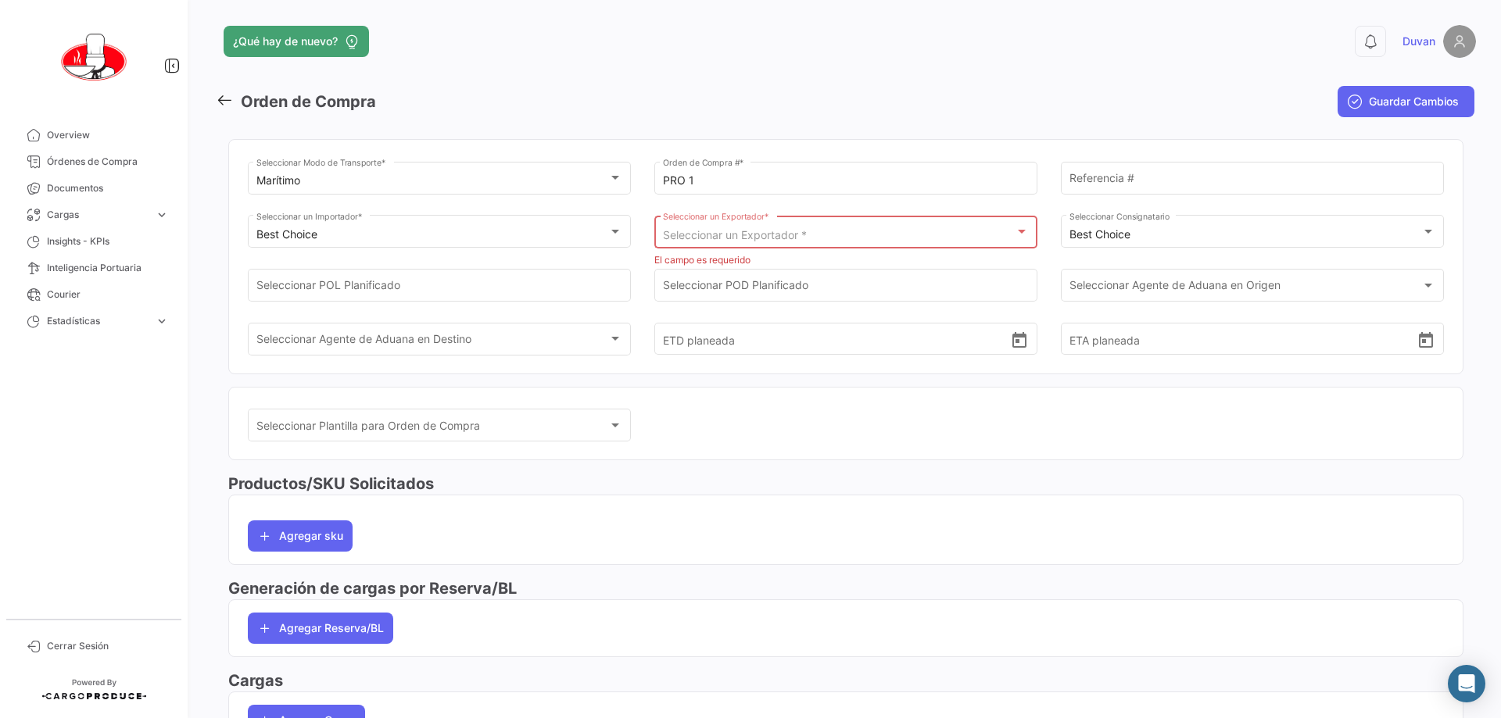
click at [748, 231] on span "Seleccionar un Exportador *" at bounding box center [735, 234] width 144 height 13
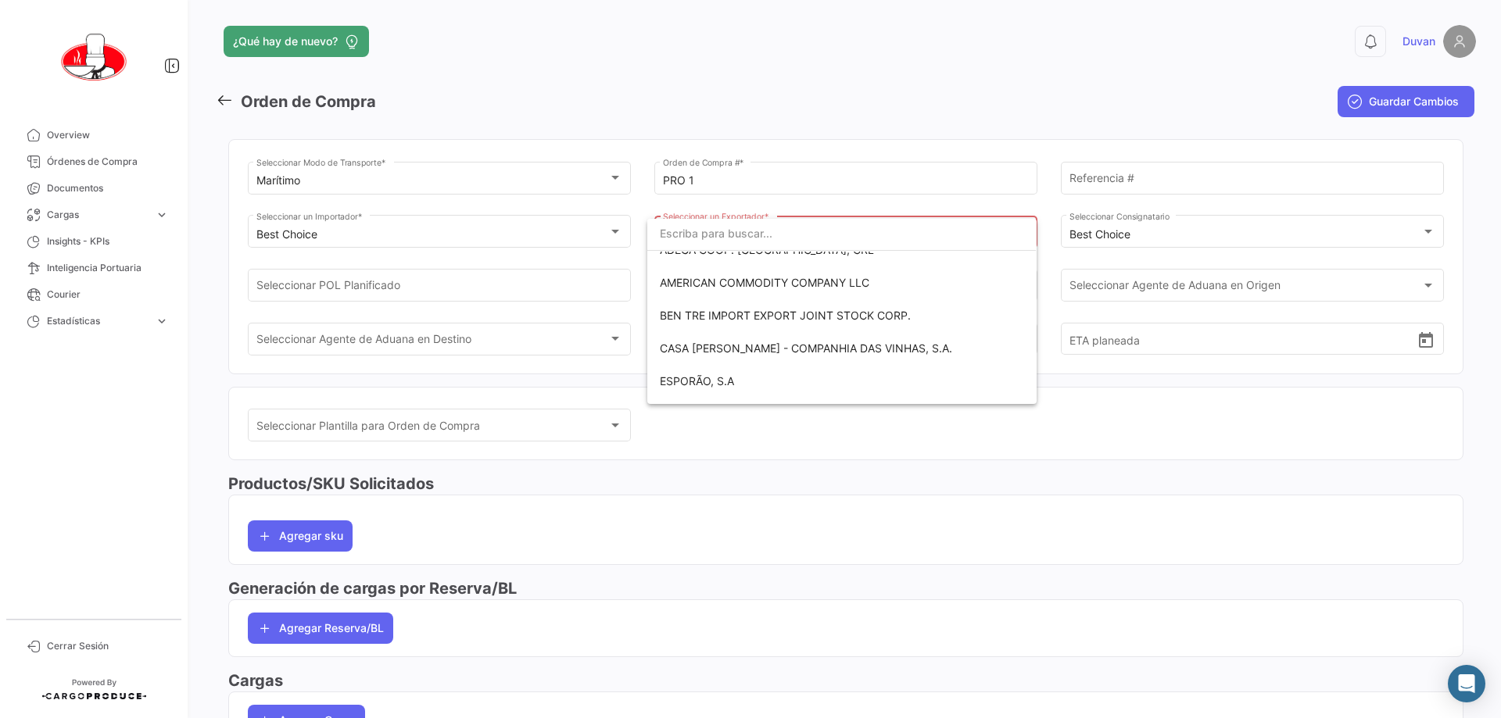
scroll to position [78, 0]
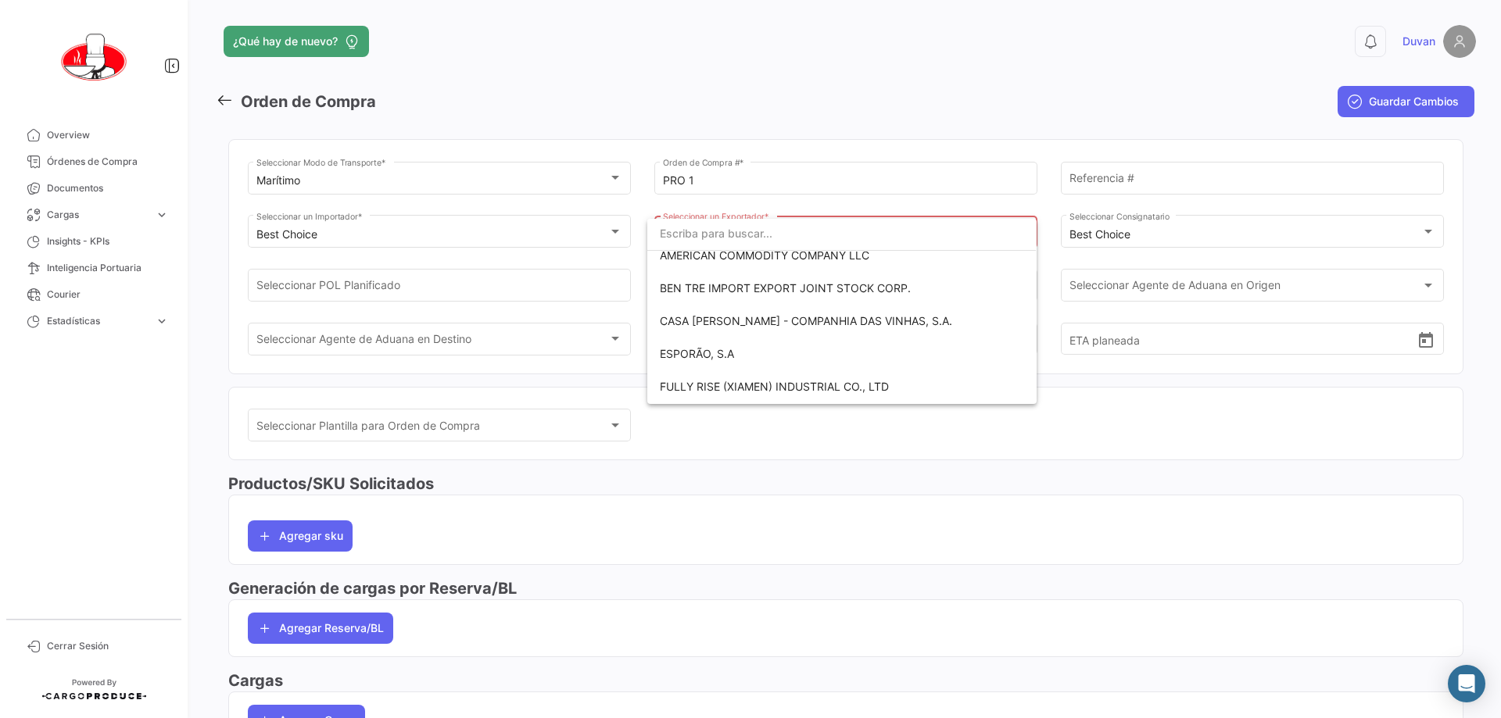
click at [748, 70] on div at bounding box center [750, 359] width 1501 height 718
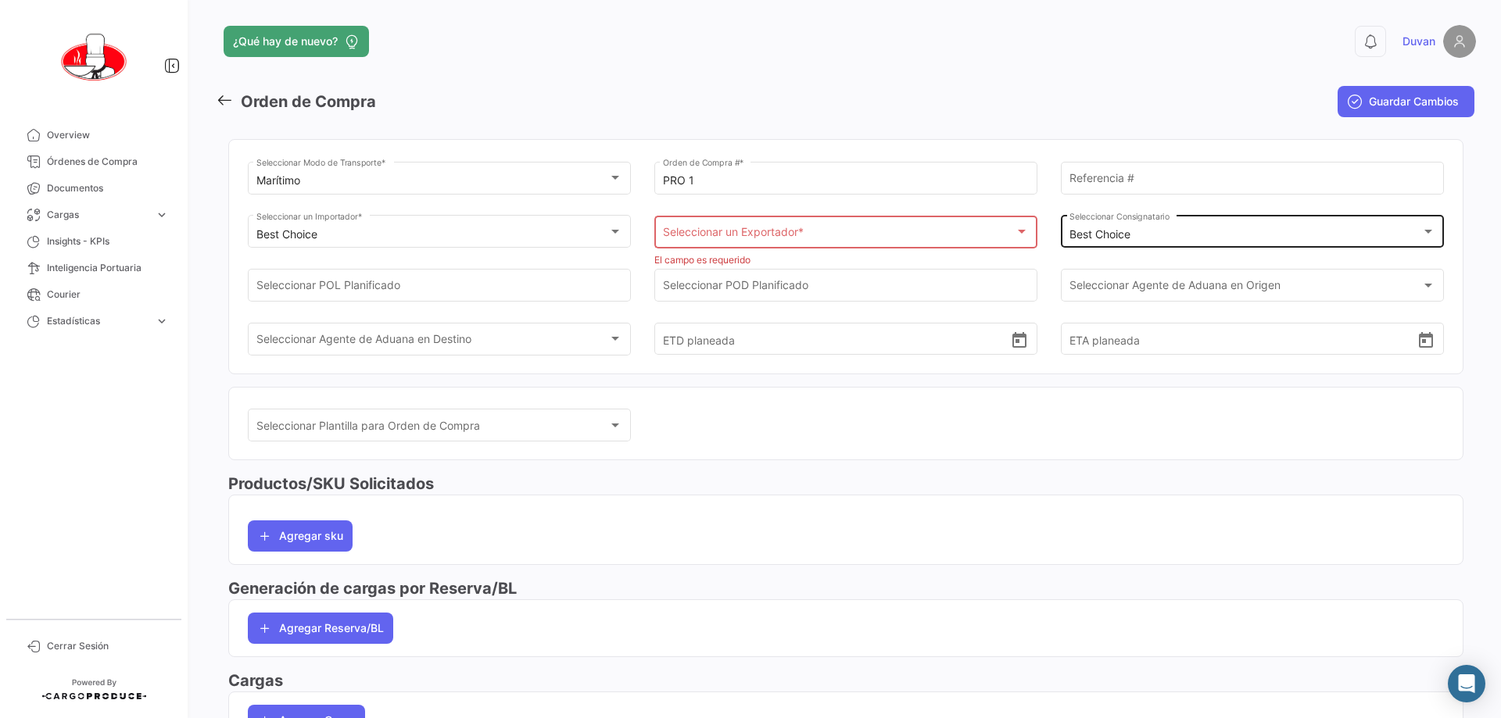
click at [748, 228] on div "Best Choice" at bounding box center [1245, 234] width 352 height 13
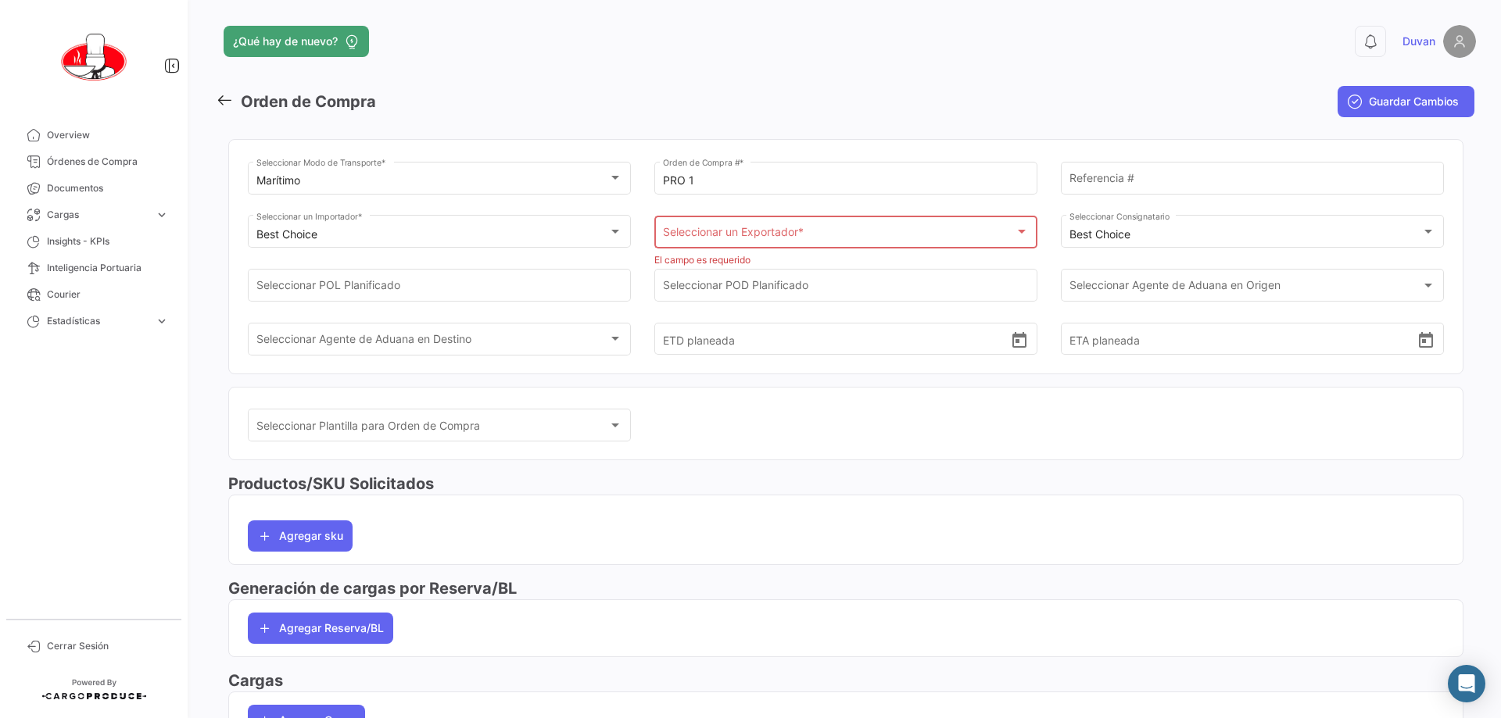
click at [748, 138] on div "Marítimo Seleccionar Modo de Transporte * PRO 1 Orden de Compra # * Referencia …" at bounding box center [845, 257] width 1235 height 260
click at [580, 289] on input "Seleccionar POL Planificado" at bounding box center [439, 288] width 367 height 13
click at [586, 297] on div "Seleccionar POL Planificado" at bounding box center [439, 284] width 367 height 36
click at [581, 286] on input "Seleccionar POL Planificado" at bounding box center [439, 288] width 367 height 13
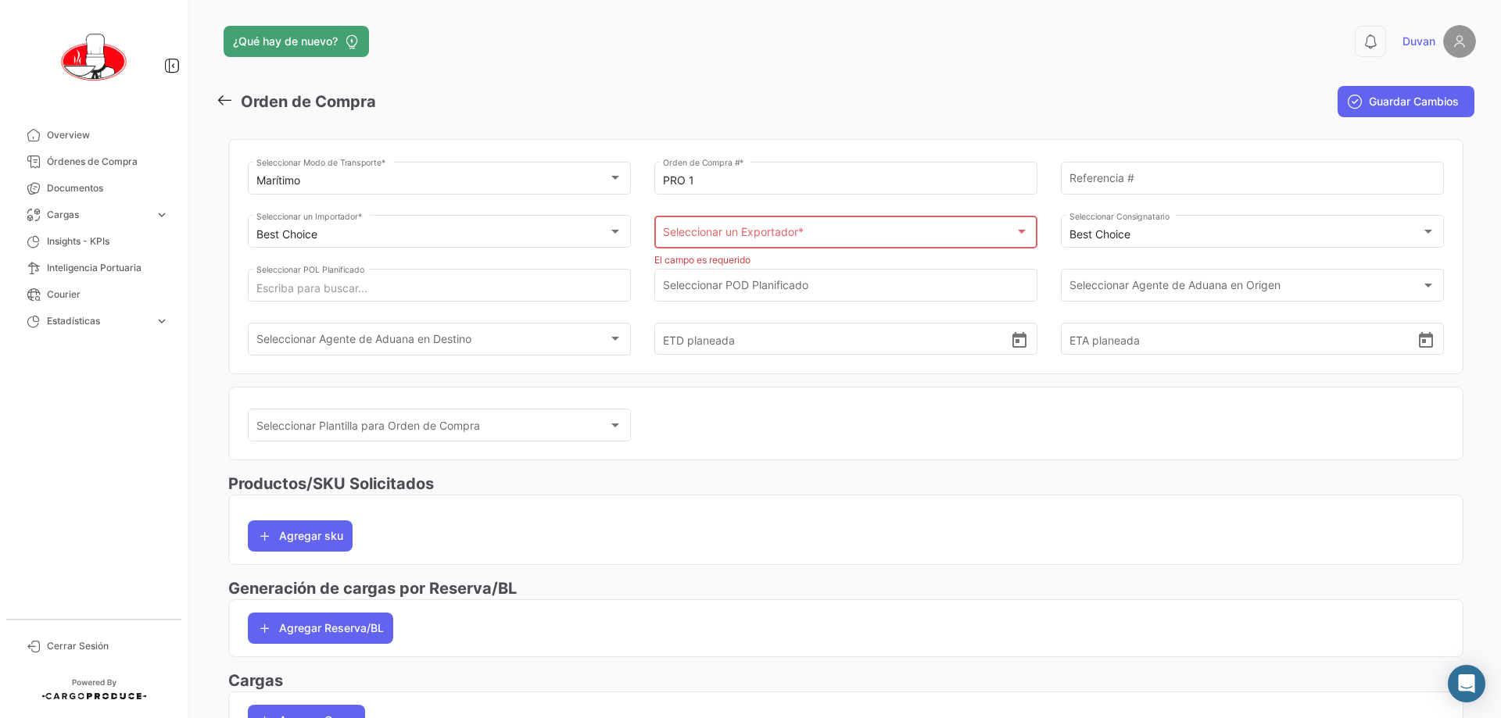
click at [599, 121] on mat-toolbar-row "Orden de Compra" at bounding box center [632, 102] width 832 height 50
click at [748, 317] on input "ETD planeada" at bounding box center [837, 339] width 348 height 55
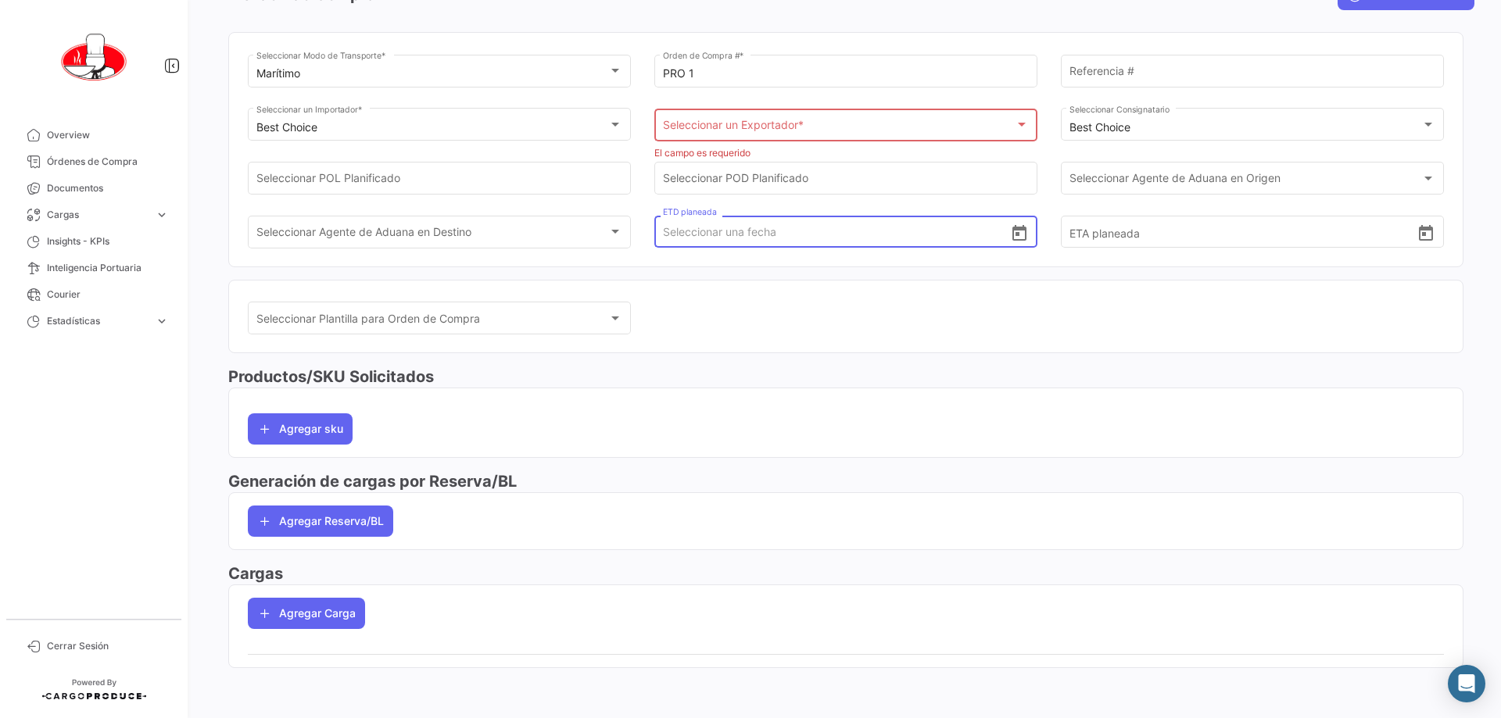
scroll to position [29, 0]
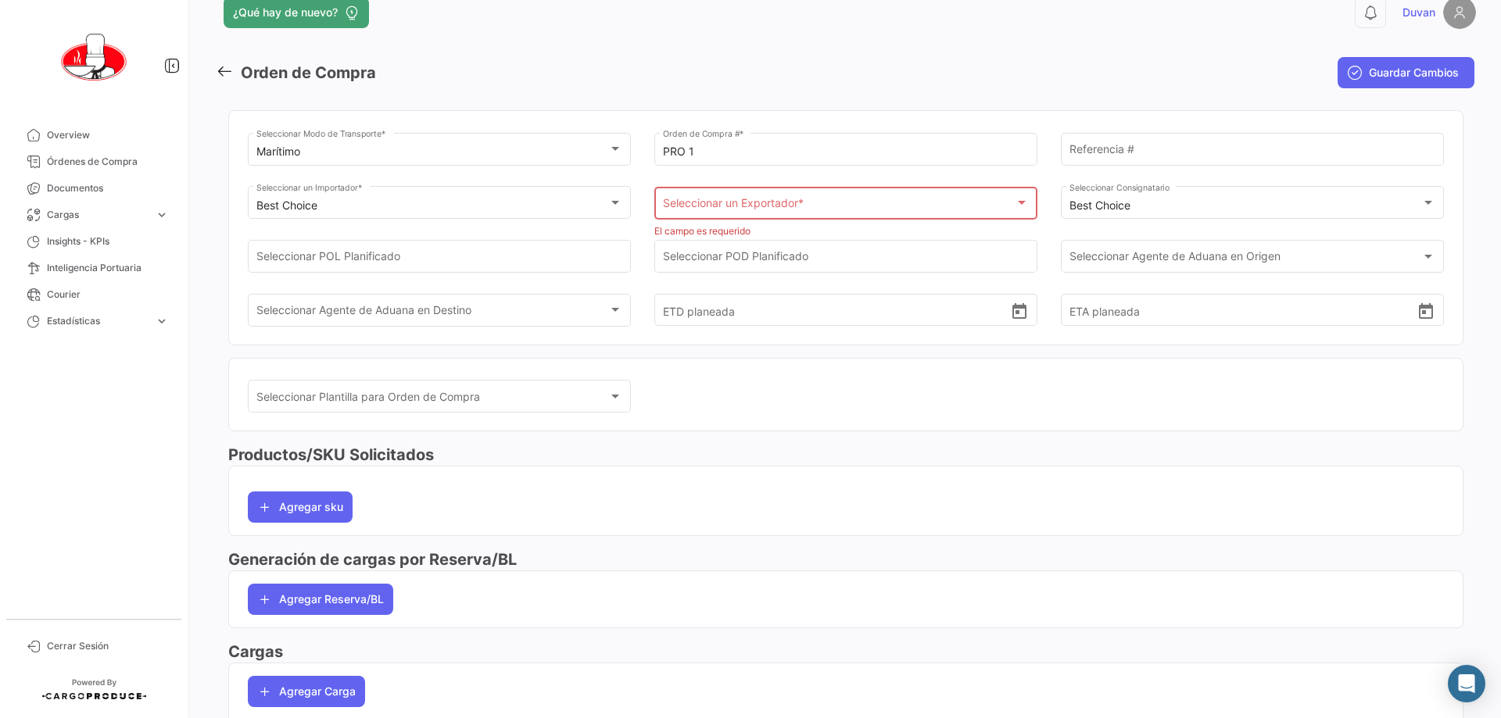
click at [748, 78] on mat-toolbar-row "Guardar Cambios" at bounding box center [1264, 73] width 419 height 50
click at [492, 259] on input "Seleccionar POL Planificado" at bounding box center [439, 259] width 367 height 13
click at [366, 259] on input "Seleccionar POL Planificado" at bounding box center [439, 259] width 367 height 13
click at [748, 251] on div "Seleccionar POD Planificado" at bounding box center [846, 255] width 367 height 36
click at [748, 253] on input "Seleccionar POD Planificado" at bounding box center [846, 259] width 367 height 13
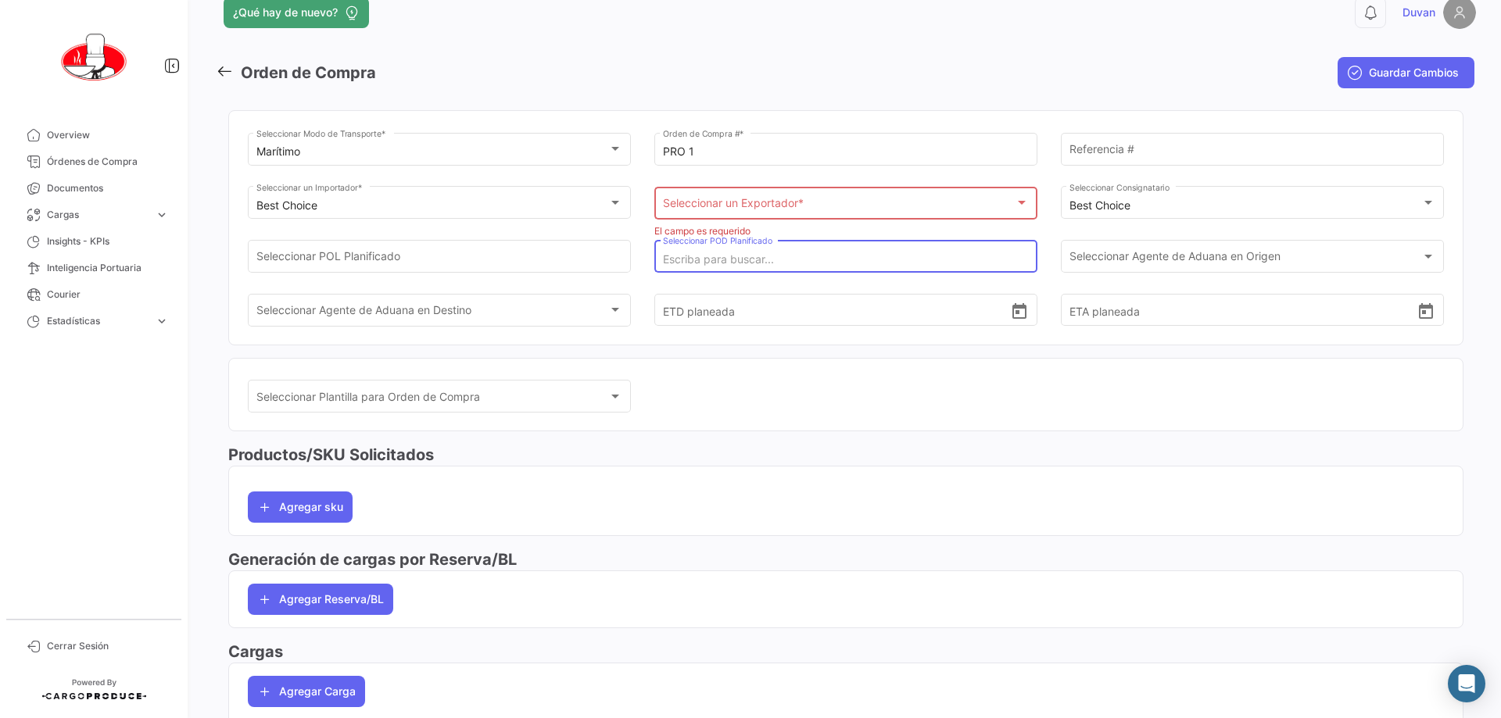
click at [748, 266] on input "Seleccionar POD Planificado" at bounding box center [846, 259] width 367 height 13
click at [748, 257] on div at bounding box center [1428, 256] width 14 height 13
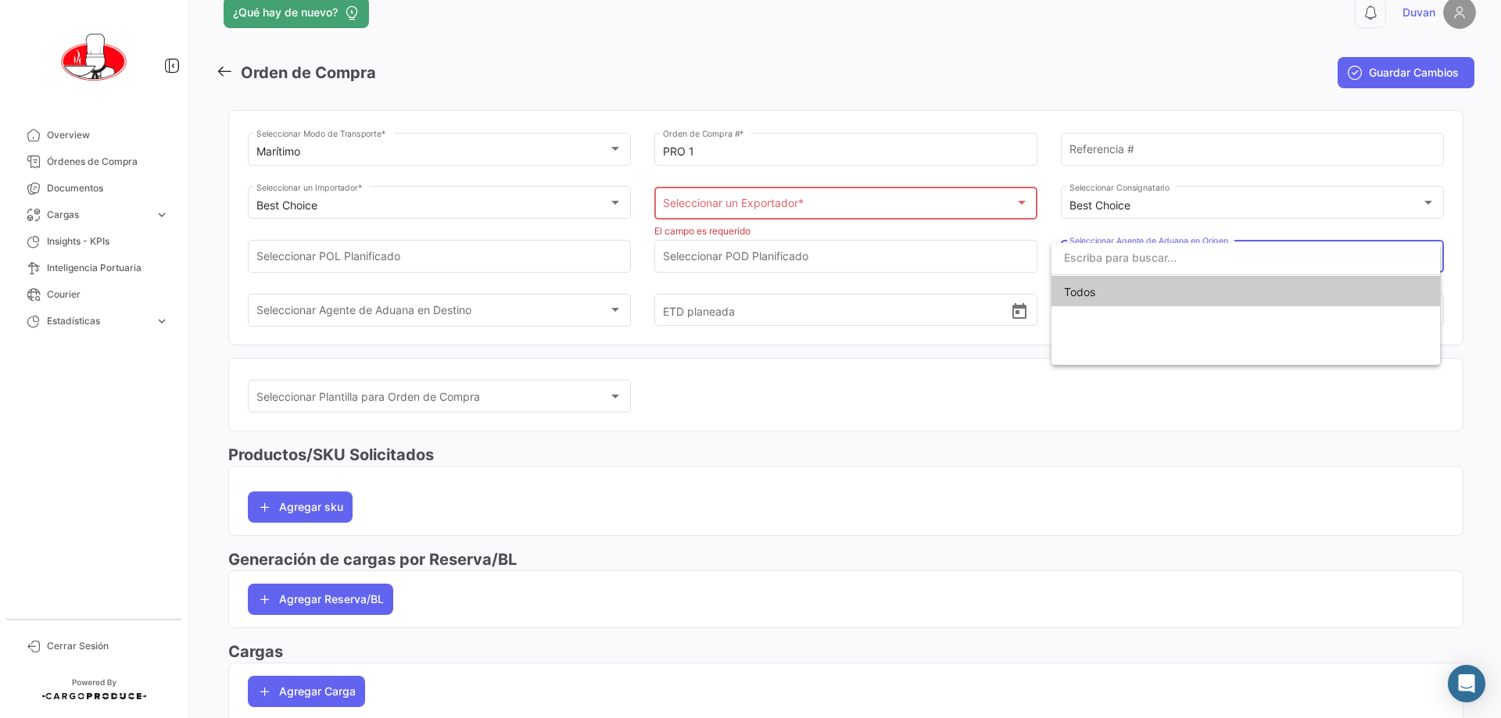
click at [748, 98] on div at bounding box center [750, 359] width 1501 height 718
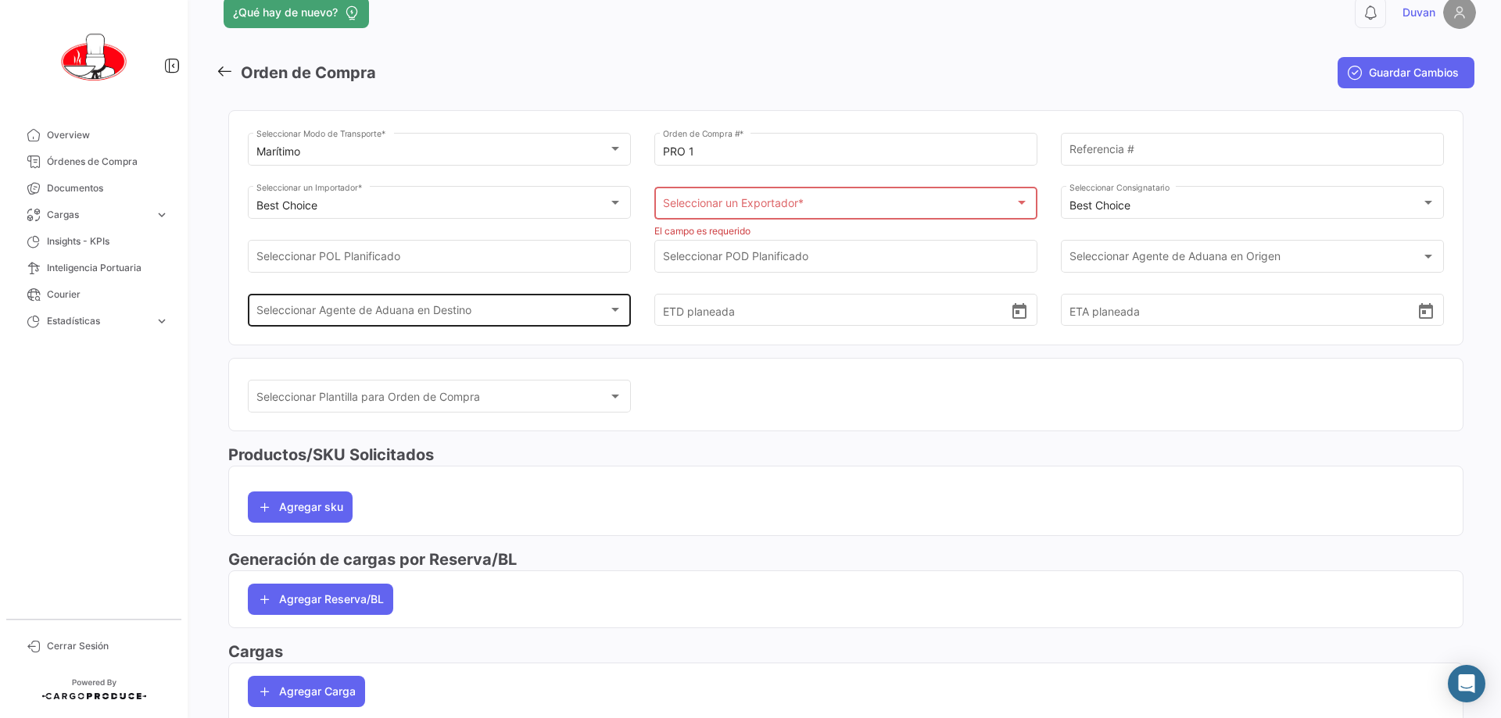
click at [601, 306] on div "Seleccionar Agente de Aduana en Destino" at bounding box center [432, 312] width 352 height 13
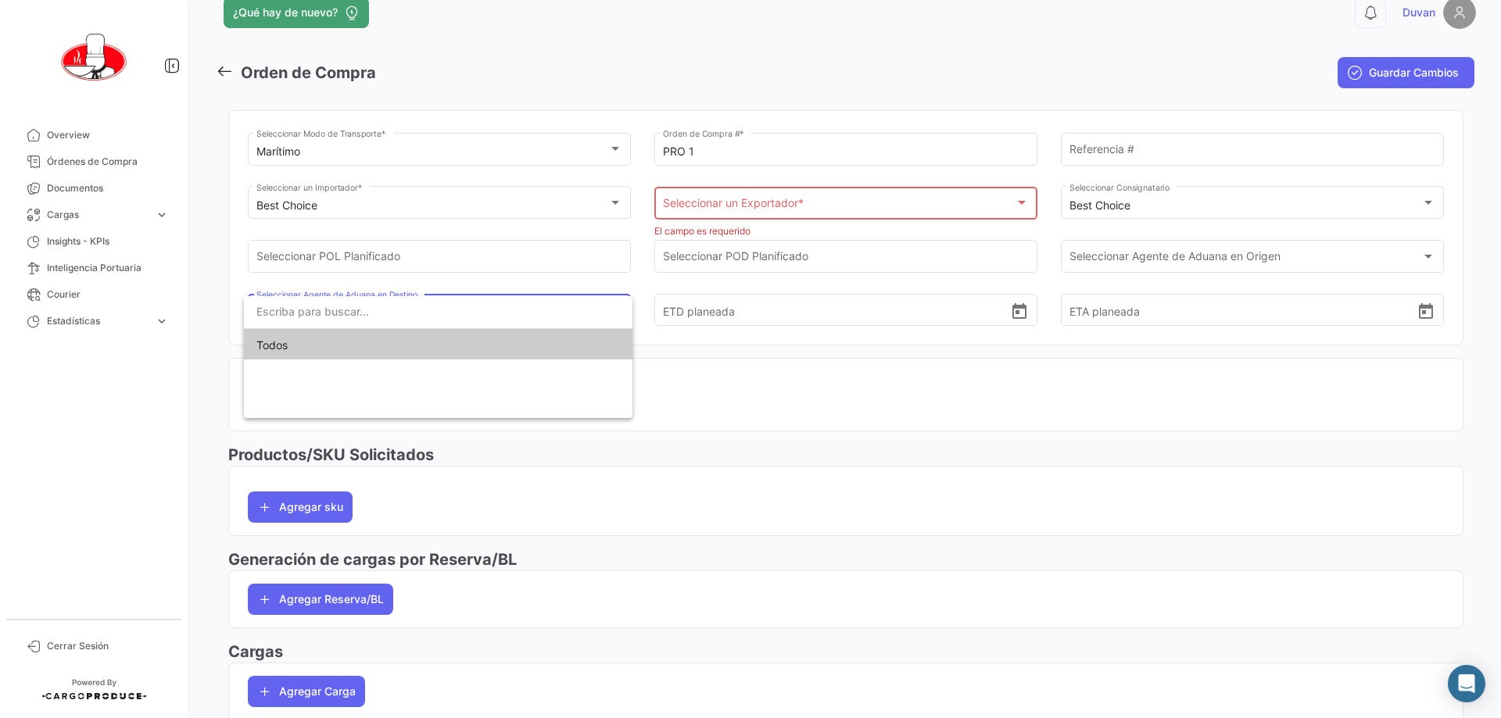
click at [601, 307] on input "dropdown search" at bounding box center [438, 311] width 388 height 33
click at [610, 284] on div at bounding box center [750, 359] width 1501 height 718
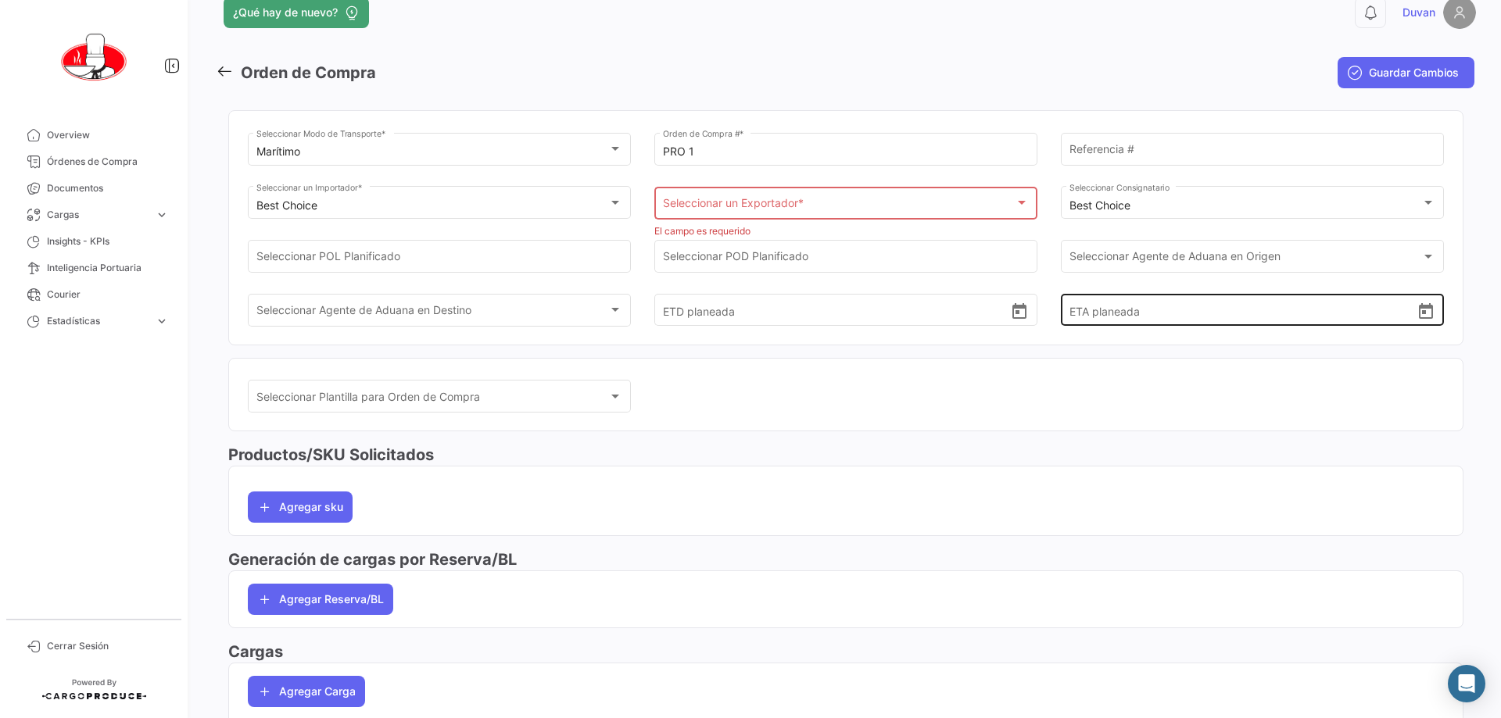
scroll to position [107, 0]
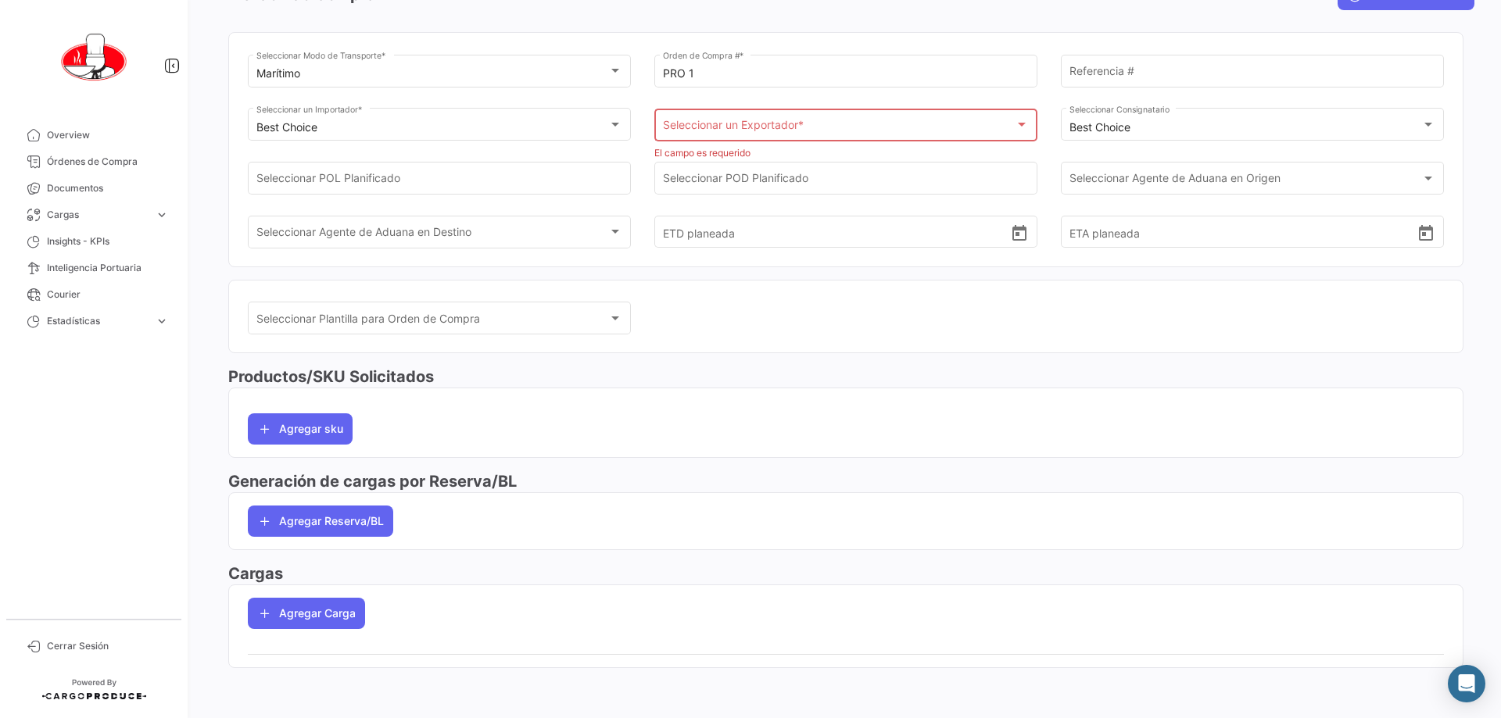
click at [491, 371] on h3 "Productos/SKU Solicitados" at bounding box center [845, 377] width 1235 height 22
click at [453, 369] on h3 "Productos/SKU Solicitados" at bounding box center [845, 377] width 1235 height 22
click at [359, 521] on button "Agregar Reserva/BL" at bounding box center [320, 521] width 145 height 31
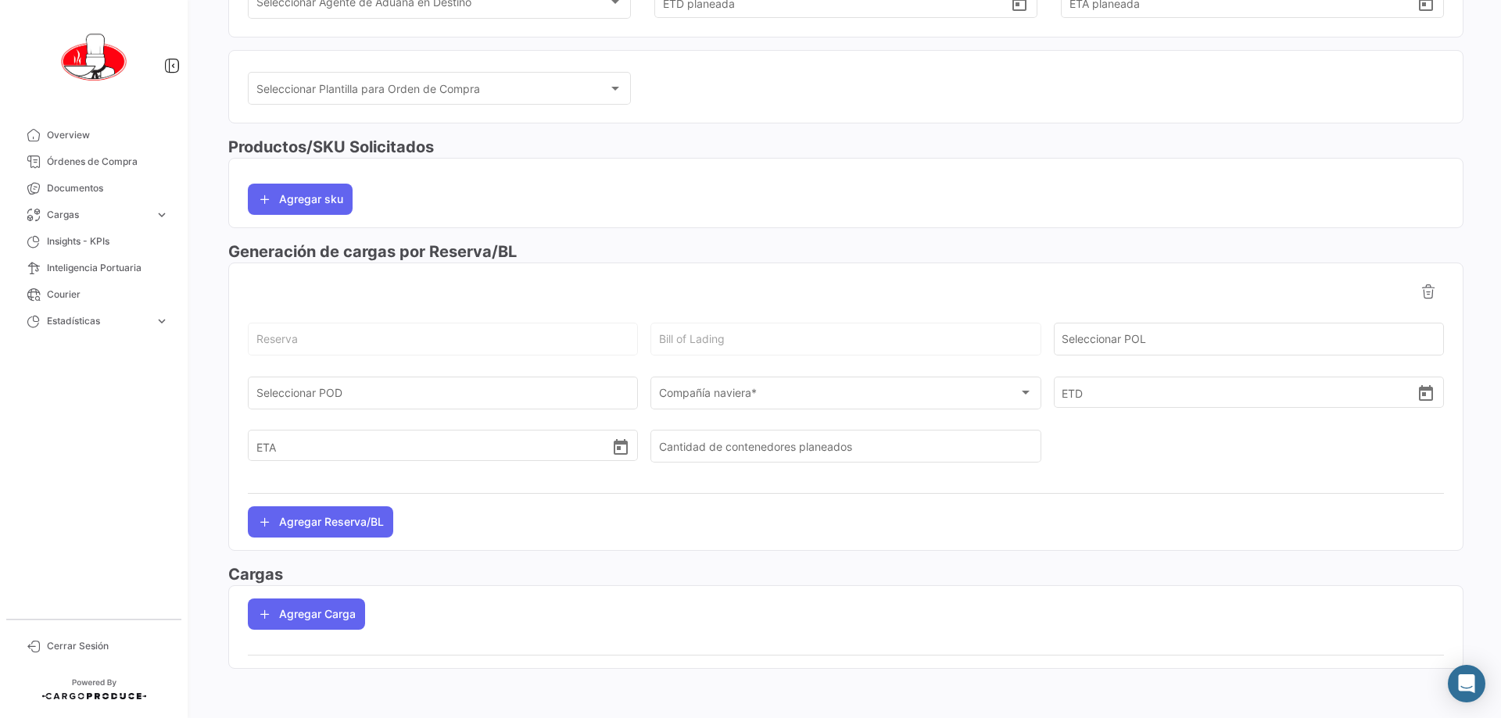
scroll to position [338, 0]
click at [478, 349] on div "Reserva" at bounding box center [443, 337] width 374 height 36
click at [748, 241] on h3 "Generación de cargas por Reserva/BL" at bounding box center [845, 251] width 1235 height 22
click at [288, 617] on button "Agregar Carga" at bounding box center [306, 613] width 117 height 31
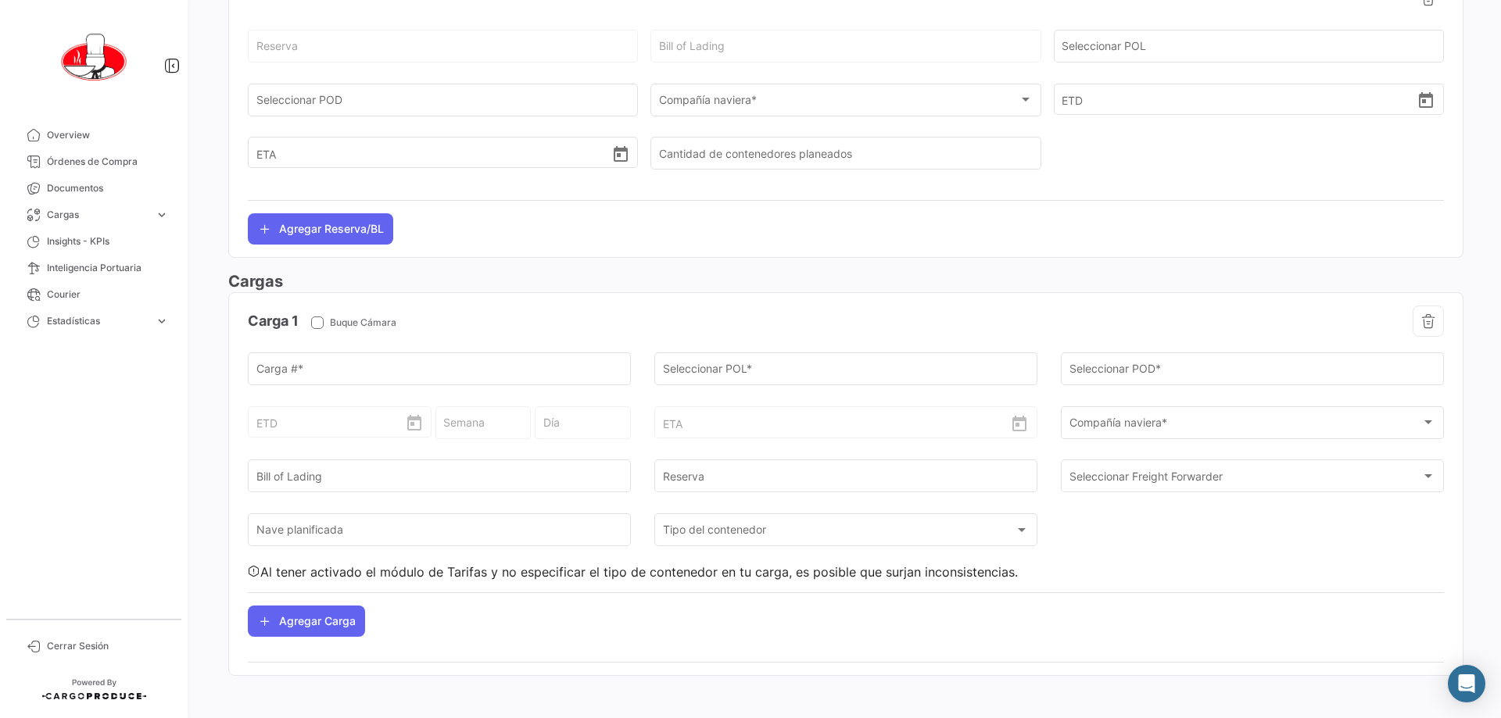
scroll to position [638, 0]
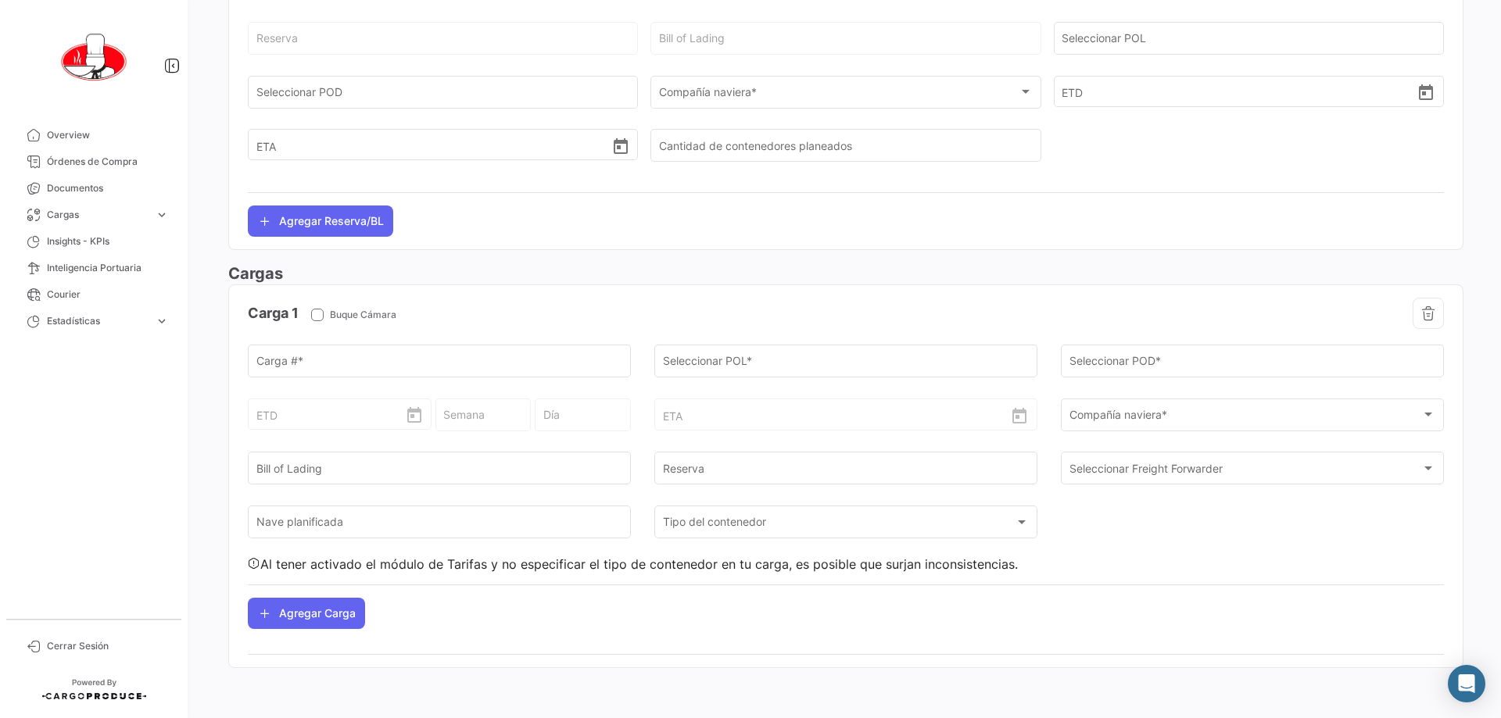
click at [483, 308] on div "Carga 1 Buque Cámara" at bounding box center [547, 313] width 598 height 31
click at [564, 296] on app-po-load-list "Carga 1 Buque Cámara Carga # * Seleccionar POL * Seleccionar POD * ETD Semana D…" at bounding box center [845, 463] width 1233 height 356
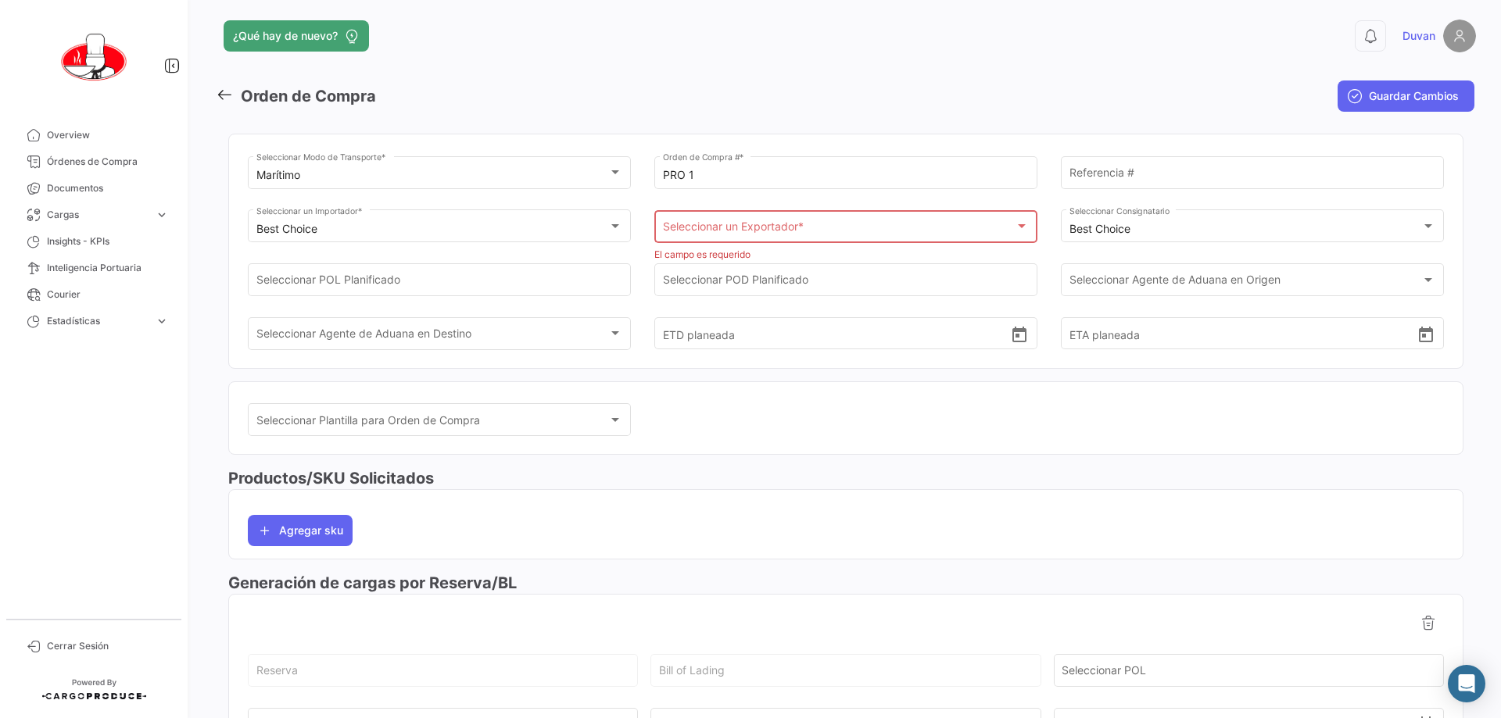
scroll to position [0, 0]
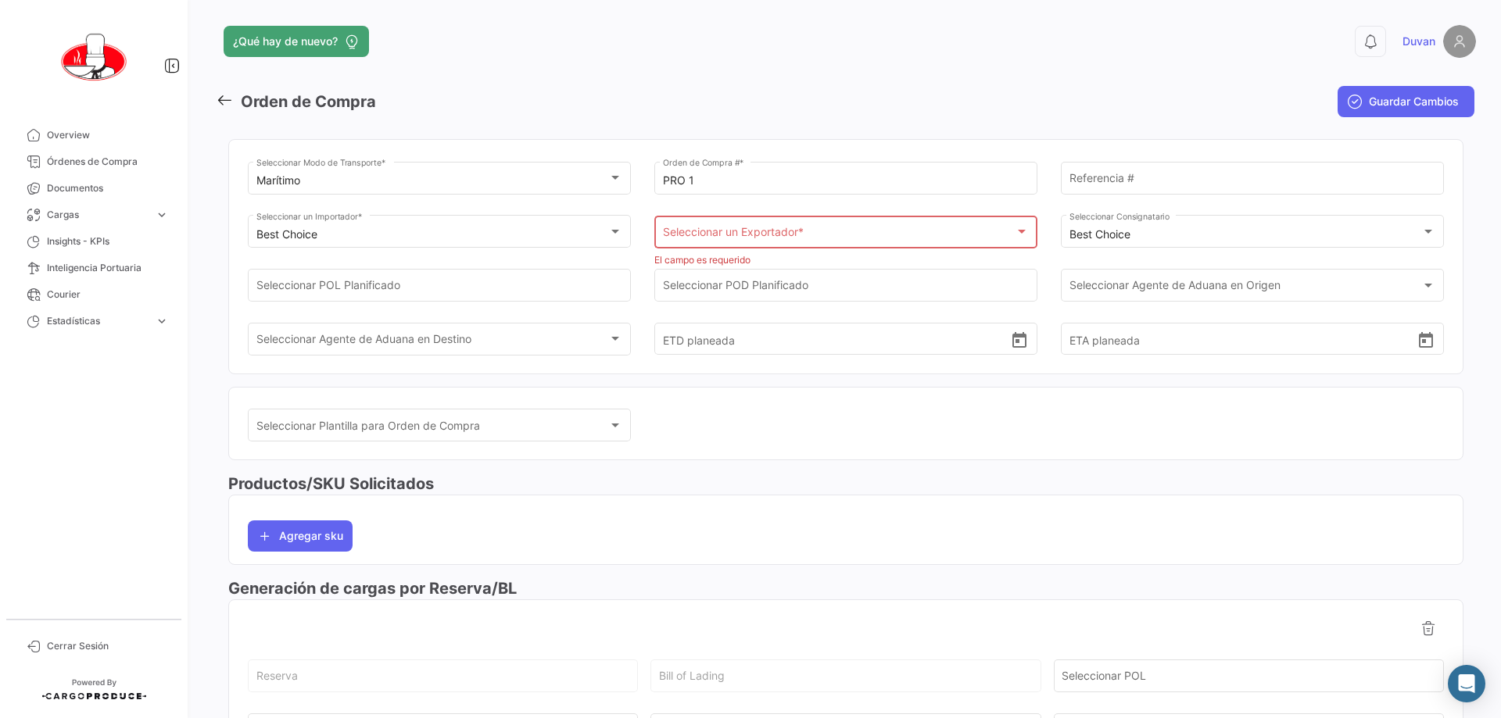
click at [748, 89] on mat-toolbar-row "Guardar Cambios" at bounding box center [1264, 102] width 419 height 50
click at [748, 109] on mat-toolbar-row "Guardar Cambios" at bounding box center [1264, 102] width 419 height 50
click at [748, 138] on div "Marítimo Seleccionar Modo de Transporte * PRO 1 Orden de Compra # * Referencia …" at bounding box center [845, 257] width 1235 height 260
click at [748, 440] on div "Seleccionar Plantilla para Orden de Compra Seleccionar Plantilla para Orden de …" at bounding box center [846, 433] width 1196 height 54
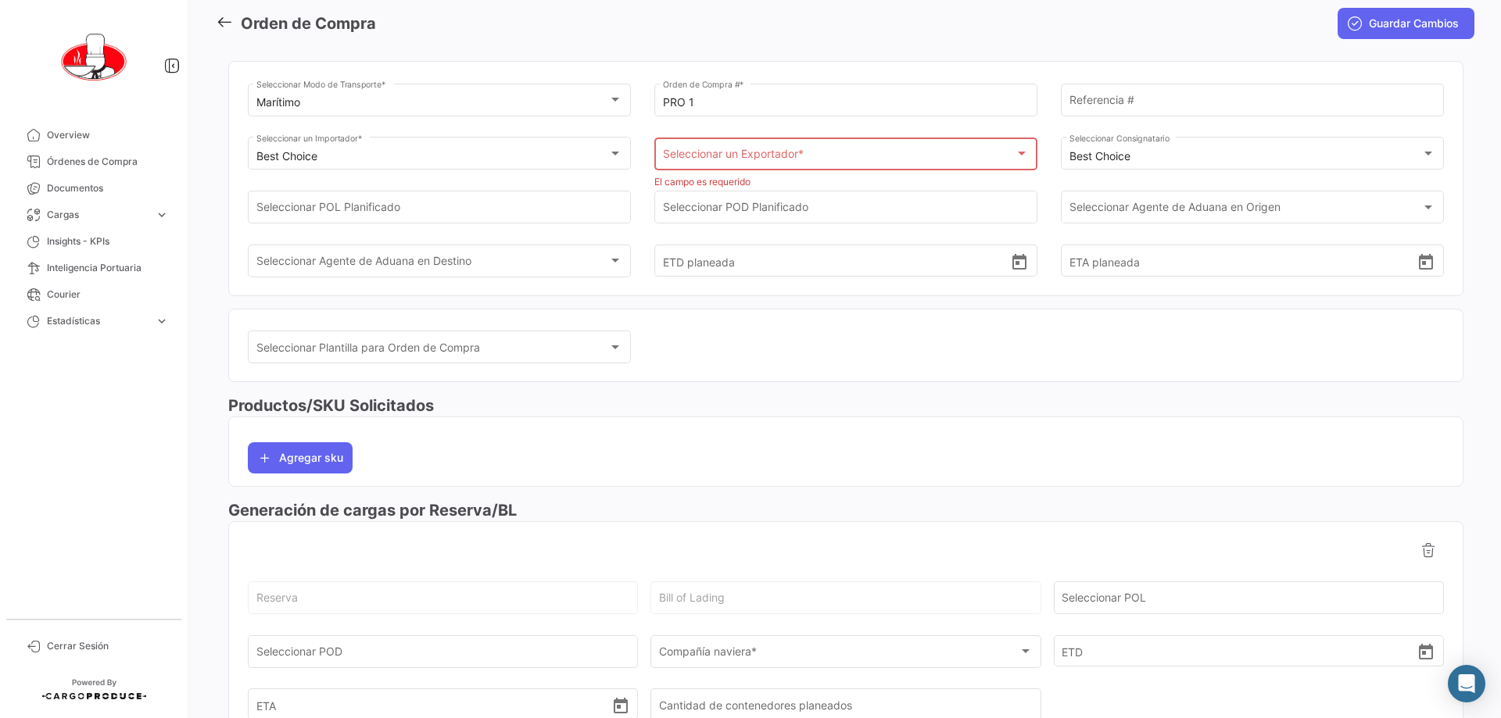
scroll to position [156, 0]
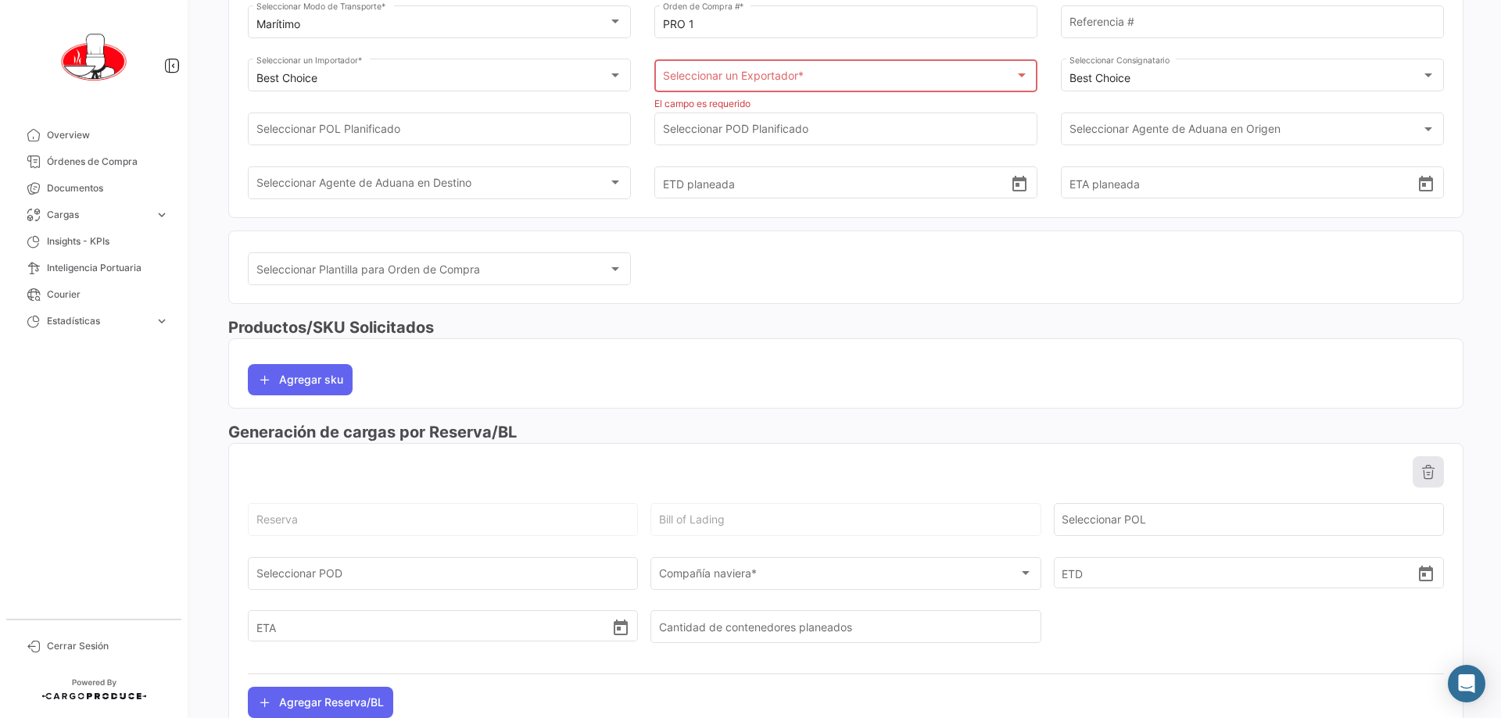
click at [748, 474] on icon at bounding box center [1428, 472] width 16 height 16
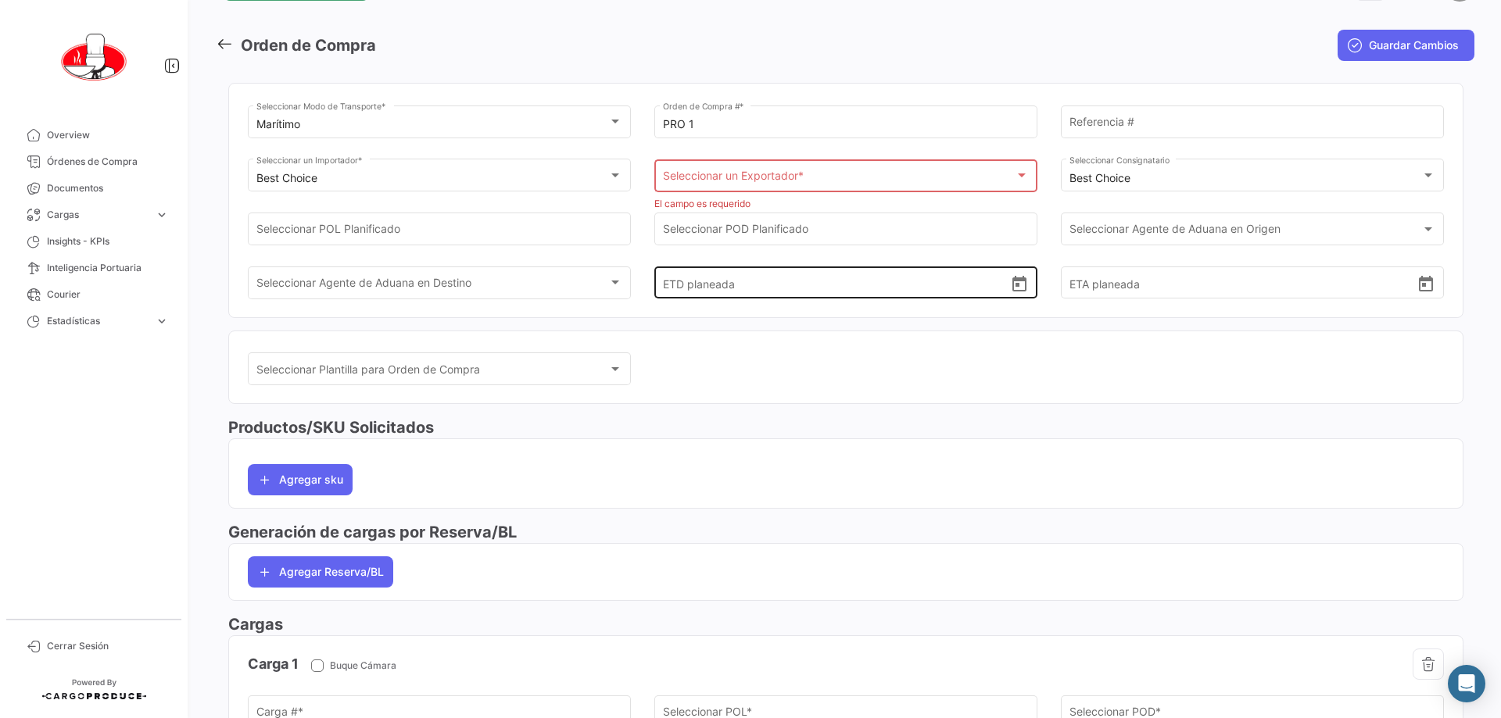
scroll to position [0, 0]
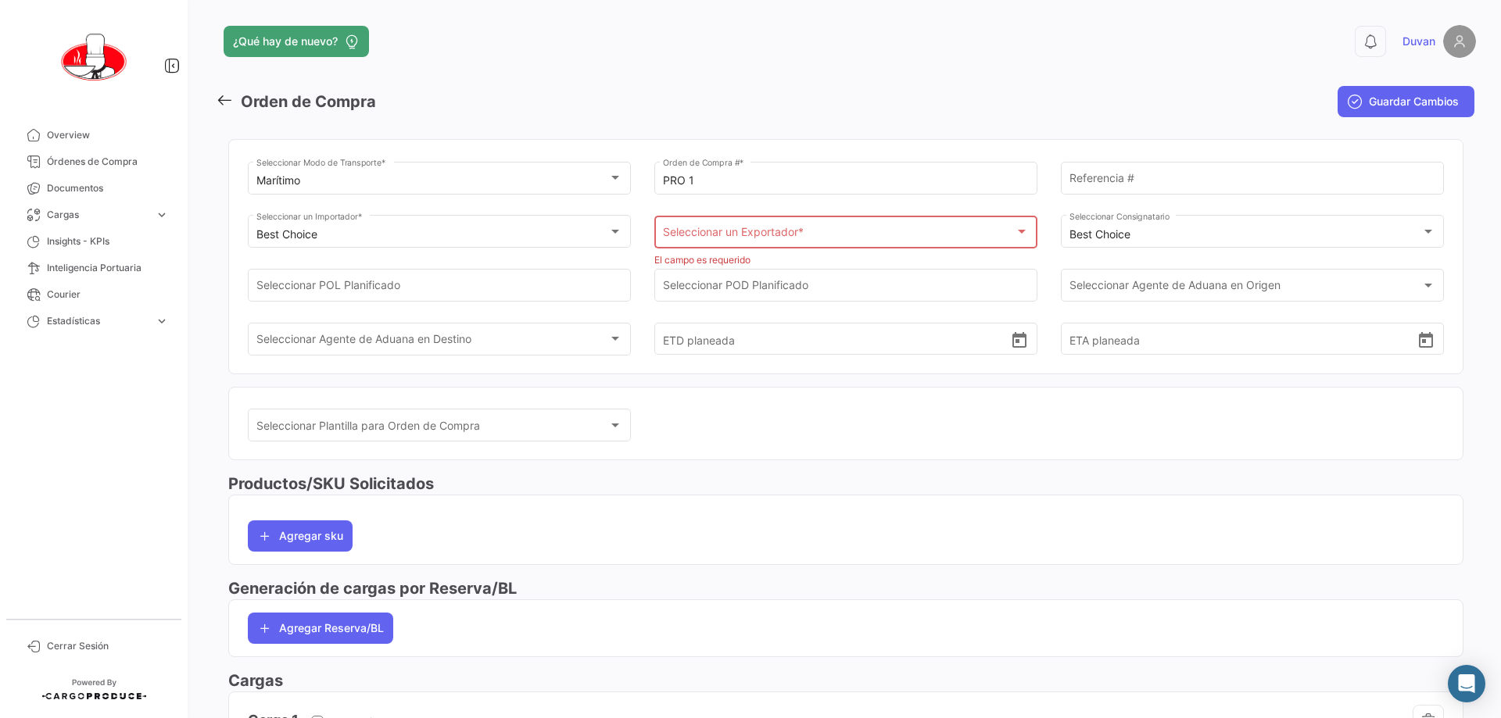
click at [748, 123] on mat-toolbar-row "Orden de Compra" at bounding box center [632, 102] width 832 height 50
click at [109, 139] on span "Overview" at bounding box center [108, 135] width 122 height 14
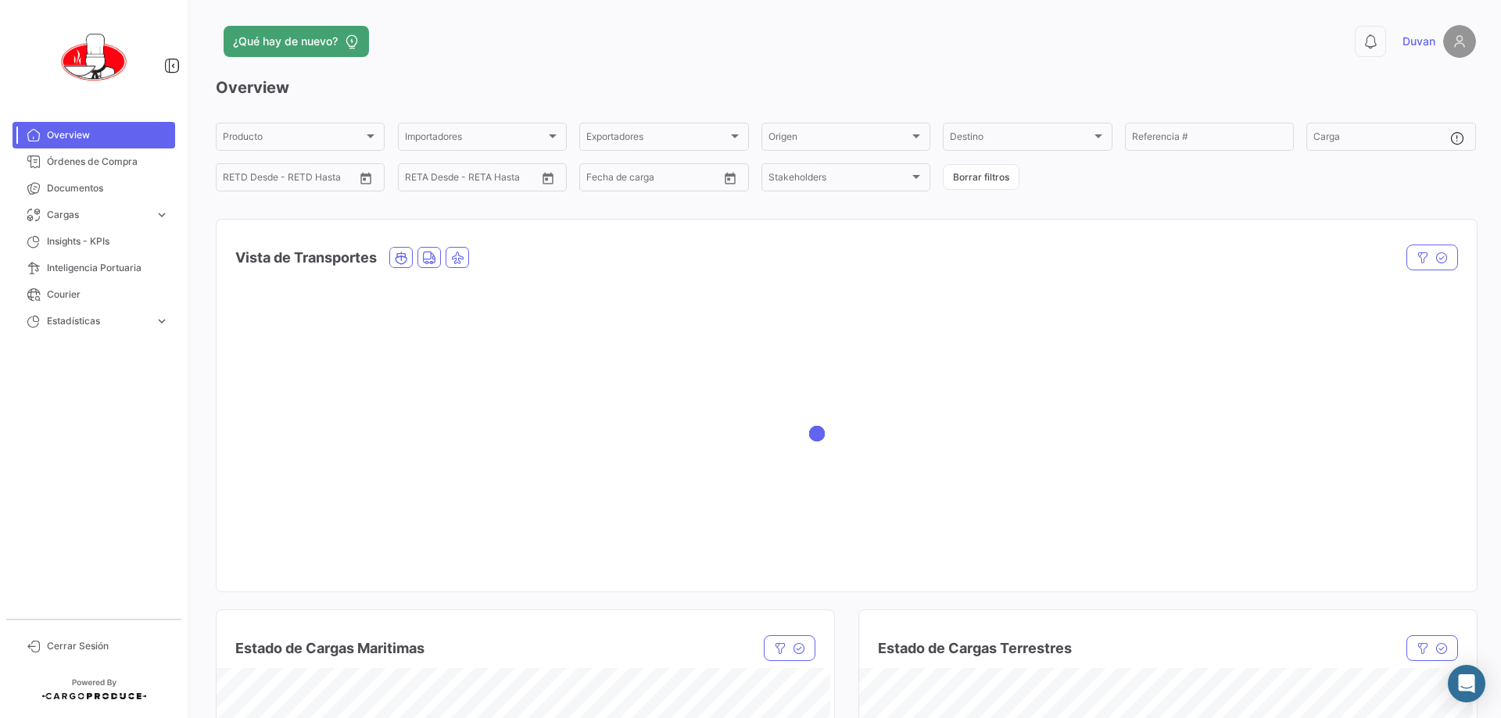
click at [748, 63] on app-header "¿Qué hay de nuevo? 0 [PERSON_NAME]" at bounding box center [846, 51] width 1260 height 52
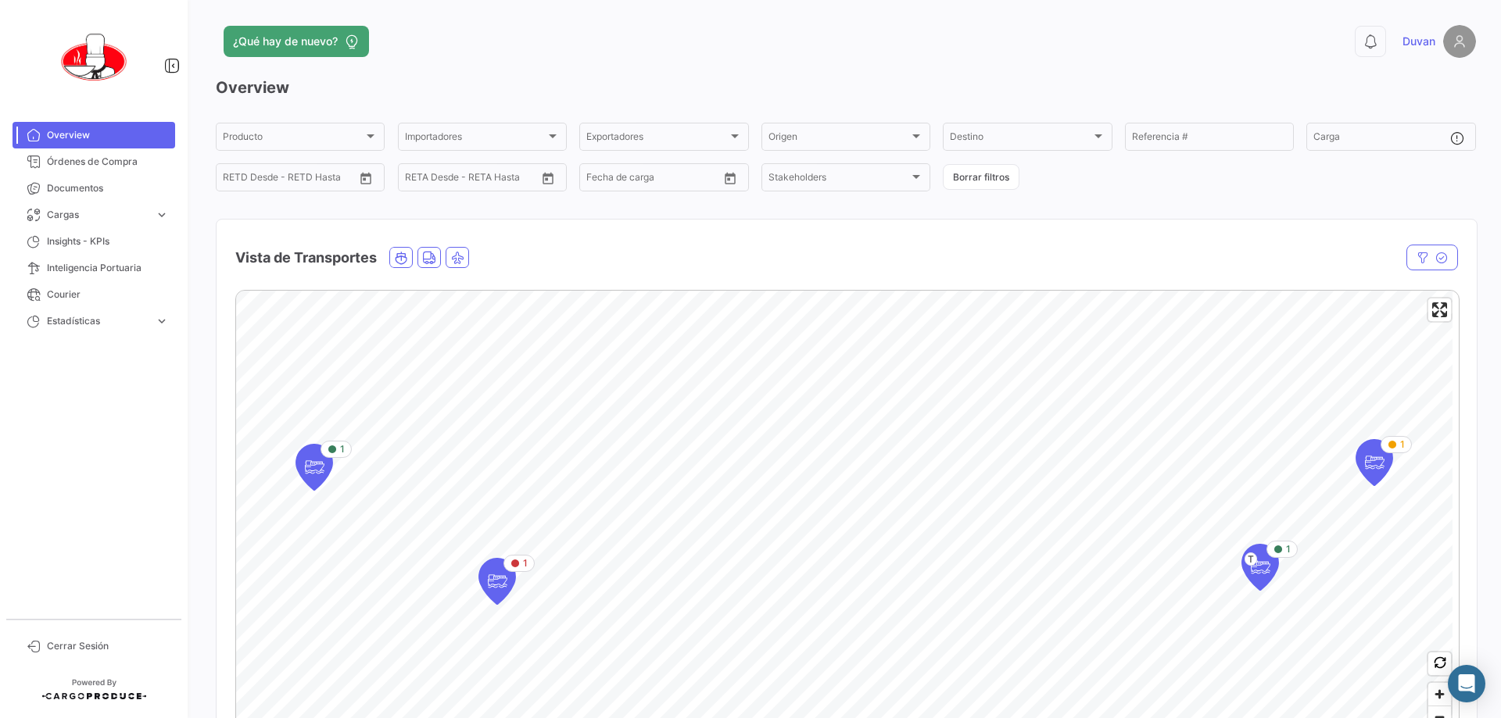
click at [748, 63] on app-header "¿Qué hay de nuevo? 0 [PERSON_NAME]" at bounding box center [846, 51] width 1260 height 52
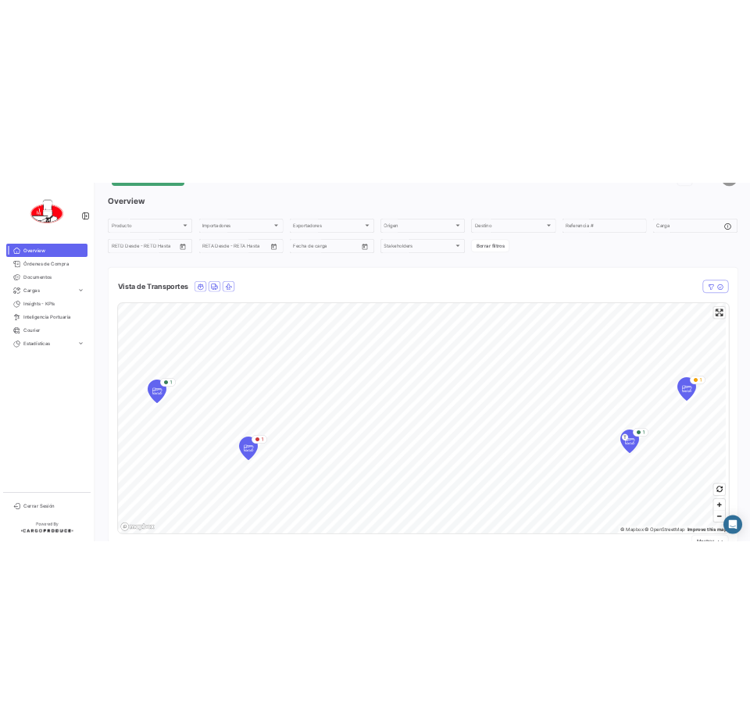
scroll to position [78, 0]
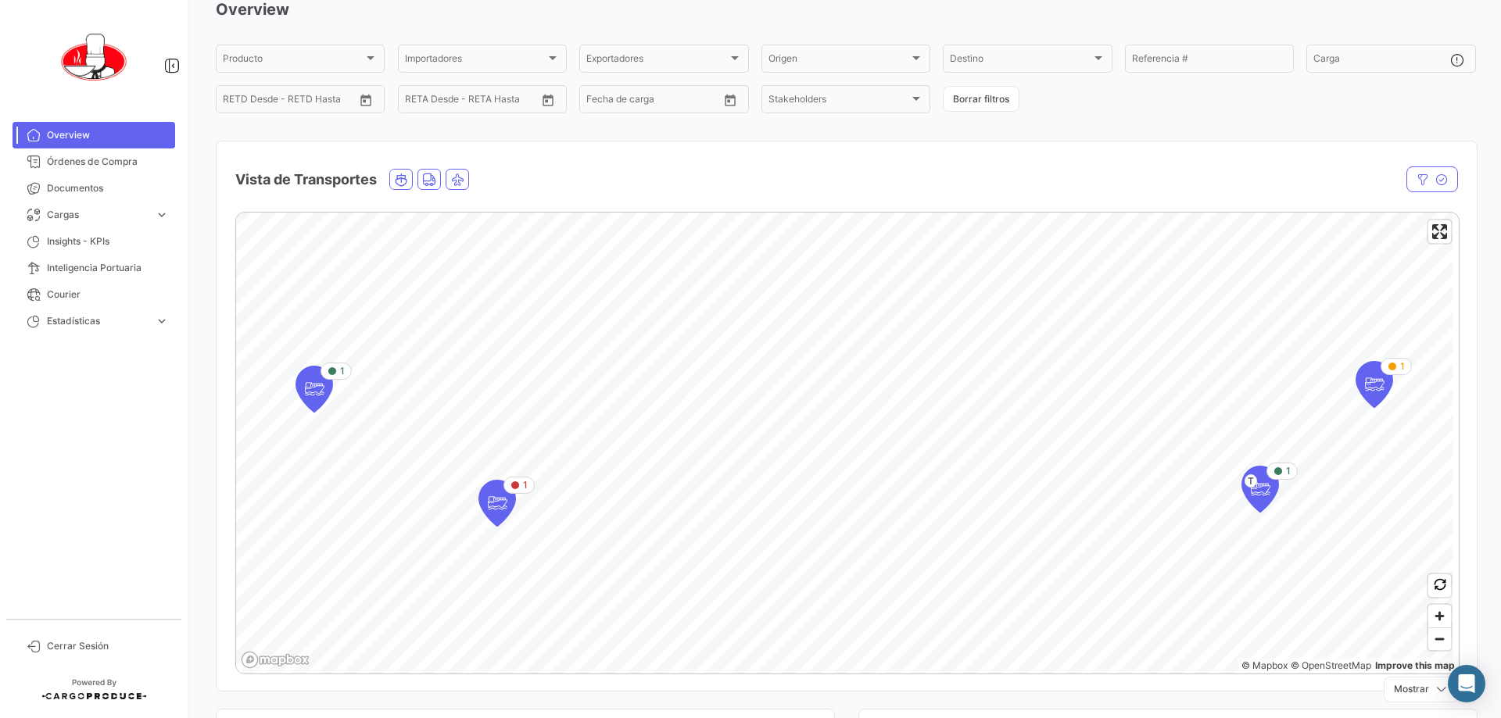
click at [710, 5] on h3 "Overview" at bounding box center [846, 9] width 1260 height 22
click at [748, 1] on h3 "Overview" at bounding box center [846, 9] width 1260 height 22
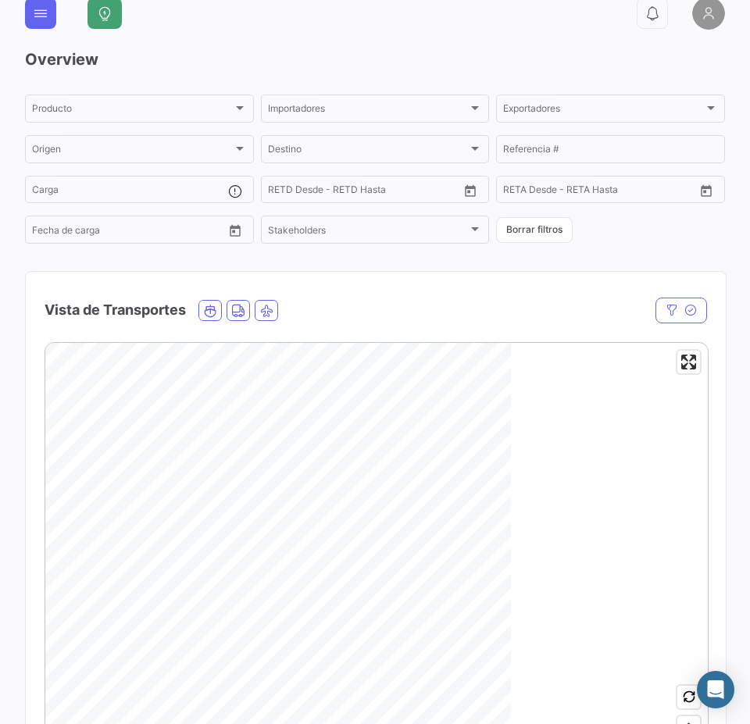
scroll to position [0, 0]
